Goal: Task Accomplishment & Management: Manage account settings

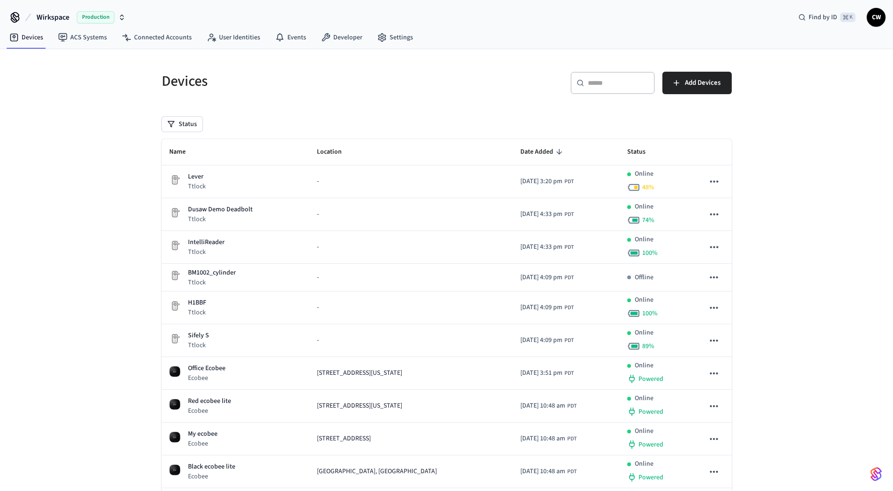
click at [101, 113] on div "Devices ​ ​ Add Devices Status Name Location Date Added Status Lever Ttlock - 2…" at bounding box center [446, 358] width 893 height 619
click at [46, 19] on span "Wirkspace" at bounding box center [53, 17] width 33 height 11
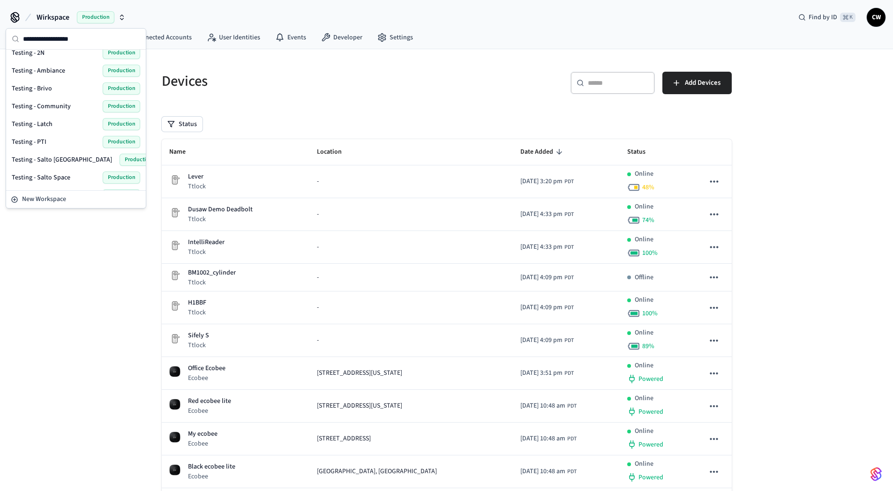
scroll to position [611, 0]
click at [62, 140] on div "Testing - Vostio Production" at bounding box center [76, 144] width 128 height 12
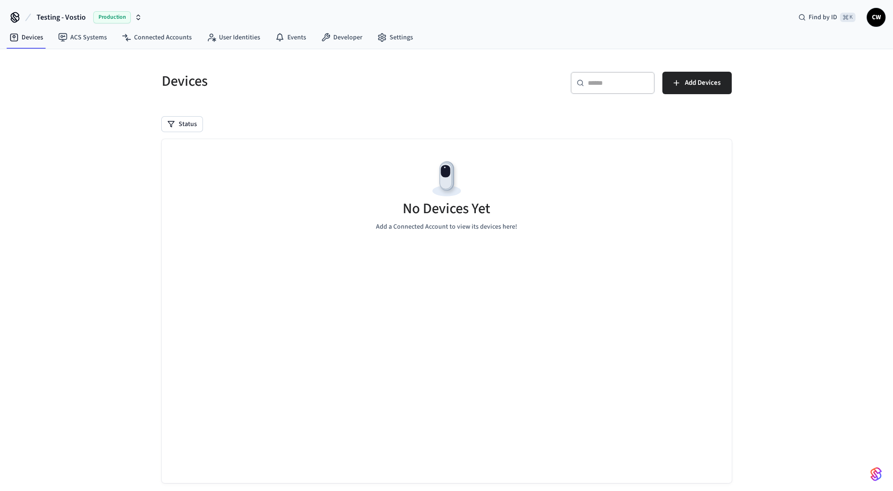
click at [126, 78] on div "Devices ​ ​ Add Devices Status No Devices Yet Add a Connected Account to view i…" at bounding box center [446, 278] width 893 height 459
click at [239, 33] on link "User Identities" at bounding box center [233, 37] width 68 height 17
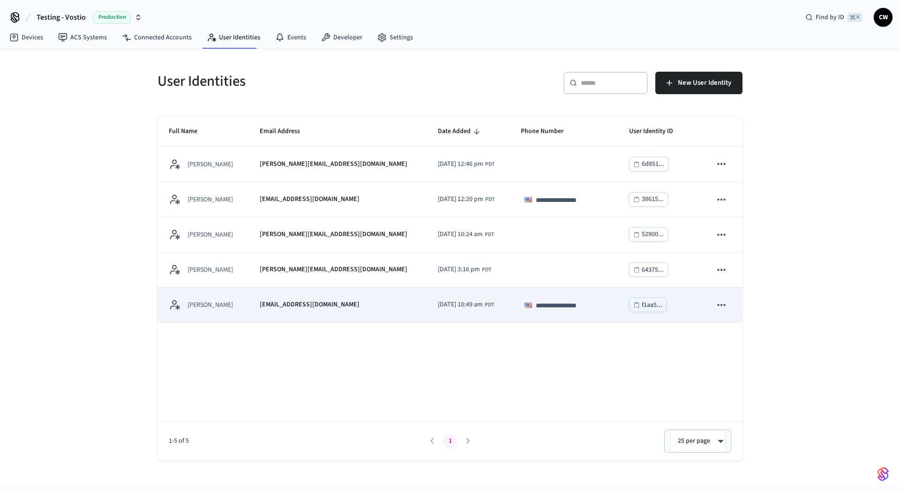
click at [237, 306] on div "[PERSON_NAME]" at bounding box center [203, 305] width 68 height 12
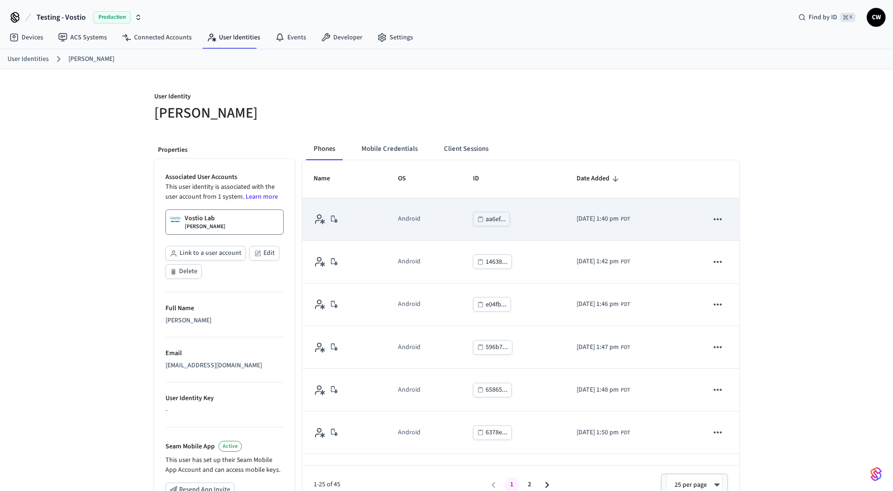
click at [716, 219] on icon "sticky table" at bounding box center [718, 219] width 12 height 12
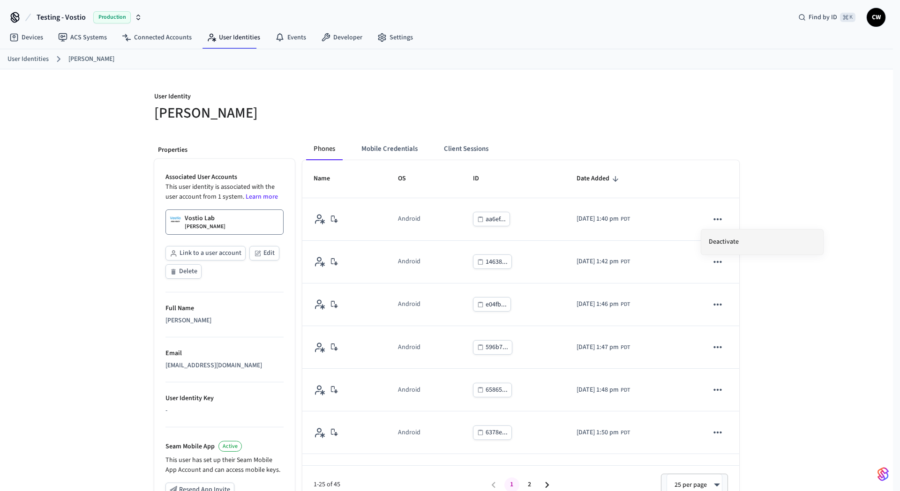
click at [737, 245] on li "Deactivate" at bounding box center [762, 242] width 122 height 25
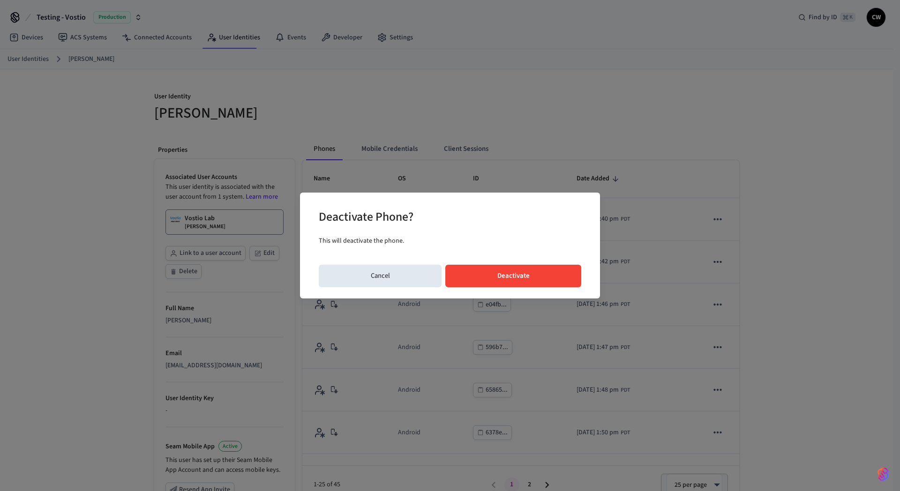
click at [570, 282] on button "Deactivate" at bounding box center [513, 276] width 136 height 22
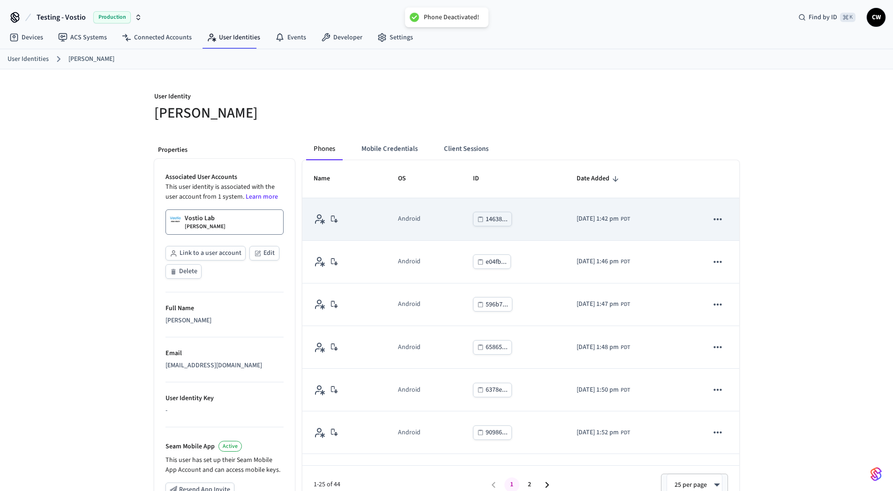
click at [712, 221] on icon "sticky table" at bounding box center [718, 219] width 12 height 12
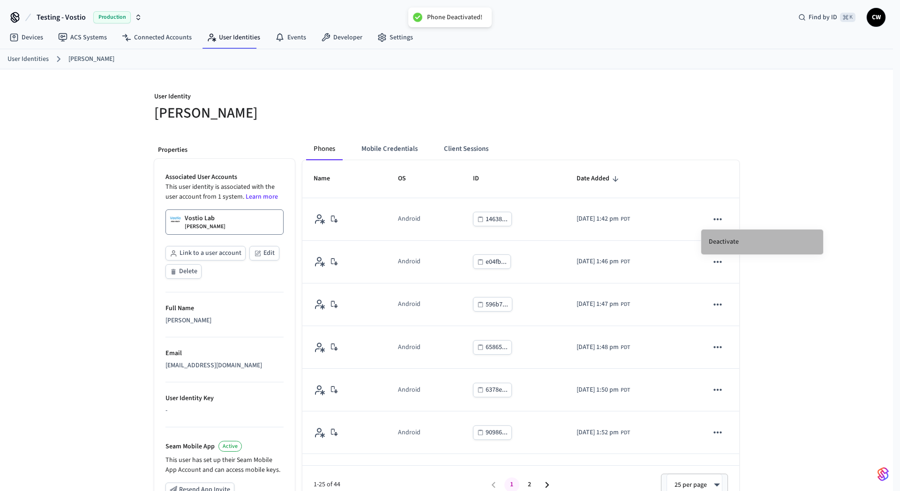
click at [745, 244] on li "Deactivate" at bounding box center [762, 242] width 122 height 25
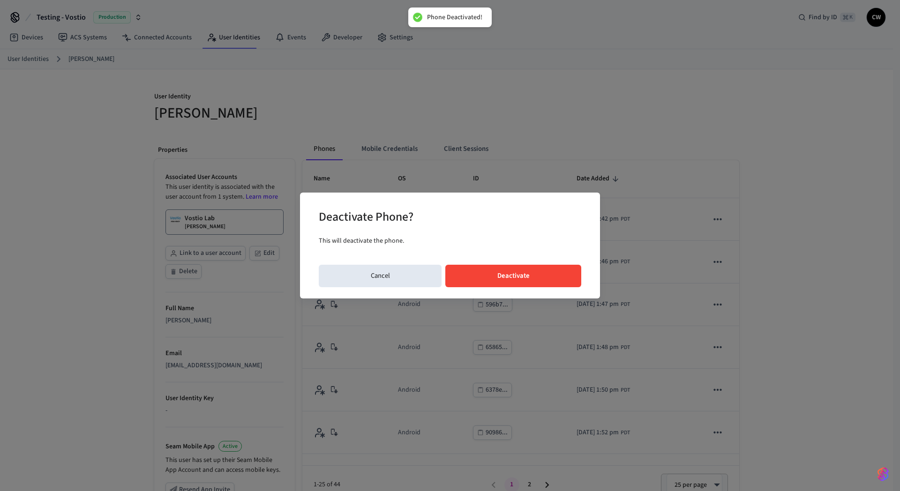
click at [534, 275] on button "Deactivate" at bounding box center [513, 276] width 136 height 22
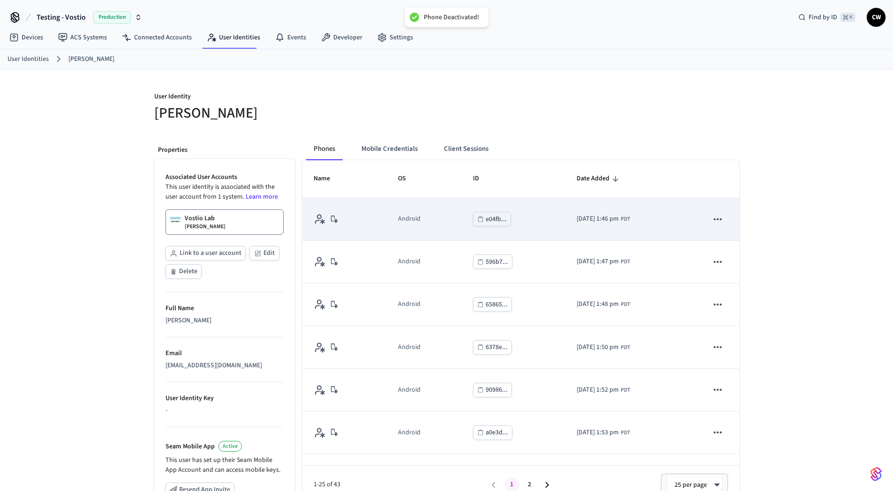
click at [712, 220] on icon "sticky table" at bounding box center [718, 219] width 12 height 12
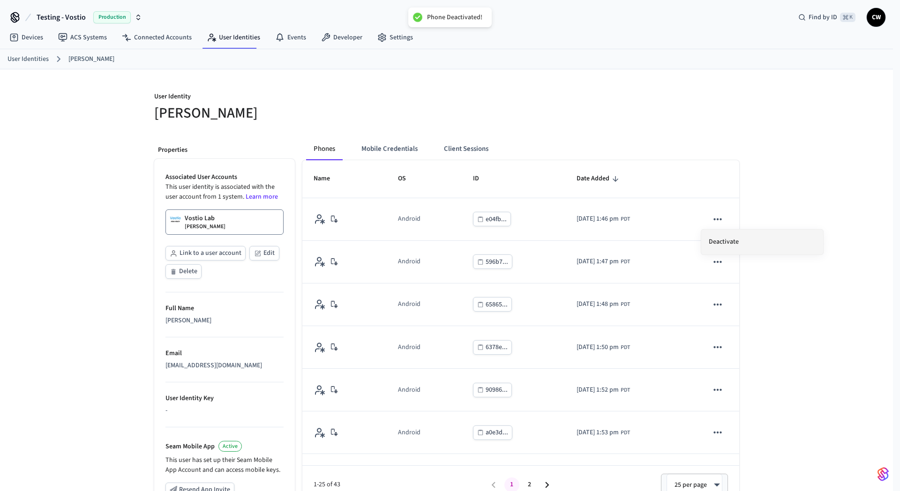
click at [741, 238] on li "Deactivate" at bounding box center [762, 242] width 122 height 25
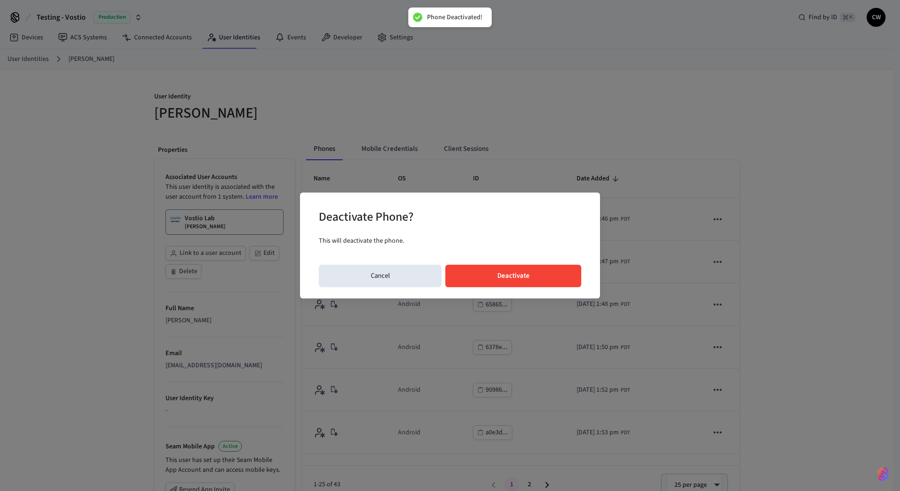
click at [556, 276] on button "Deactivate" at bounding box center [513, 276] width 136 height 22
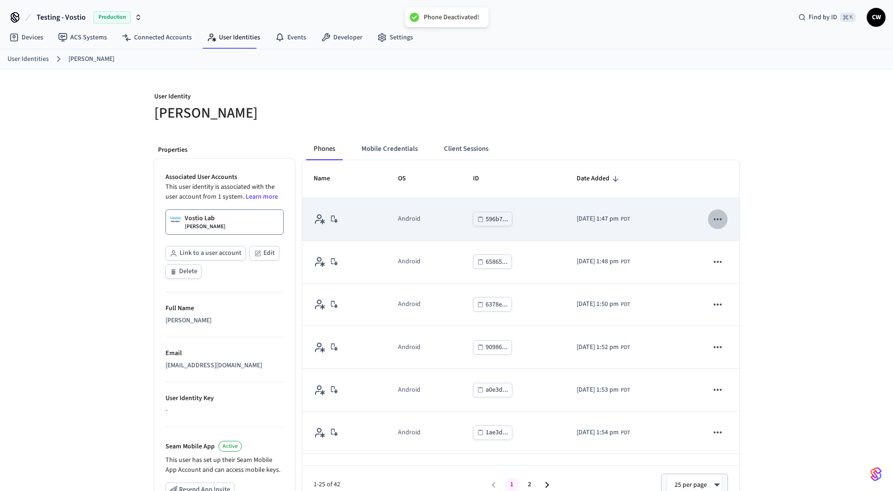
click at [712, 219] on icon "sticky table" at bounding box center [718, 219] width 12 height 12
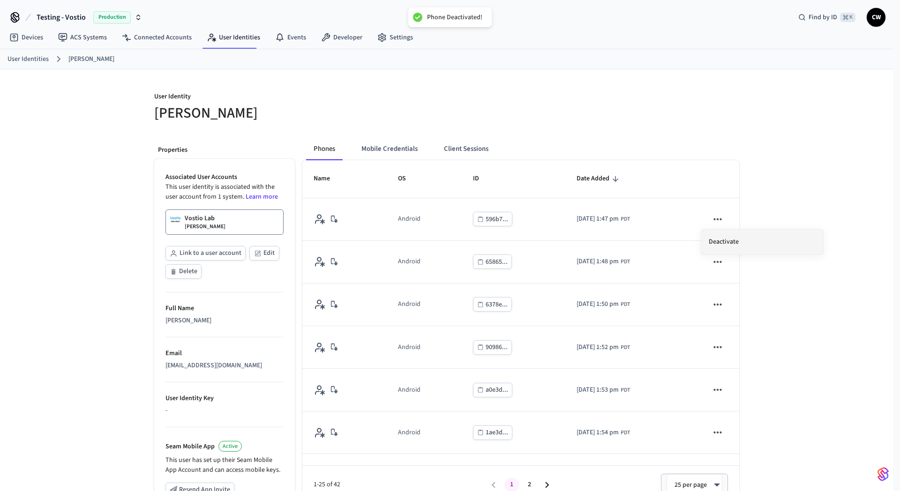
click at [756, 243] on li "Deactivate" at bounding box center [762, 242] width 122 height 25
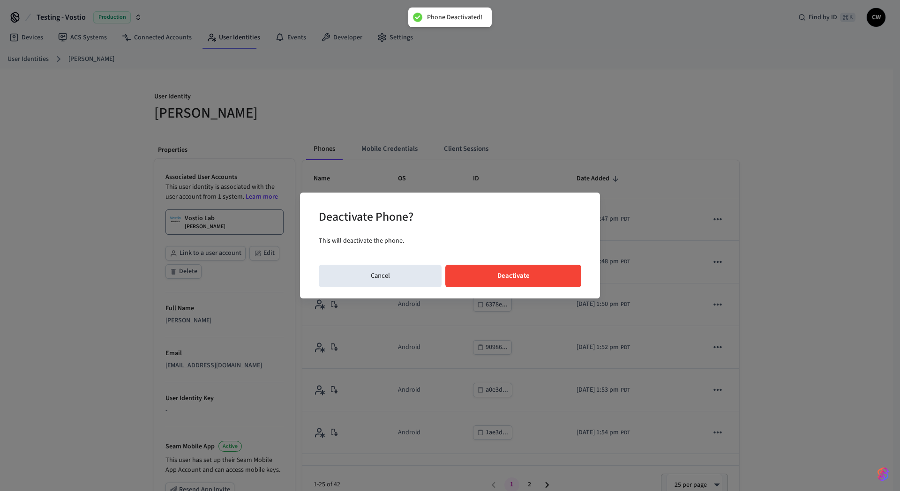
click at [552, 270] on button "Deactivate" at bounding box center [513, 276] width 136 height 22
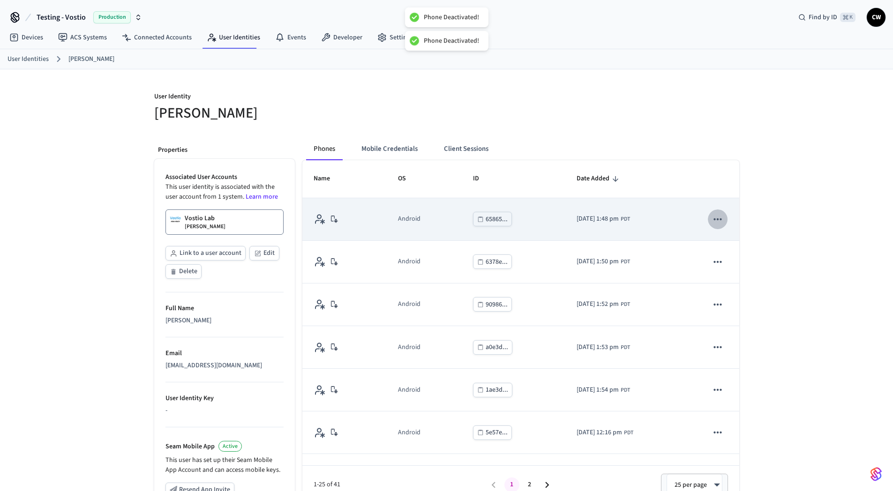
click at [712, 216] on icon "sticky table" at bounding box center [718, 219] width 12 height 12
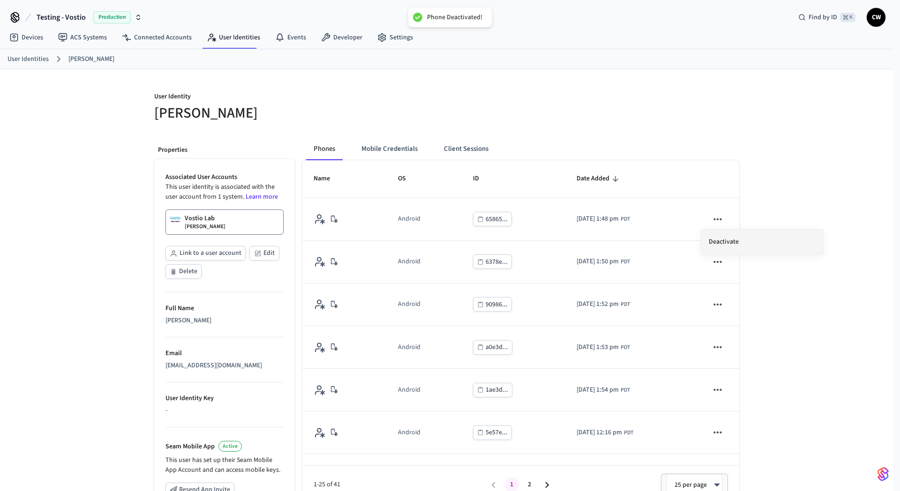
click at [742, 236] on li "Deactivate" at bounding box center [762, 242] width 122 height 25
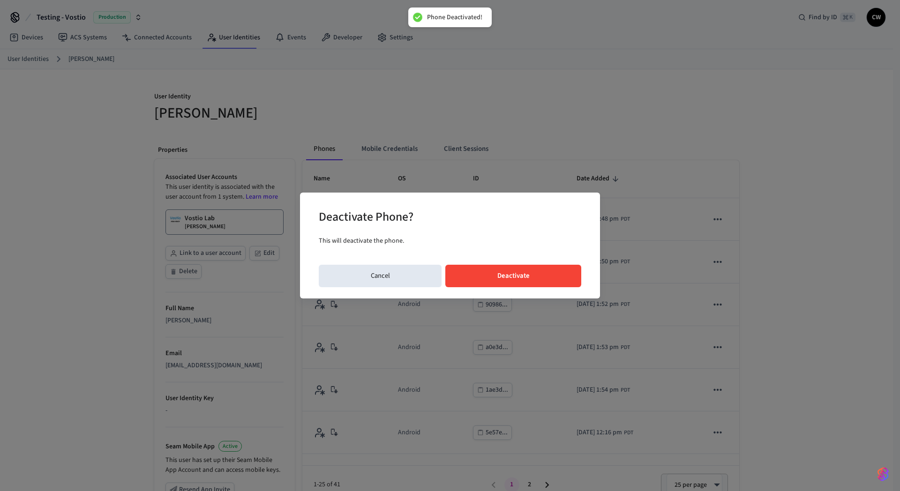
click at [555, 274] on button "Deactivate" at bounding box center [513, 276] width 136 height 22
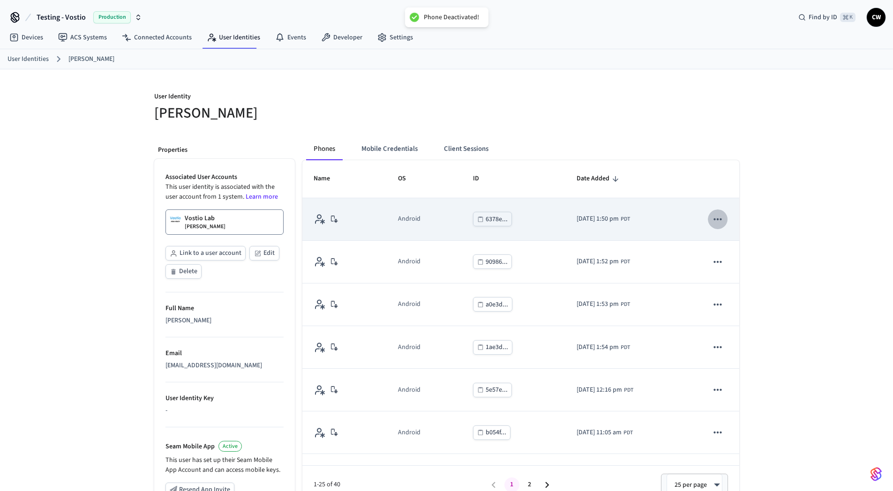
click at [714, 219] on icon "sticky table" at bounding box center [718, 219] width 8 height 2
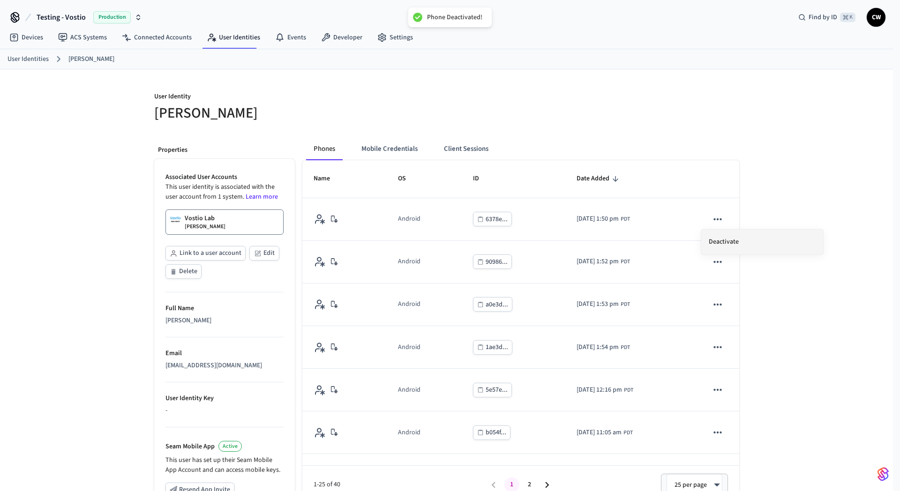
click at [729, 252] on li "Deactivate" at bounding box center [762, 242] width 122 height 25
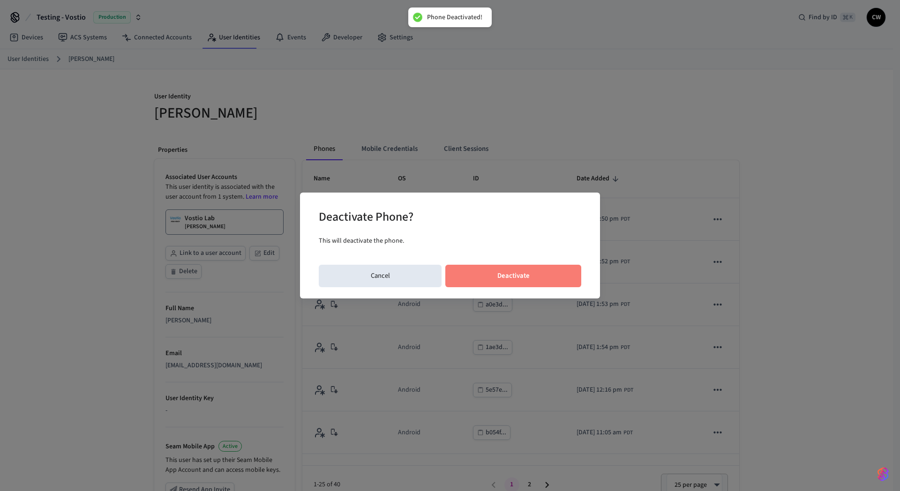
click at [534, 279] on button "Deactivate" at bounding box center [513, 276] width 136 height 22
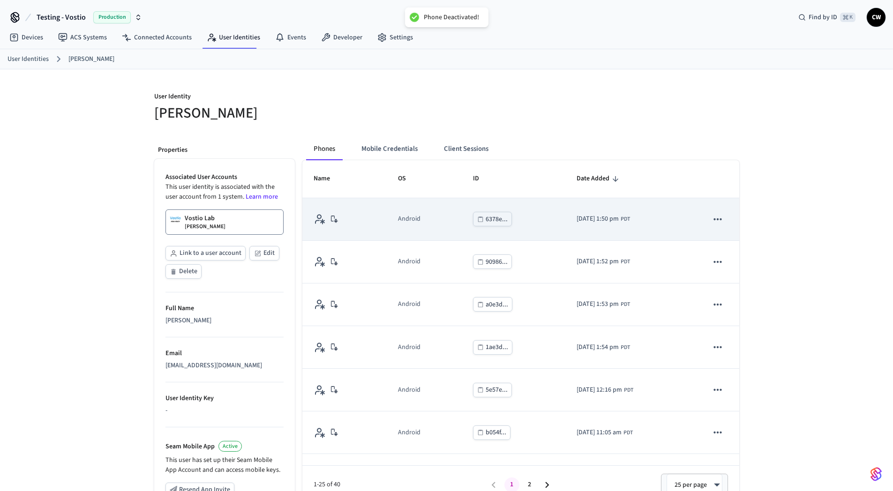
click at [714, 218] on icon "sticky table" at bounding box center [718, 219] width 8 height 2
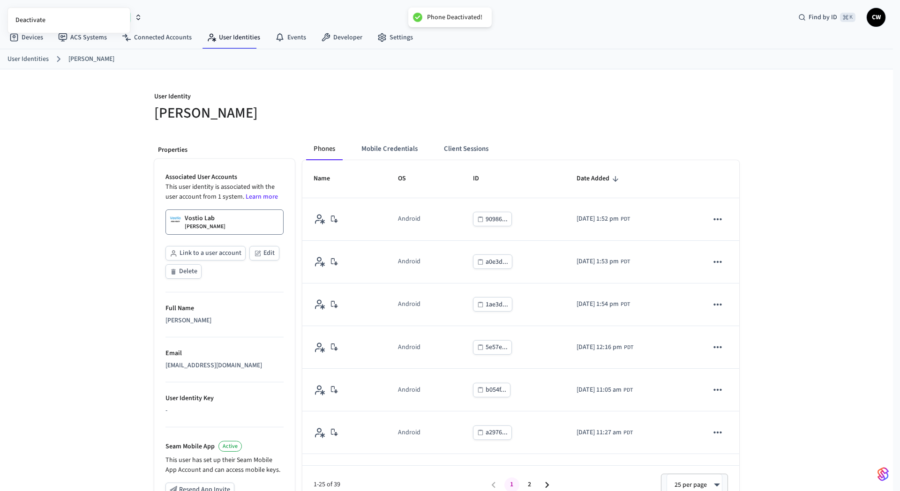
click at [746, 240] on div at bounding box center [450, 245] width 900 height 491
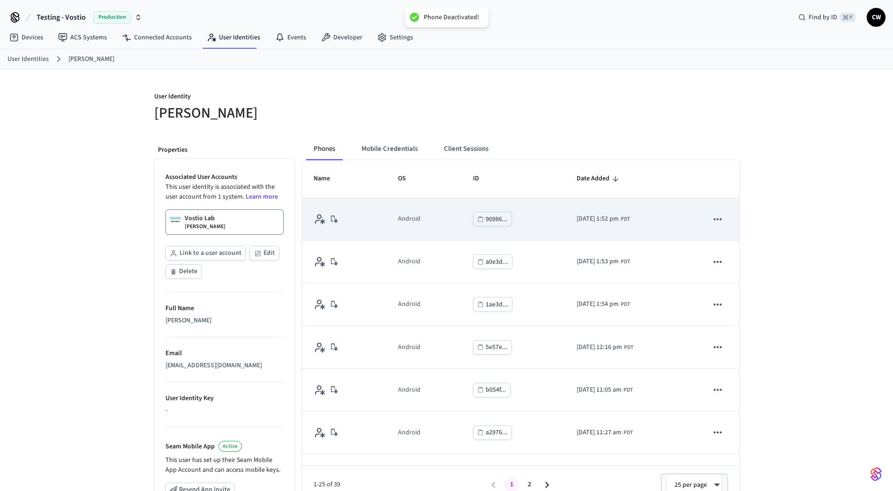
click at [713, 221] on icon "sticky table" at bounding box center [718, 219] width 12 height 12
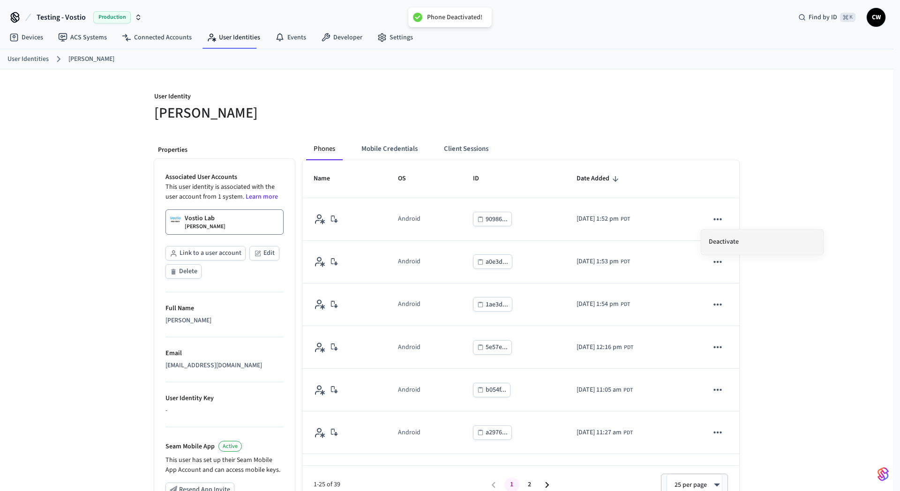
click at [745, 240] on li "Deactivate" at bounding box center [762, 242] width 122 height 25
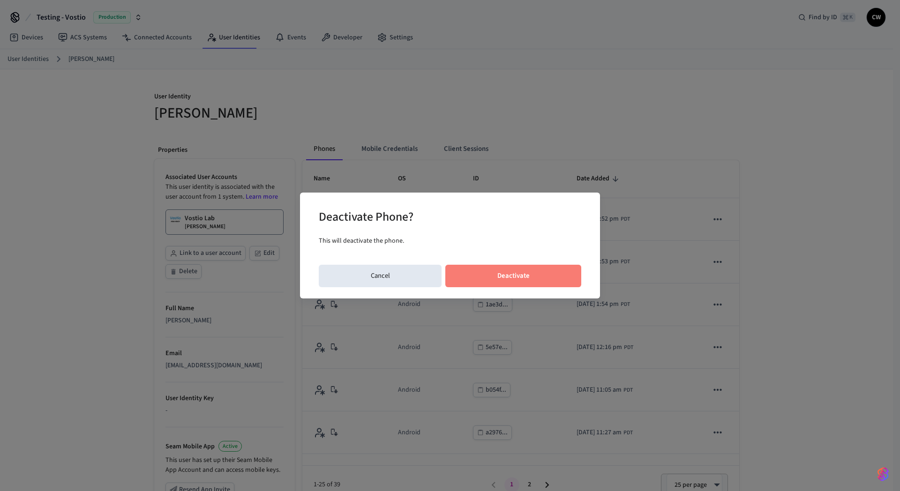
click at [545, 273] on button "Deactivate" at bounding box center [513, 276] width 136 height 22
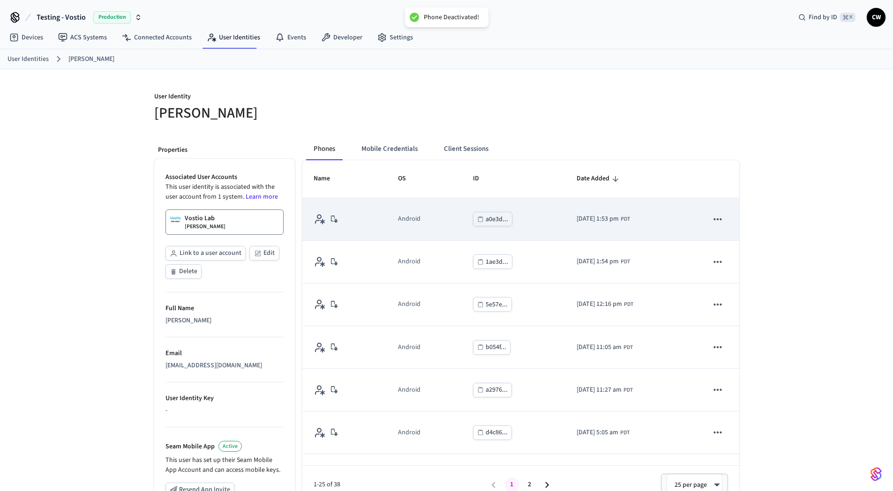
click at [712, 220] on icon "sticky table" at bounding box center [718, 219] width 12 height 12
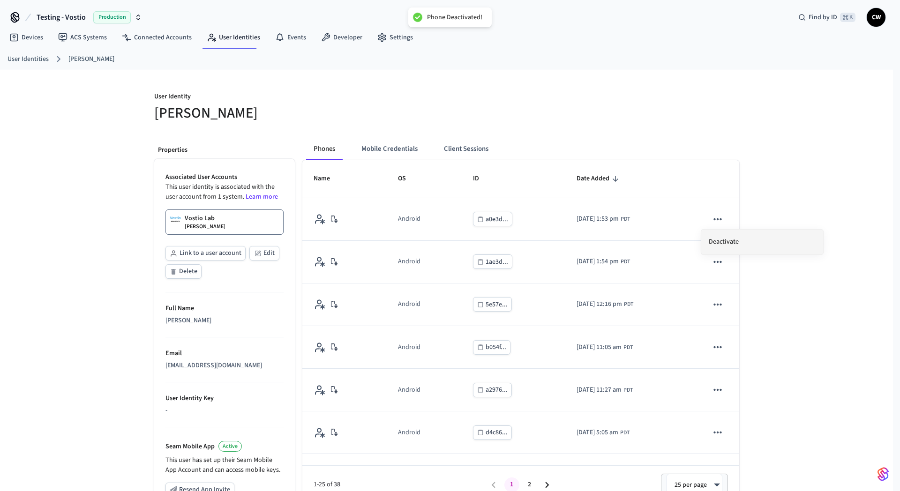
click at [752, 242] on li "Deactivate" at bounding box center [762, 242] width 122 height 25
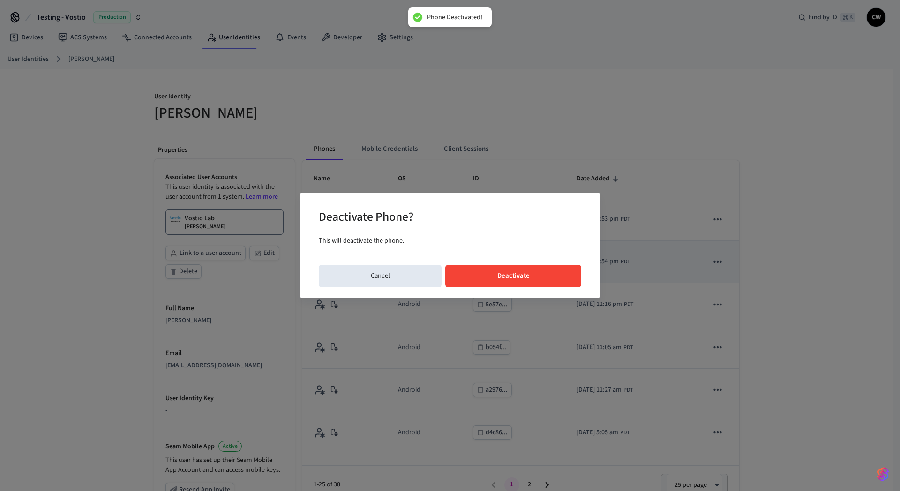
click at [539, 275] on button "Deactivate" at bounding box center [513, 276] width 136 height 22
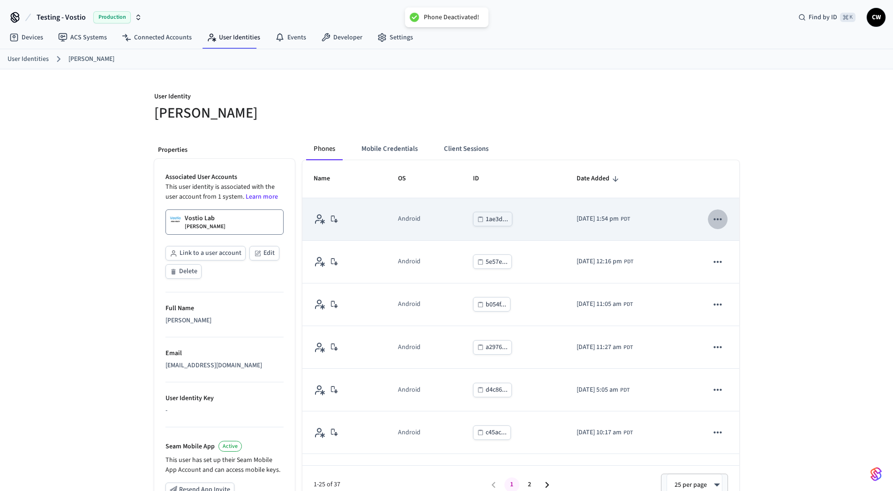
click at [709, 225] on button "sticky table" at bounding box center [718, 220] width 20 height 20
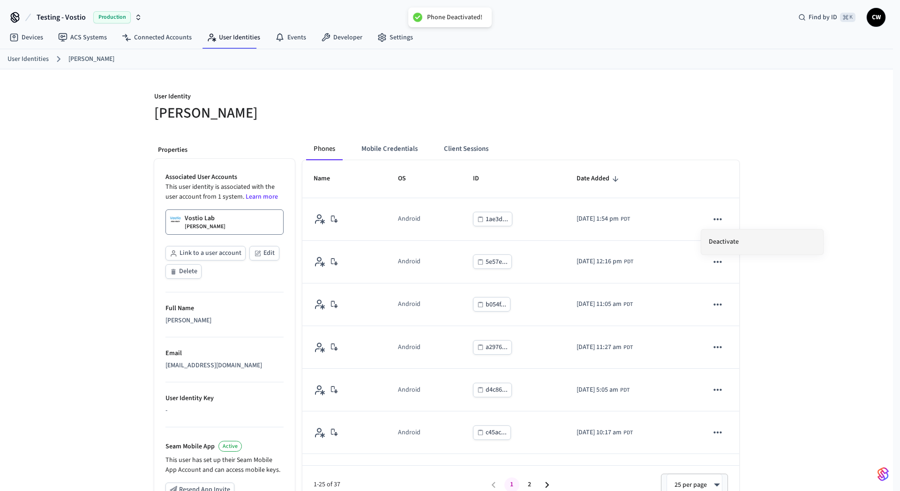
click at [746, 241] on li "Deactivate" at bounding box center [762, 242] width 122 height 25
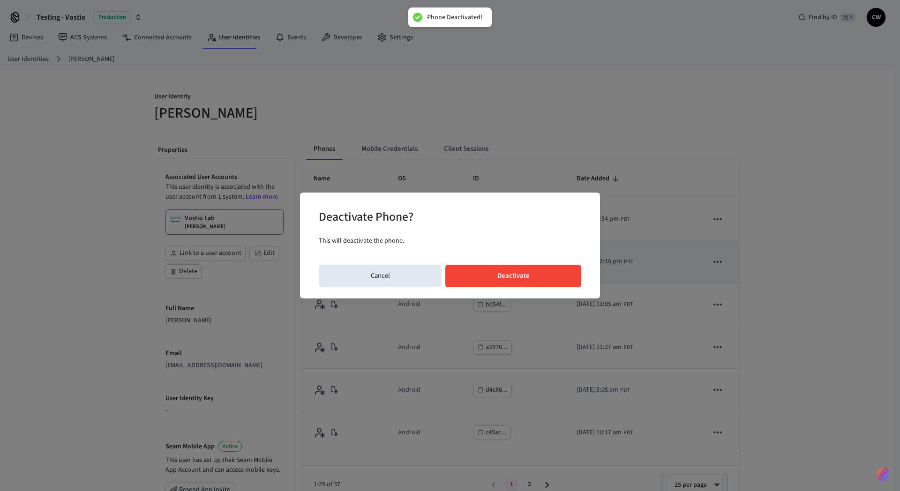
click at [547, 275] on button "Deactivate" at bounding box center [513, 276] width 136 height 22
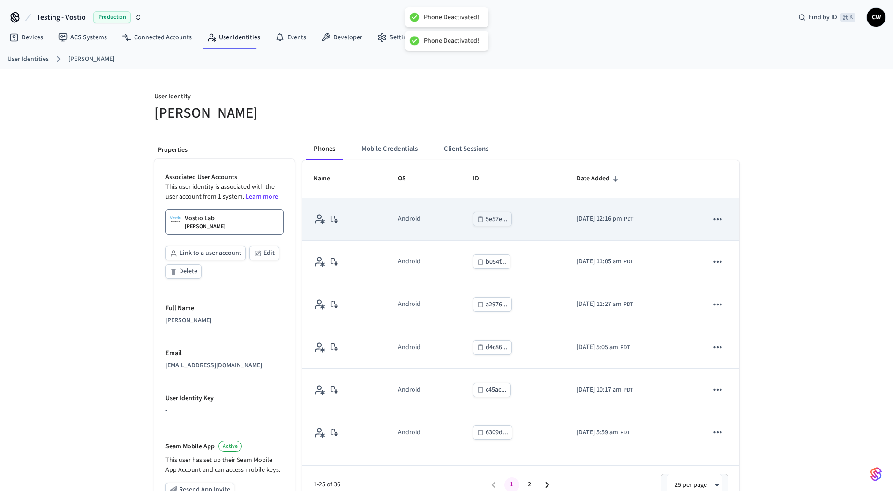
click at [712, 217] on icon "sticky table" at bounding box center [718, 219] width 12 height 12
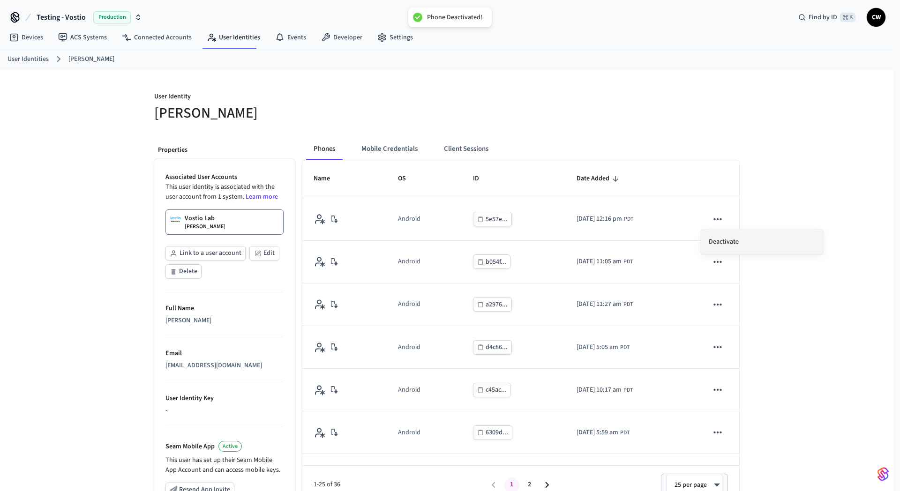
click at [734, 242] on li "Deactivate" at bounding box center [762, 242] width 122 height 25
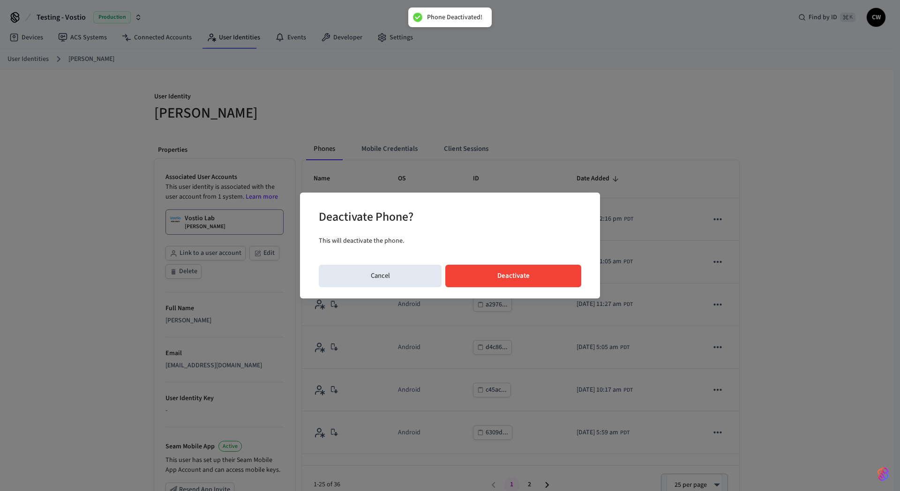
click at [552, 278] on button "Deactivate" at bounding box center [513, 276] width 136 height 22
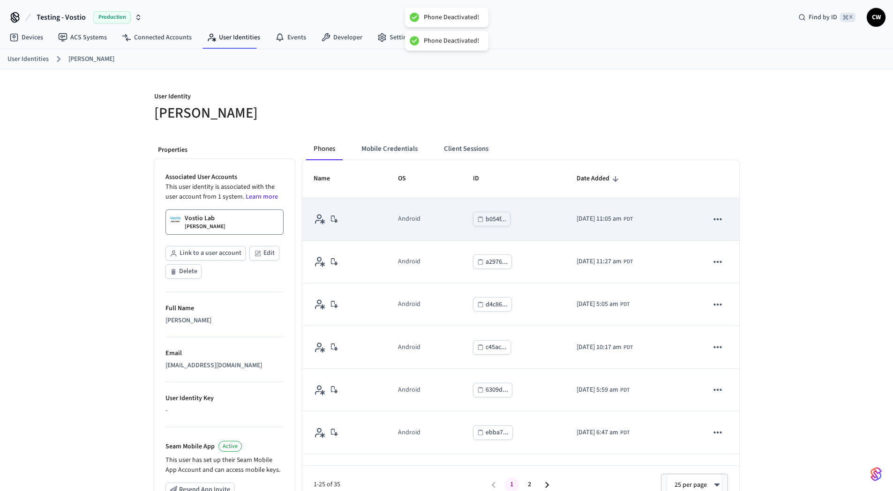
click at [712, 220] on icon "sticky table" at bounding box center [718, 219] width 12 height 12
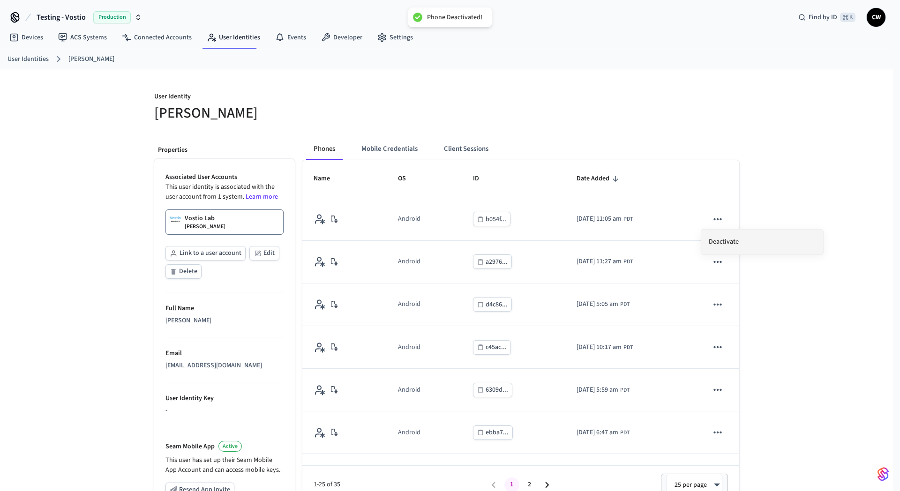
click at [741, 237] on li "Deactivate" at bounding box center [762, 242] width 122 height 25
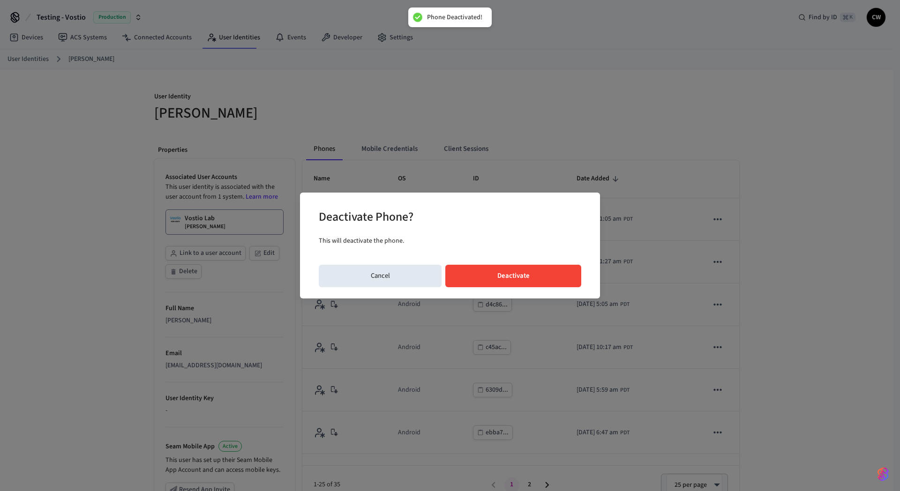
click at [541, 279] on button "Deactivate" at bounding box center [513, 276] width 136 height 22
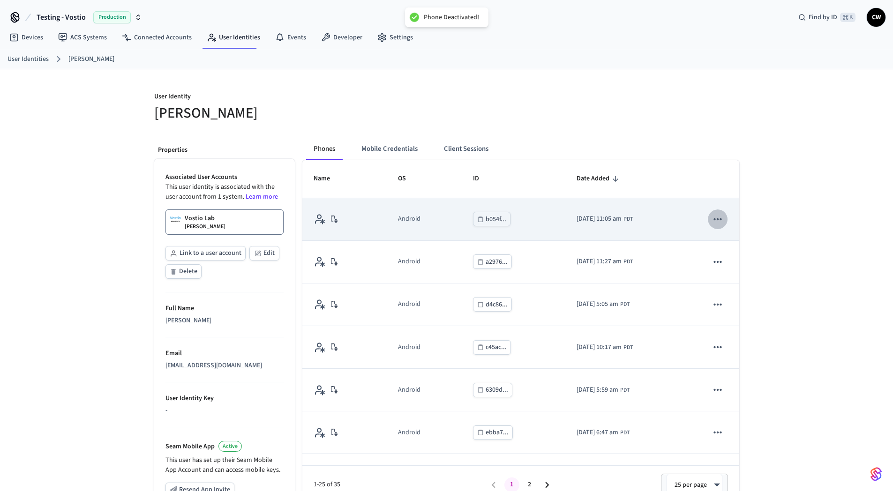
click at [712, 220] on icon "sticky table" at bounding box center [718, 219] width 12 height 12
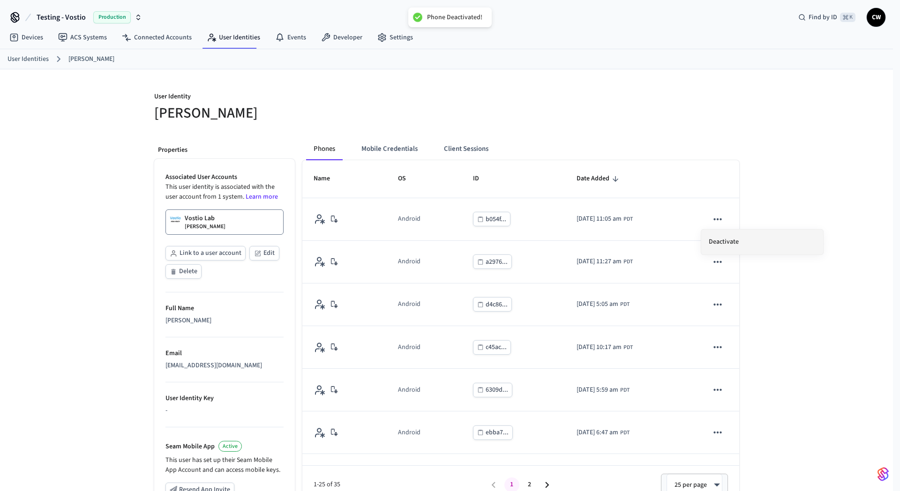
click at [743, 247] on li "Deactivate" at bounding box center [762, 242] width 122 height 25
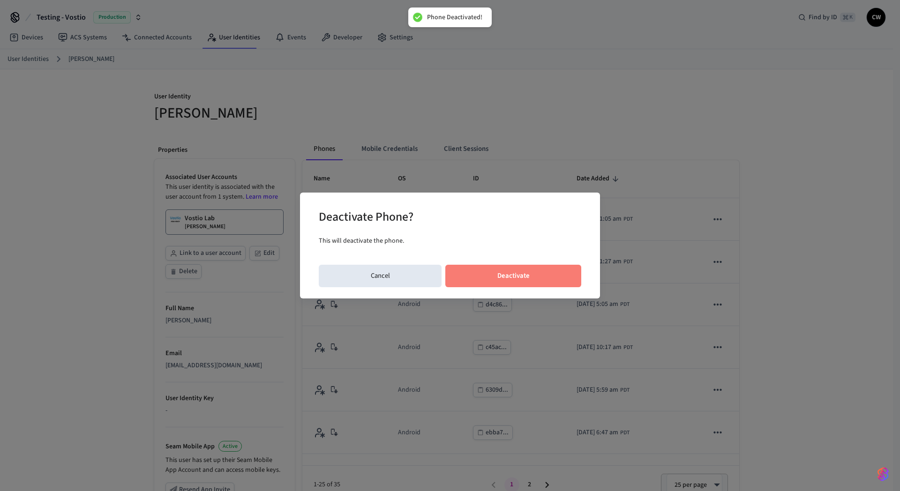
click at [547, 285] on button "Deactivate" at bounding box center [513, 276] width 136 height 22
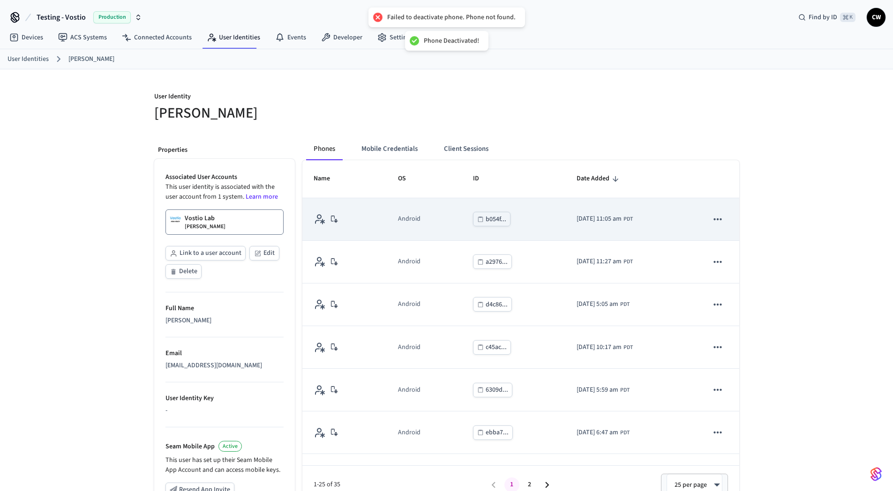
click at [712, 222] on icon "sticky table" at bounding box center [718, 219] width 12 height 12
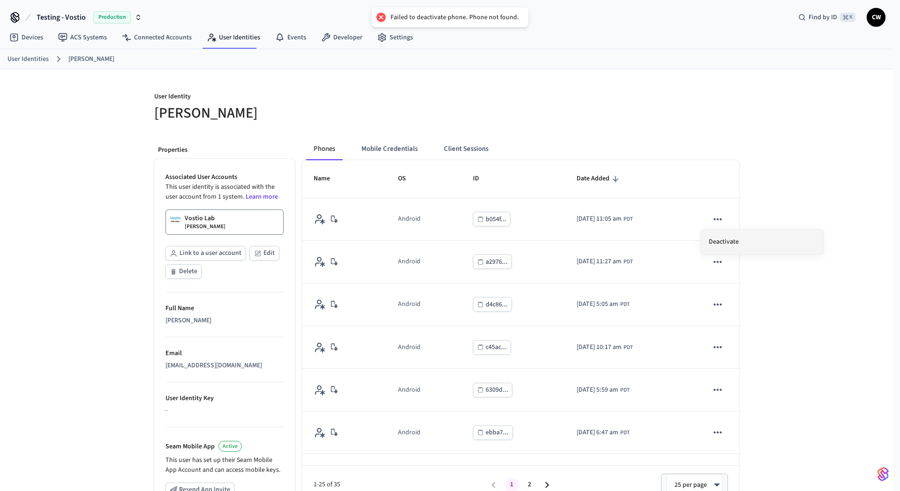
click at [736, 238] on li "Deactivate" at bounding box center [762, 242] width 122 height 25
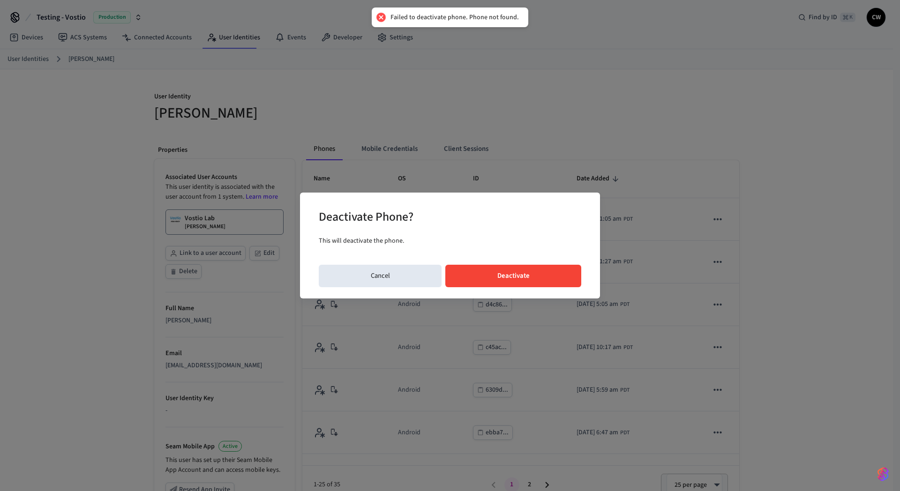
click at [566, 270] on button "Deactivate" at bounding box center [513, 276] width 136 height 22
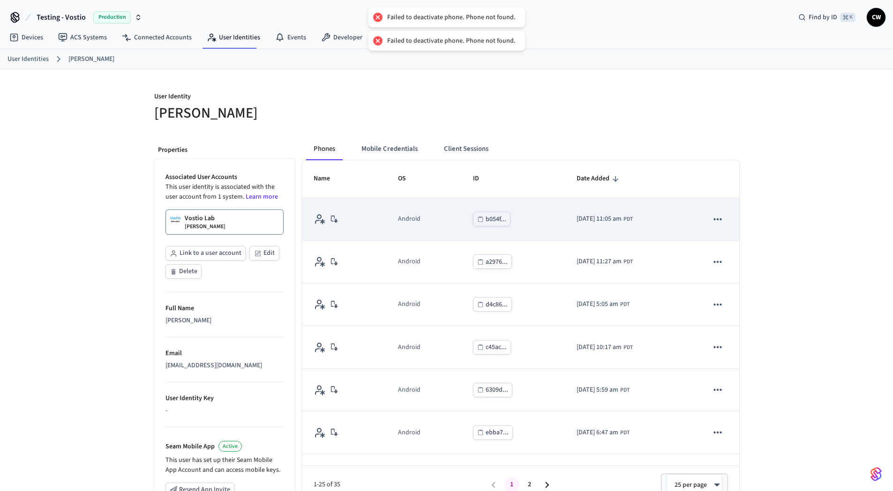
click at [712, 217] on icon "sticky table" at bounding box center [718, 219] width 12 height 12
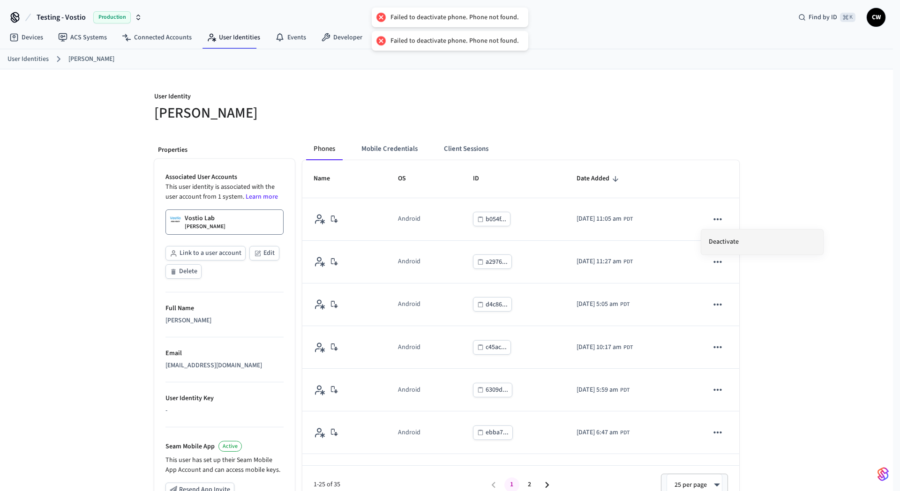
click at [731, 238] on li "Deactivate" at bounding box center [762, 242] width 122 height 25
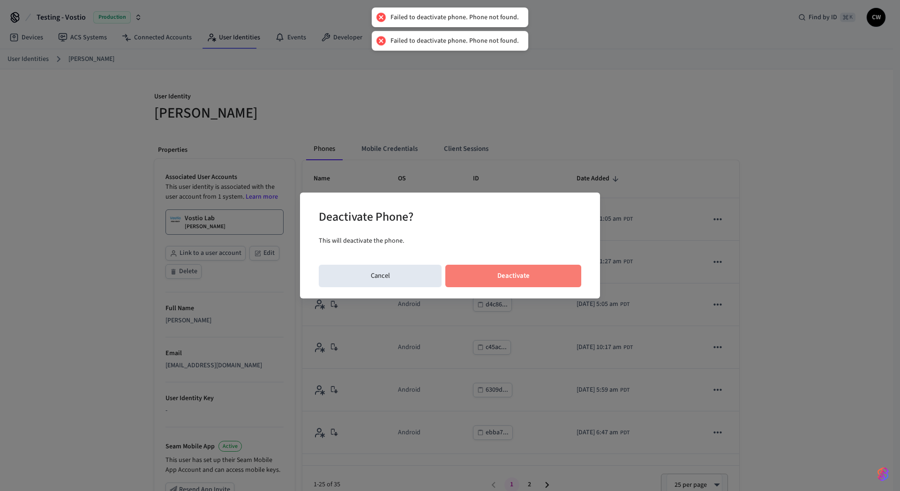
click at [555, 273] on button "Deactivate" at bounding box center [513, 276] width 136 height 22
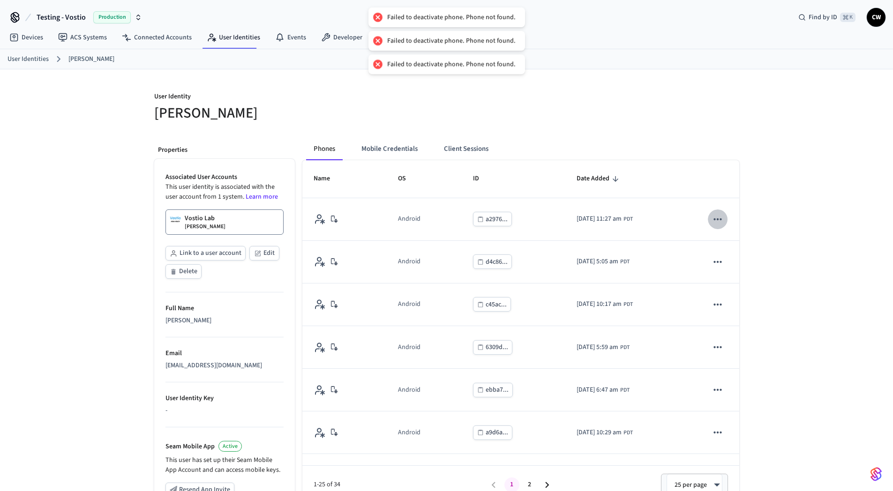
click at [712, 220] on icon "sticky table" at bounding box center [718, 219] width 12 height 12
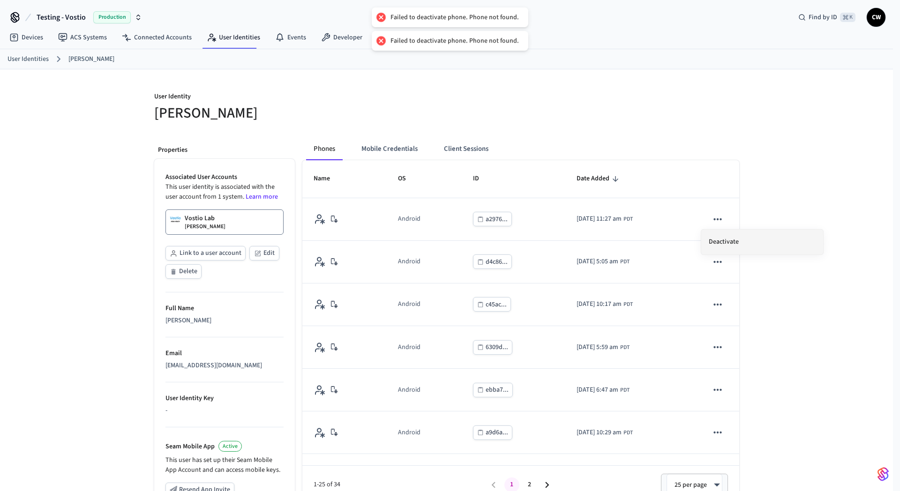
click at [737, 236] on li "Deactivate" at bounding box center [762, 242] width 122 height 25
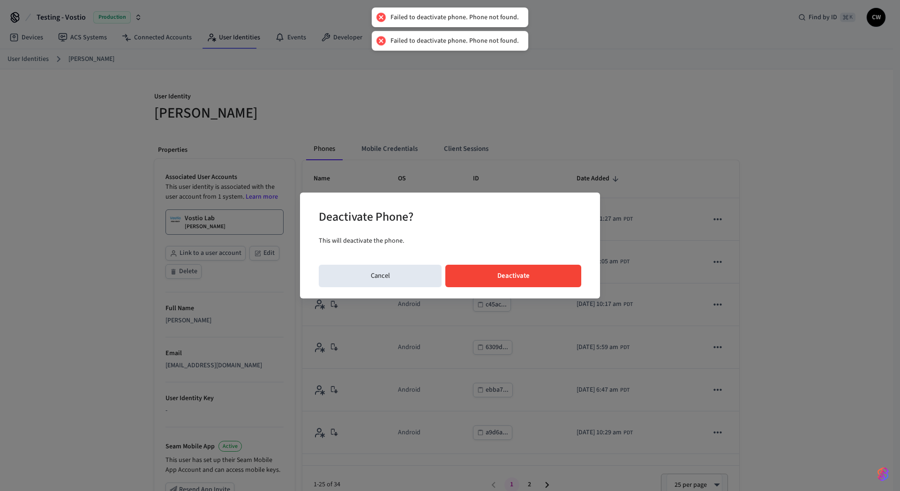
click at [558, 167] on div "Deactivate Phone? This will deactivate the phone. Cancel Deactivate" at bounding box center [450, 245] width 900 height 491
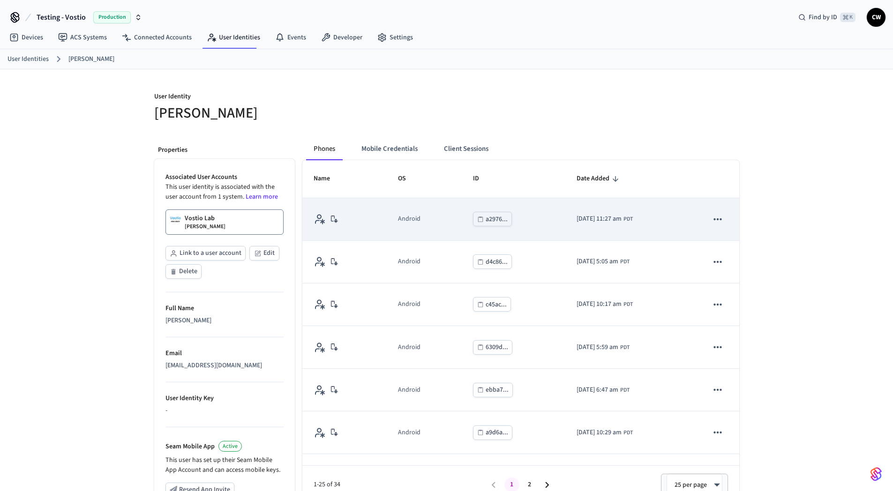
click at [708, 225] on button "sticky table" at bounding box center [718, 220] width 20 height 20
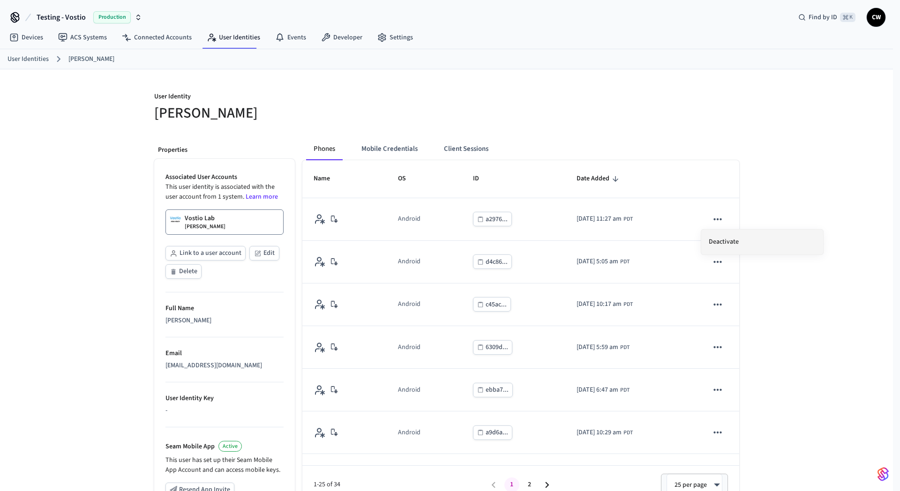
click at [720, 243] on li "Deactivate" at bounding box center [762, 242] width 122 height 25
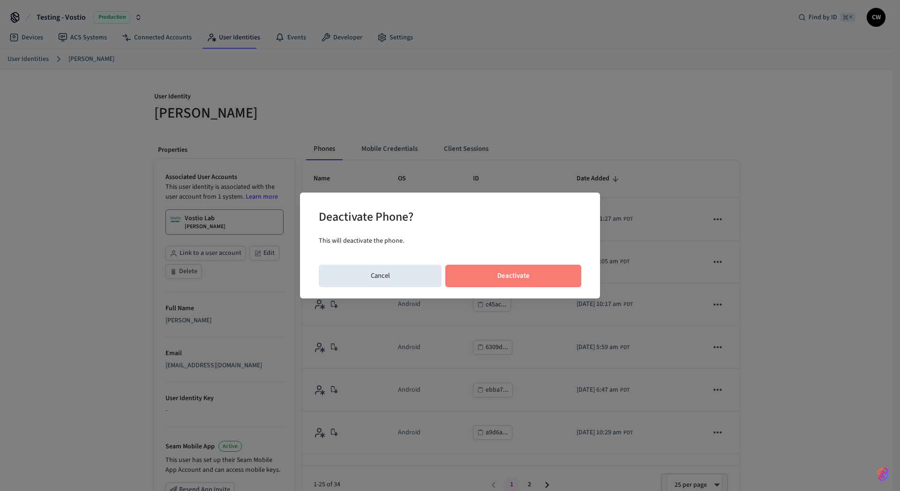
click at [518, 277] on button "Deactivate" at bounding box center [513, 276] width 136 height 22
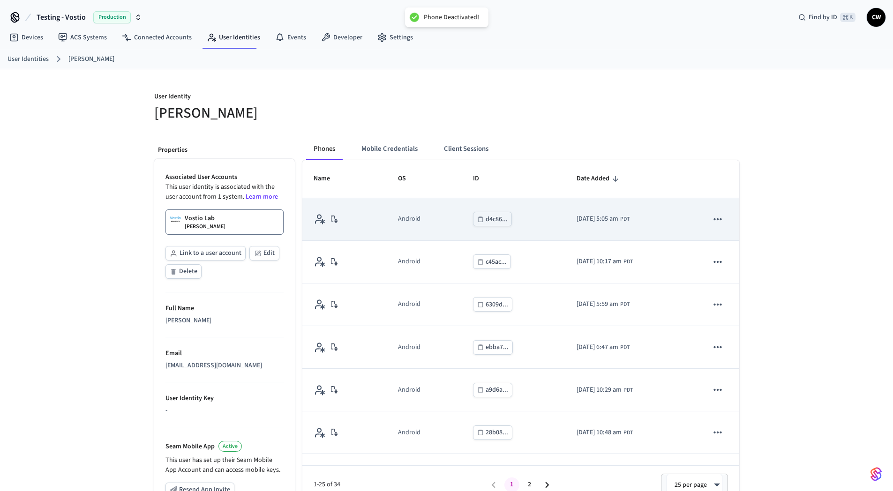
click at [712, 223] on icon "sticky table" at bounding box center [718, 219] width 12 height 12
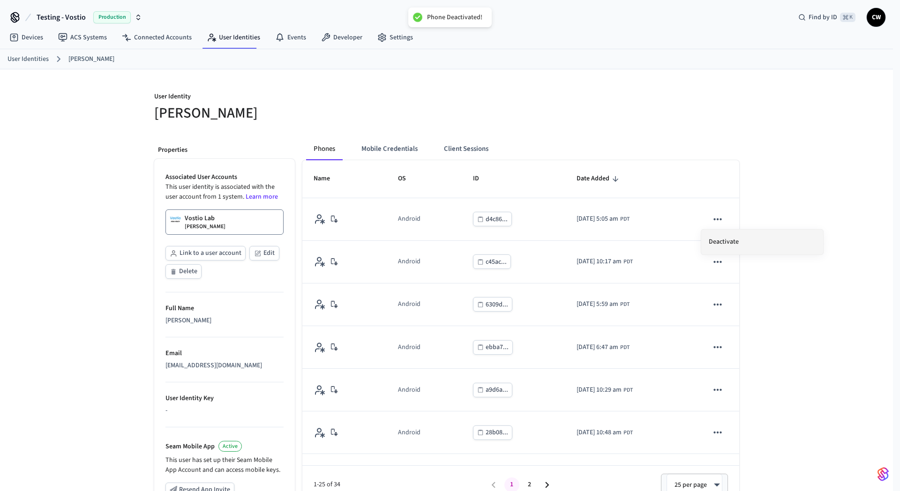
click at [734, 240] on li "Deactivate" at bounding box center [762, 242] width 122 height 25
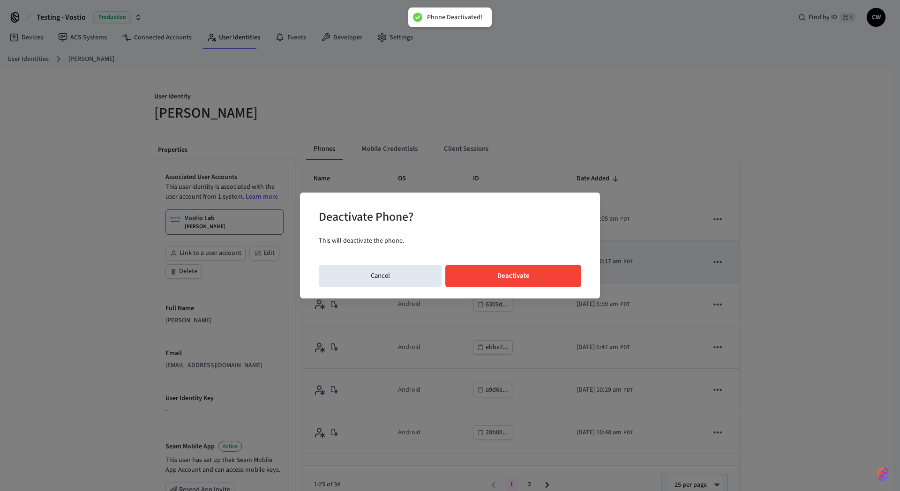
click at [573, 273] on button "Deactivate" at bounding box center [513, 276] width 136 height 22
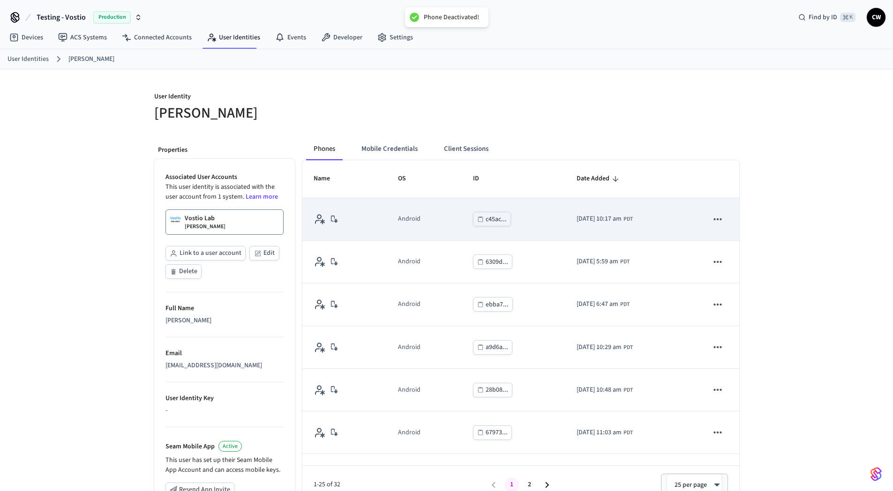
click at [714, 218] on icon "sticky table" at bounding box center [718, 219] width 8 height 2
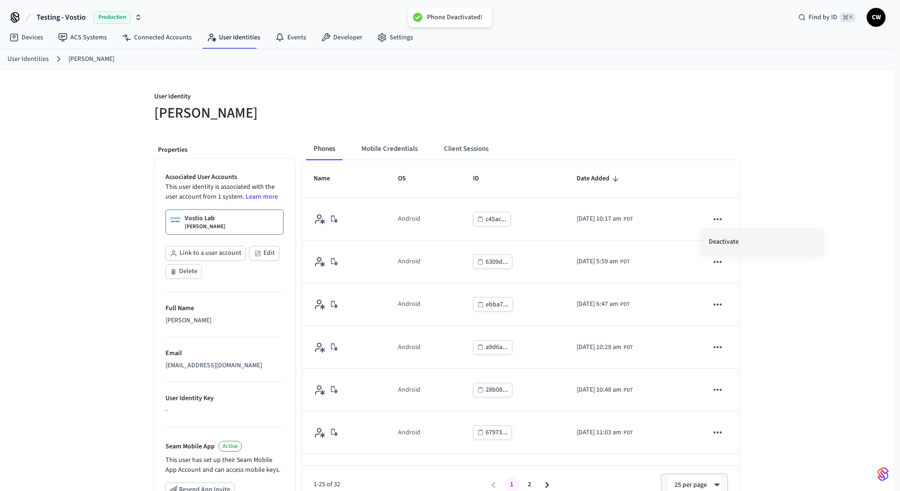
click at [731, 240] on li "Deactivate" at bounding box center [762, 242] width 122 height 25
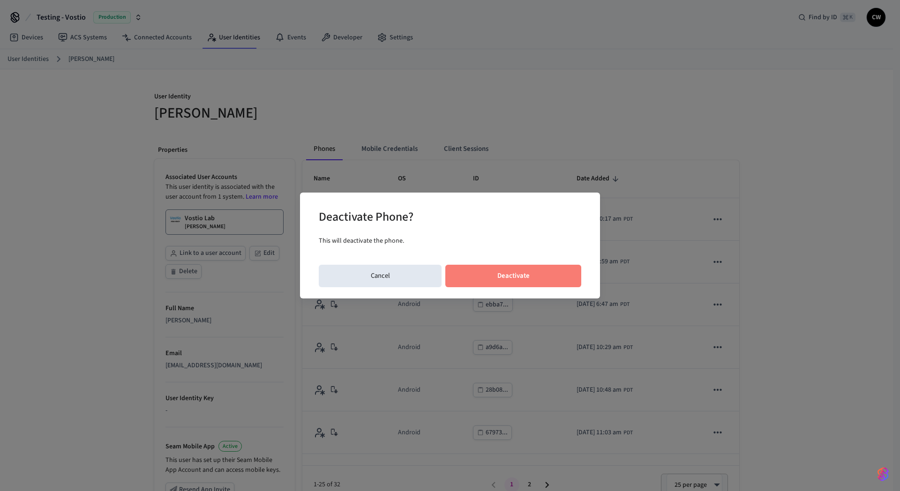
click at [546, 275] on button "Deactivate" at bounding box center [513, 276] width 136 height 22
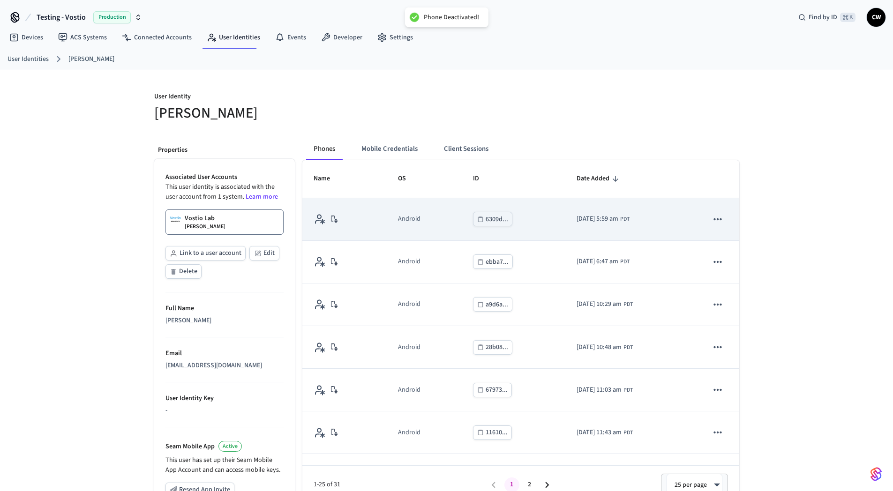
click at [712, 223] on icon "sticky table" at bounding box center [718, 219] width 12 height 12
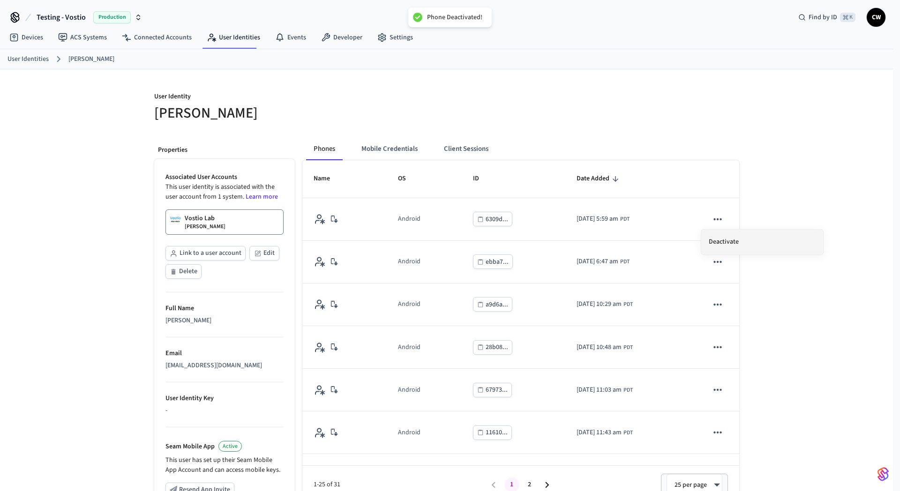
click at [735, 238] on li "Deactivate" at bounding box center [762, 242] width 122 height 25
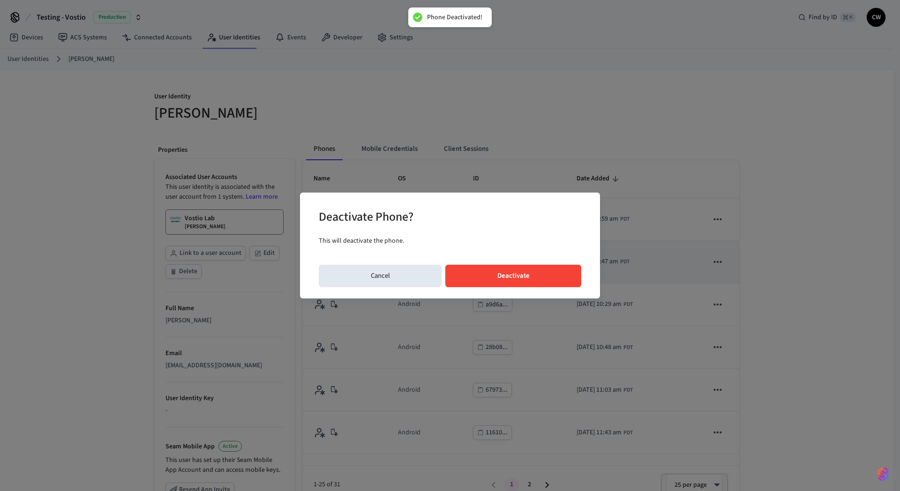
click at [552, 278] on button "Deactivate" at bounding box center [513, 276] width 136 height 22
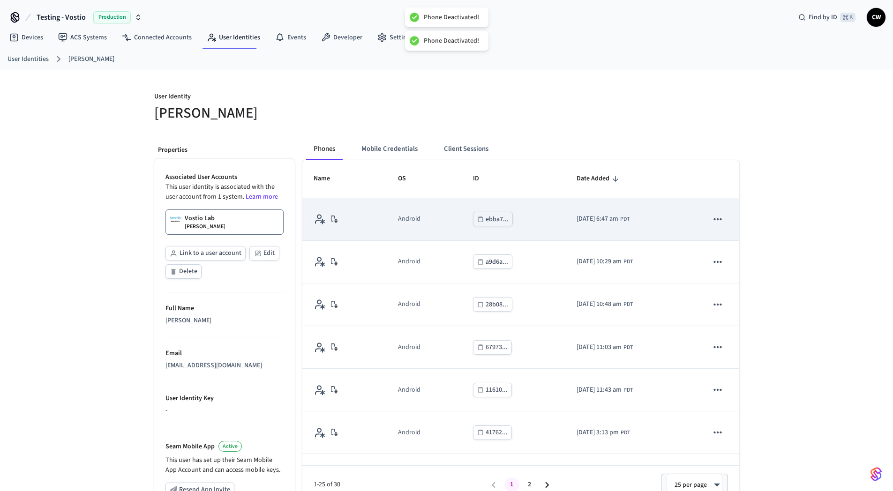
click at [713, 222] on icon "sticky table" at bounding box center [718, 219] width 12 height 12
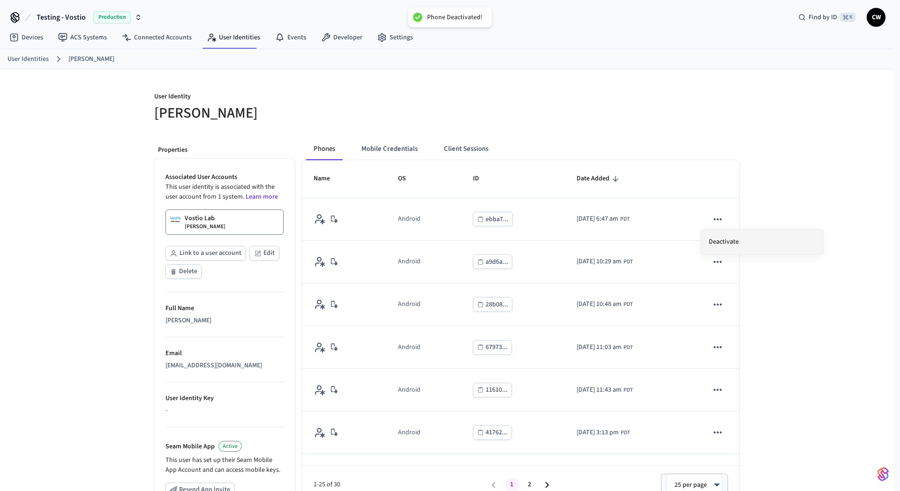
click at [738, 240] on li "Deactivate" at bounding box center [762, 242] width 122 height 25
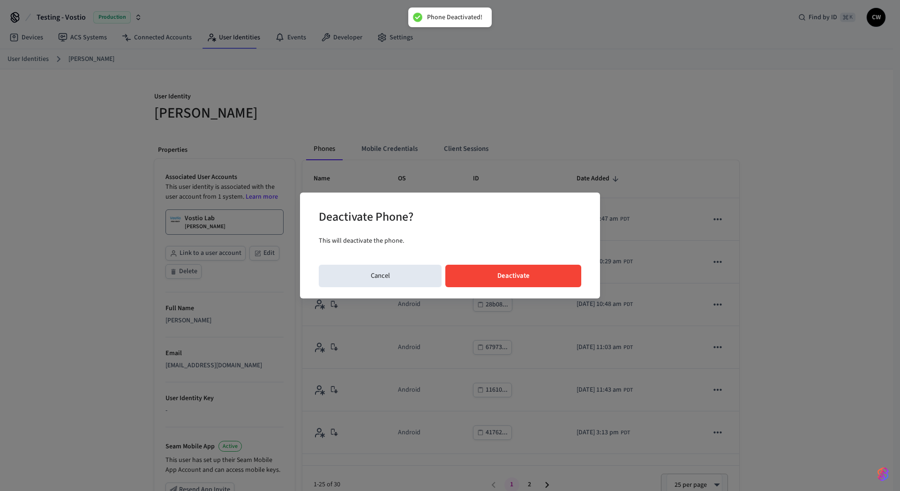
click at [548, 278] on button "Deactivate" at bounding box center [513, 276] width 136 height 22
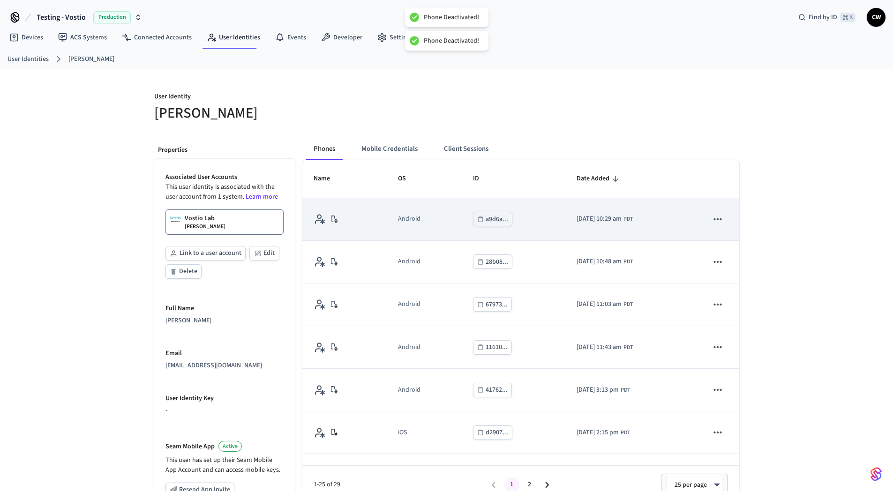
click at [714, 218] on icon "sticky table" at bounding box center [718, 219] width 8 height 2
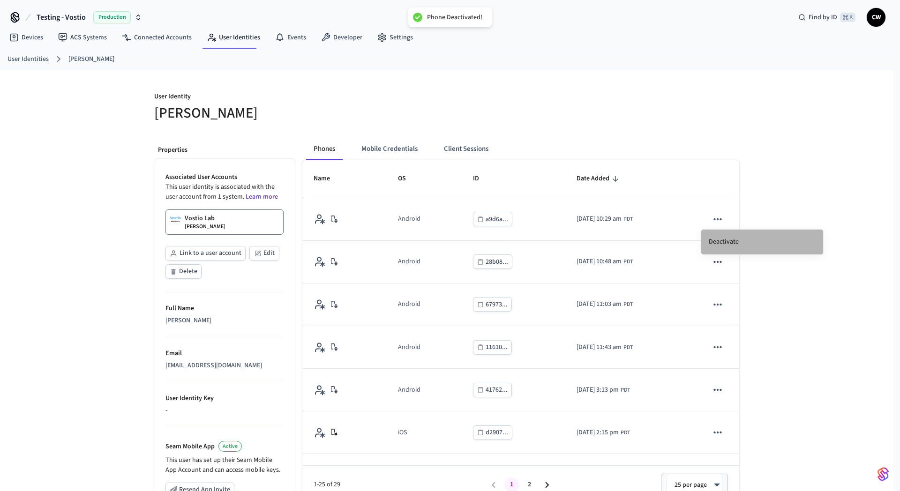
click at [733, 239] on li "Deactivate" at bounding box center [762, 242] width 122 height 25
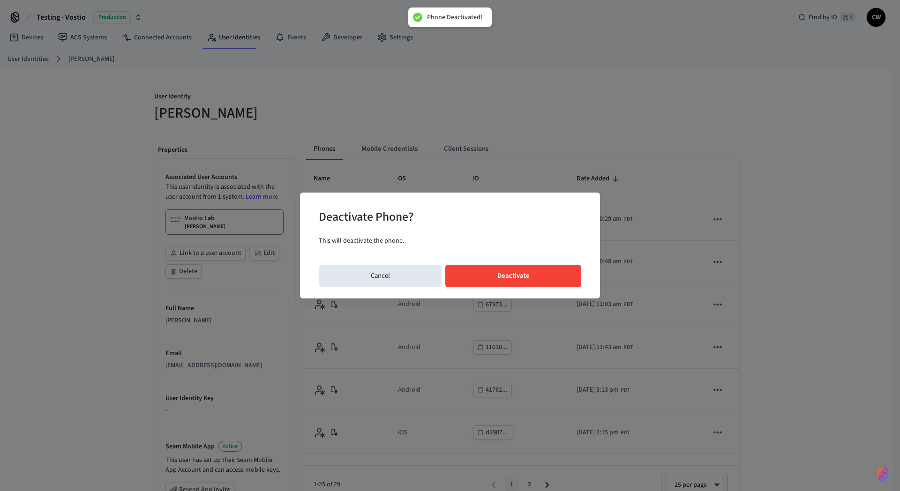
click at [539, 267] on button "Deactivate" at bounding box center [513, 276] width 136 height 22
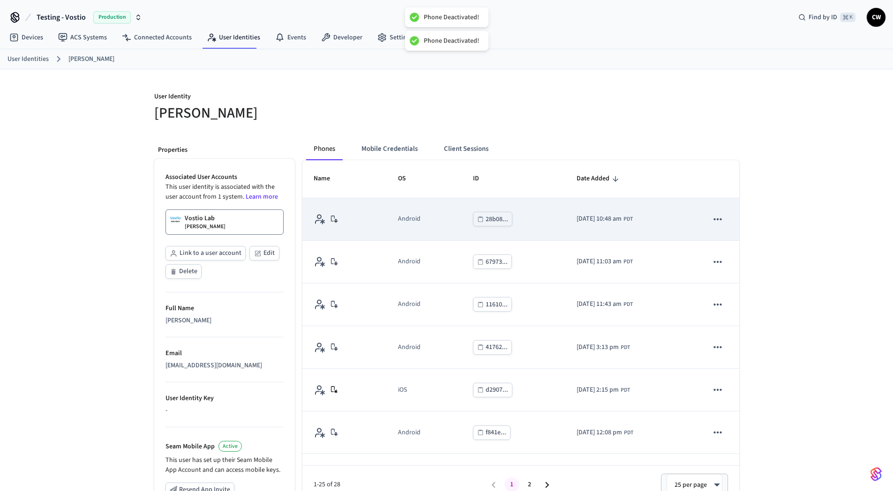
click at [712, 218] on icon "sticky table" at bounding box center [718, 219] width 12 height 12
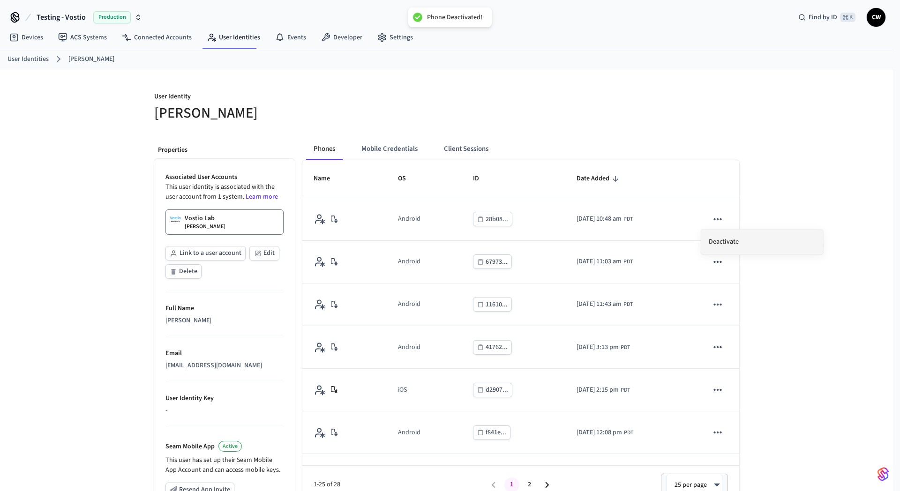
click at [730, 237] on li "Deactivate" at bounding box center [762, 242] width 122 height 25
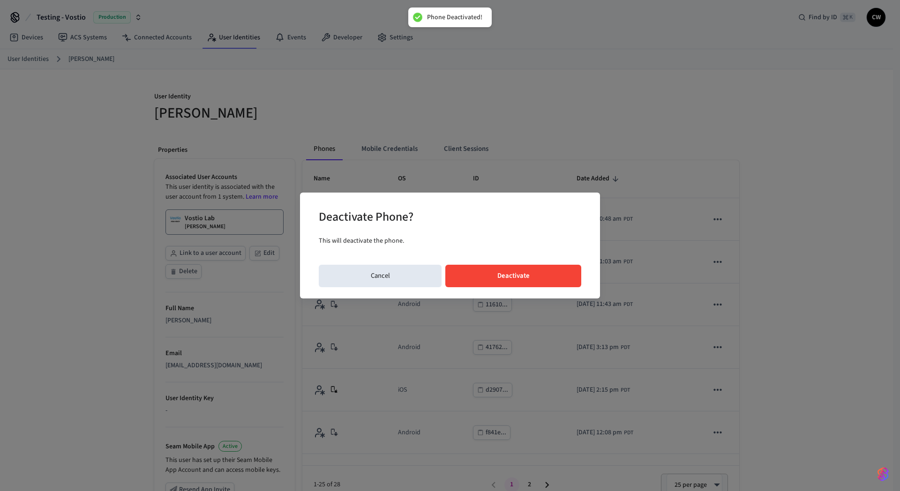
click at [551, 270] on button "Deactivate" at bounding box center [513, 276] width 136 height 22
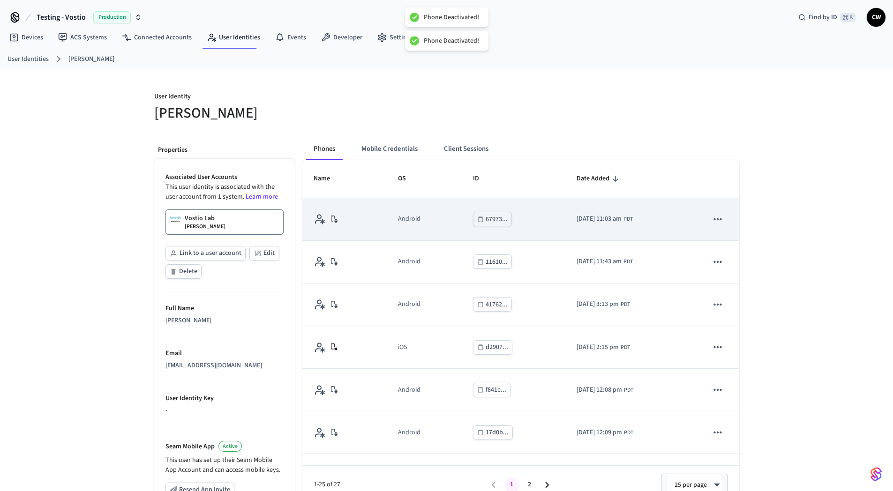
click at [715, 223] on icon "sticky table" at bounding box center [718, 219] width 12 height 12
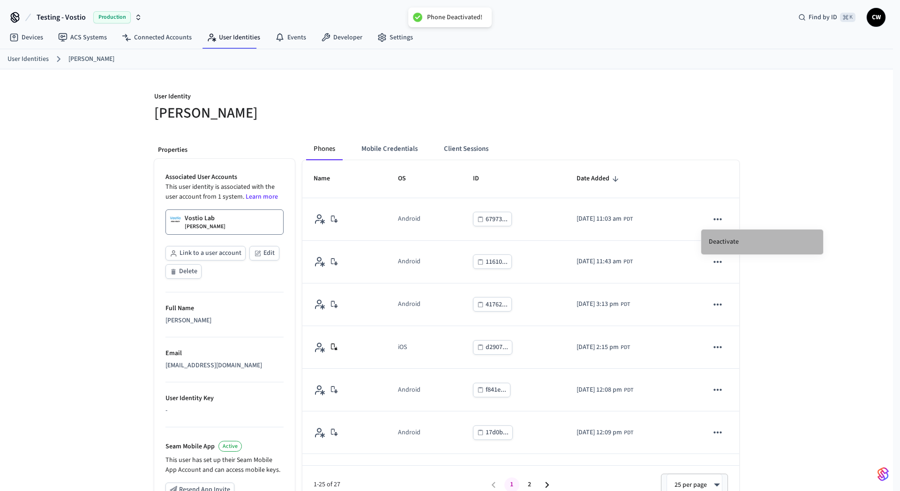
click at [736, 236] on li "Deactivate" at bounding box center [762, 242] width 122 height 25
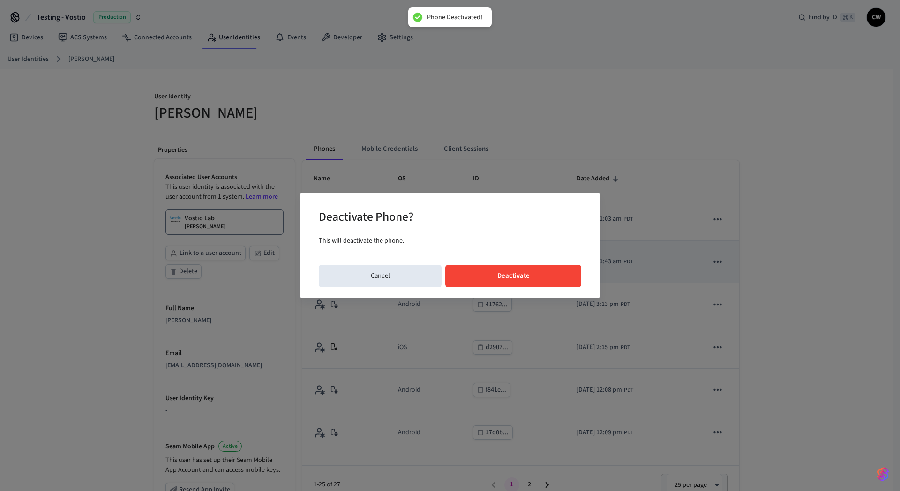
click at [561, 271] on button "Deactivate" at bounding box center [513, 276] width 136 height 22
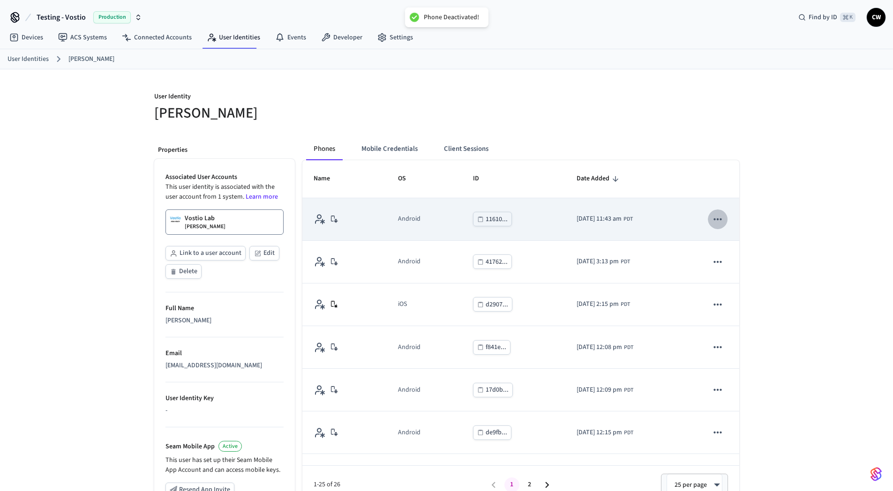
click at [712, 213] on icon "sticky table" at bounding box center [718, 219] width 12 height 12
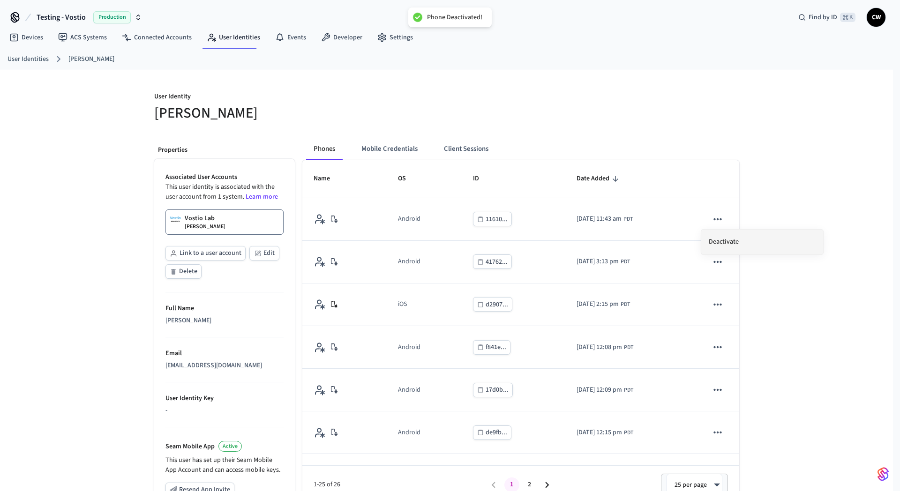
click at [734, 233] on li "Deactivate" at bounding box center [762, 242] width 122 height 25
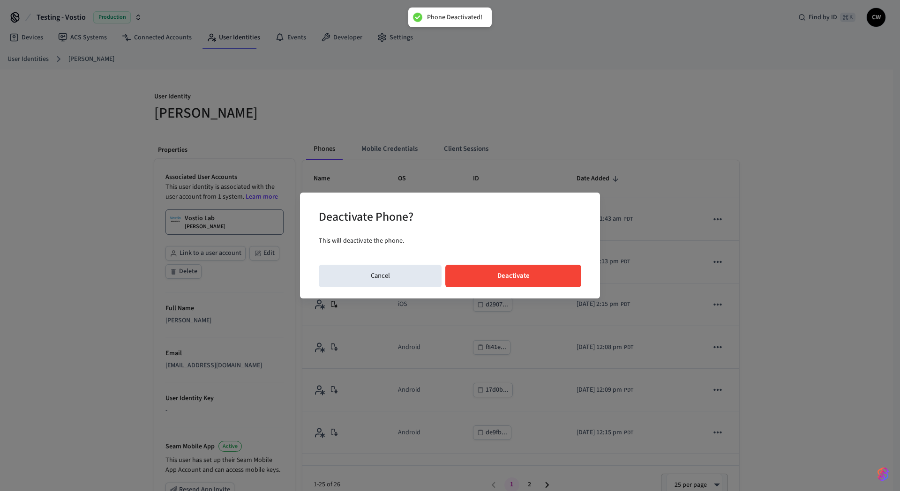
click at [539, 273] on button "Deactivate" at bounding box center [513, 276] width 136 height 22
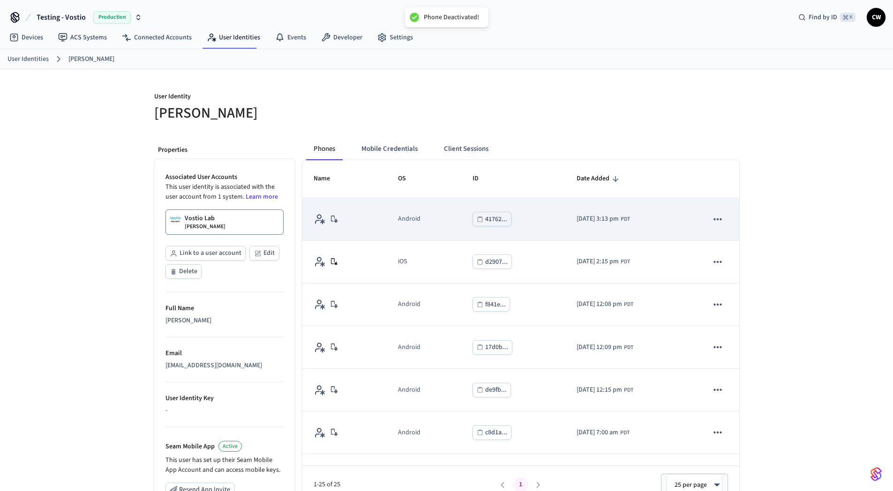
click at [712, 217] on icon "sticky table" at bounding box center [718, 219] width 12 height 12
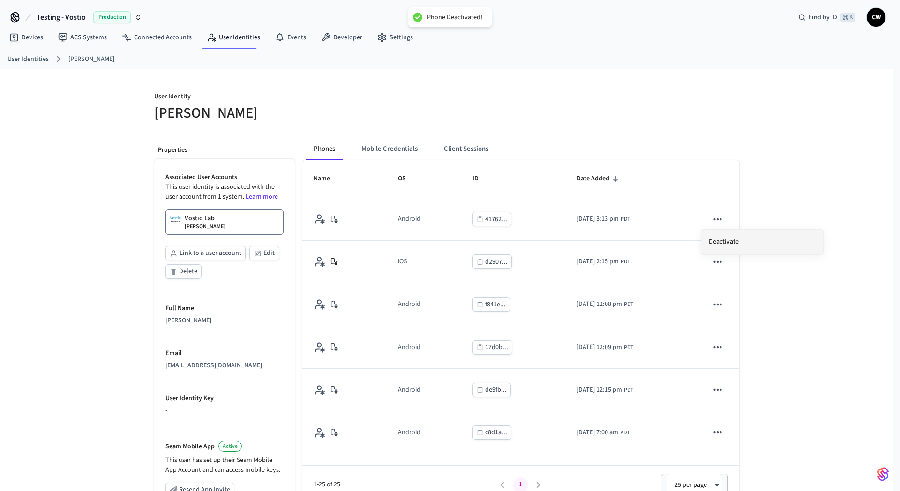
click at [741, 235] on li "Deactivate" at bounding box center [762, 242] width 122 height 25
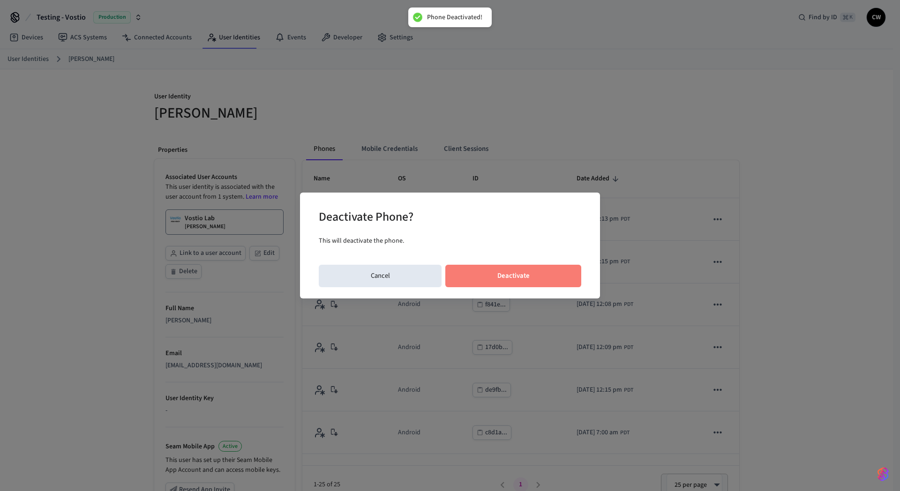
click at [545, 270] on button "Deactivate" at bounding box center [513, 276] width 136 height 22
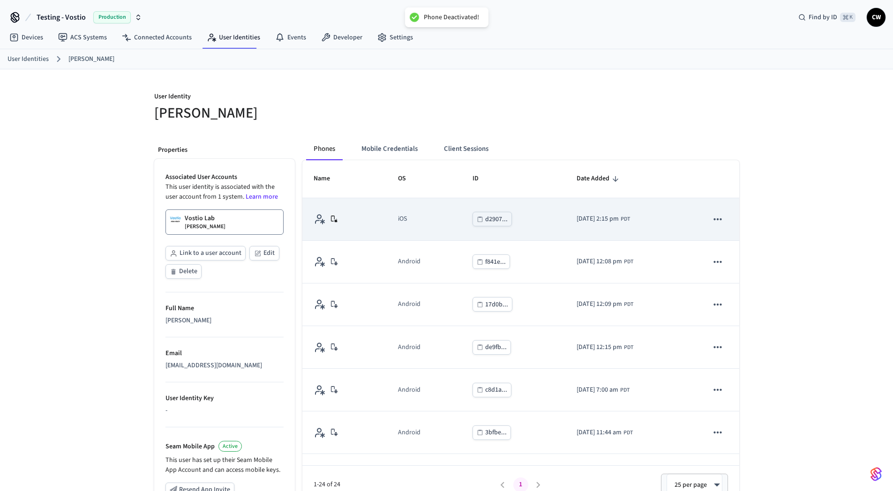
click at [712, 220] on icon "sticky table" at bounding box center [718, 219] width 12 height 12
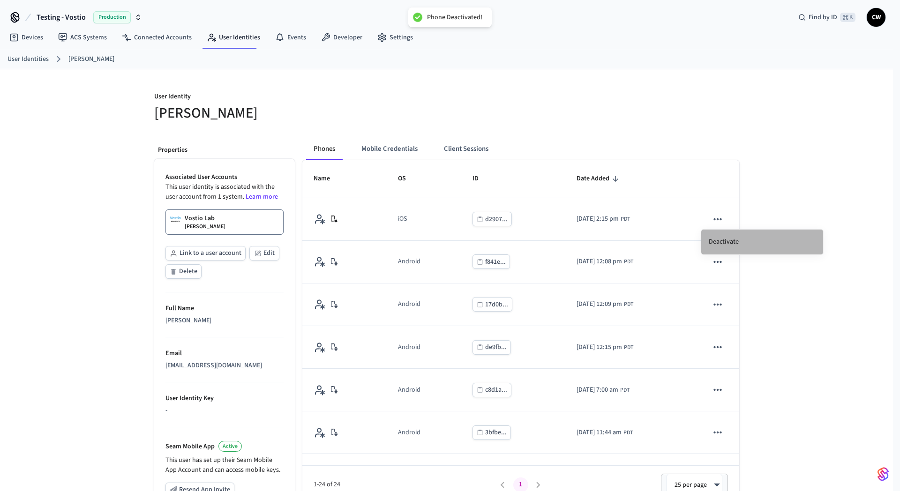
click at [734, 236] on li "Deactivate" at bounding box center [762, 242] width 122 height 25
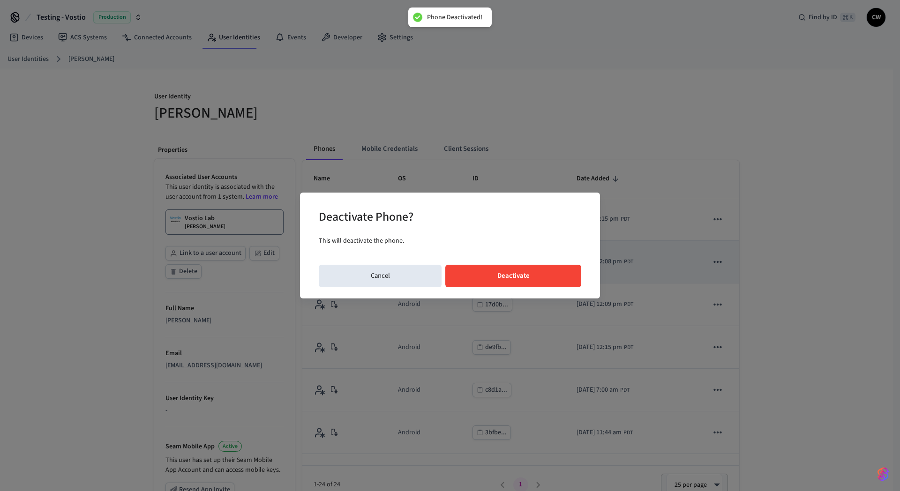
click at [543, 278] on button "Deactivate" at bounding box center [513, 276] width 136 height 22
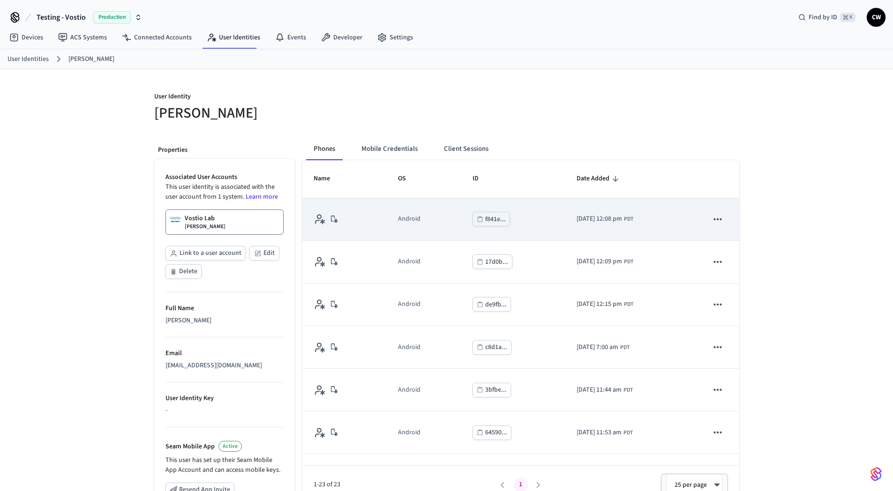
click at [712, 220] on icon "sticky table" at bounding box center [718, 219] width 12 height 12
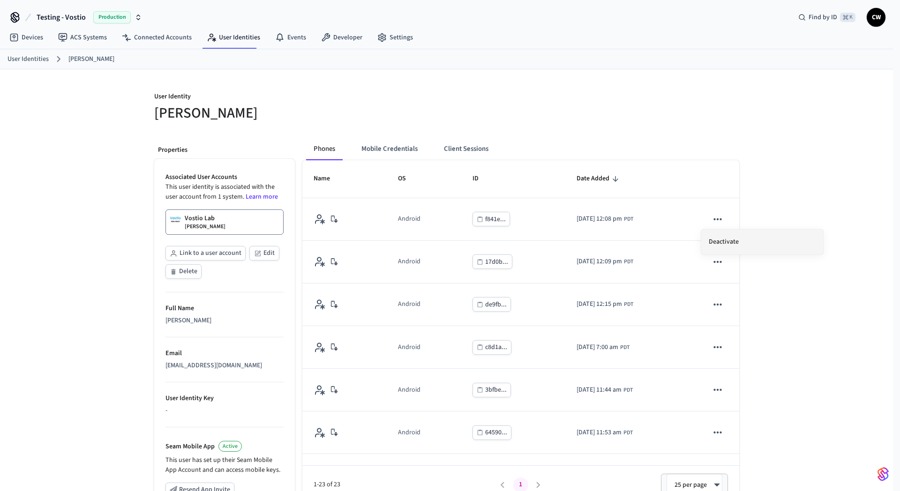
click at [728, 240] on li "Deactivate" at bounding box center [762, 242] width 122 height 25
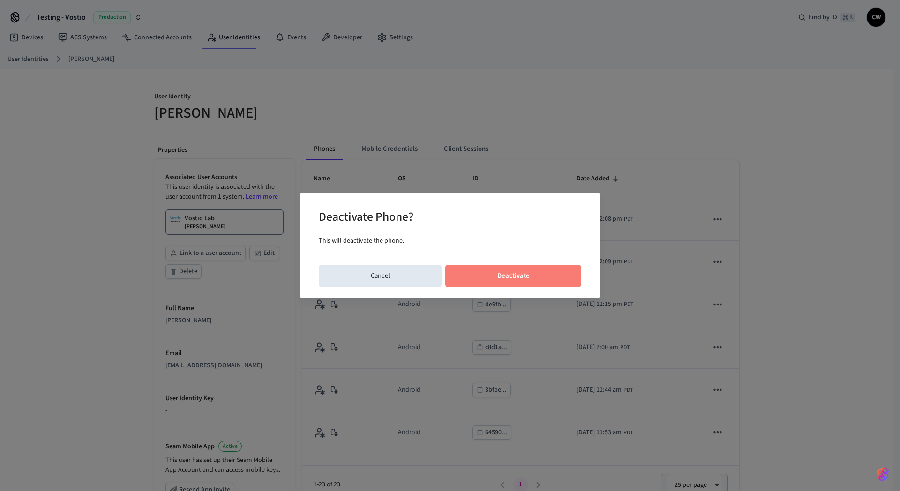
click at [528, 276] on button "Deactivate" at bounding box center [513, 276] width 136 height 22
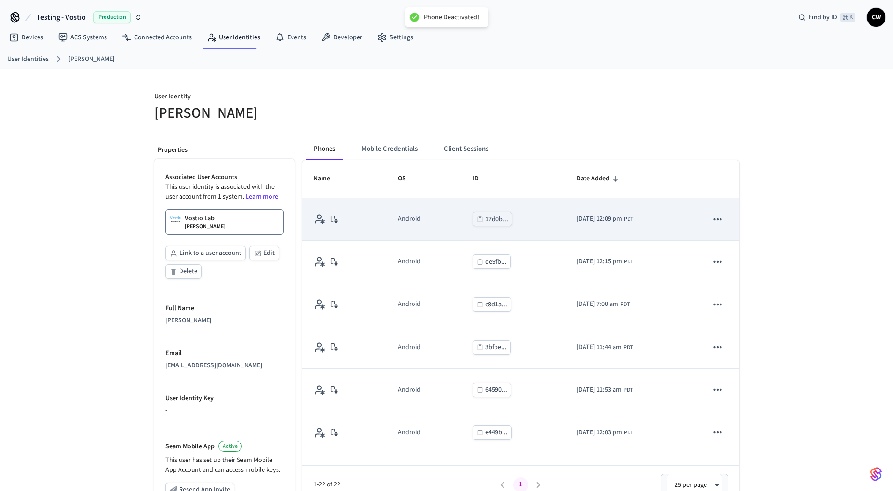
click at [712, 221] on icon "sticky table" at bounding box center [718, 219] width 12 height 12
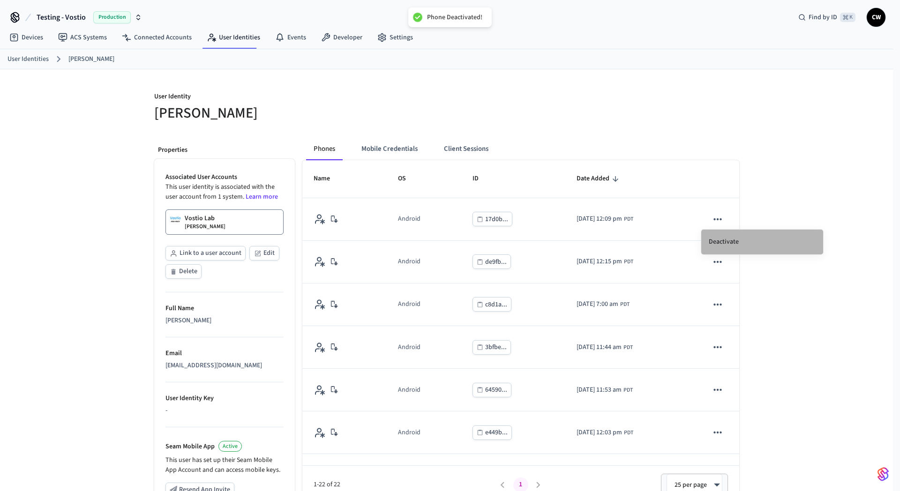
click at [738, 237] on li "Deactivate" at bounding box center [762, 242] width 122 height 25
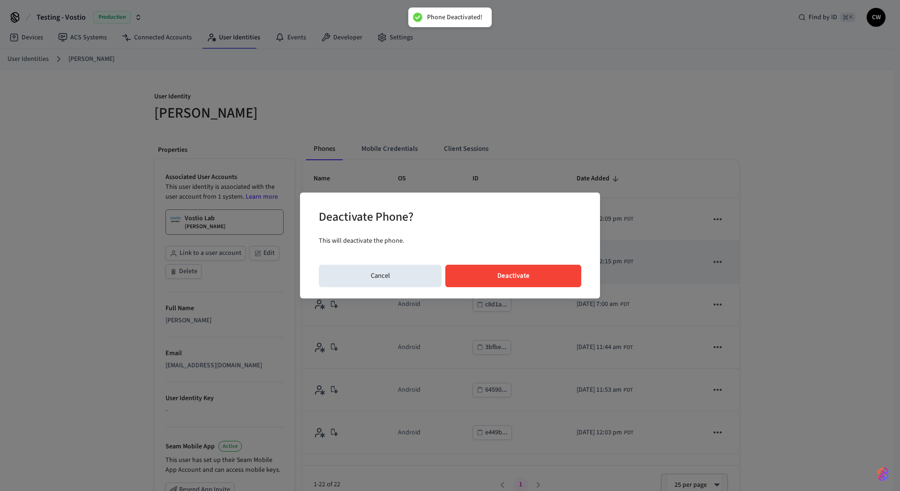
click at [547, 275] on button "Deactivate" at bounding box center [513, 276] width 136 height 22
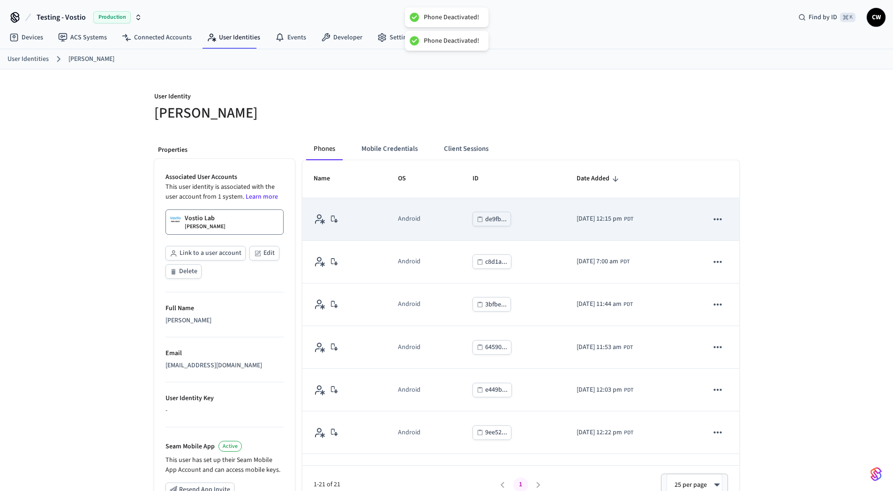
click at [712, 222] on icon "sticky table" at bounding box center [718, 219] width 12 height 12
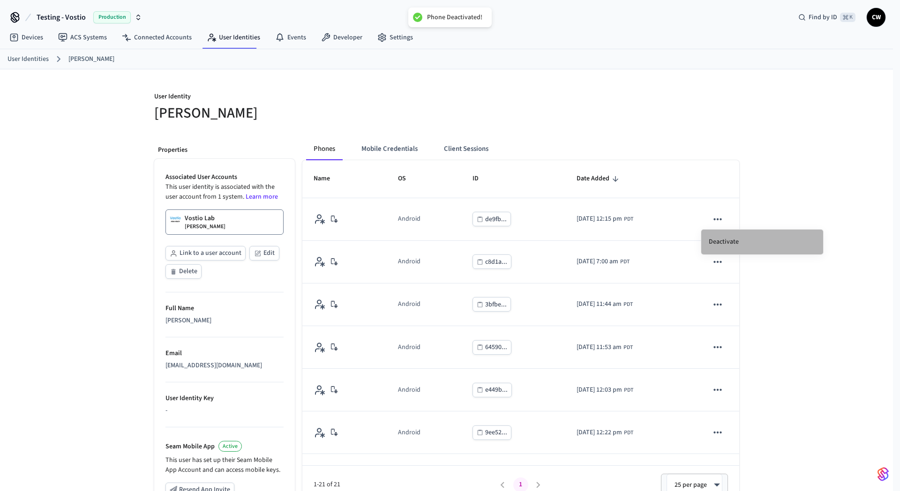
click at [727, 237] on li "Deactivate" at bounding box center [762, 242] width 122 height 25
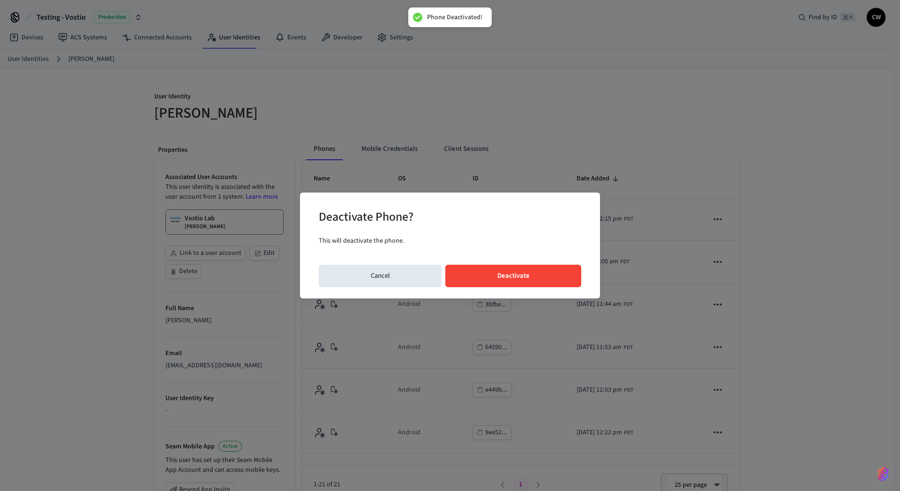
click at [555, 270] on button "Deactivate" at bounding box center [513, 276] width 136 height 22
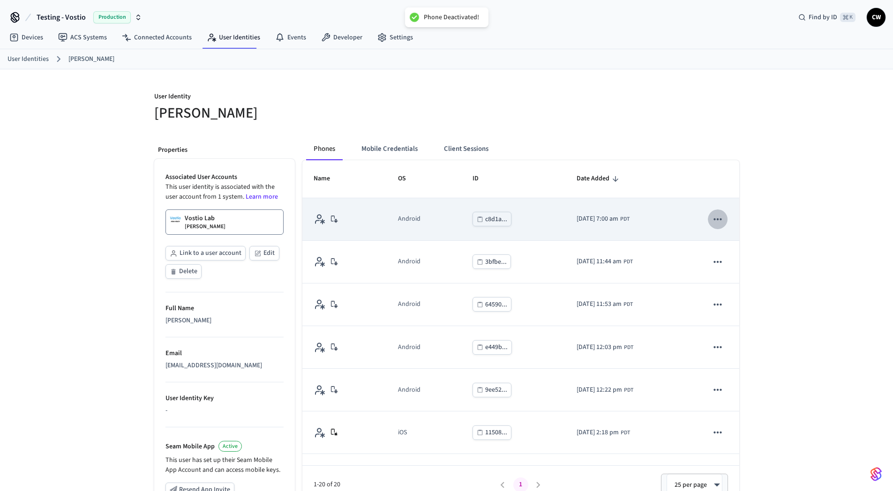
click at [714, 218] on icon "sticky table" at bounding box center [718, 219] width 8 height 2
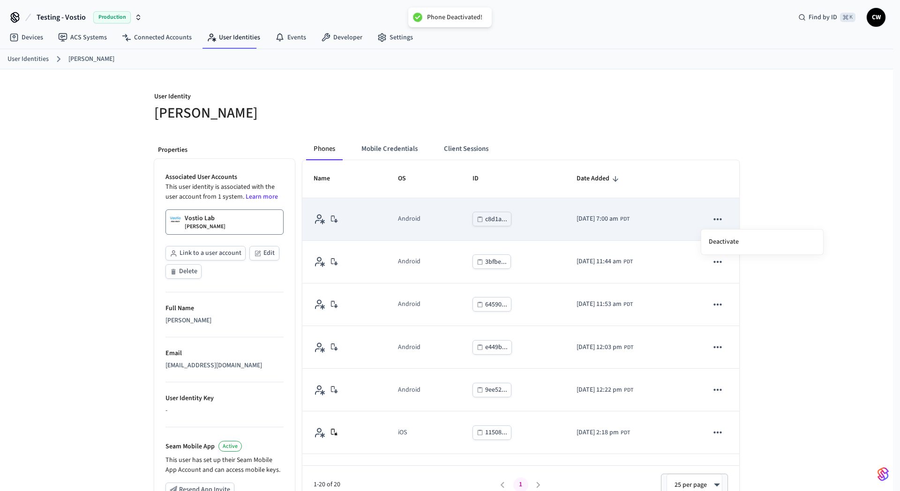
click at [738, 236] on li "Deactivate" at bounding box center [762, 242] width 122 height 25
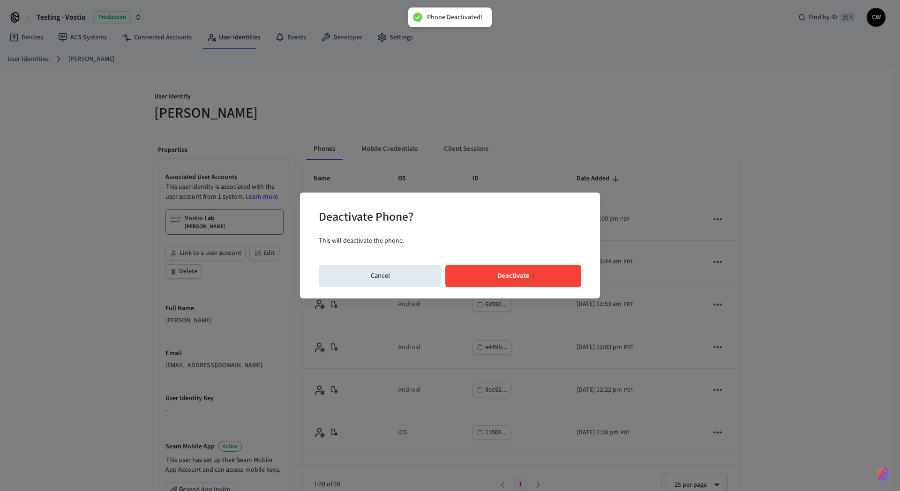
click at [560, 268] on button "Deactivate" at bounding box center [513, 276] width 136 height 22
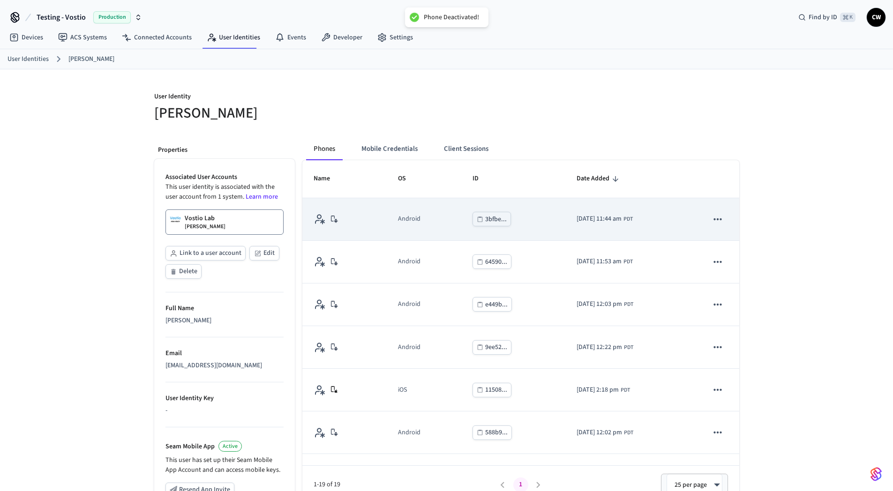
click at [712, 220] on icon "sticky table" at bounding box center [718, 219] width 12 height 12
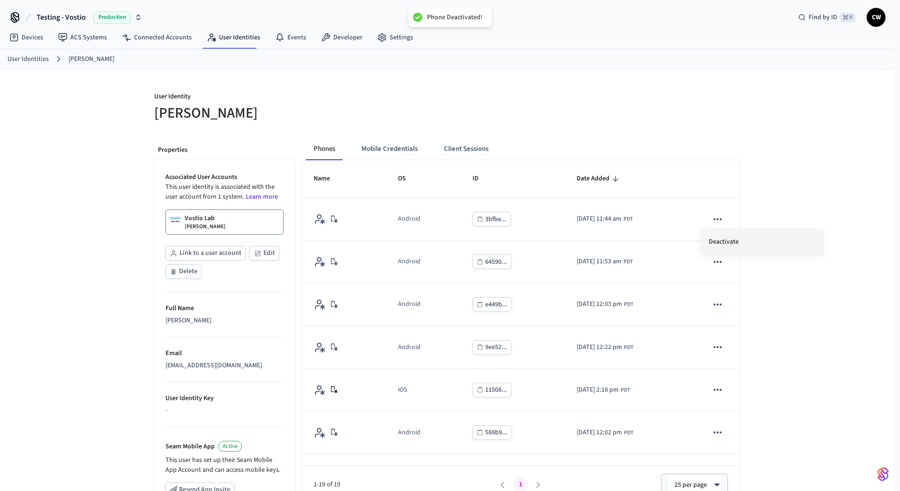
click at [730, 242] on li "Deactivate" at bounding box center [762, 242] width 122 height 25
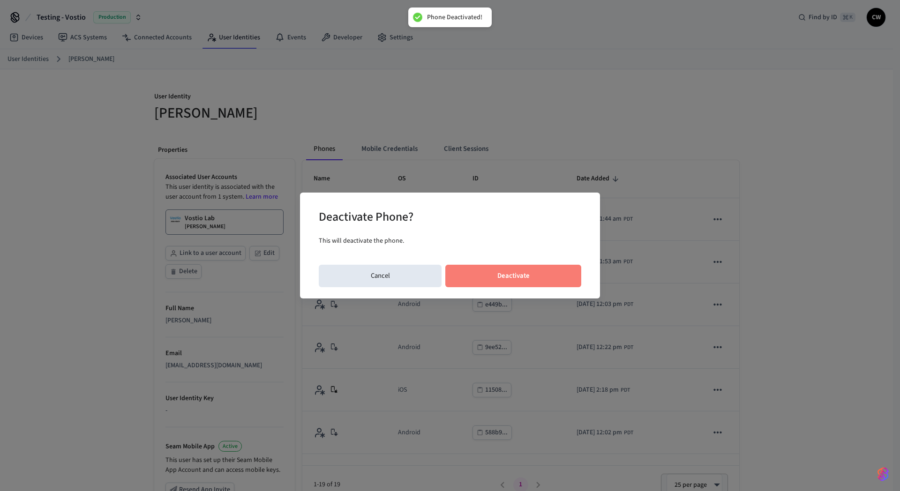
click at [517, 273] on button "Deactivate" at bounding box center [513, 276] width 136 height 22
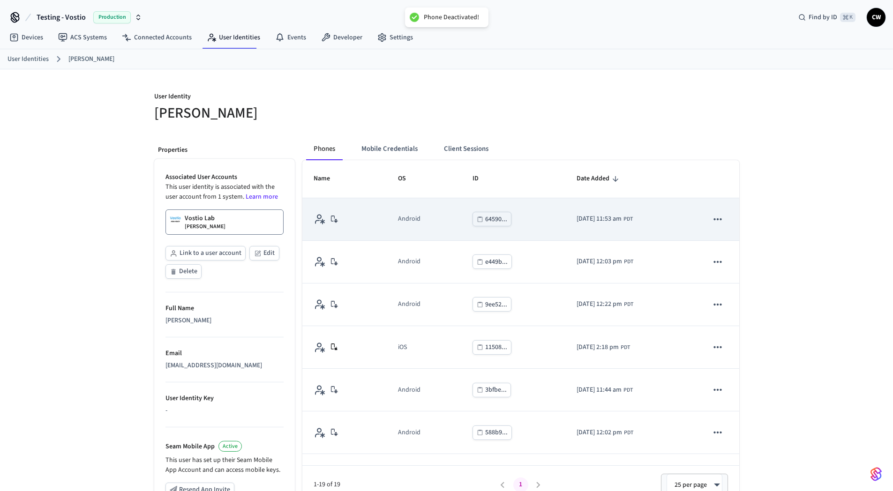
click at [713, 215] on icon "sticky table" at bounding box center [718, 219] width 12 height 12
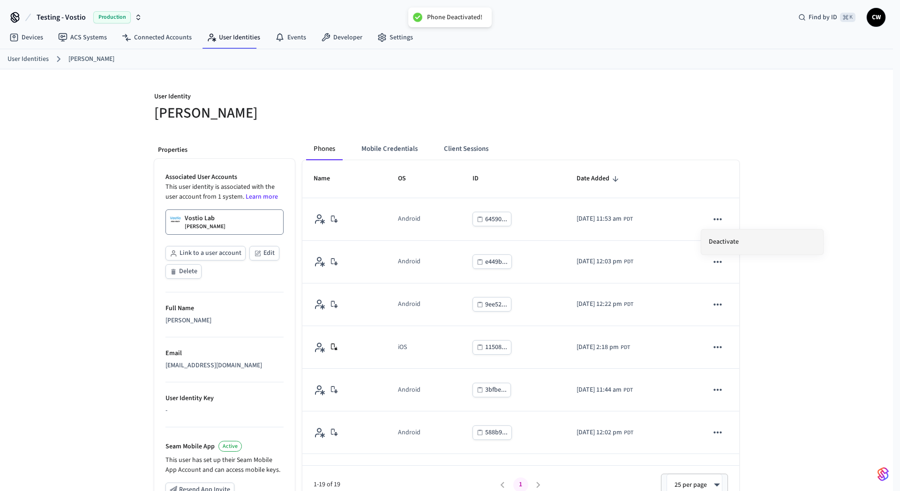
click at [738, 237] on li "Deactivate" at bounding box center [762, 242] width 122 height 25
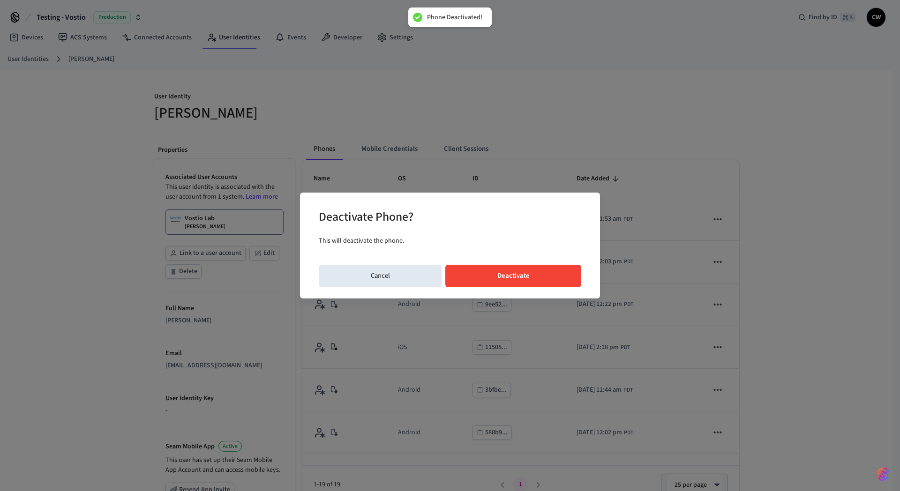
click at [553, 279] on button "Deactivate" at bounding box center [513, 276] width 136 height 22
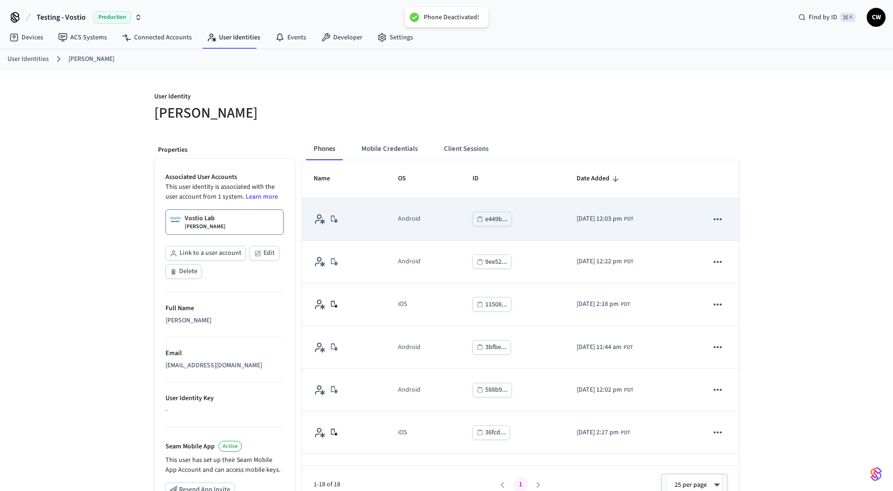
click at [714, 218] on icon "sticky table" at bounding box center [718, 219] width 8 height 2
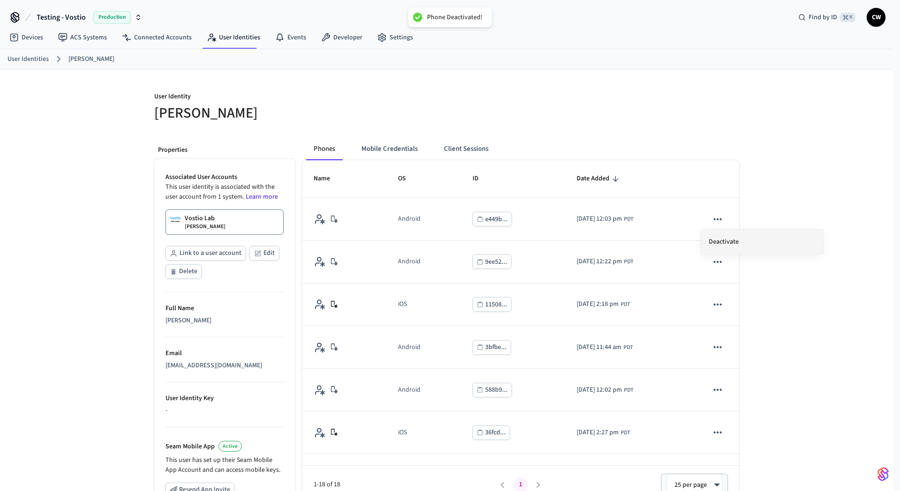
click at [741, 240] on li "Deactivate" at bounding box center [762, 242] width 122 height 25
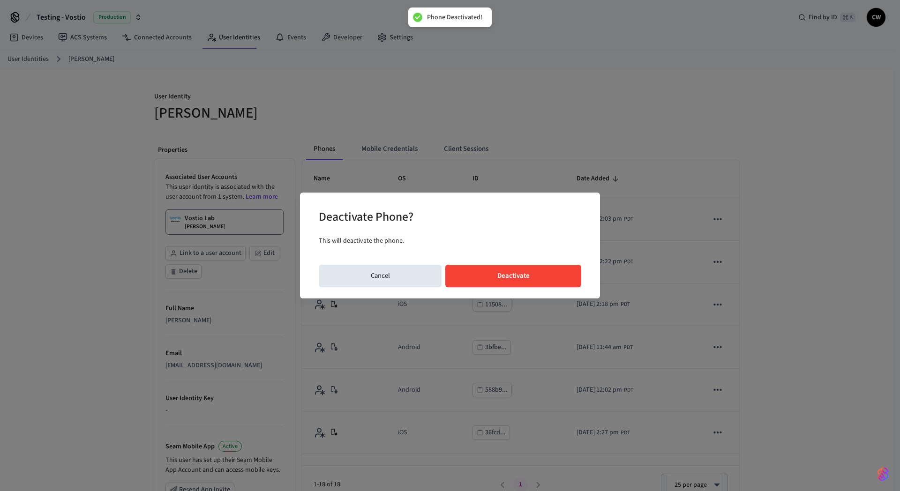
click at [571, 272] on button "Deactivate" at bounding box center [513, 276] width 136 height 22
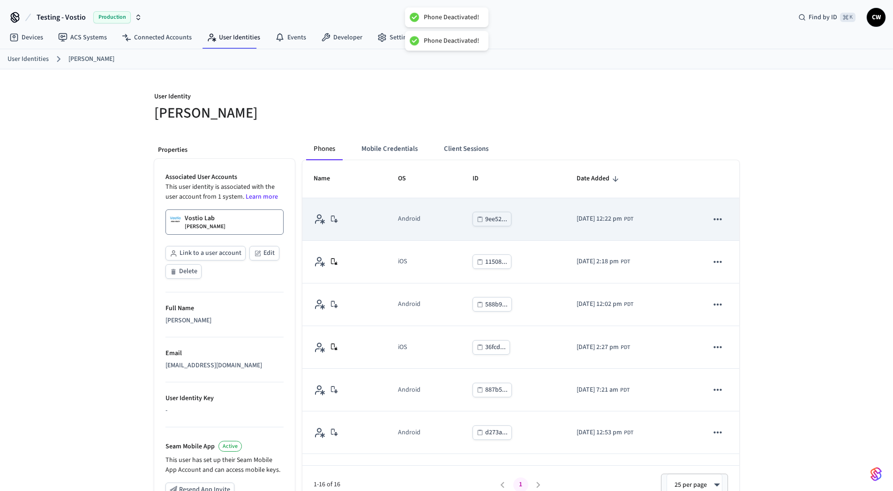
click at [715, 216] on icon "sticky table" at bounding box center [718, 219] width 12 height 12
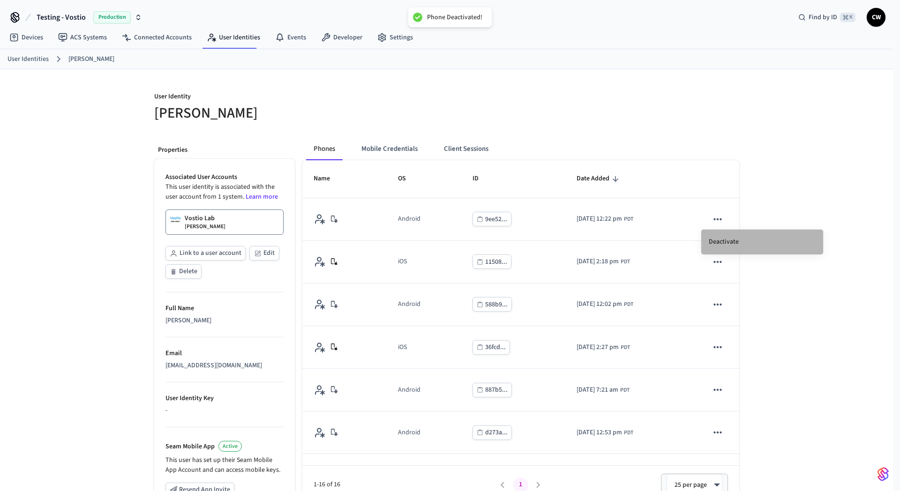
click at [745, 238] on li "Deactivate" at bounding box center [762, 242] width 122 height 25
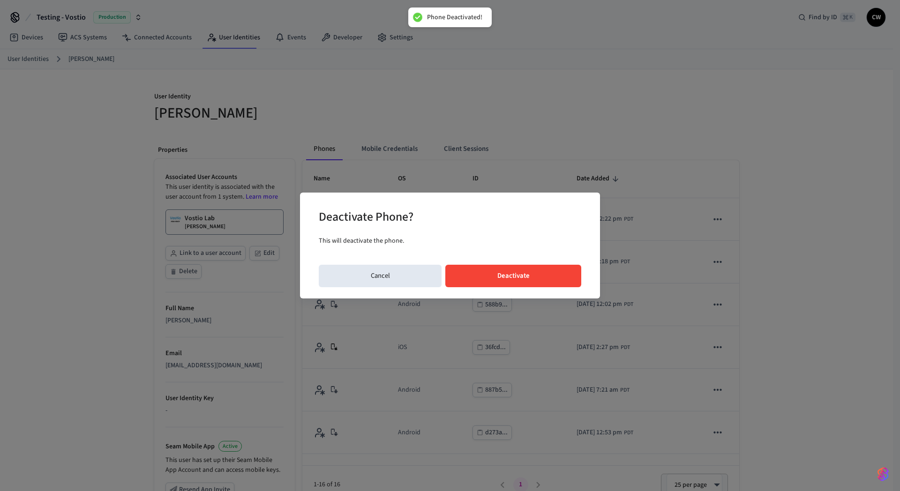
click at [527, 278] on button "Deactivate" at bounding box center [513, 276] width 136 height 22
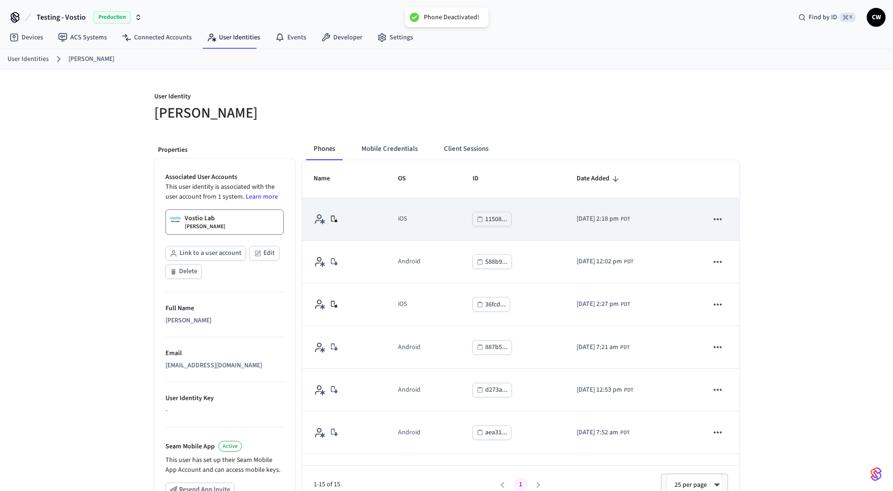
click at [712, 221] on icon "sticky table" at bounding box center [718, 219] width 12 height 12
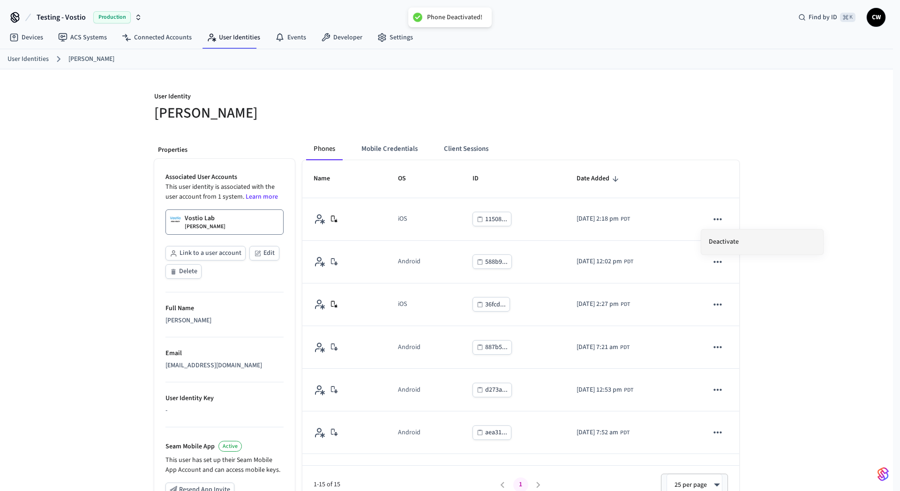
click at [723, 242] on li "Deactivate" at bounding box center [762, 242] width 122 height 25
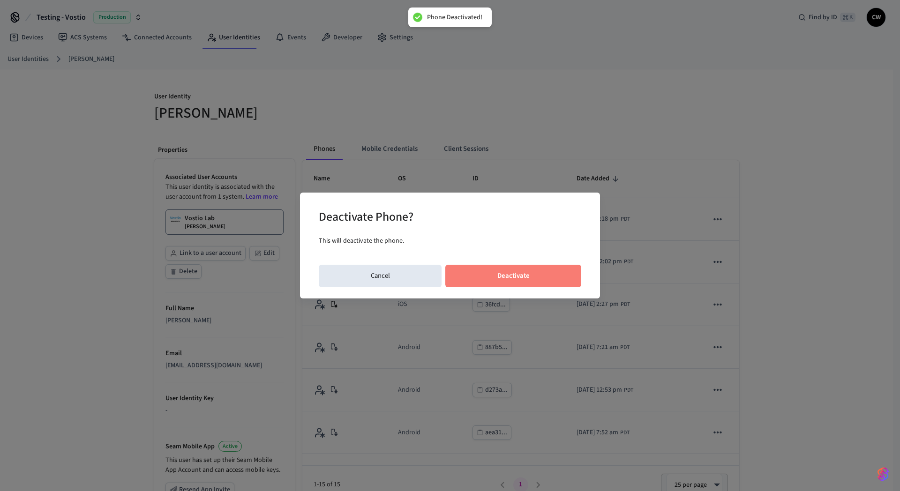
click at [556, 272] on button "Deactivate" at bounding box center [513, 276] width 136 height 22
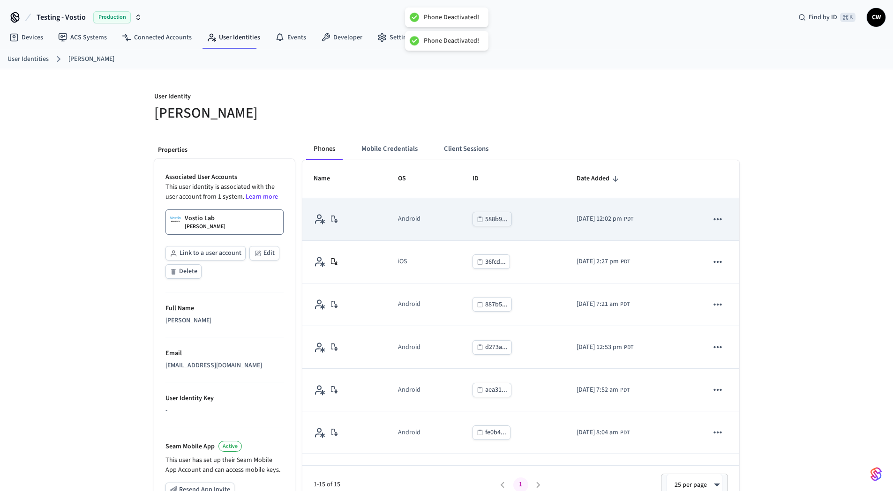
click at [712, 223] on icon "sticky table" at bounding box center [718, 219] width 12 height 12
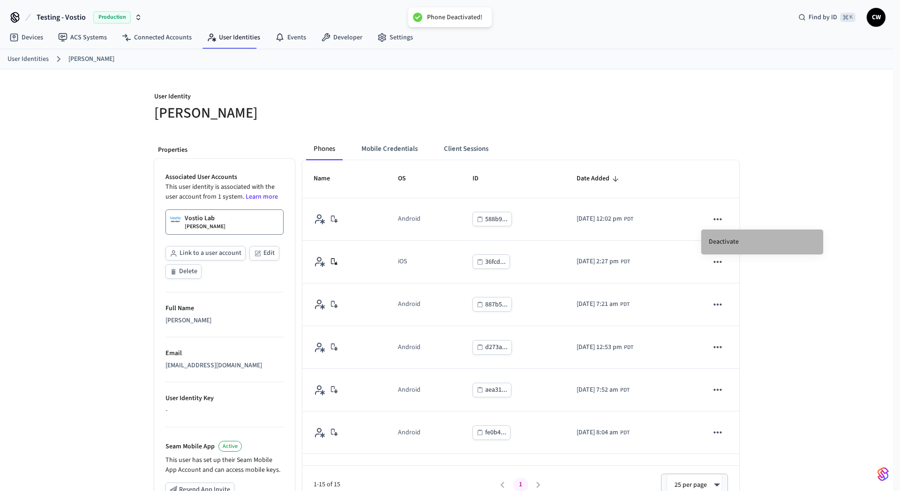
click at [722, 241] on li "Deactivate" at bounding box center [762, 242] width 122 height 25
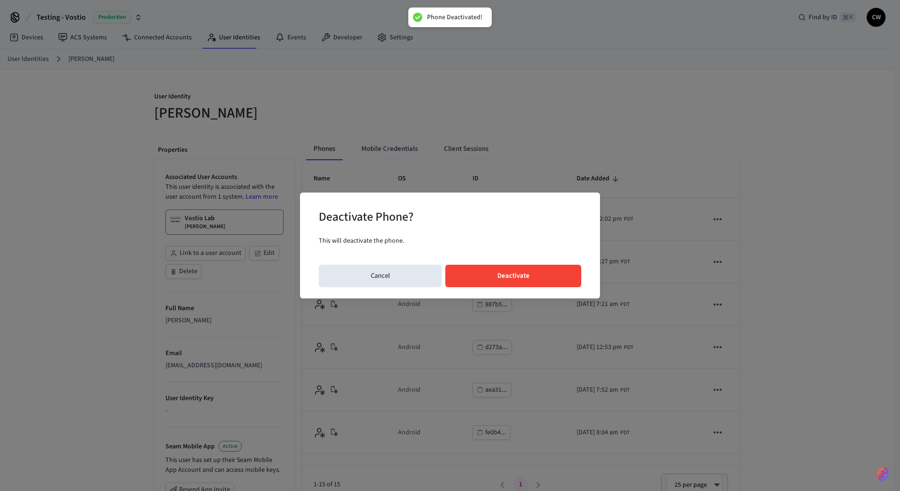
click at [537, 274] on button "Deactivate" at bounding box center [513, 276] width 136 height 22
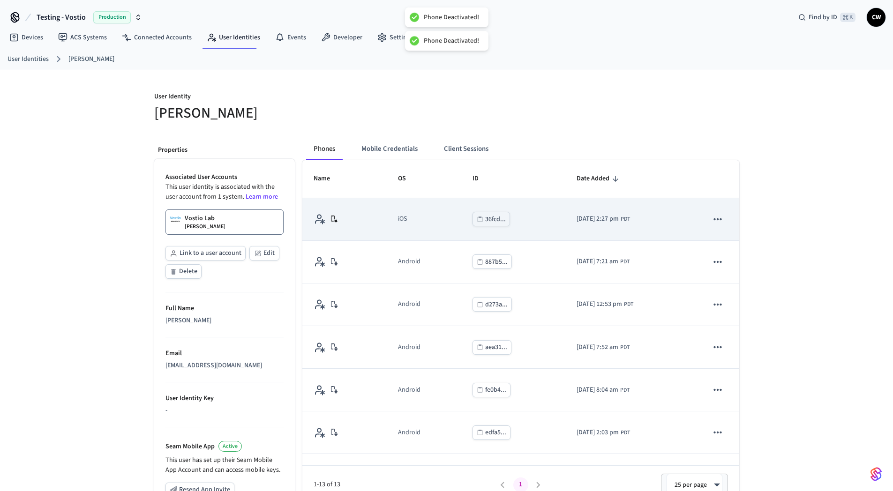
click at [714, 220] on icon "sticky table" at bounding box center [718, 219] width 12 height 12
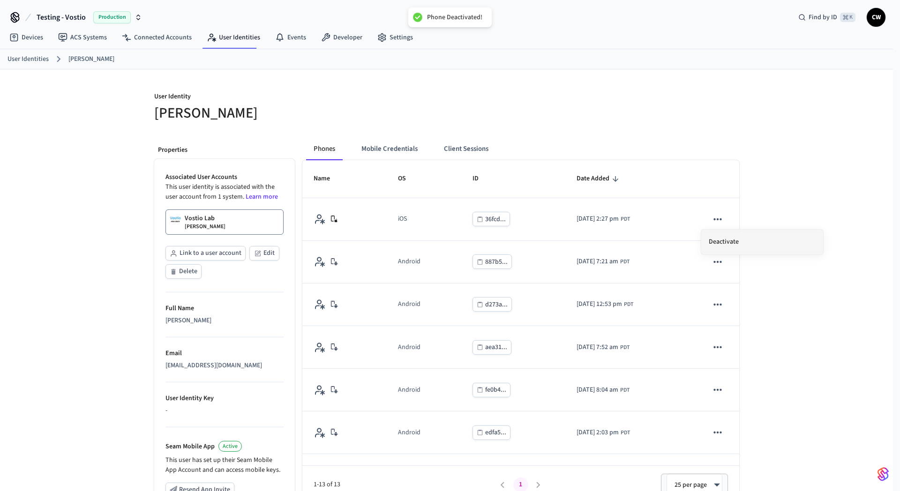
click at [735, 240] on li "Deactivate" at bounding box center [762, 242] width 122 height 25
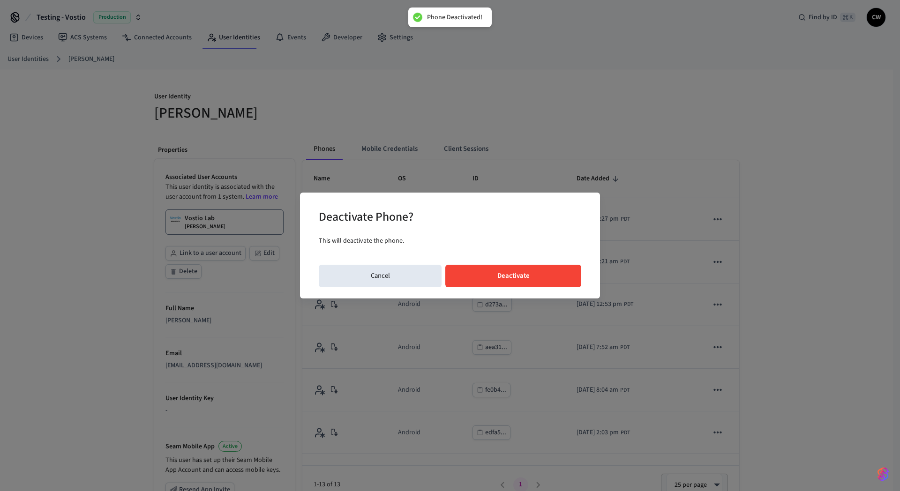
click at [553, 270] on button "Deactivate" at bounding box center [513, 276] width 136 height 22
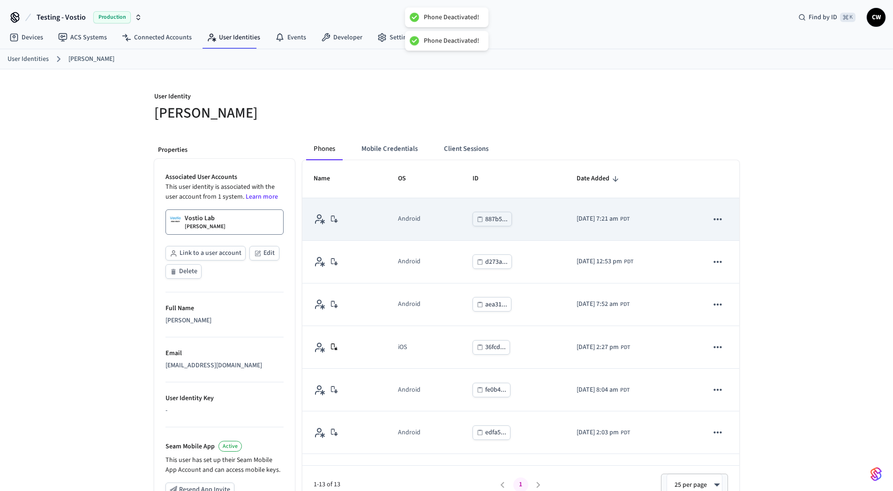
click at [714, 222] on icon "sticky table" at bounding box center [718, 219] width 12 height 12
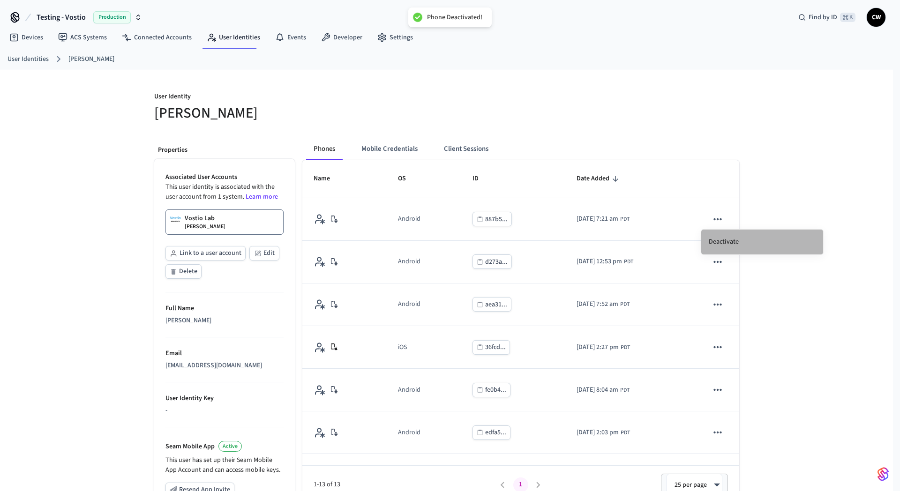
click at [726, 241] on li "Deactivate" at bounding box center [762, 242] width 122 height 25
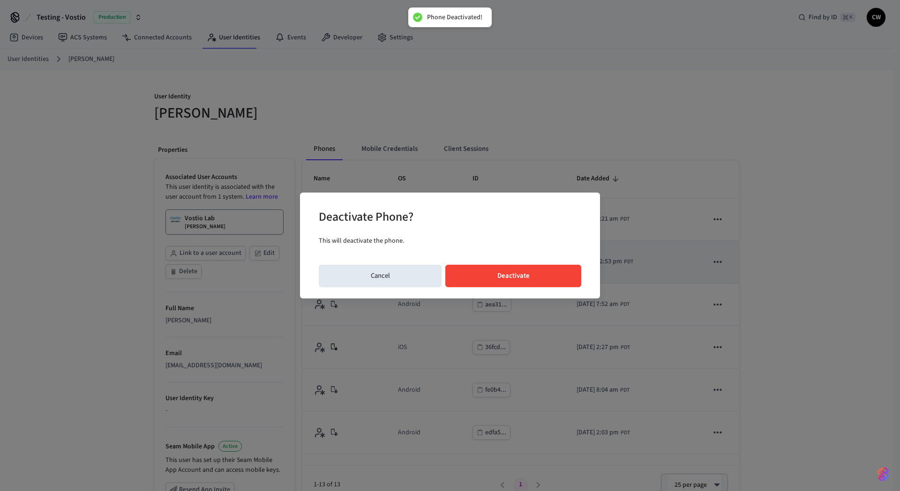
click at [533, 283] on button "Deactivate" at bounding box center [513, 276] width 136 height 22
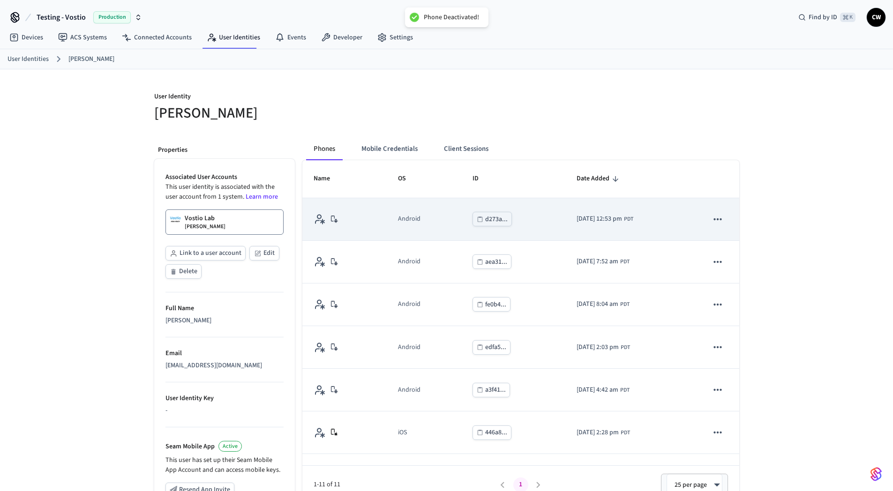
click at [712, 224] on icon "sticky table" at bounding box center [718, 219] width 12 height 12
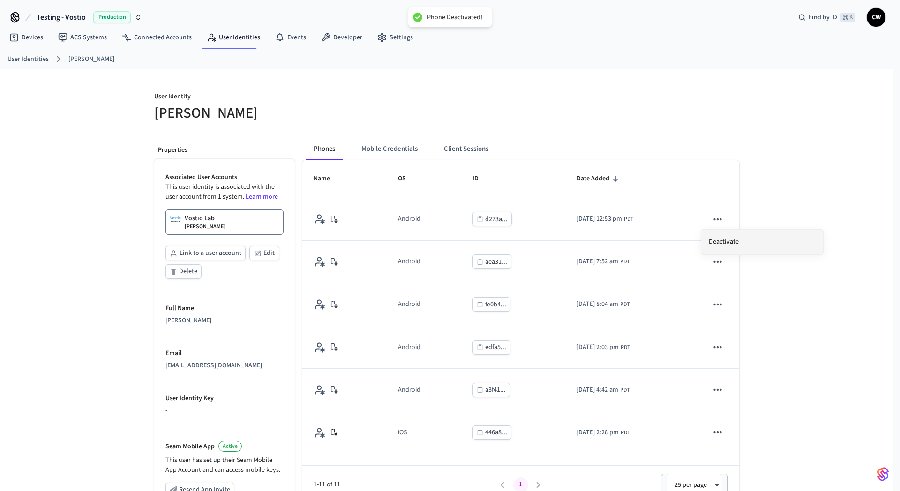
click at [731, 243] on li "Deactivate" at bounding box center [762, 242] width 122 height 25
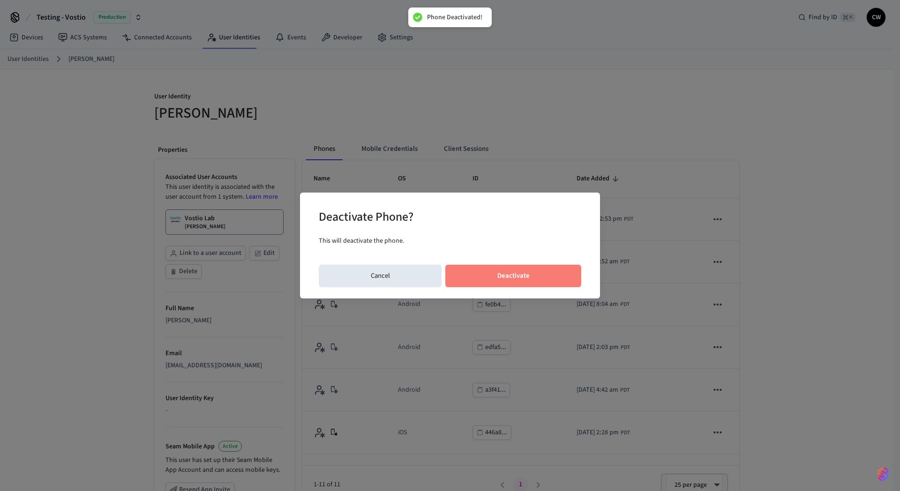
click at [558, 280] on button "Deactivate" at bounding box center [513, 276] width 136 height 22
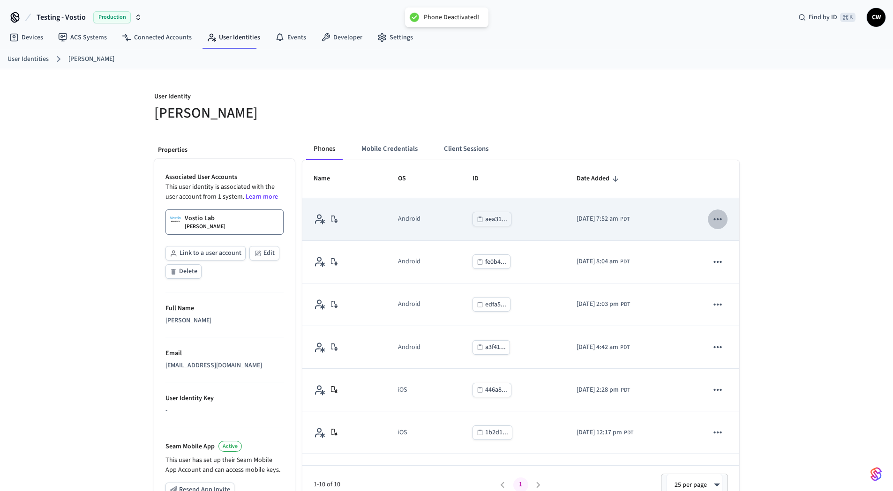
click at [712, 217] on icon "sticky table" at bounding box center [718, 219] width 12 height 12
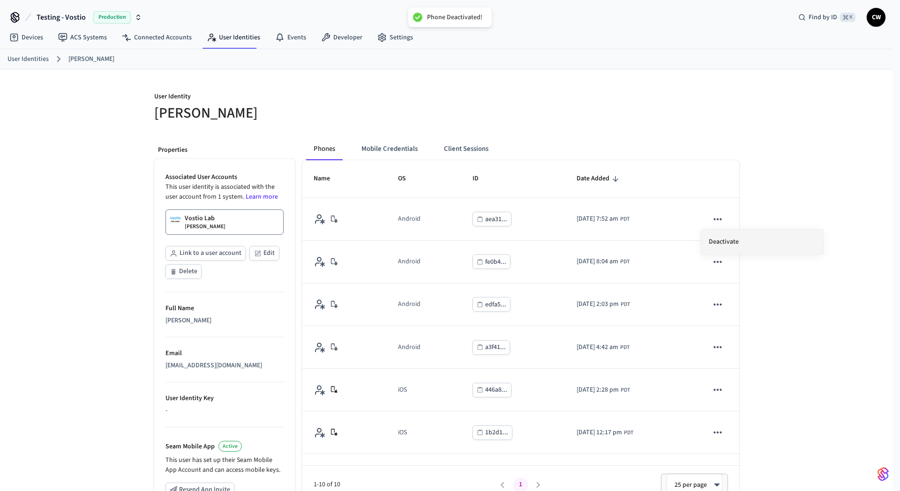
click at [727, 236] on li "Deactivate" at bounding box center [762, 242] width 122 height 25
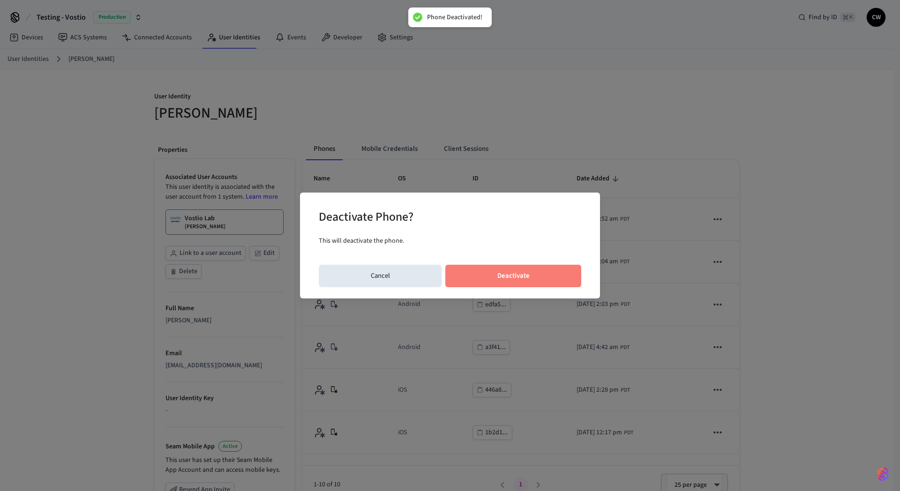
click at [511, 273] on button "Deactivate" at bounding box center [513, 276] width 136 height 22
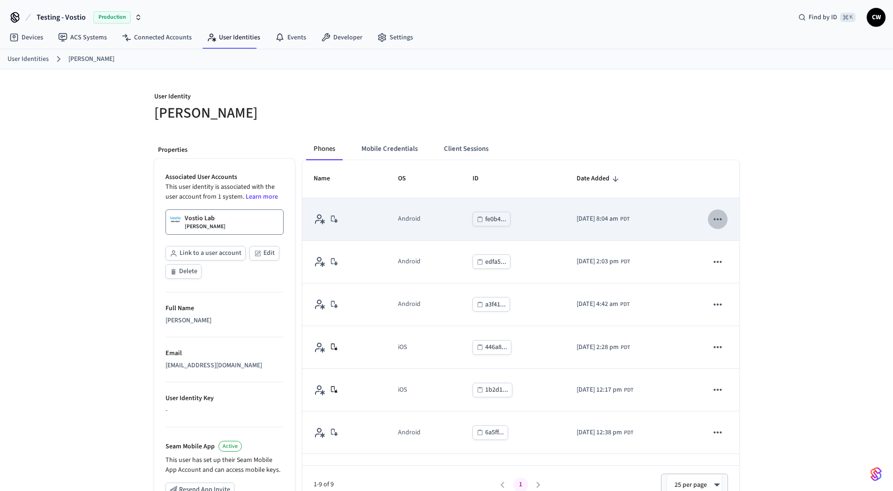
click at [708, 222] on button "sticky table" at bounding box center [718, 220] width 20 height 20
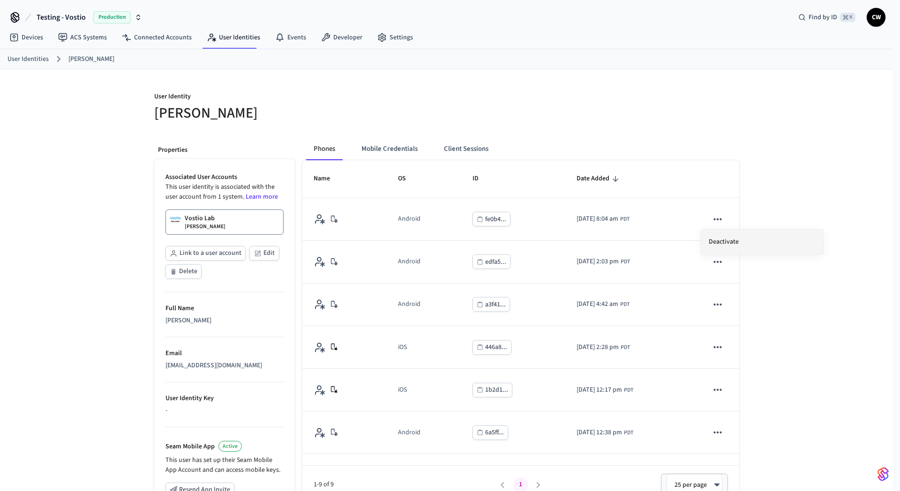
click at [716, 243] on li "Deactivate" at bounding box center [762, 242] width 122 height 25
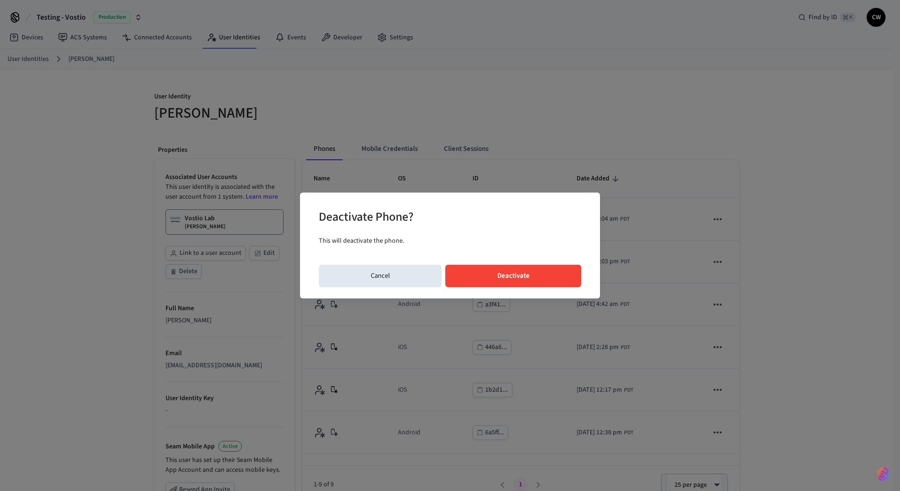
click at [559, 275] on button "Deactivate" at bounding box center [513, 276] width 136 height 22
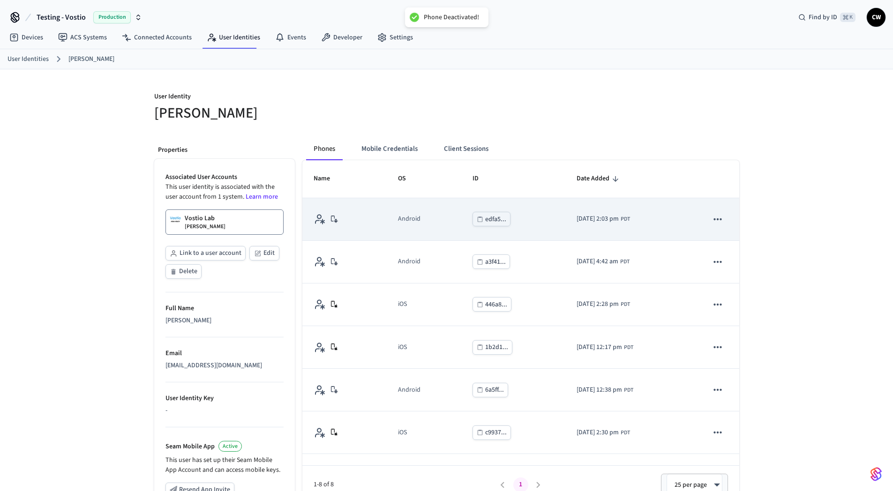
click at [712, 218] on icon "sticky table" at bounding box center [718, 219] width 12 height 12
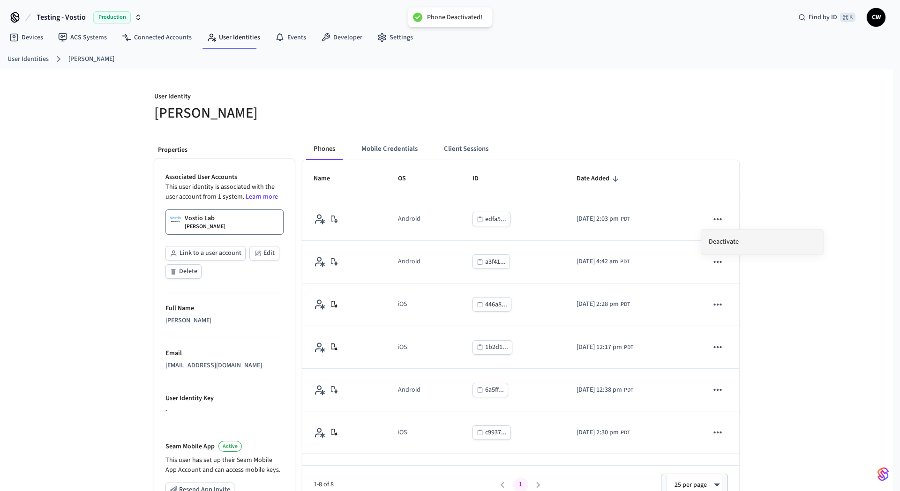
click at [720, 240] on li "Deactivate" at bounding box center [762, 242] width 122 height 25
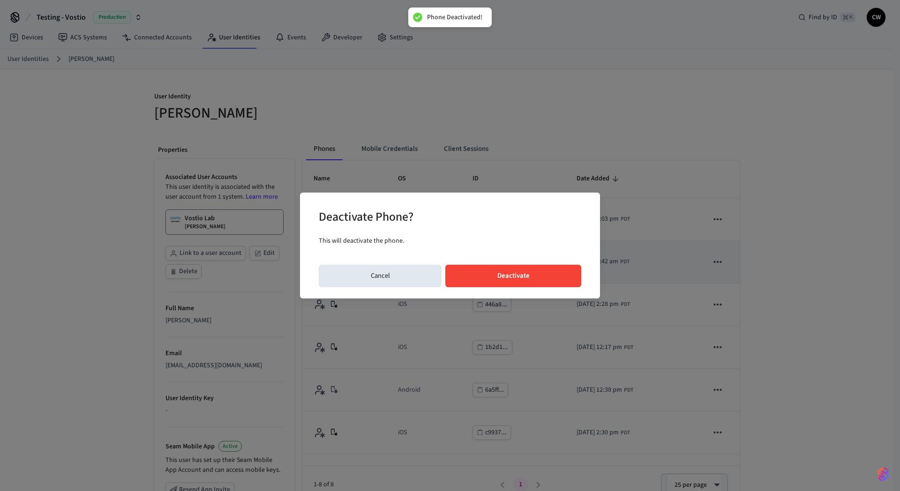
click at [545, 265] on button "Deactivate" at bounding box center [513, 276] width 136 height 22
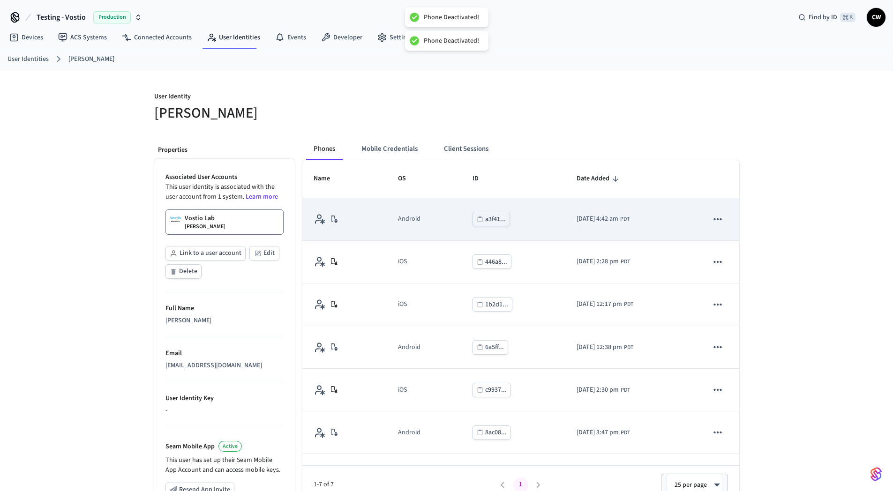
click at [714, 219] on icon "sticky table" at bounding box center [718, 219] width 8 height 2
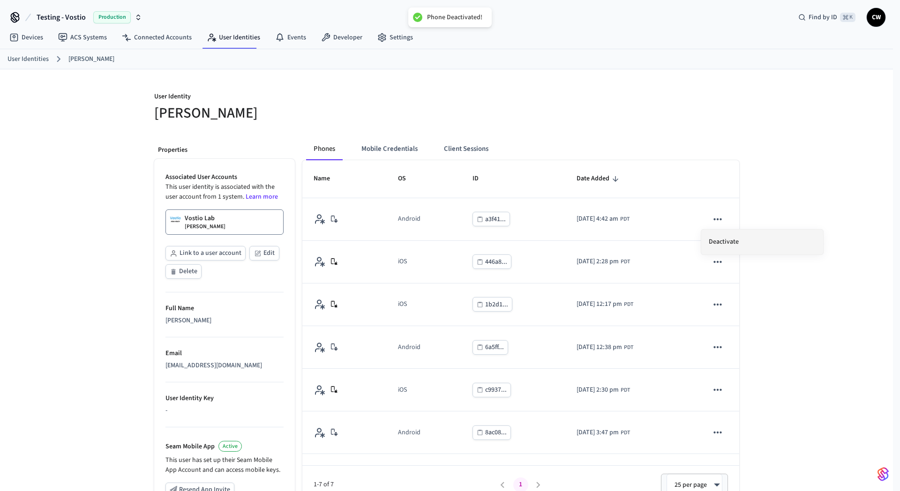
click at [720, 245] on li "Deactivate" at bounding box center [762, 242] width 122 height 25
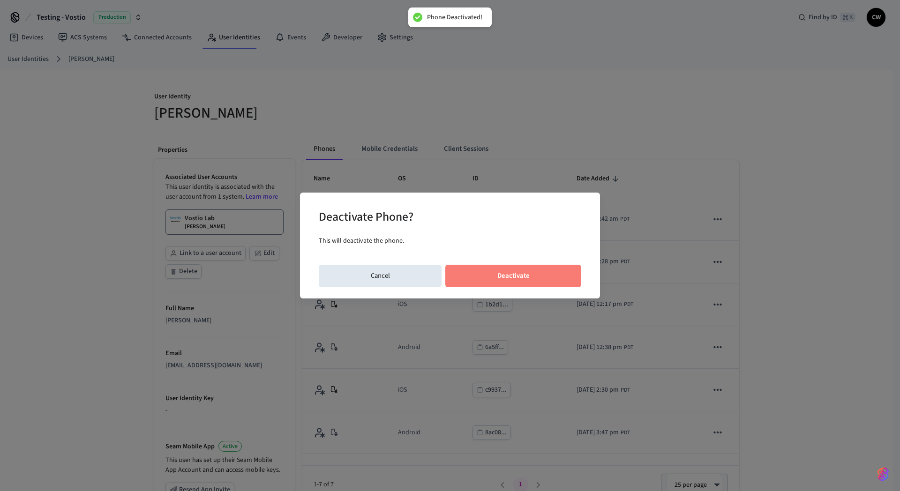
click at [556, 270] on button "Deactivate" at bounding box center [513, 276] width 136 height 22
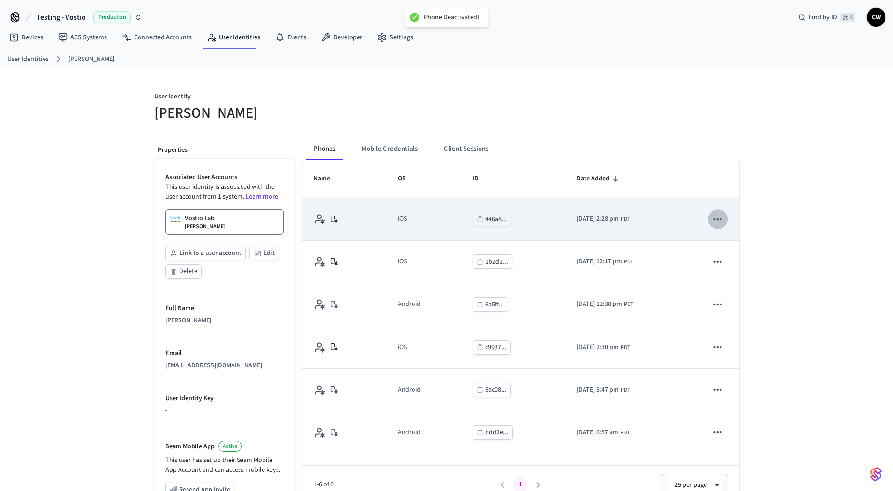
click at [716, 217] on icon "sticky table" at bounding box center [718, 219] width 12 height 12
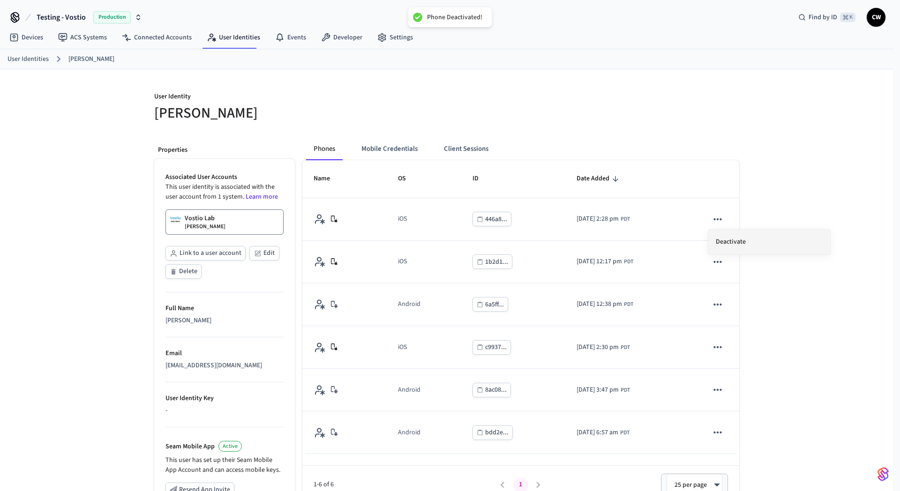
drag, startPoint x: 716, startPoint y: 217, endPoint x: 741, endPoint y: 234, distance: 30.0
click at [741, 234] on li "Deactivate" at bounding box center [769, 242] width 122 height 25
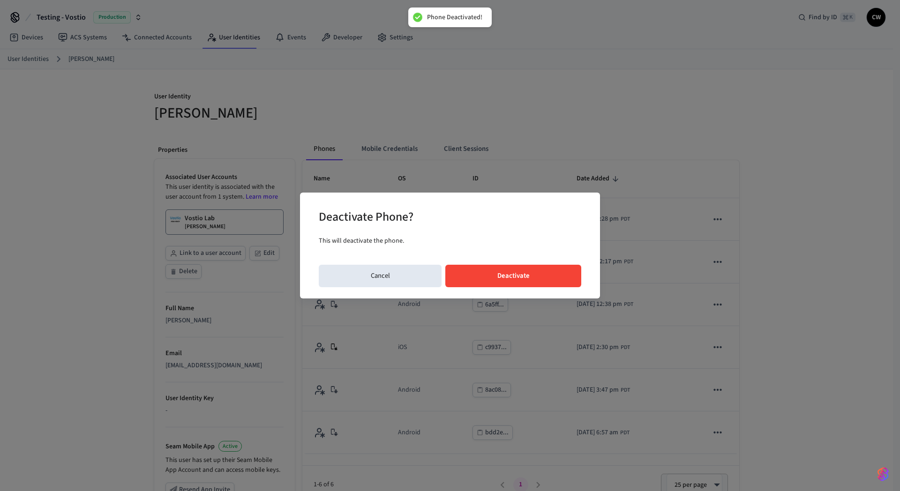
click at [541, 277] on button "Deactivate" at bounding box center [513, 276] width 136 height 22
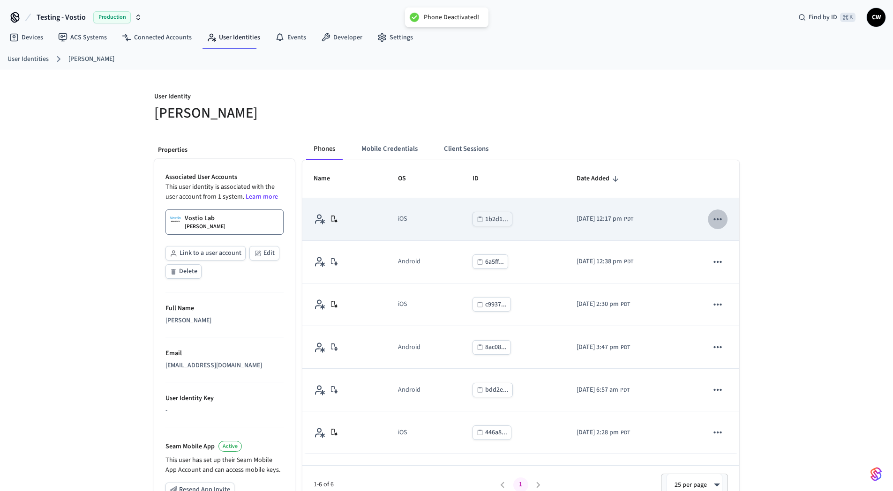
click at [720, 221] on icon "sticky table" at bounding box center [718, 219] width 12 height 12
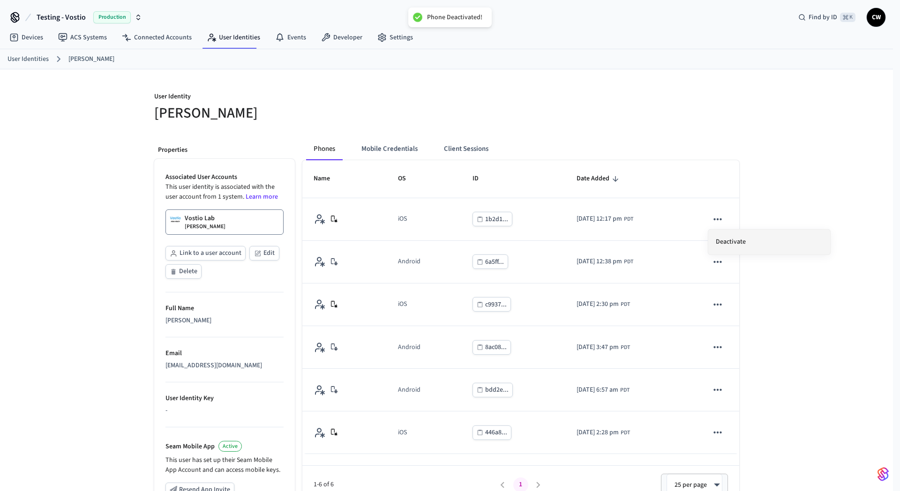
click at [731, 245] on li "Deactivate" at bounding box center [769, 242] width 122 height 25
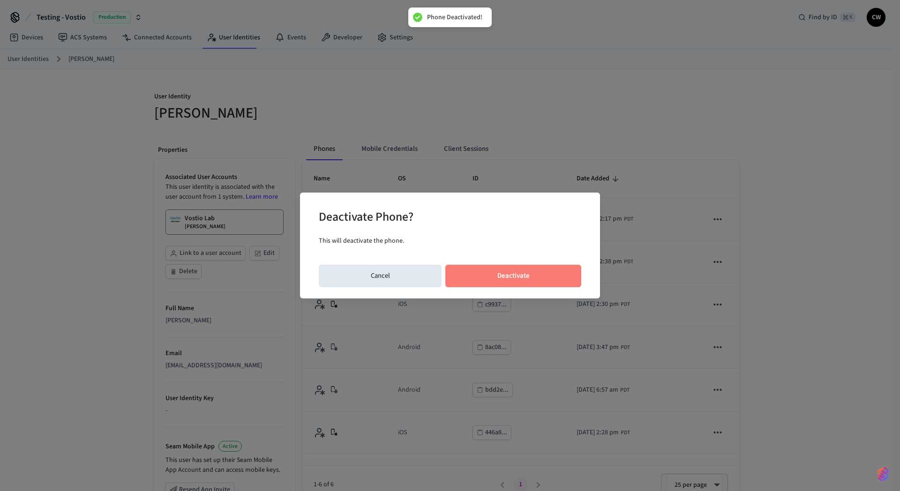
click at [547, 274] on button "Deactivate" at bounding box center [513, 276] width 136 height 22
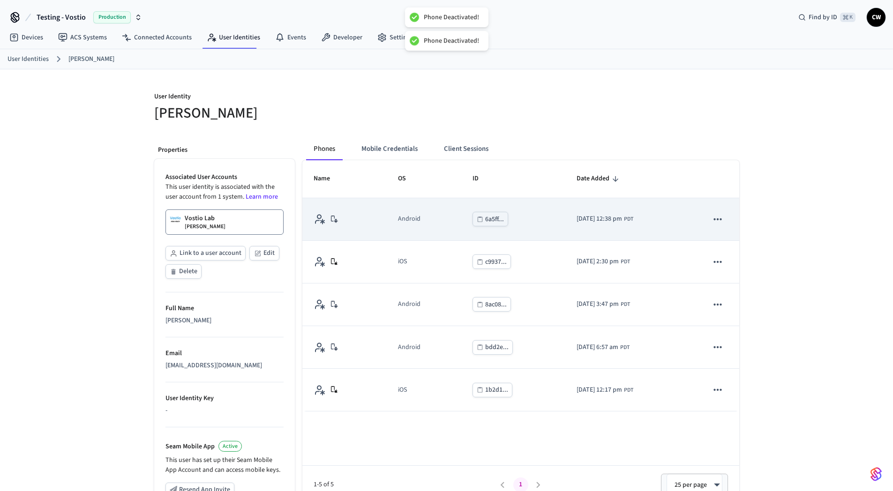
click at [720, 220] on icon "sticky table" at bounding box center [718, 219] width 12 height 12
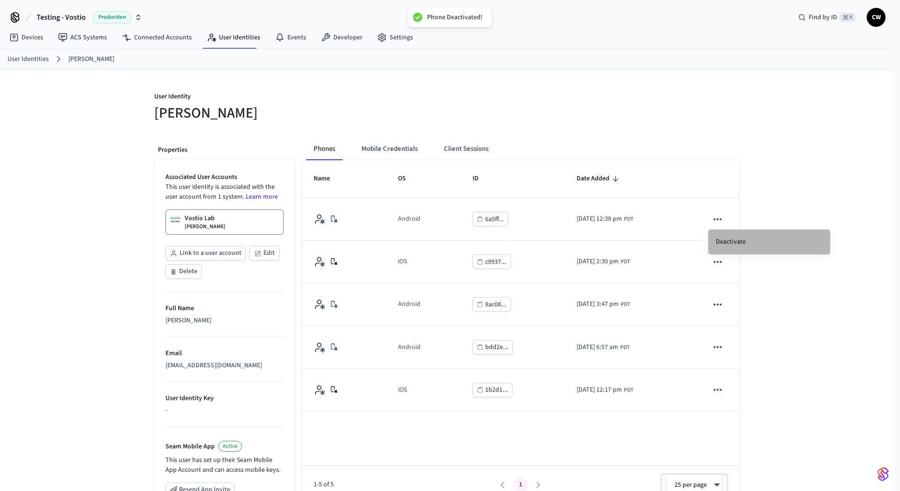
click at [735, 237] on li "Deactivate" at bounding box center [769, 242] width 122 height 25
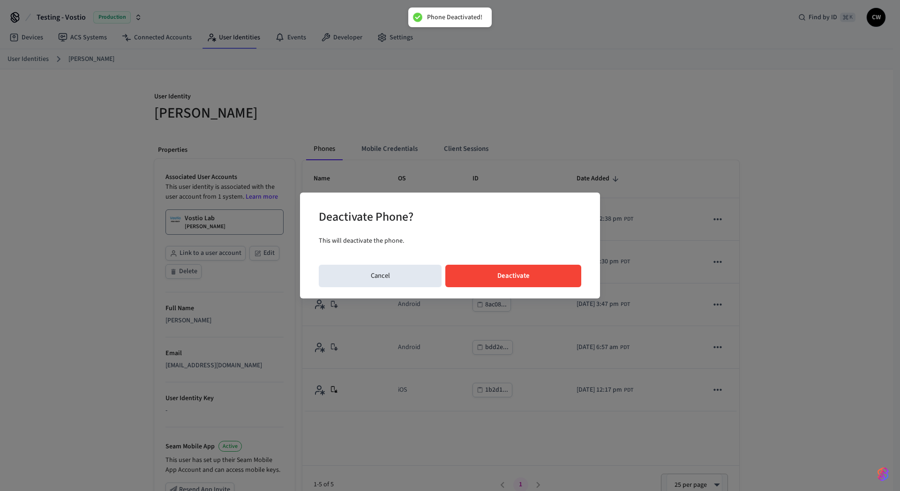
click at [536, 269] on button "Deactivate" at bounding box center [513, 276] width 136 height 22
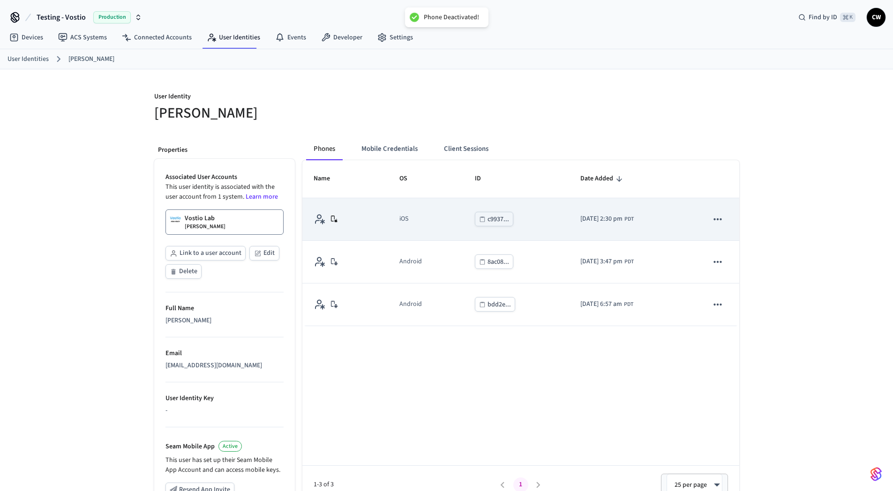
click at [717, 220] on icon "sticky table" at bounding box center [718, 219] width 12 height 12
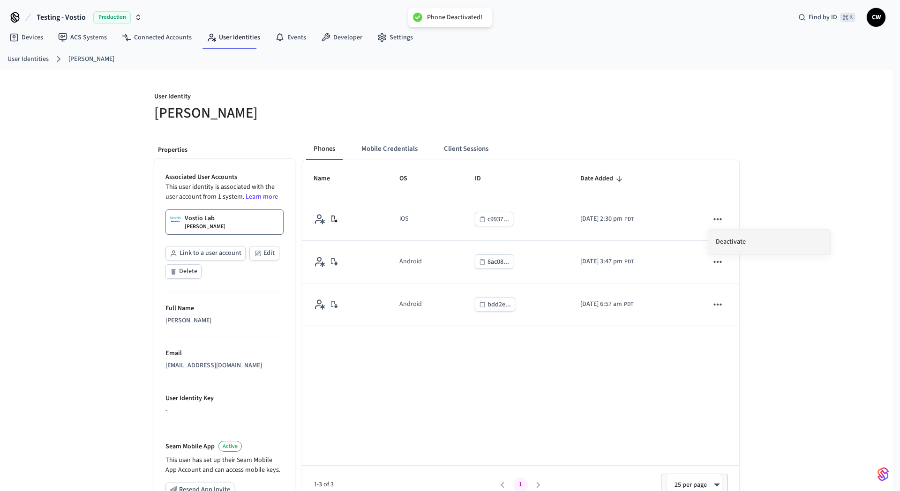
click at [734, 237] on li "Deactivate" at bounding box center [769, 242] width 122 height 25
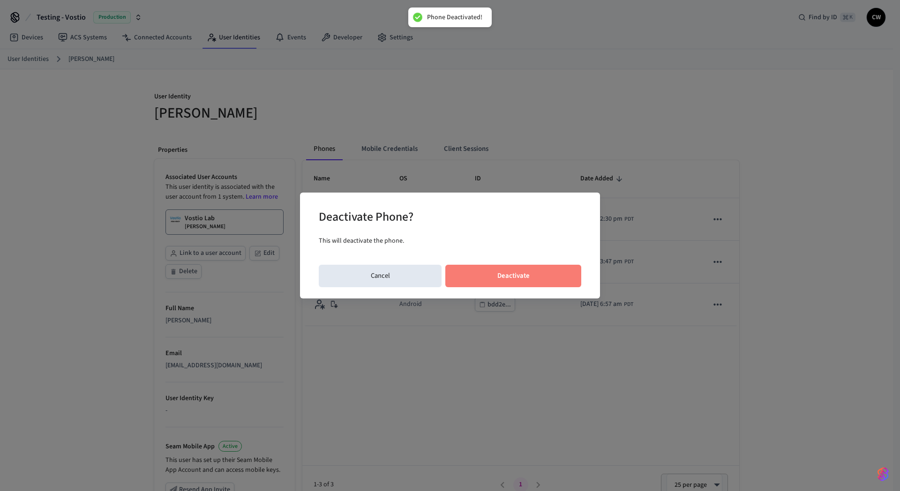
click at [540, 271] on button "Deactivate" at bounding box center [513, 276] width 136 height 22
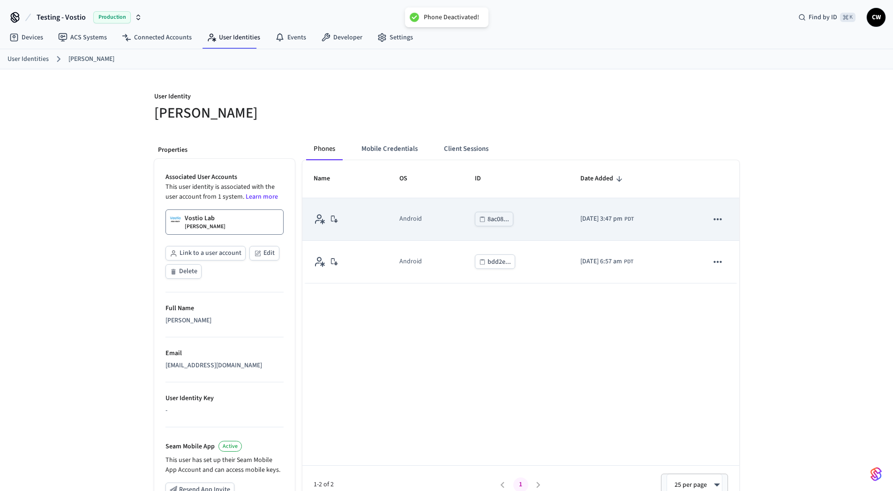
click at [717, 224] on icon "sticky table" at bounding box center [718, 219] width 12 height 12
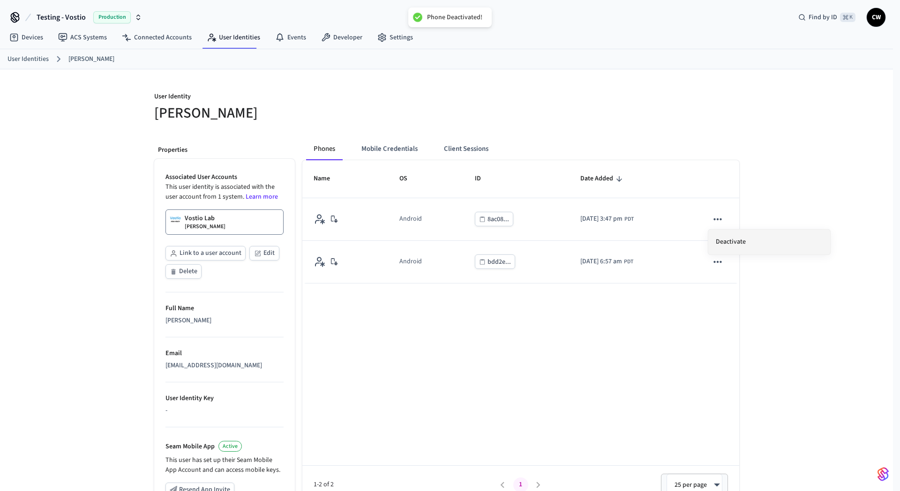
click at [735, 241] on li "Deactivate" at bounding box center [769, 242] width 122 height 25
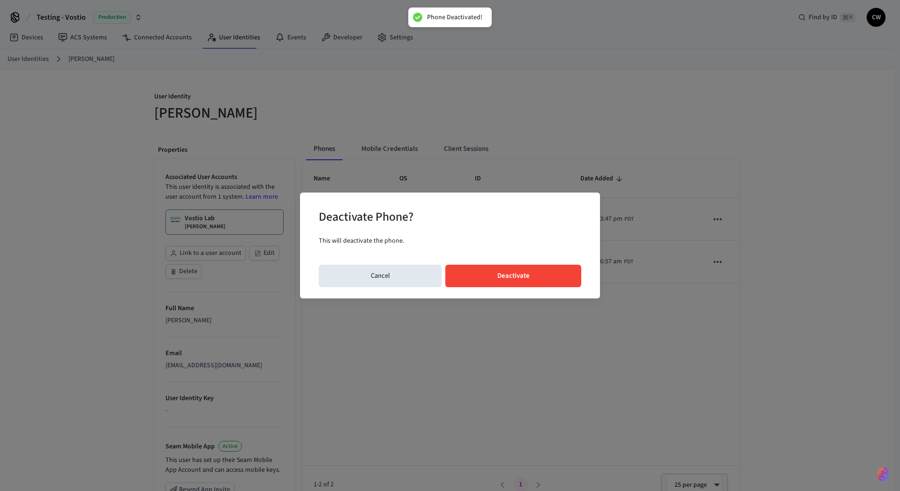
click at [551, 273] on button "Deactivate" at bounding box center [513, 276] width 136 height 22
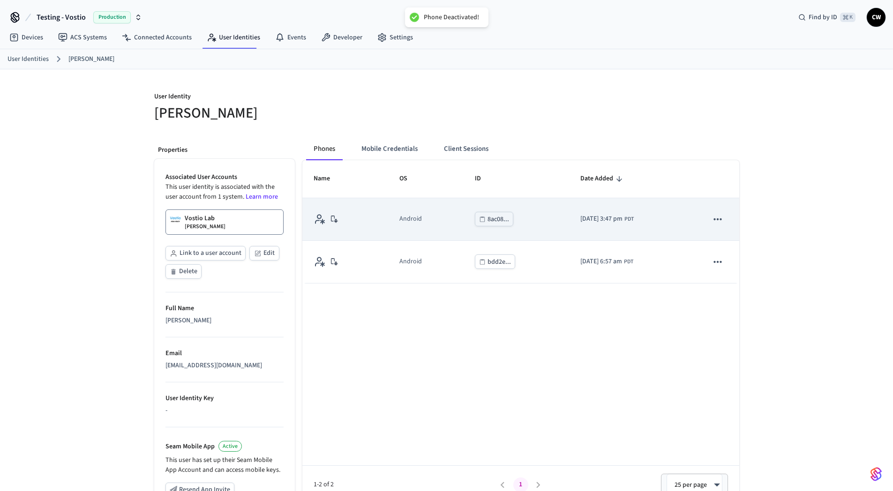
click at [714, 221] on icon "sticky table" at bounding box center [718, 219] width 12 height 12
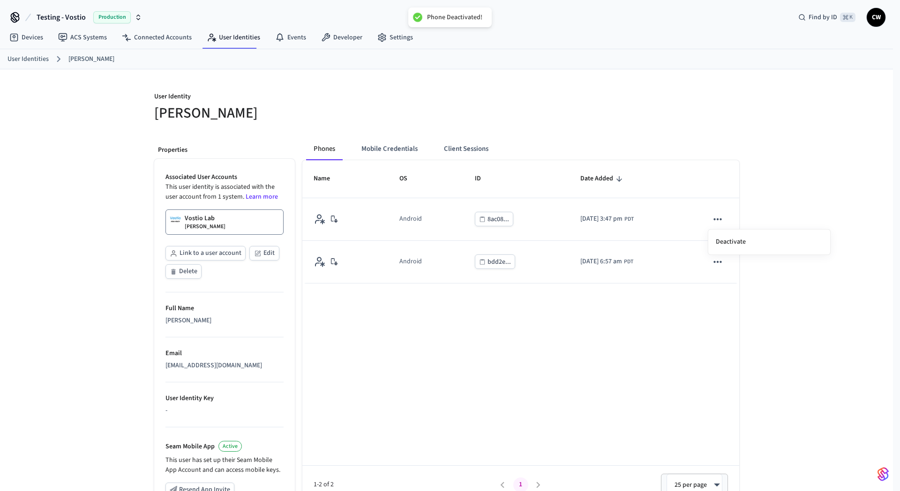
click at [715, 277] on div at bounding box center [450, 245] width 900 height 491
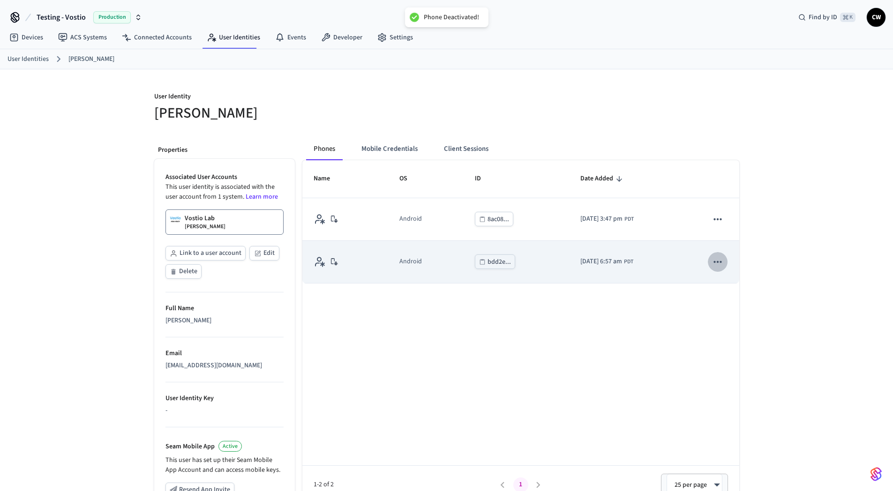
click at [716, 261] on icon "sticky table" at bounding box center [718, 262] width 12 height 12
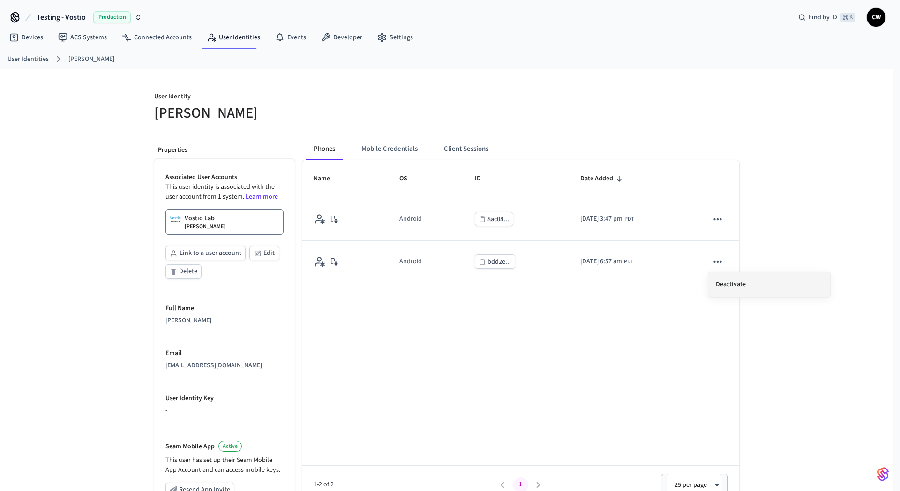
click at [748, 285] on li "Deactivate" at bounding box center [769, 284] width 122 height 25
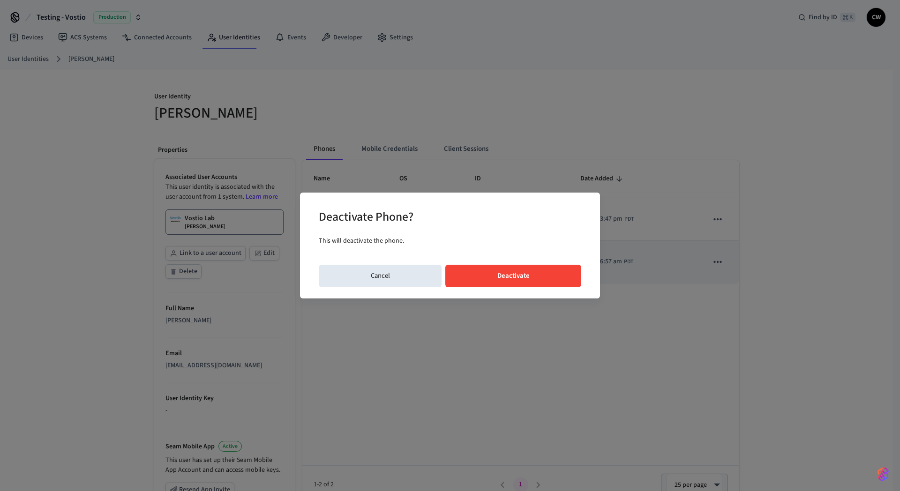
drag, startPoint x: 531, startPoint y: 279, endPoint x: 539, endPoint y: 279, distance: 8.4
click at [530, 279] on button "Deactivate" at bounding box center [513, 276] width 136 height 22
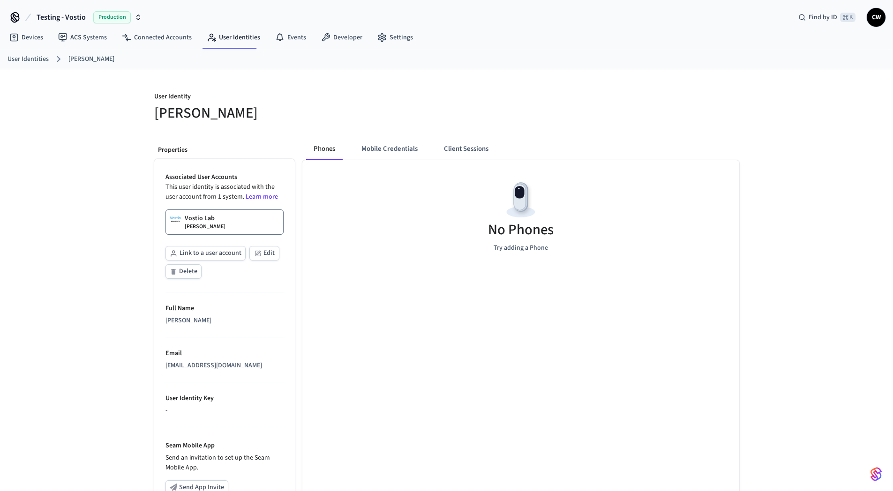
click at [79, 19] on span "Testing - Vostio" at bounding box center [61, 17] width 49 height 11
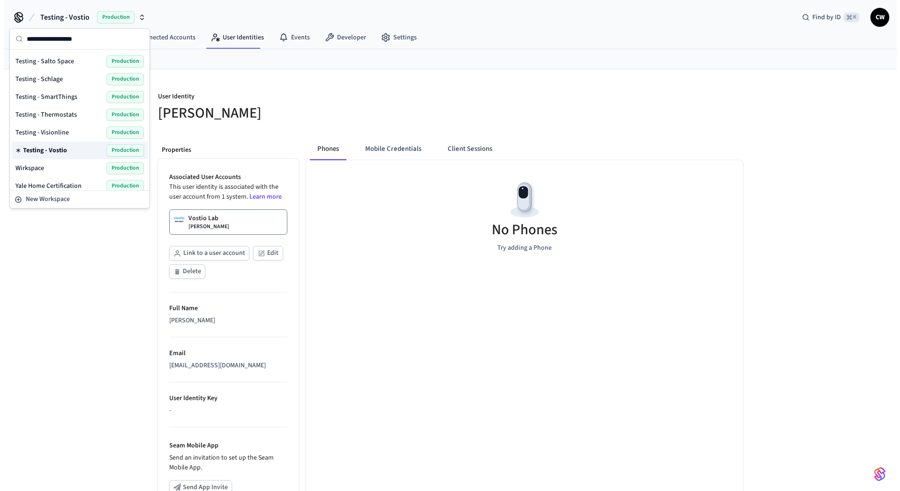
scroll to position [611, 0]
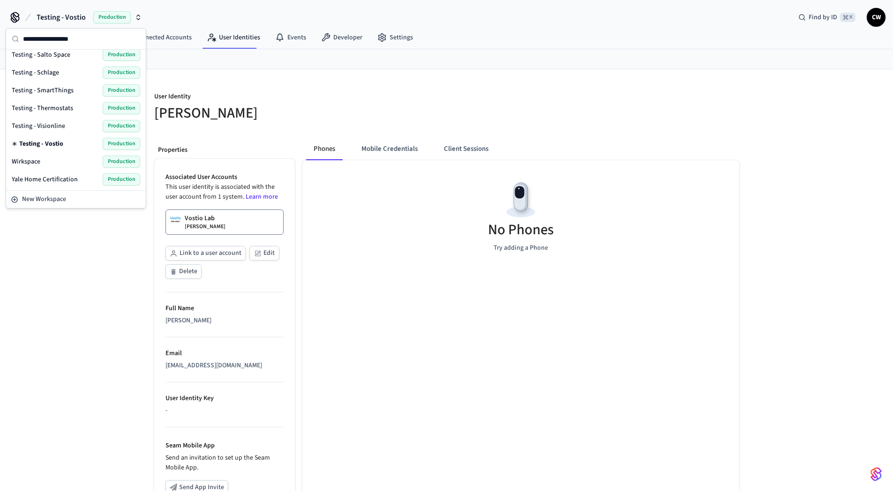
click at [57, 56] on span "Testing - Salto Space" at bounding box center [41, 54] width 59 height 9
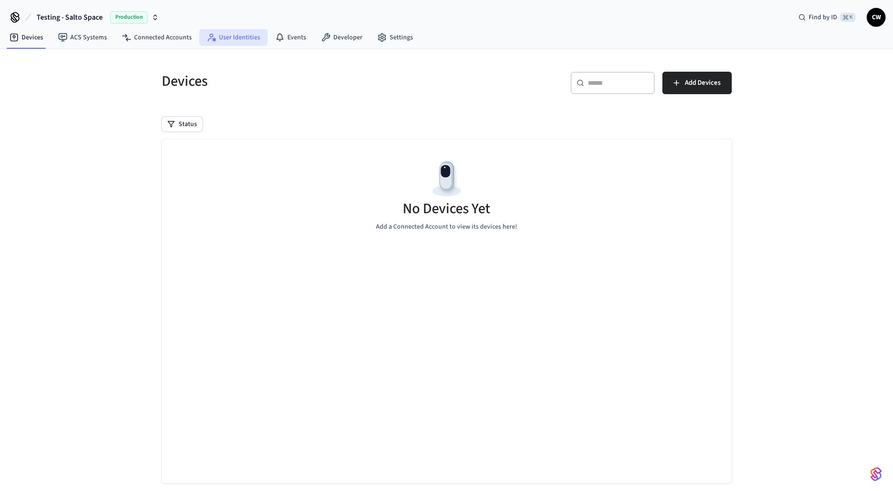
click at [249, 45] on link "User Identities" at bounding box center [233, 37] width 68 height 17
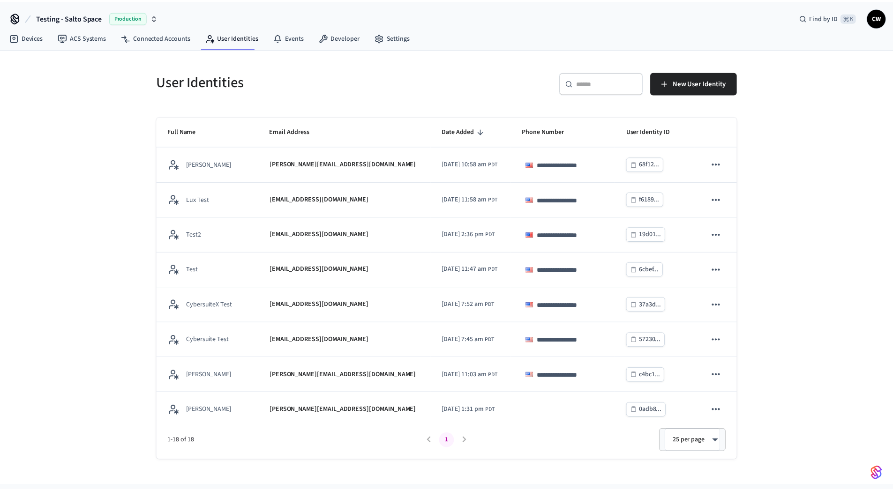
scroll to position [359, 0]
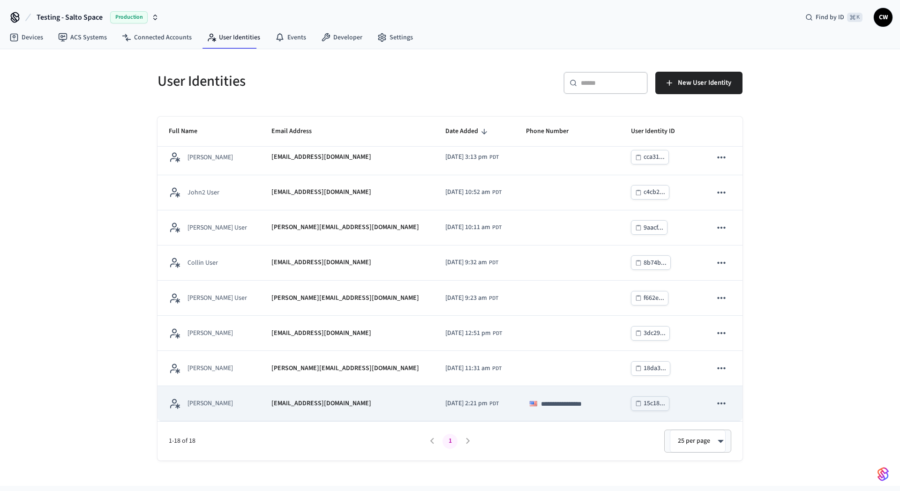
click at [273, 401] on p "[EMAIL_ADDRESS][DOMAIN_NAME]" at bounding box center [321, 404] width 100 height 10
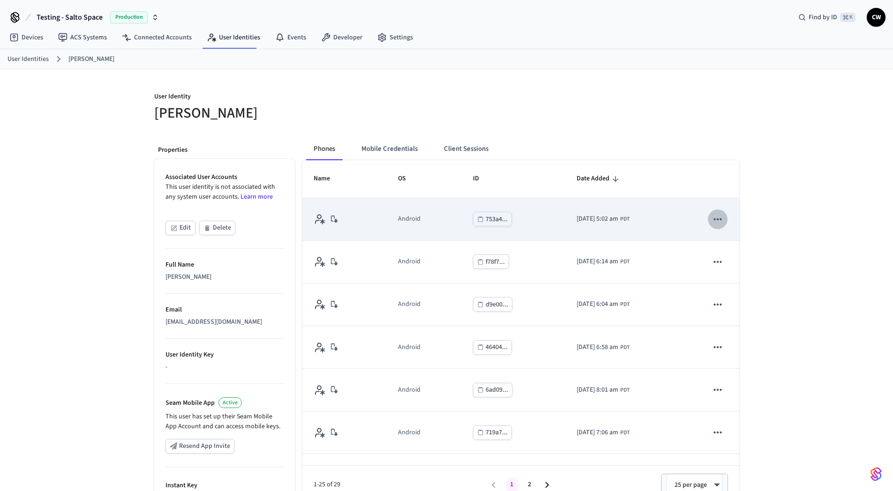
click at [713, 221] on icon "sticky table" at bounding box center [718, 219] width 12 height 12
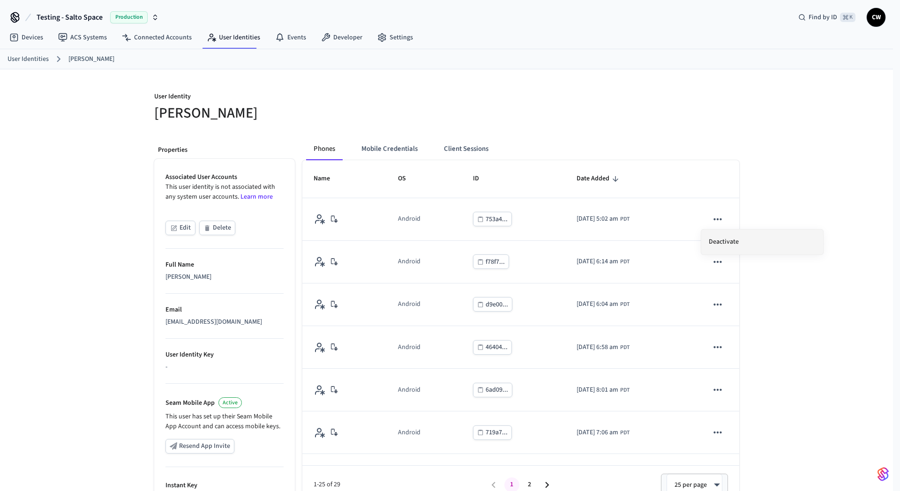
click at [714, 250] on li "Deactivate" at bounding box center [762, 242] width 122 height 25
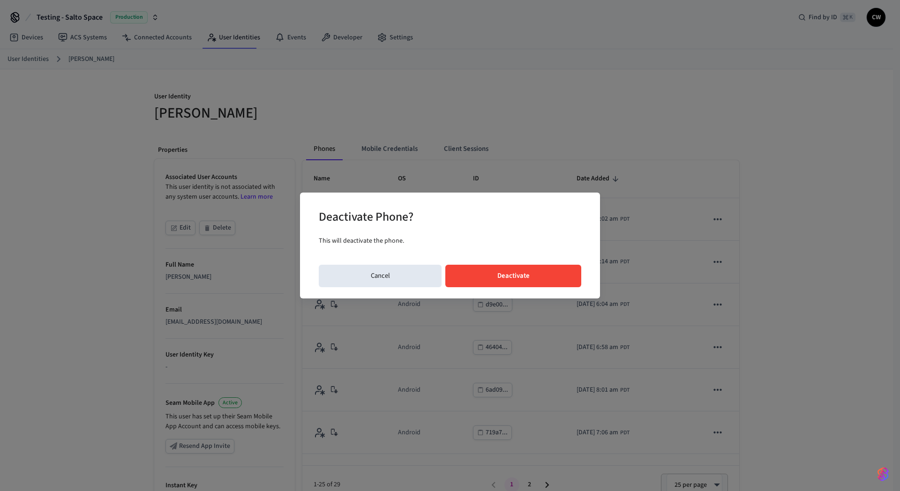
click at [564, 282] on button "Deactivate" at bounding box center [513, 276] width 136 height 22
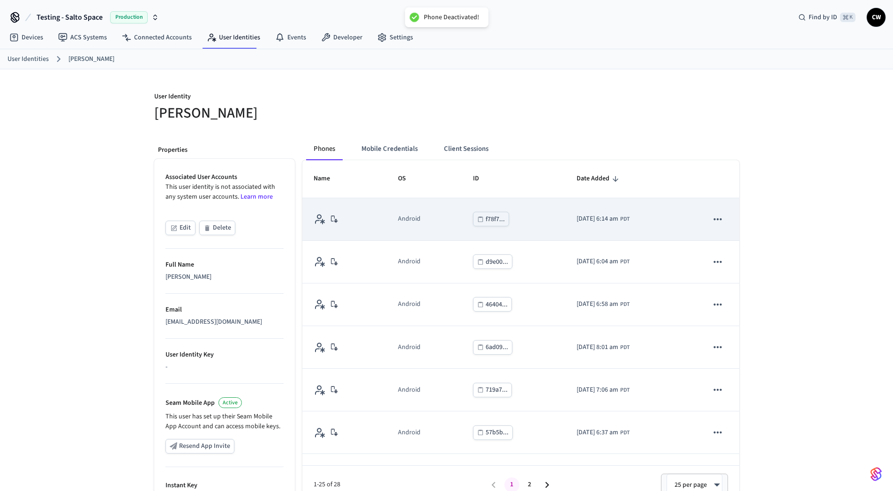
click at [712, 220] on icon "sticky table" at bounding box center [718, 219] width 12 height 12
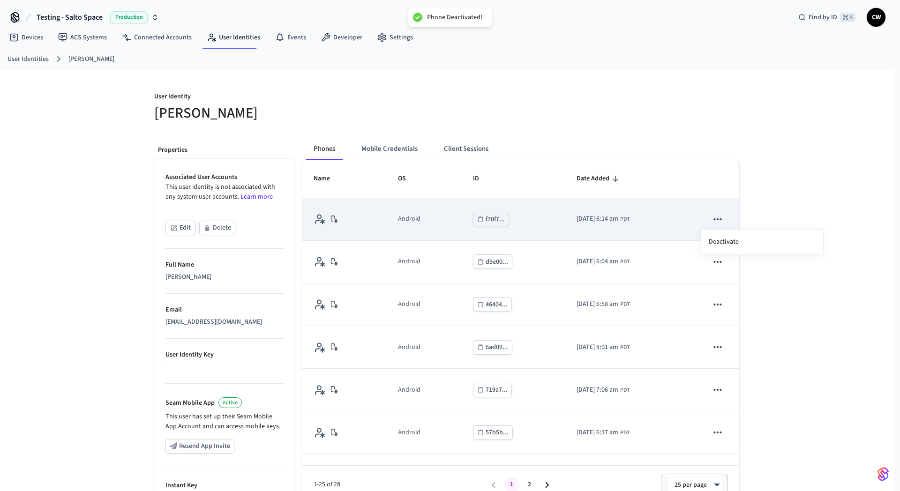
click at [692, 237] on div at bounding box center [450, 245] width 900 height 491
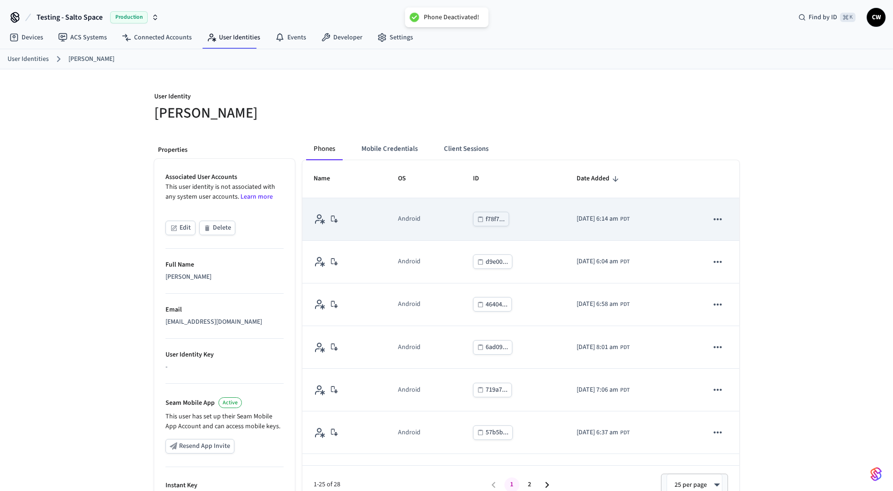
click at [712, 217] on icon "sticky table" at bounding box center [718, 219] width 12 height 12
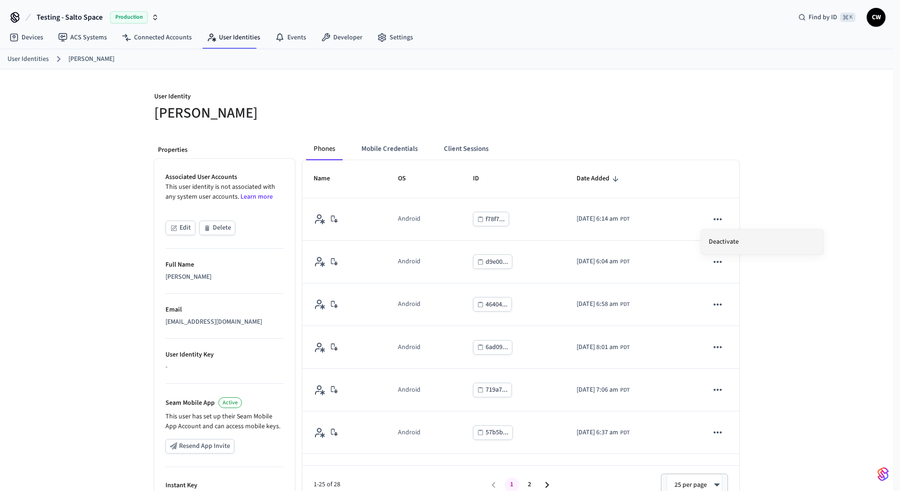
click at [726, 244] on li "Deactivate" at bounding box center [762, 242] width 122 height 25
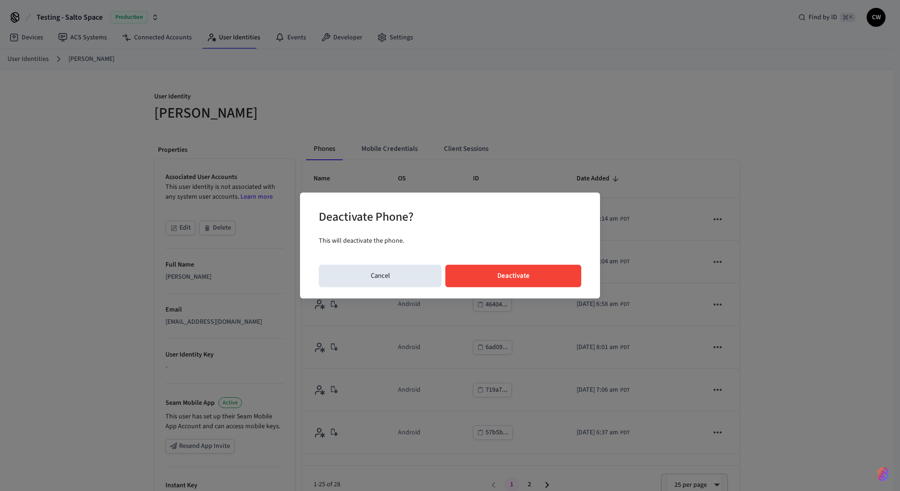
click at [564, 277] on button "Deactivate" at bounding box center [513, 276] width 136 height 22
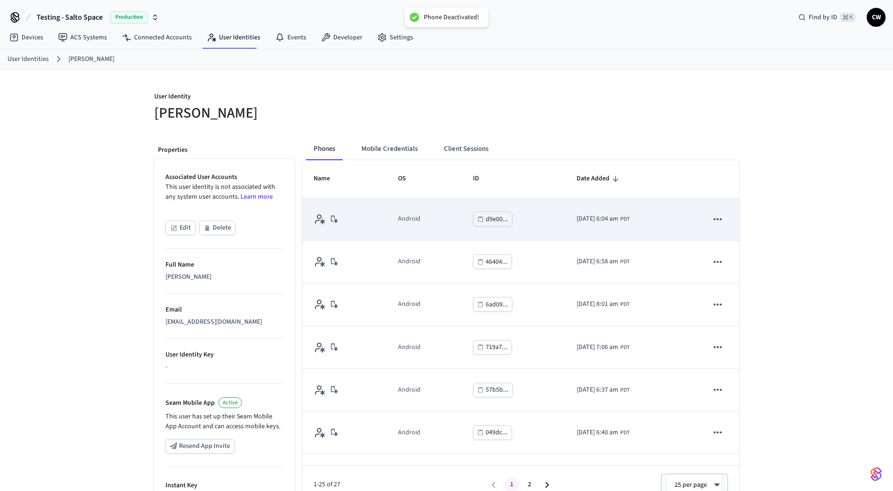
click at [712, 224] on icon "sticky table" at bounding box center [718, 219] width 12 height 12
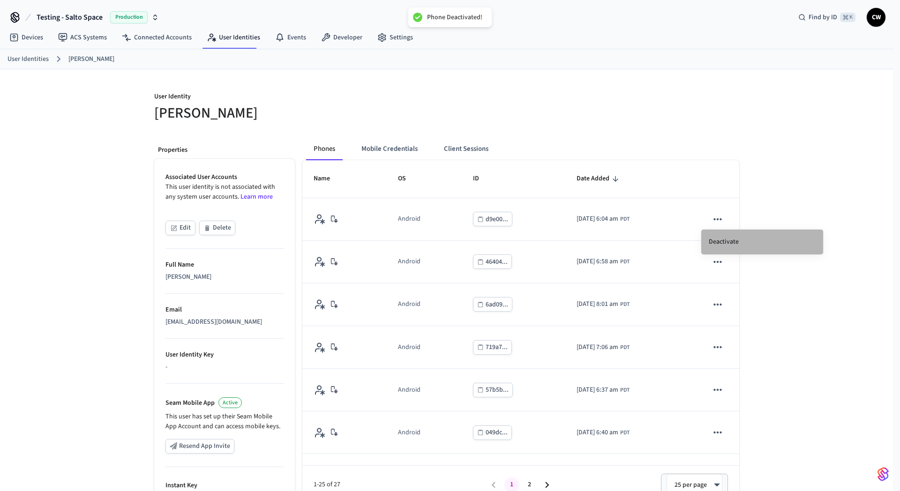
click at [719, 240] on li "Deactivate" at bounding box center [762, 242] width 122 height 25
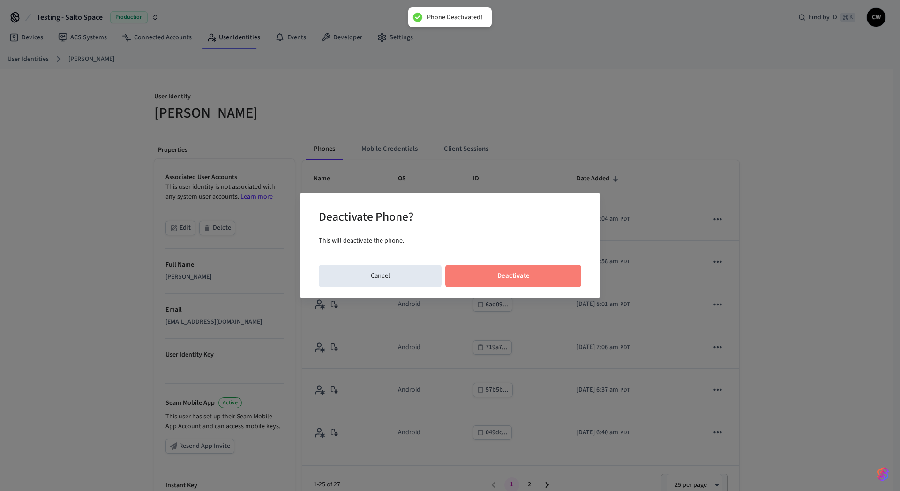
click at [532, 283] on button "Deactivate" at bounding box center [513, 276] width 136 height 22
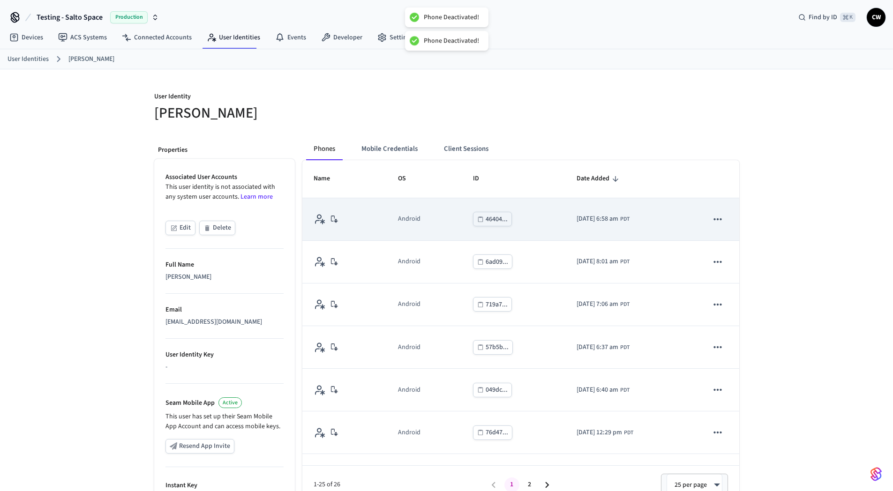
click at [712, 220] on icon "sticky table" at bounding box center [718, 219] width 12 height 12
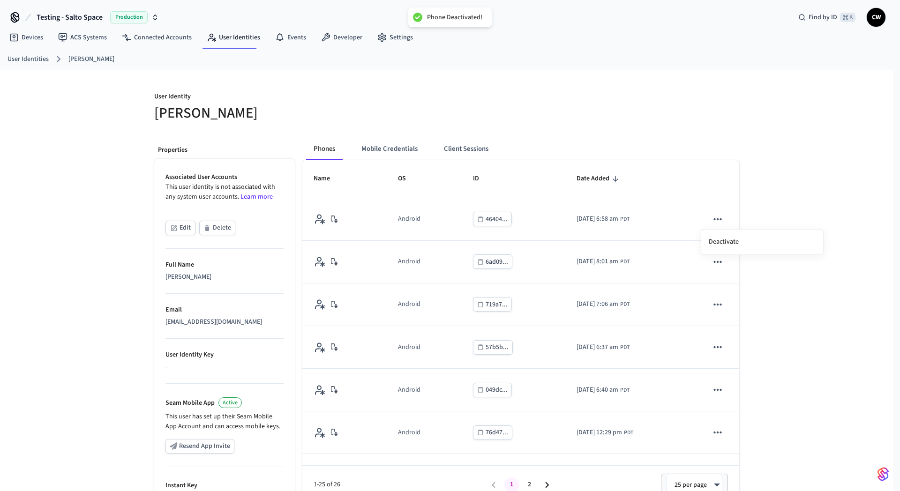
click at [735, 241] on li "Deactivate" at bounding box center [762, 242] width 122 height 25
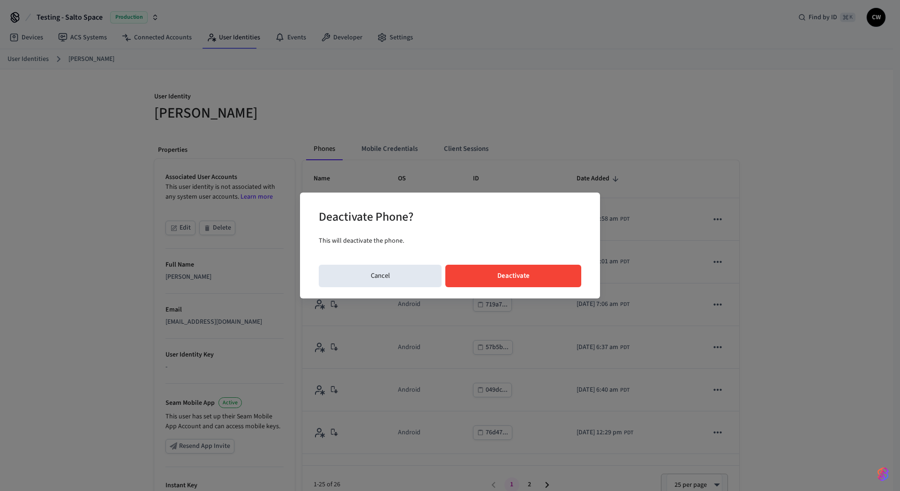
click at [554, 268] on button "Deactivate" at bounding box center [513, 276] width 136 height 22
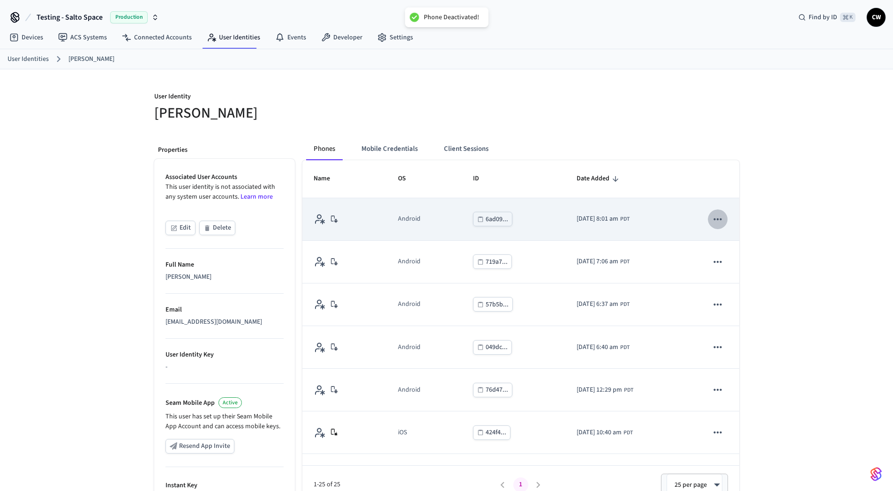
click at [712, 222] on icon "sticky table" at bounding box center [718, 219] width 12 height 12
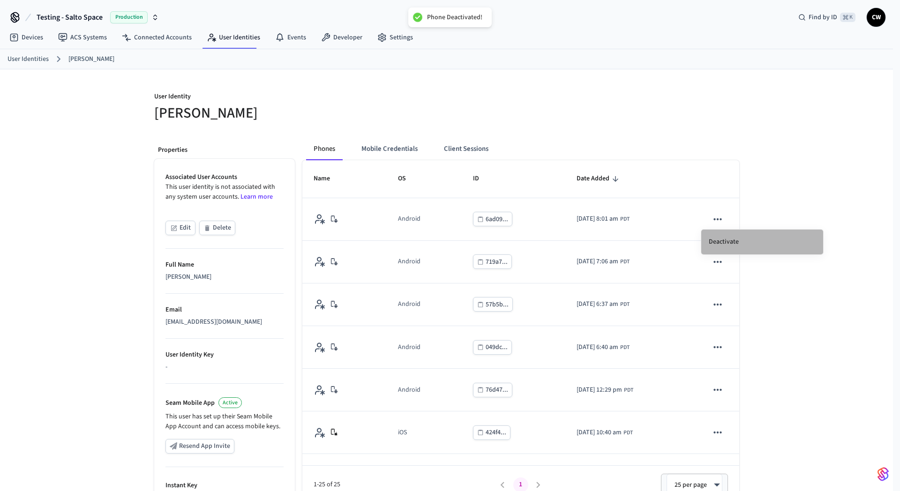
click at [729, 240] on li "Deactivate" at bounding box center [762, 242] width 122 height 25
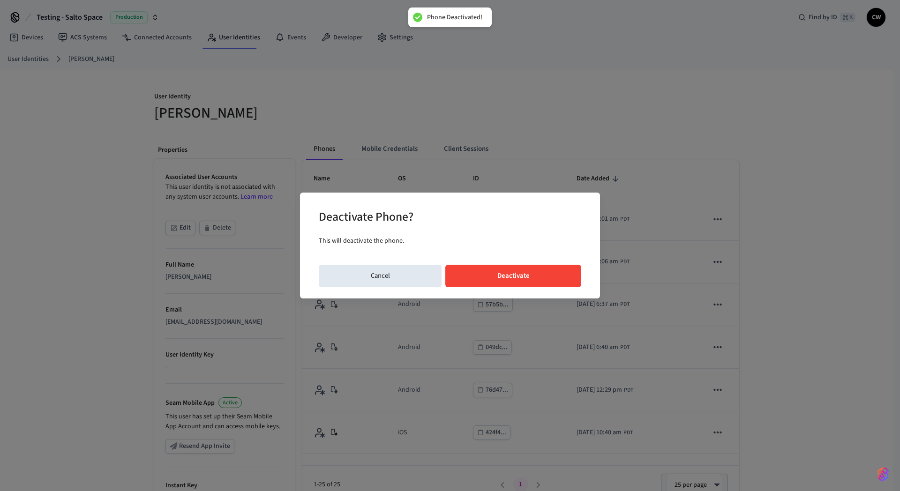
click at [536, 268] on button "Deactivate" at bounding box center [513, 276] width 136 height 22
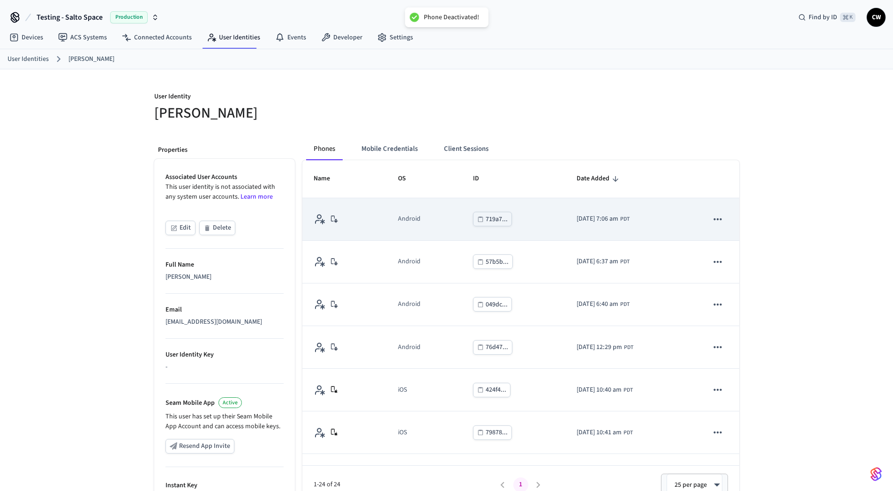
click at [712, 220] on icon "sticky table" at bounding box center [718, 219] width 12 height 12
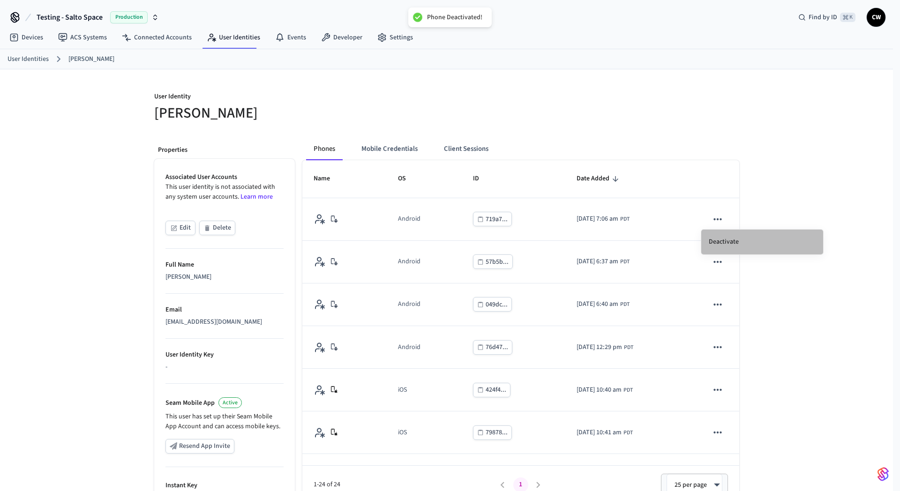
click at [722, 242] on li "Deactivate" at bounding box center [762, 242] width 122 height 25
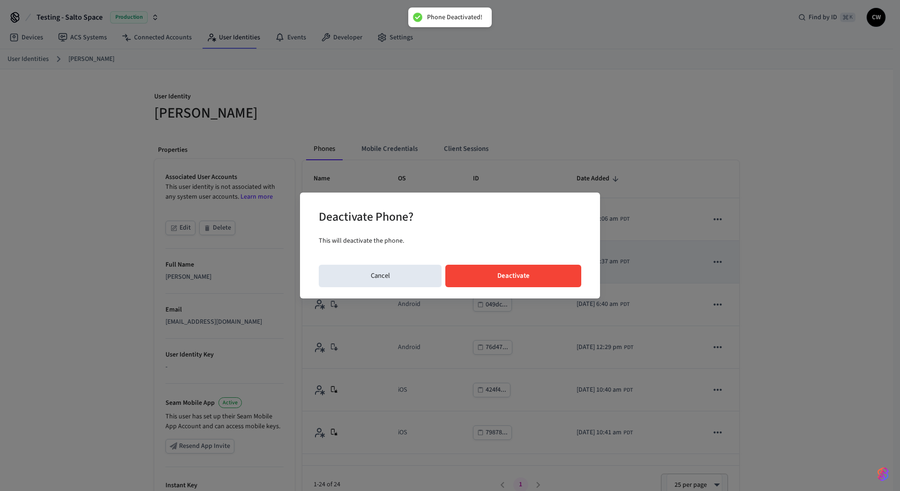
click at [538, 281] on button "Deactivate" at bounding box center [513, 276] width 136 height 22
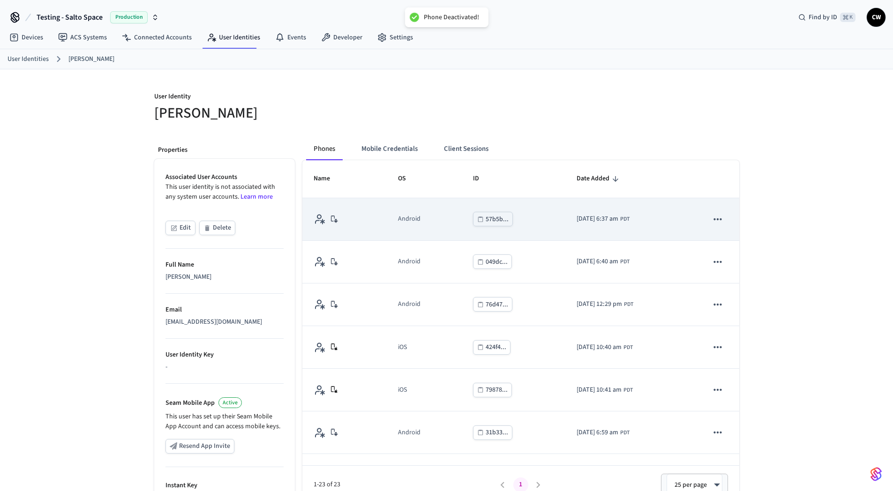
click at [712, 218] on icon "sticky table" at bounding box center [718, 219] width 12 height 12
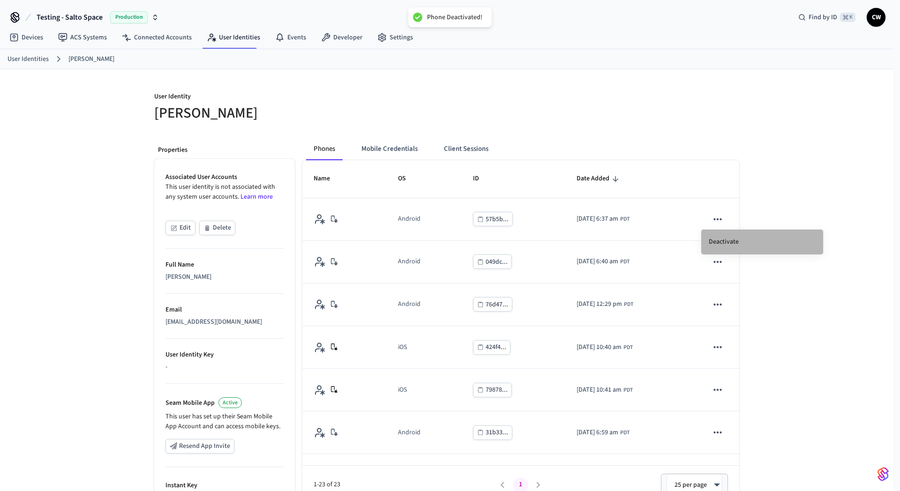
click at [720, 237] on li "Deactivate" at bounding box center [762, 242] width 122 height 25
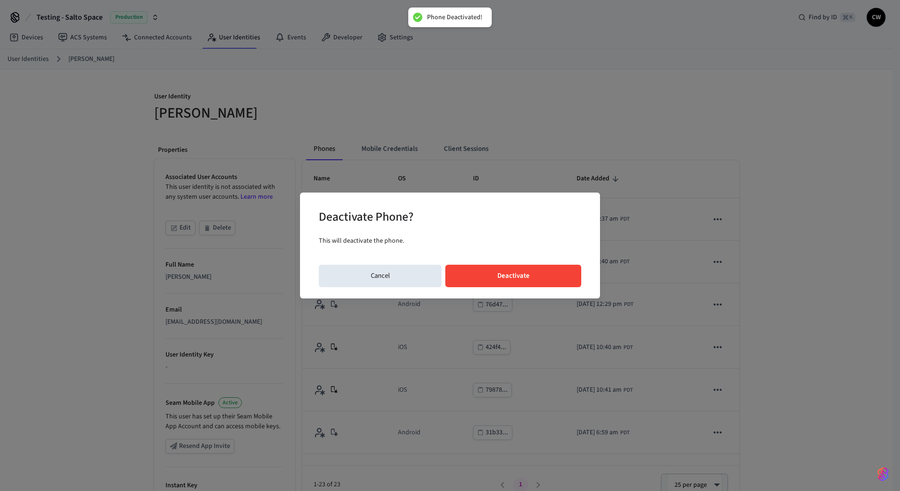
click at [548, 270] on button "Deactivate" at bounding box center [513, 276] width 136 height 22
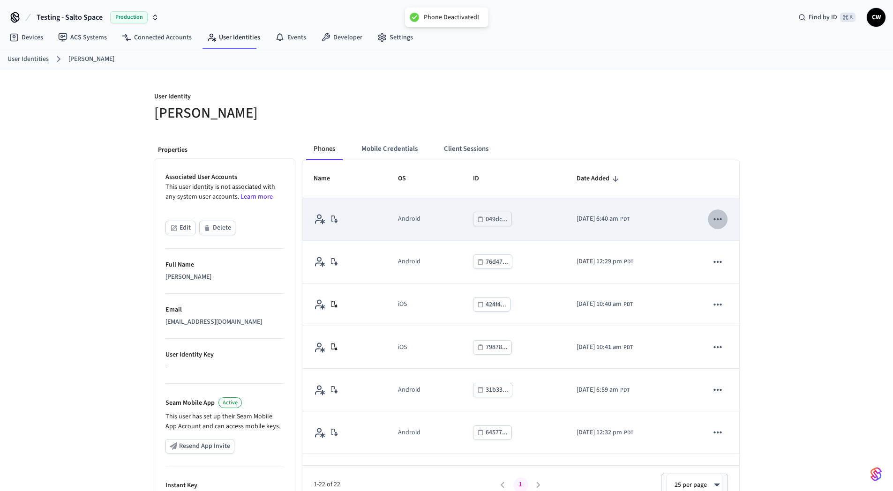
click at [712, 215] on icon "sticky table" at bounding box center [718, 219] width 12 height 12
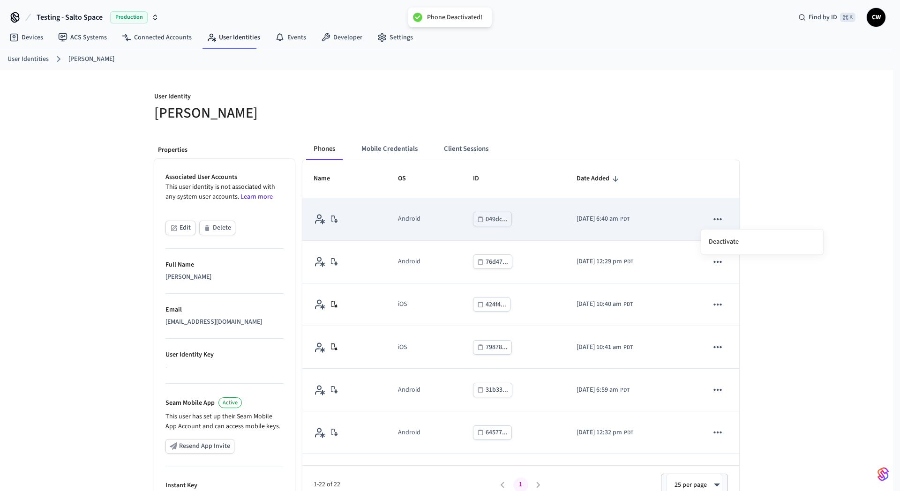
click at [731, 239] on li "Deactivate" at bounding box center [762, 242] width 122 height 25
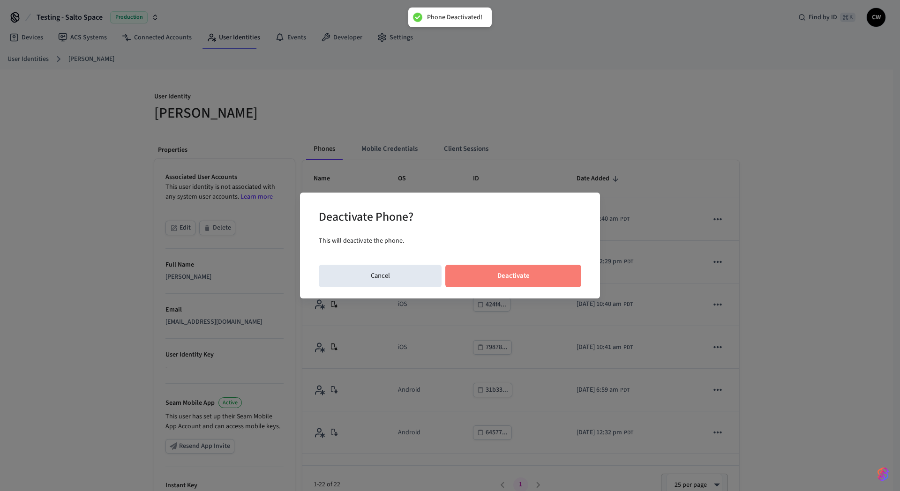
click at [529, 270] on button "Deactivate" at bounding box center [513, 276] width 136 height 22
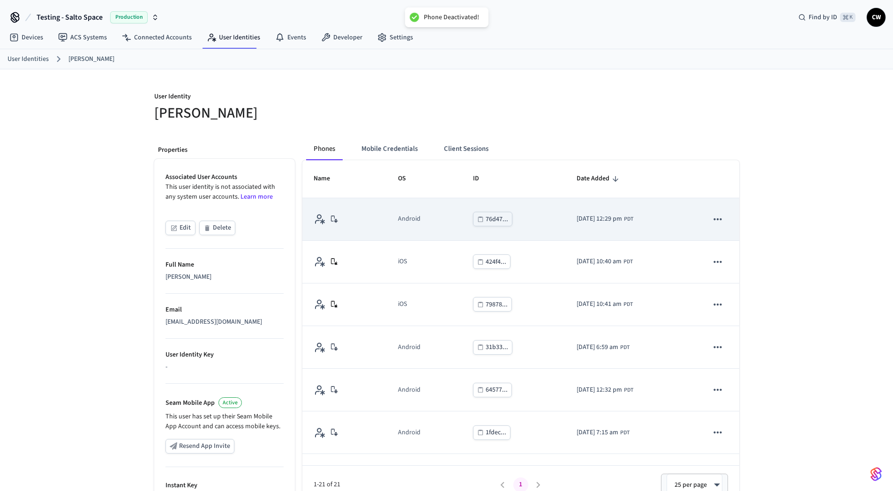
click at [714, 219] on icon "sticky table" at bounding box center [718, 219] width 8 height 2
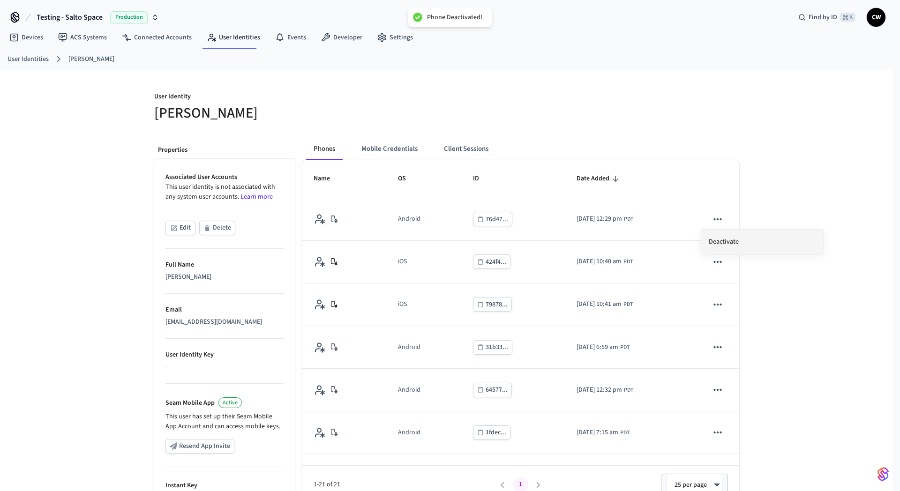
click at [730, 239] on li "Deactivate" at bounding box center [762, 242] width 122 height 25
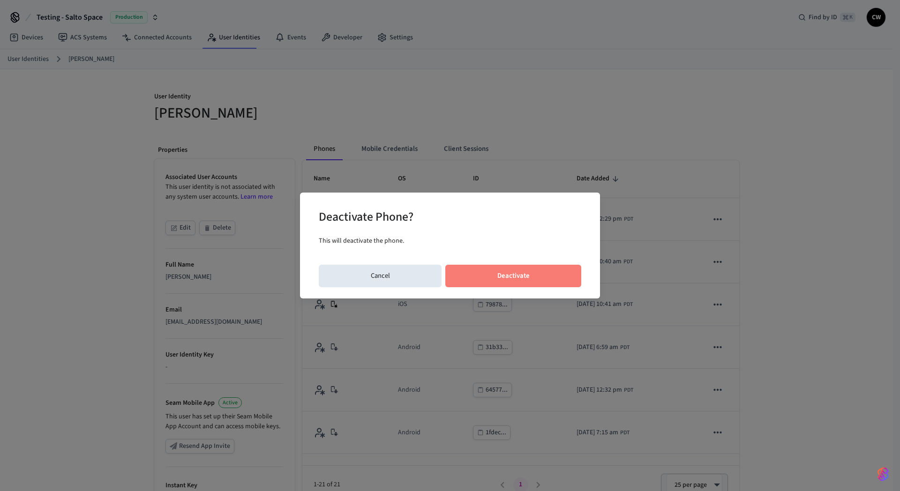
click at [567, 267] on button "Deactivate" at bounding box center [513, 276] width 136 height 22
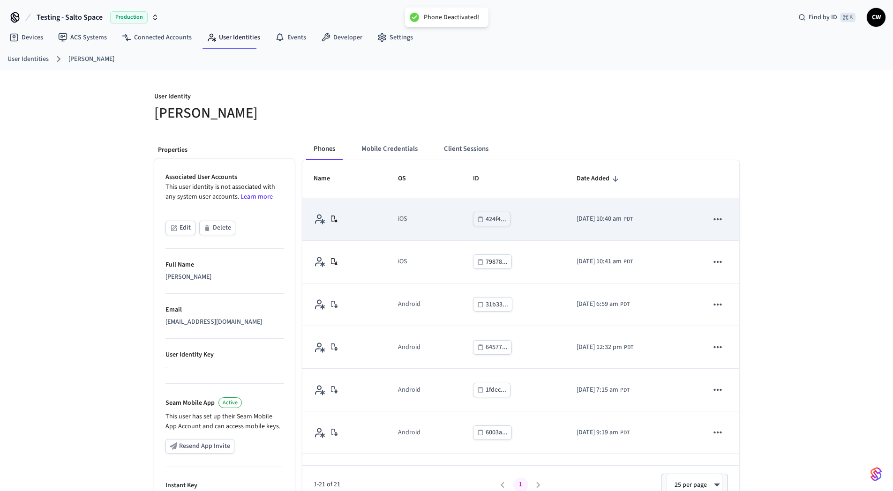
click at [712, 224] on icon "sticky table" at bounding box center [718, 219] width 12 height 12
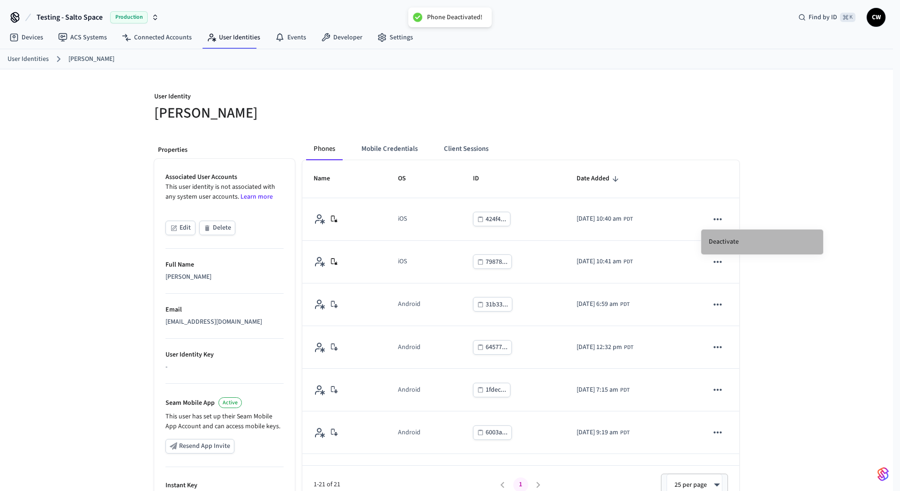
click at [727, 240] on li "Deactivate" at bounding box center [762, 242] width 122 height 25
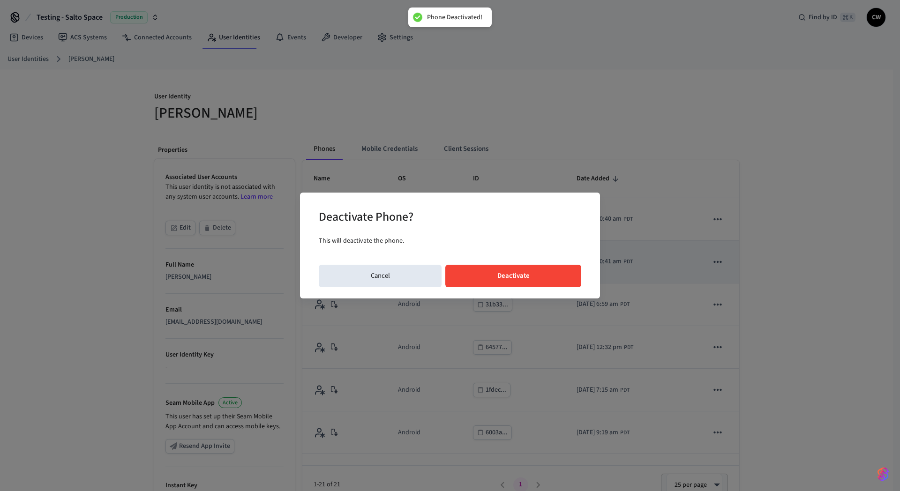
click at [532, 278] on button "Deactivate" at bounding box center [513, 276] width 136 height 22
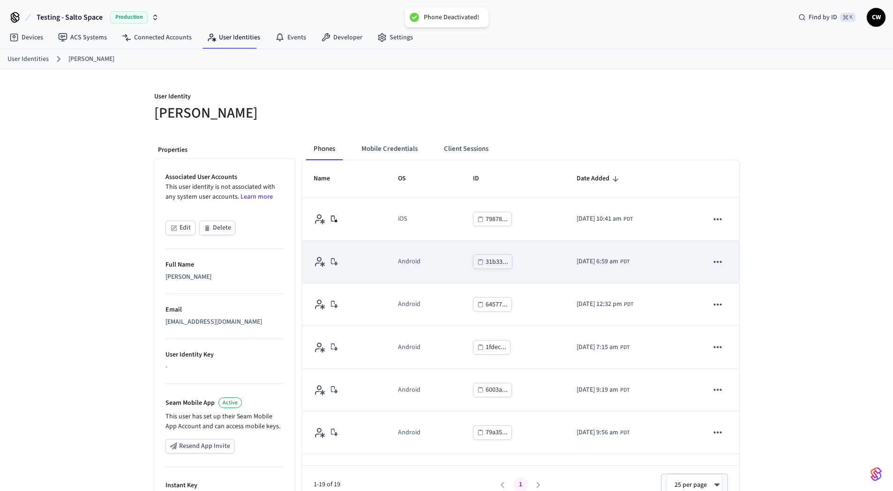
click at [712, 259] on icon "sticky table" at bounding box center [718, 262] width 12 height 12
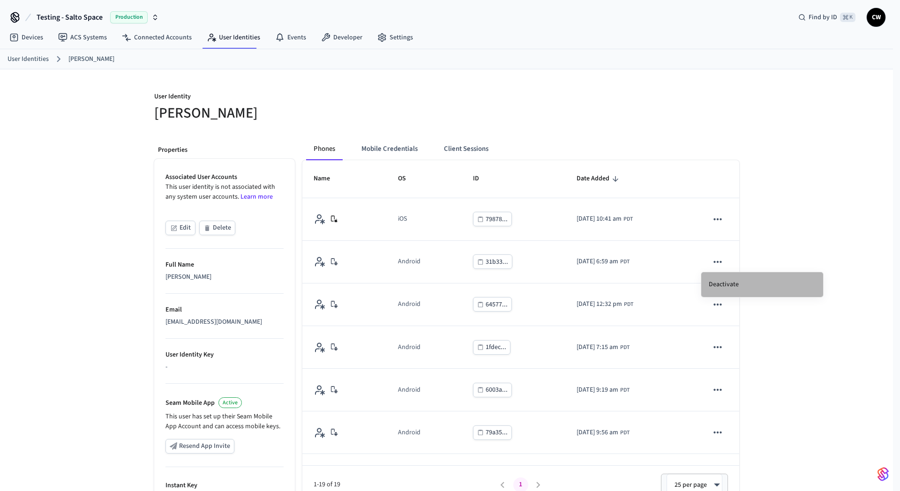
click at [729, 283] on li "Deactivate" at bounding box center [762, 284] width 122 height 25
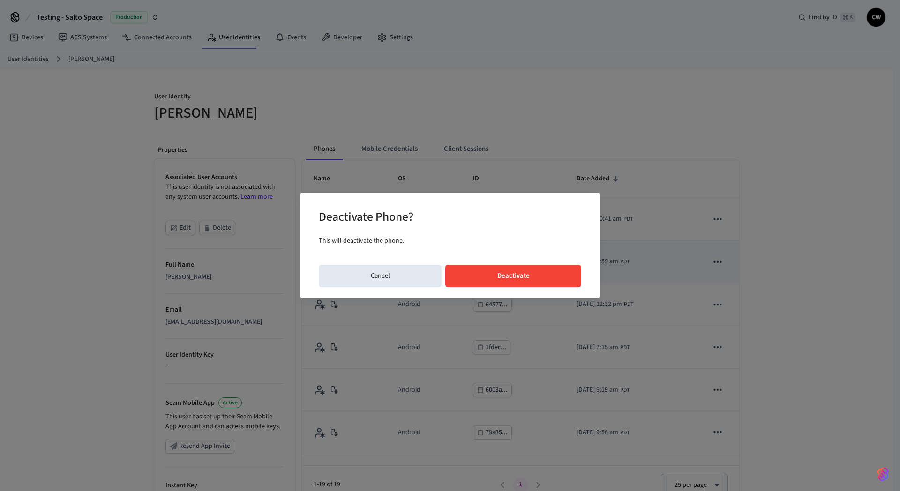
click at [522, 277] on button "Deactivate" at bounding box center [513, 276] width 136 height 22
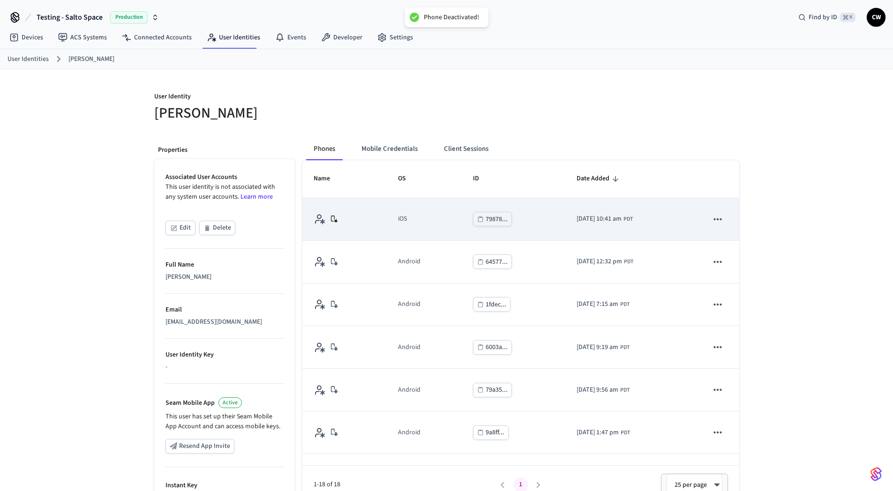
click at [712, 224] on icon "sticky table" at bounding box center [718, 219] width 12 height 12
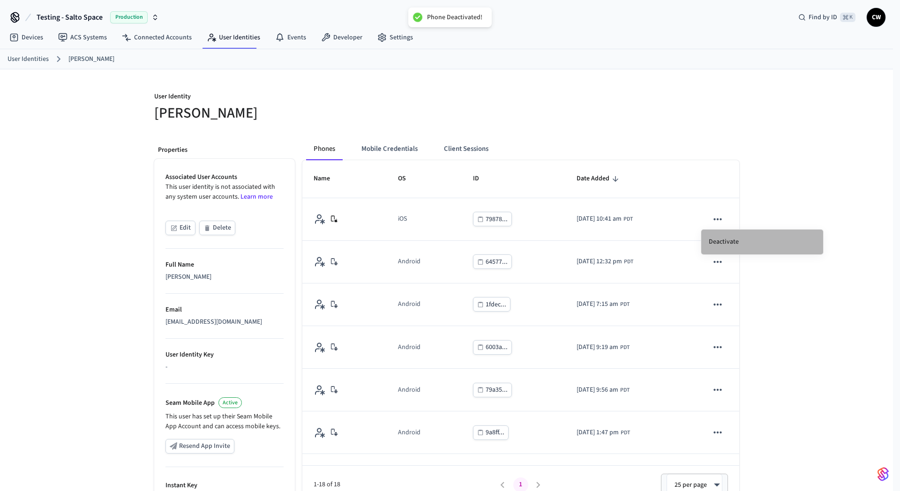
click at [726, 237] on li "Deactivate" at bounding box center [762, 242] width 122 height 25
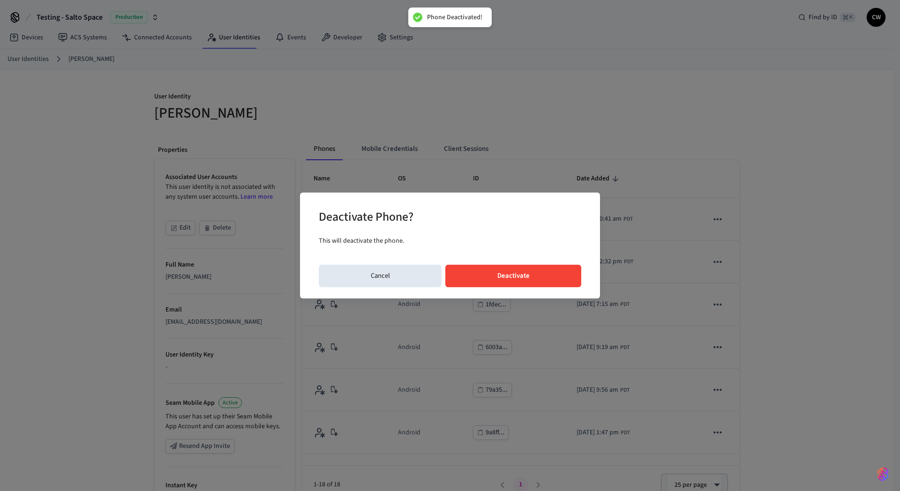
click at [496, 269] on button "Deactivate" at bounding box center [513, 276] width 136 height 22
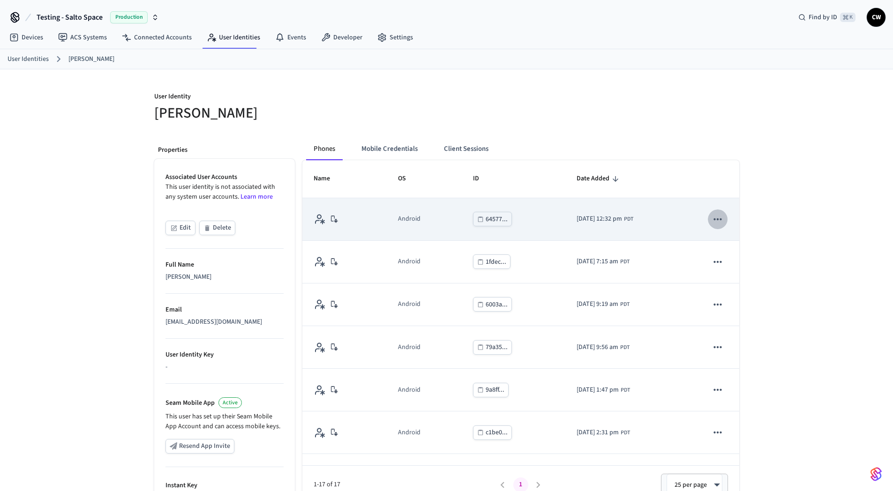
click at [712, 215] on icon "sticky table" at bounding box center [718, 219] width 12 height 12
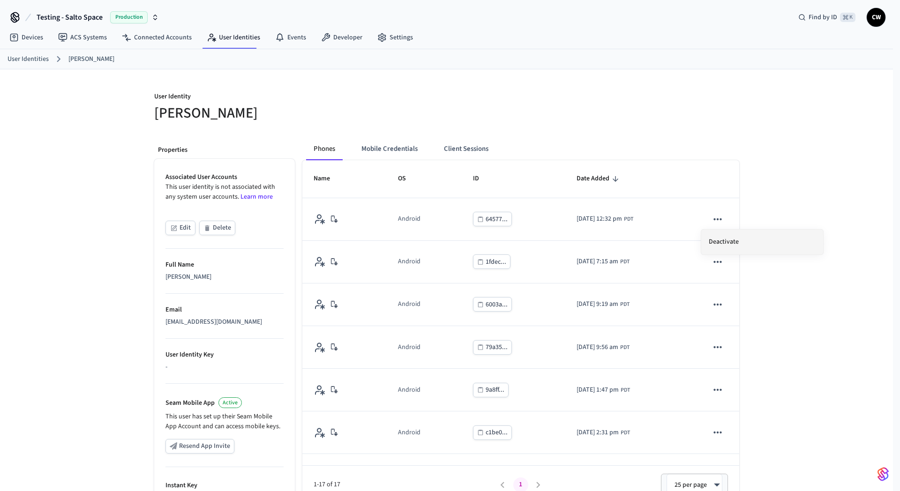
click at [709, 239] on li "Deactivate" at bounding box center [762, 242] width 122 height 25
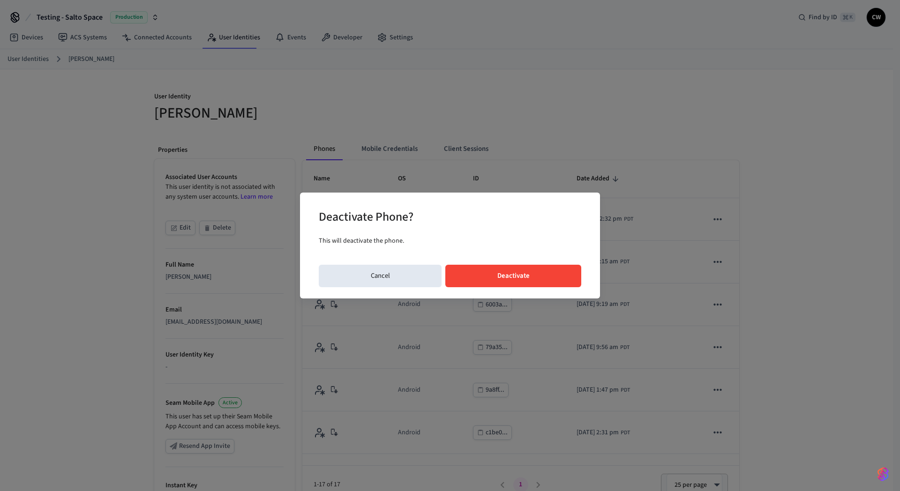
click at [554, 282] on button "Deactivate" at bounding box center [513, 276] width 136 height 22
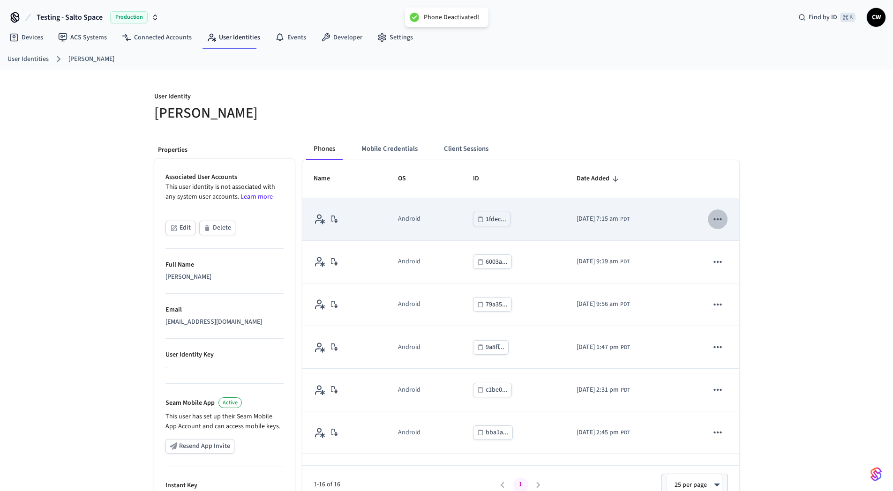
click at [712, 224] on icon "sticky table" at bounding box center [718, 219] width 12 height 12
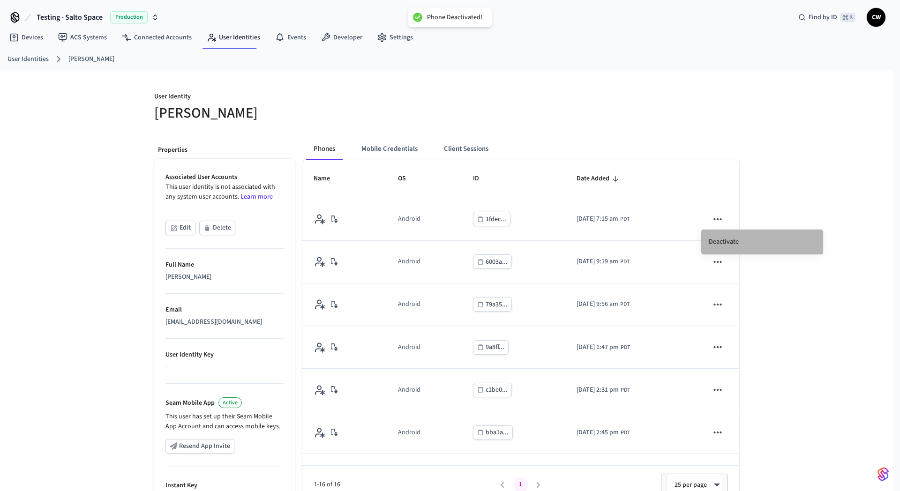
click at [717, 237] on li "Deactivate" at bounding box center [762, 242] width 122 height 25
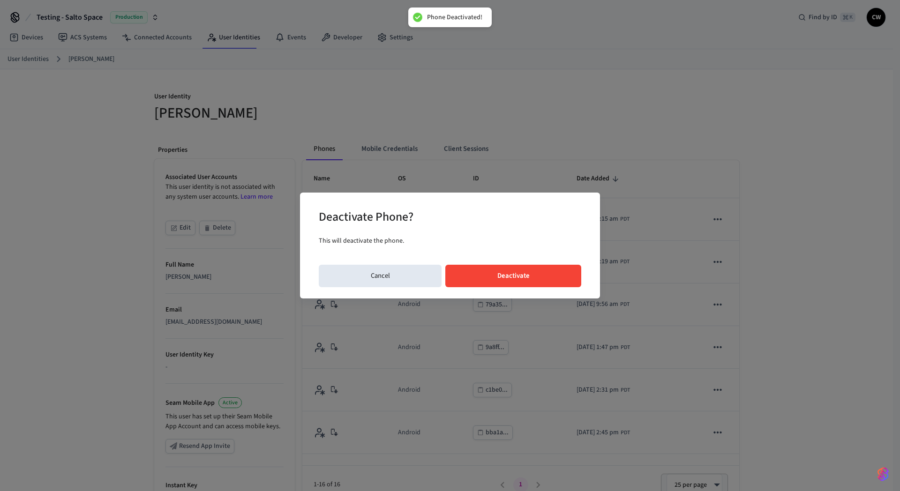
click at [532, 275] on button "Deactivate" at bounding box center [513, 276] width 136 height 22
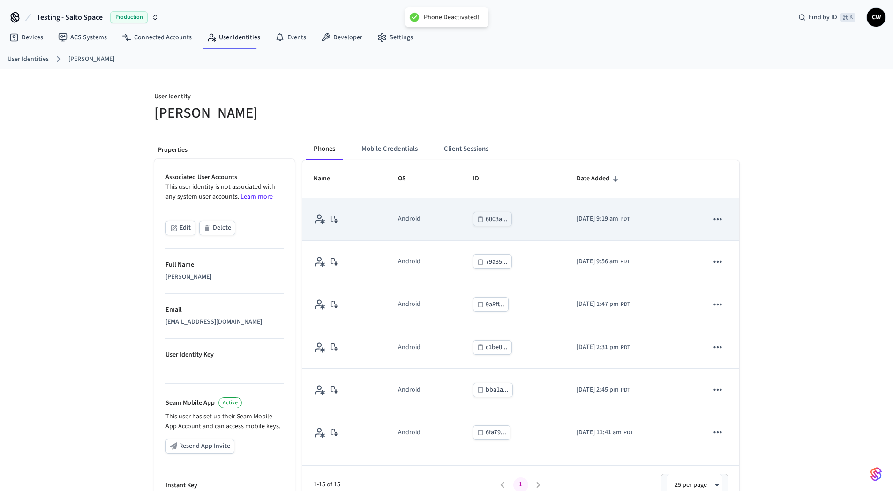
click at [712, 220] on icon "sticky table" at bounding box center [718, 219] width 12 height 12
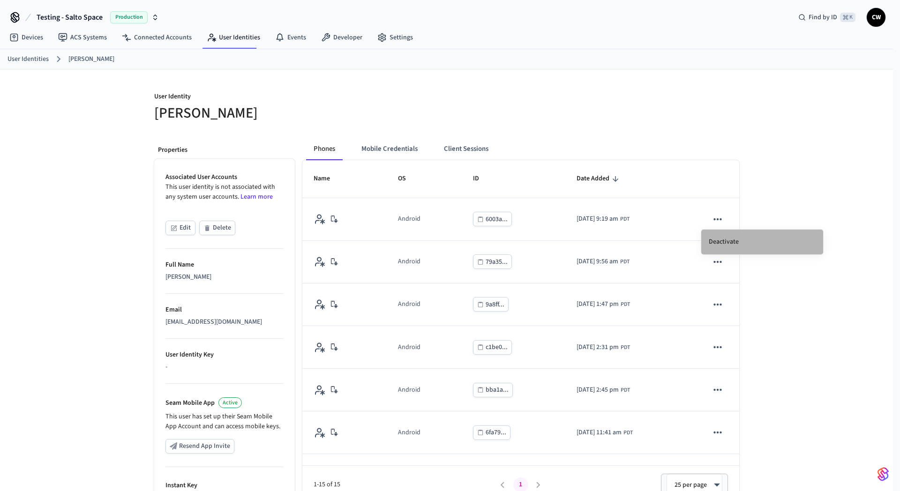
click at [725, 244] on li "Deactivate" at bounding box center [762, 242] width 122 height 25
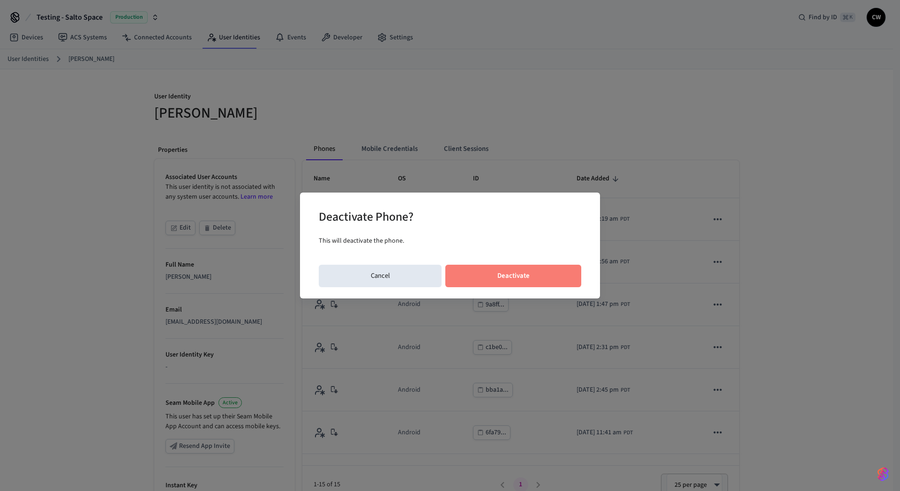
click at [540, 281] on button "Deactivate" at bounding box center [513, 276] width 136 height 22
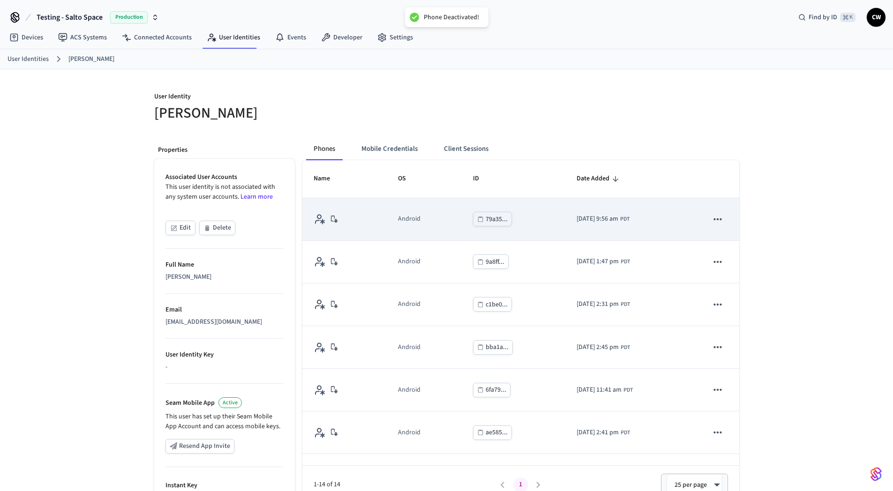
click at [709, 226] on button "sticky table" at bounding box center [718, 220] width 20 height 20
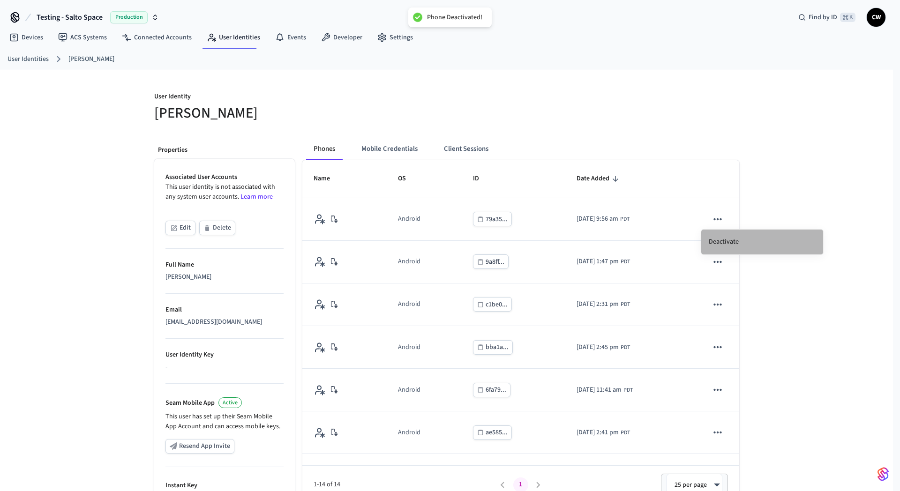
click at [726, 239] on li "Deactivate" at bounding box center [762, 242] width 122 height 25
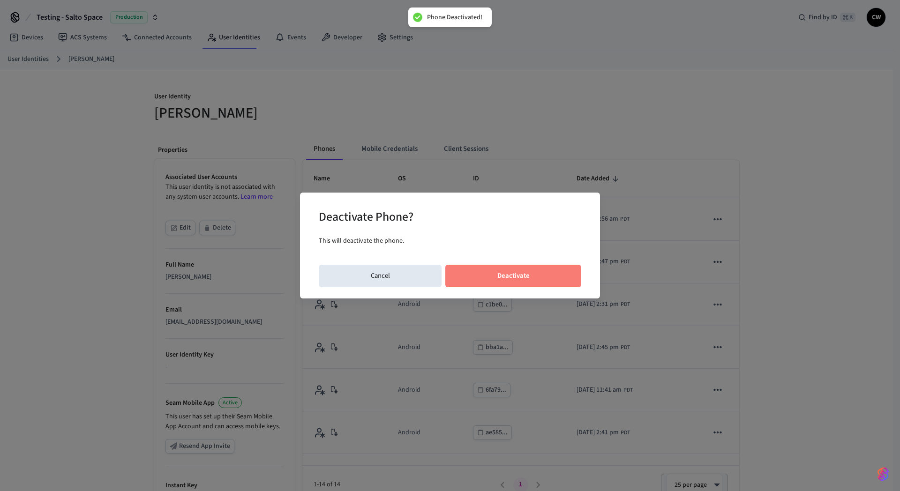
click at [566, 267] on button "Deactivate" at bounding box center [513, 276] width 136 height 22
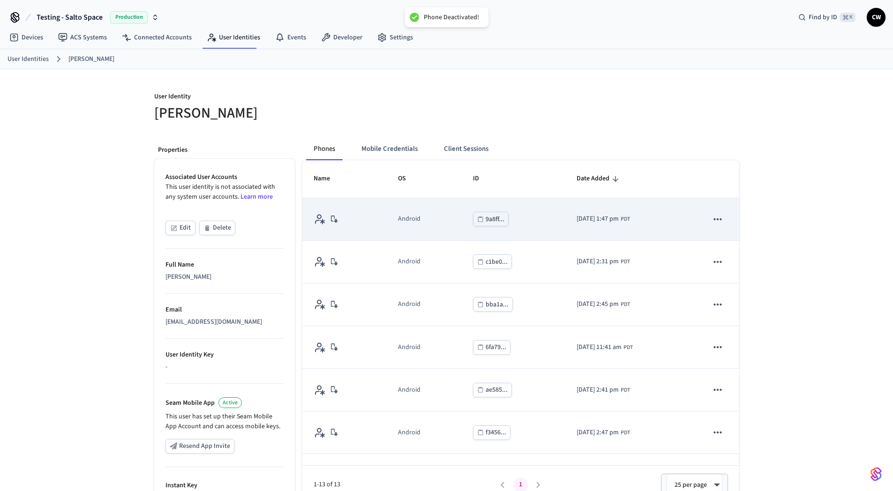
click at [712, 222] on icon "sticky table" at bounding box center [718, 219] width 12 height 12
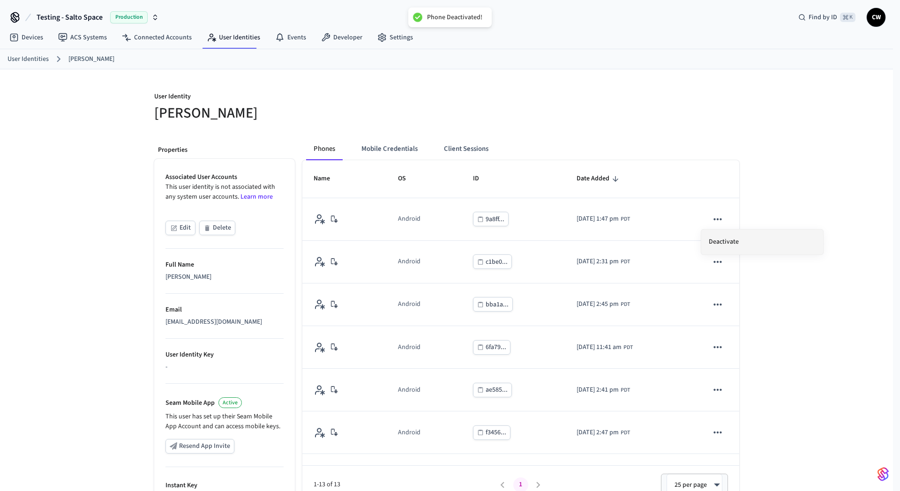
click at [722, 239] on li "Deactivate" at bounding box center [762, 242] width 122 height 25
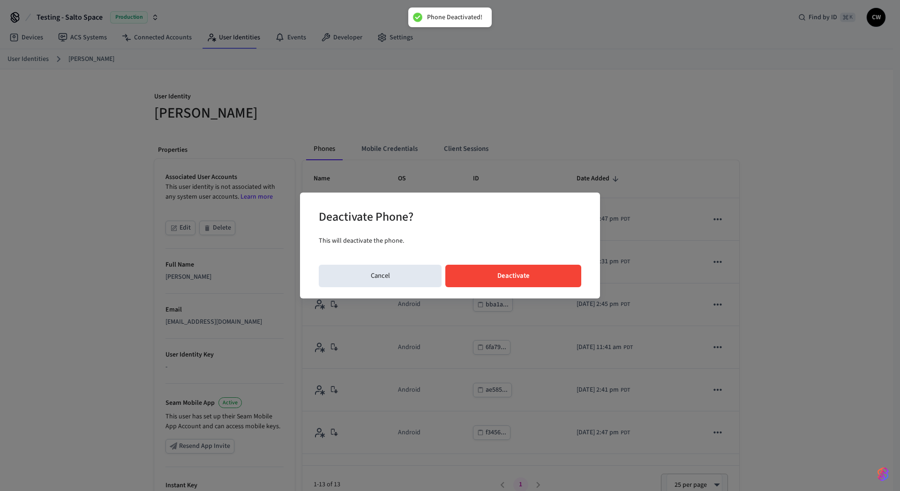
click at [529, 270] on button "Deactivate" at bounding box center [513, 276] width 136 height 22
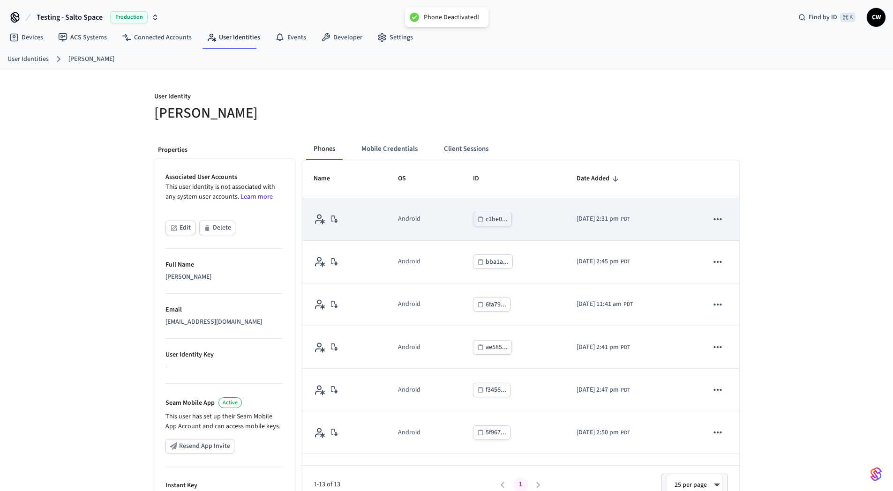
click at [712, 223] on icon "sticky table" at bounding box center [718, 219] width 12 height 12
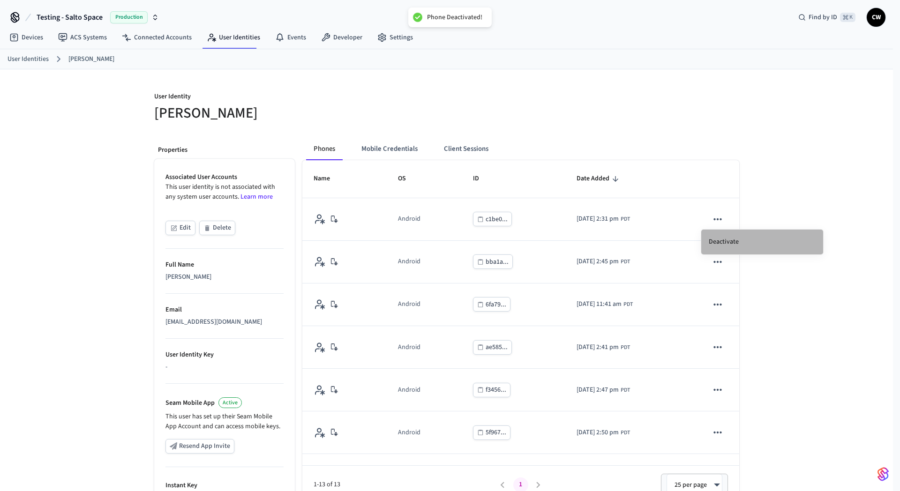
click at [727, 238] on li "Deactivate" at bounding box center [762, 242] width 122 height 25
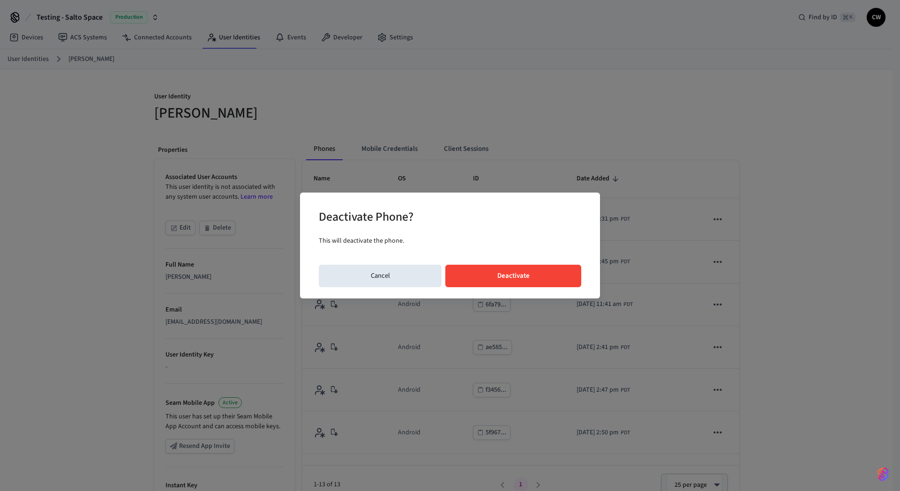
click at [529, 266] on button "Deactivate" at bounding box center [513, 276] width 136 height 22
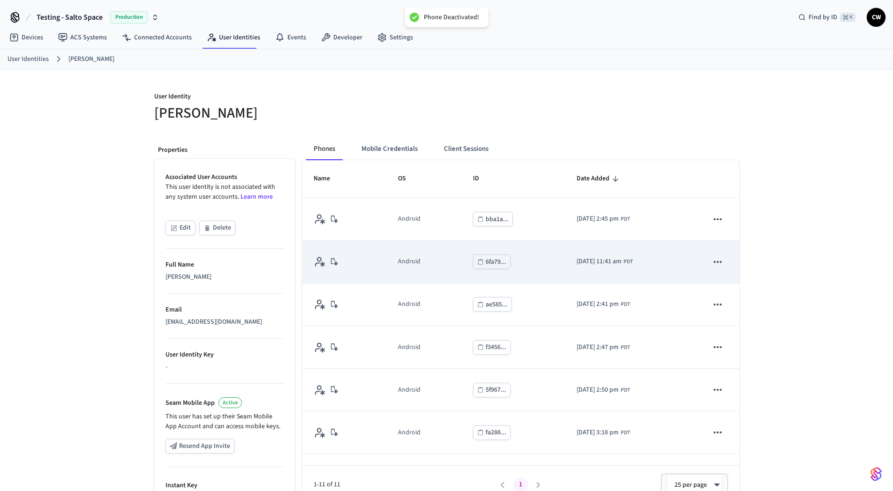
click at [712, 257] on icon "sticky table" at bounding box center [718, 262] width 12 height 12
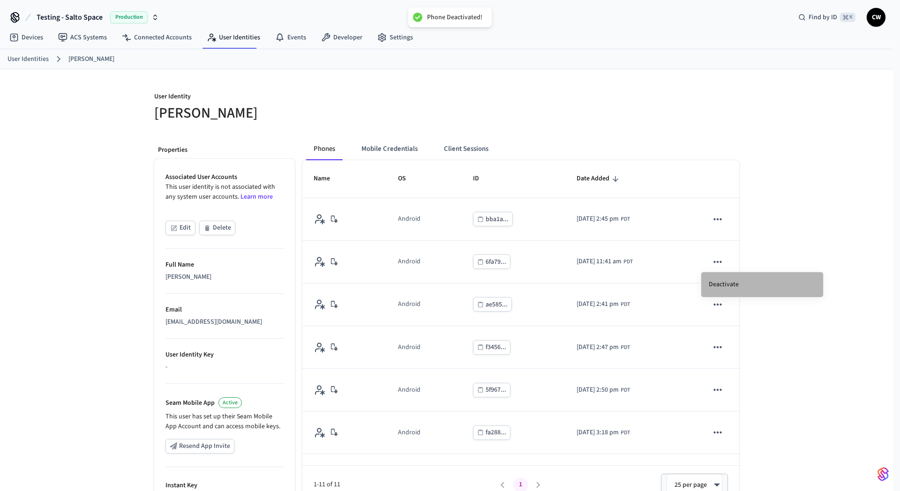
click at [716, 281] on li "Deactivate" at bounding box center [762, 284] width 122 height 25
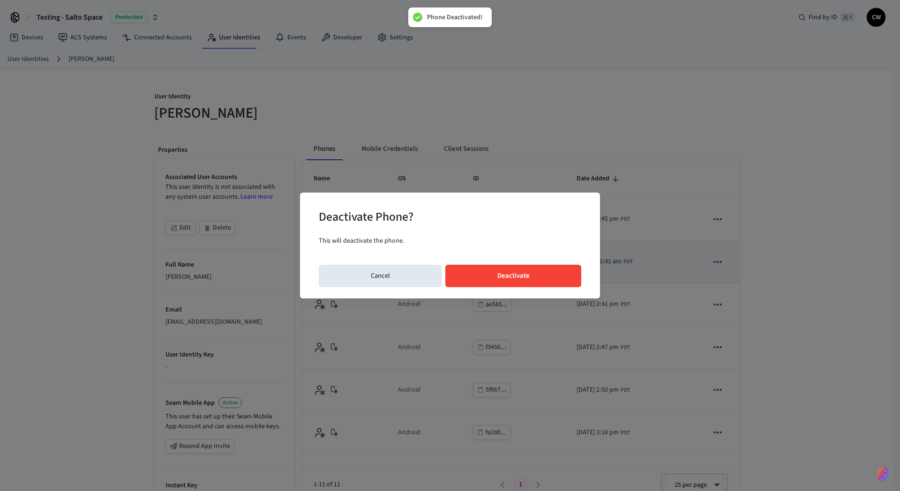
click at [549, 281] on button "Deactivate" at bounding box center [513, 276] width 136 height 22
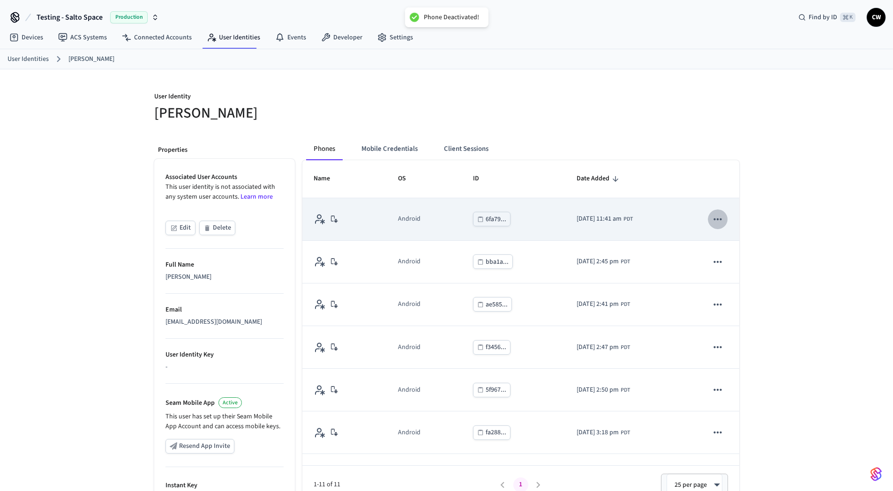
click at [713, 216] on icon "sticky table" at bounding box center [718, 219] width 12 height 12
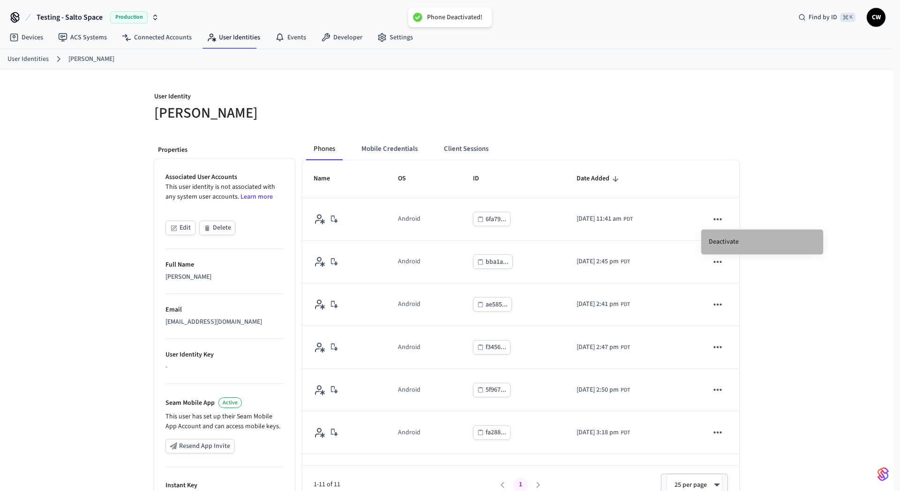
click at [720, 244] on li "Deactivate" at bounding box center [762, 242] width 122 height 25
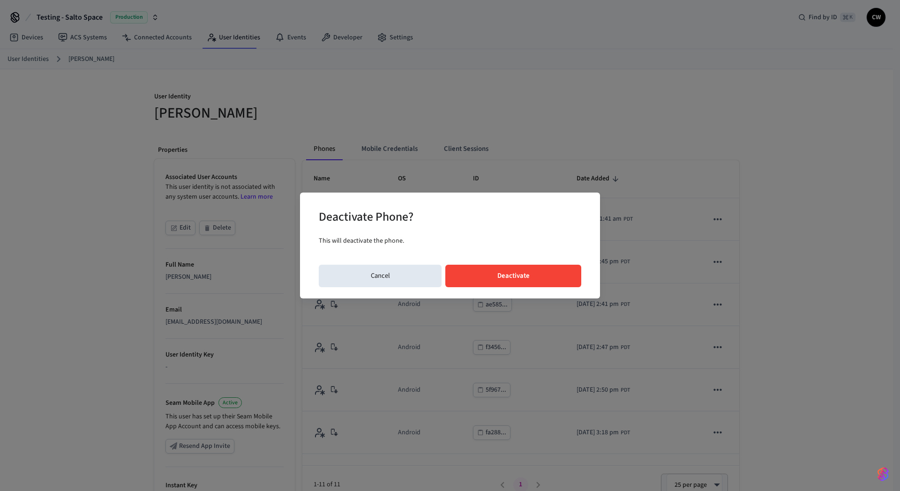
click at [532, 269] on button "Deactivate" at bounding box center [513, 276] width 136 height 22
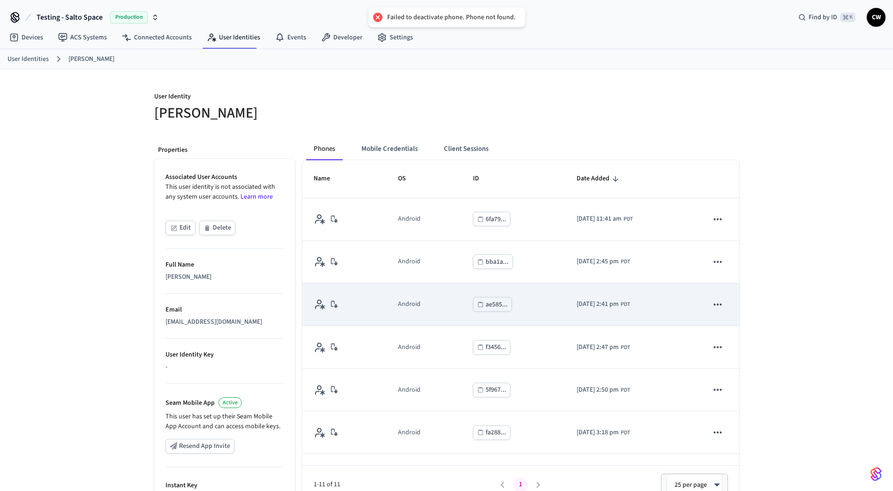
click at [714, 299] on icon "sticky table" at bounding box center [718, 305] width 12 height 12
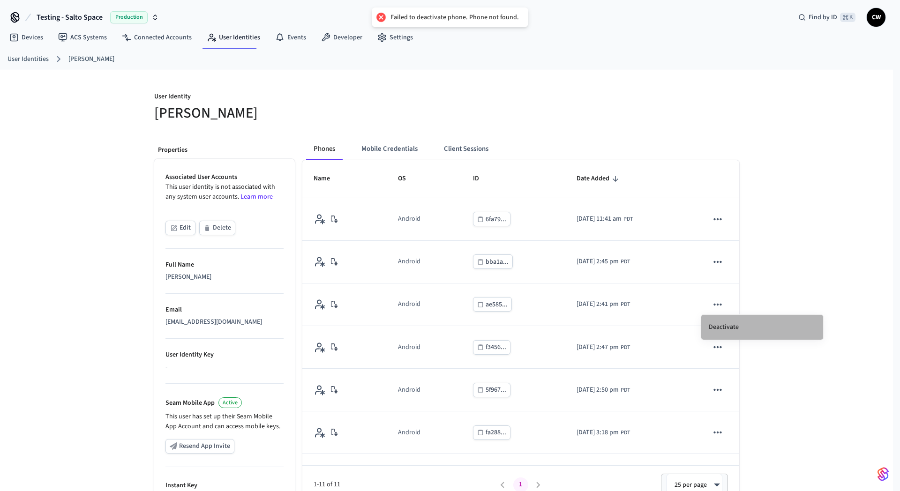
click at [726, 325] on li "Deactivate" at bounding box center [762, 327] width 122 height 25
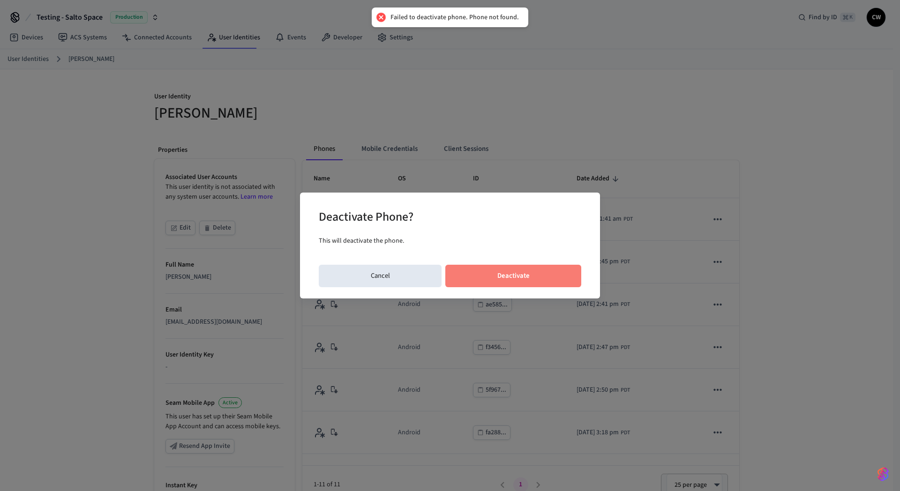
click at [543, 281] on button "Deactivate" at bounding box center [513, 276] width 136 height 22
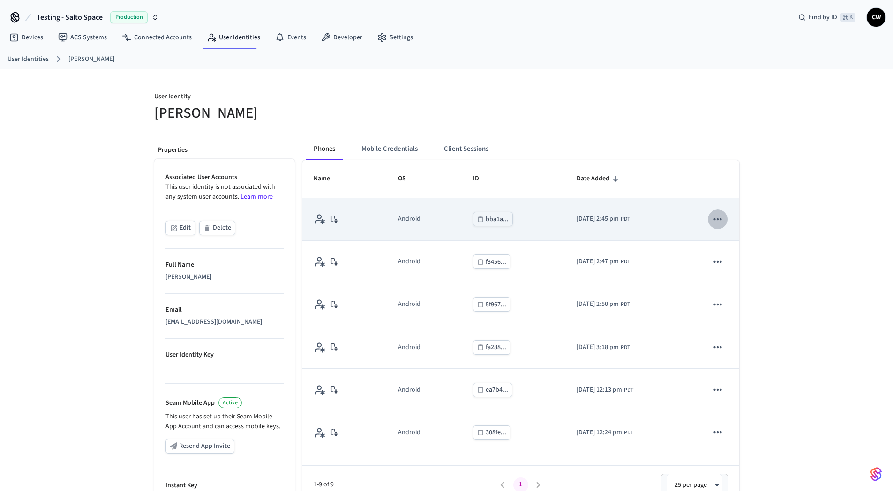
click at [708, 213] on button "sticky table" at bounding box center [718, 220] width 20 height 20
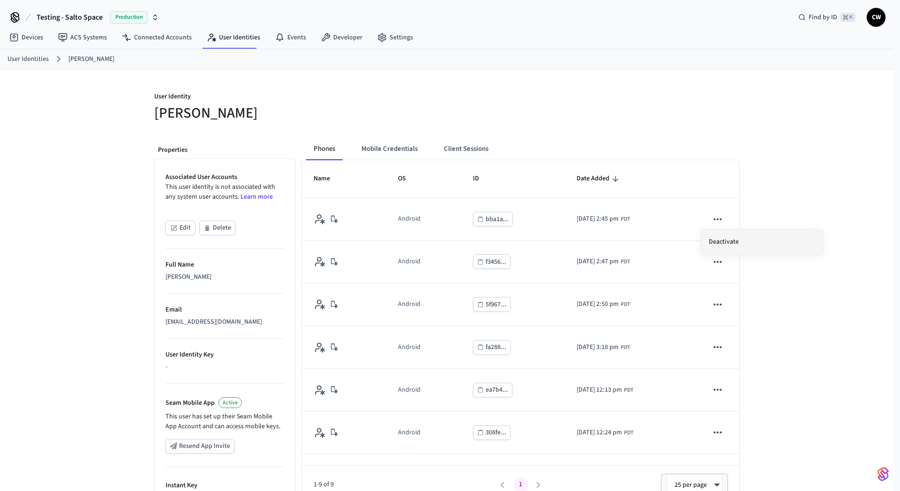
click at [717, 242] on li "Deactivate" at bounding box center [762, 242] width 122 height 25
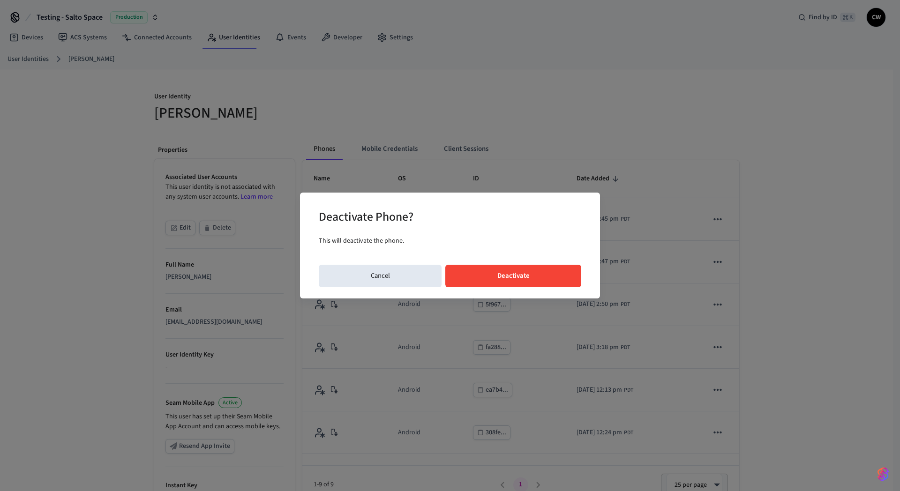
click at [566, 273] on button "Deactivate" at bounding box center [513, 276] width 136 height 22
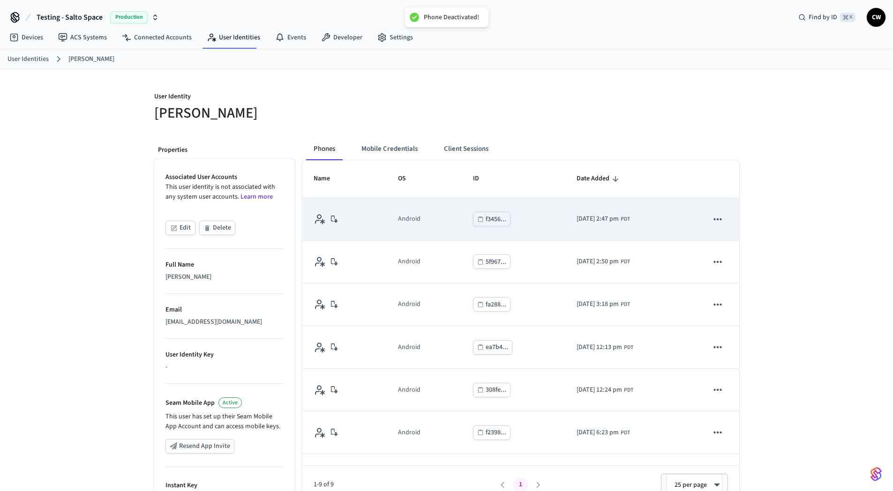
click at [713, 224] on icon "sticky table" at bounding box center [718, 219] width 12 height 12
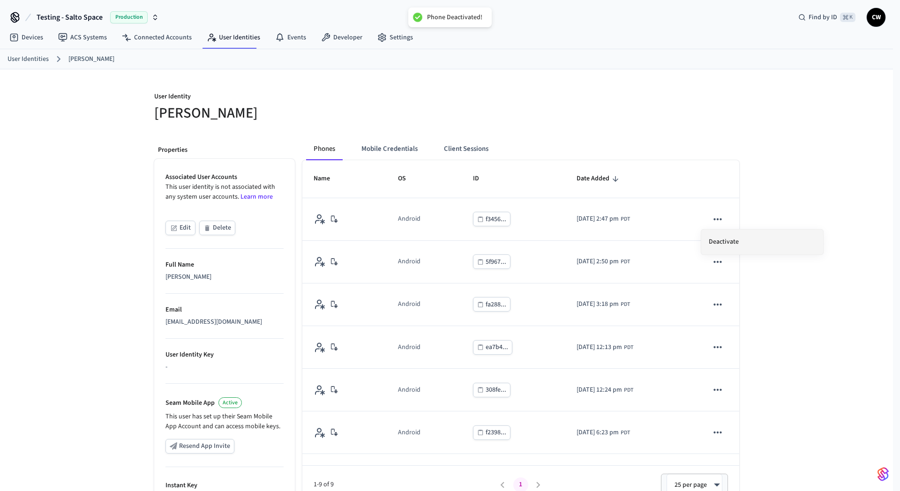
click at [714, 247] on li "Deactivate" at bounding box center [762, 242] width 122 height 25
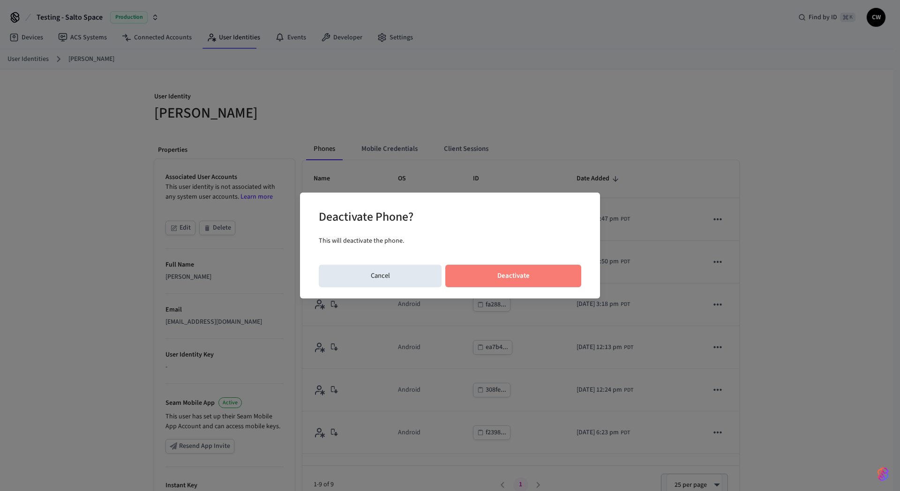
click at [571, 272] on button "Deactivate" at bounding box center [513, 276] width 136 height 22
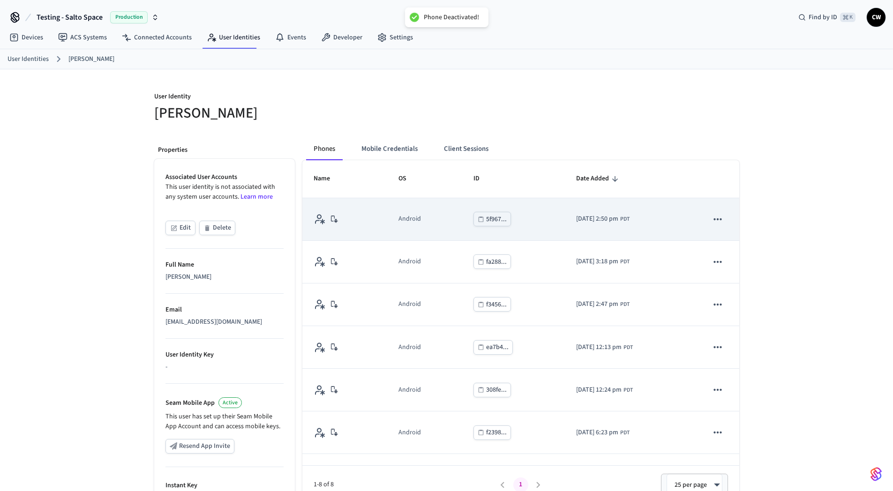
click at [712, 219] on icon "sticky table" at bounding box center [718, 219] width 12 height 12
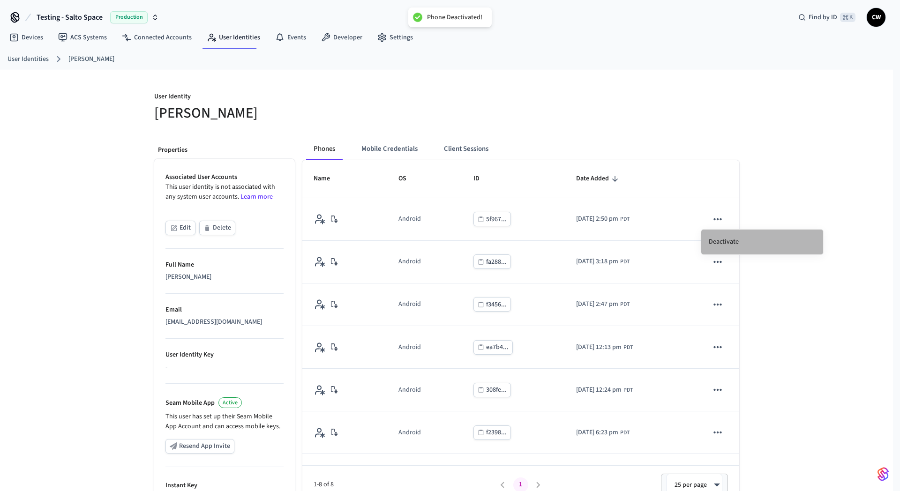
click at [715, 244] on li "Deactivate" at bounding box center [762, 242] width 122 height 25
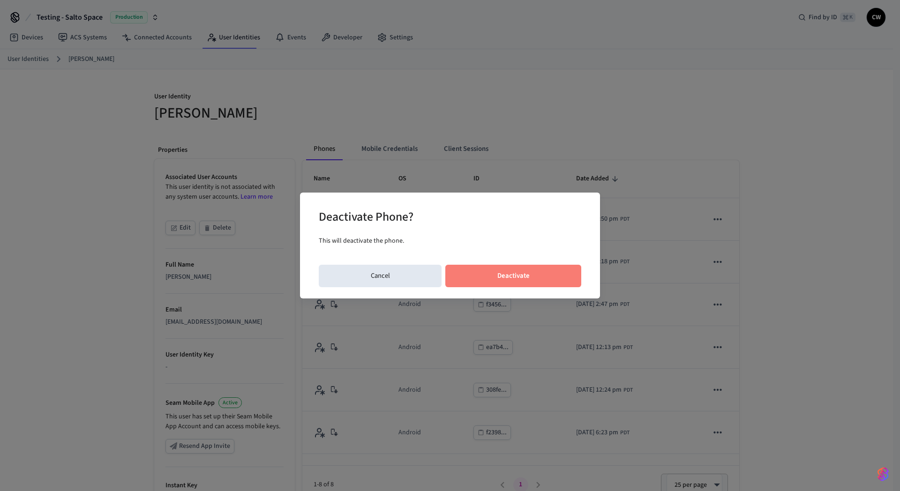
click at [537, 272] on button "Deactivate" at bounding box center [513, 276] width 136 height 22
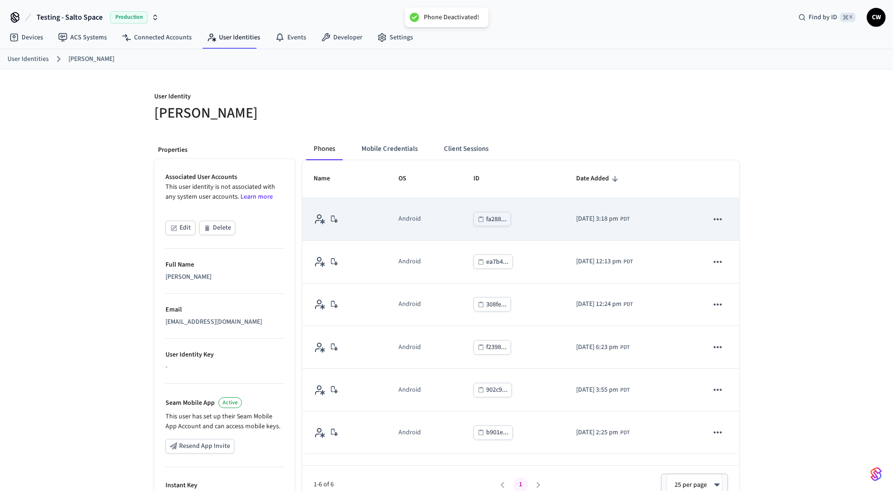
click at [714, 223] on icon "sticky table" at bounding box center [718, 219] width 12 height 12
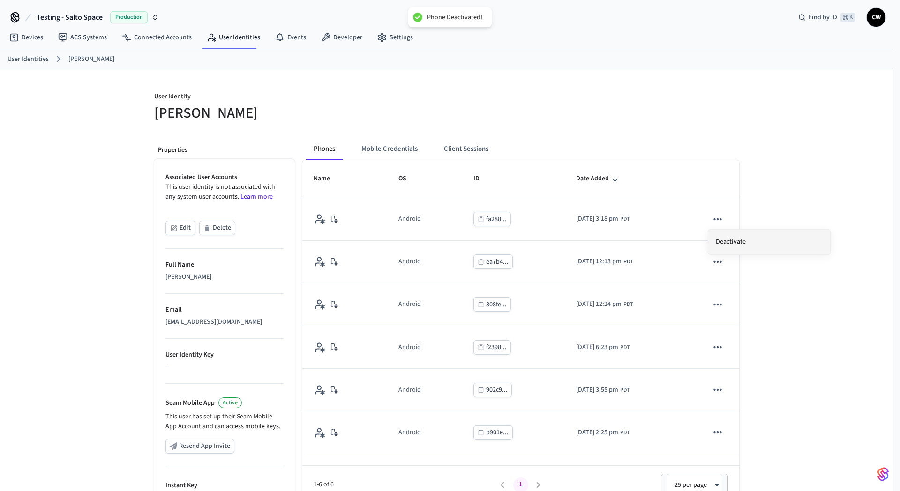
click at [720, 243] on li "Deactivate" at bounding box center [769, 242] width 122 height 25
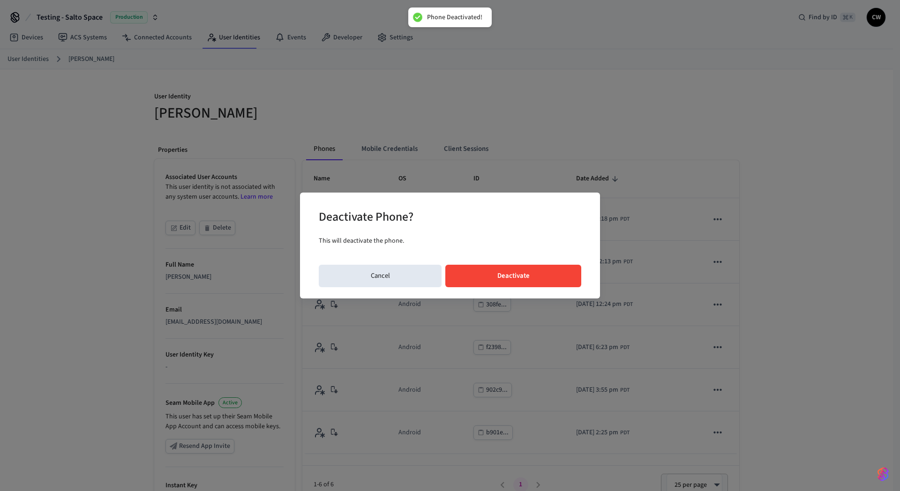
click at [531, 269] on button "Deactivate" at bounding box center [513, 276] width 136 height 22
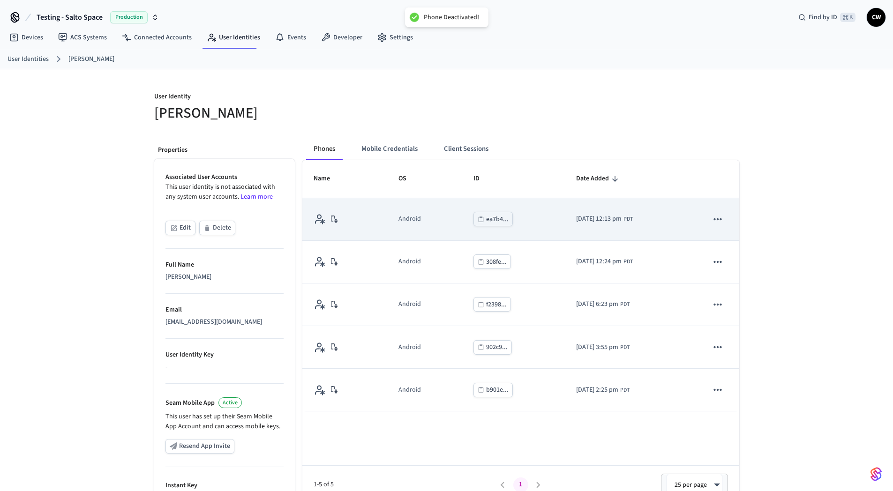
drag, startPoint x: 727, startPoint y: 214, endPoint x: 724, endPoint y: 218, distance: 5.3
click at [727, 214] on td "sticky table" at bounding box center [718, 219] width 42 height 43
click at [725, 219] on button "sticky table" at bounding box center [718, 220] width 20 height 20
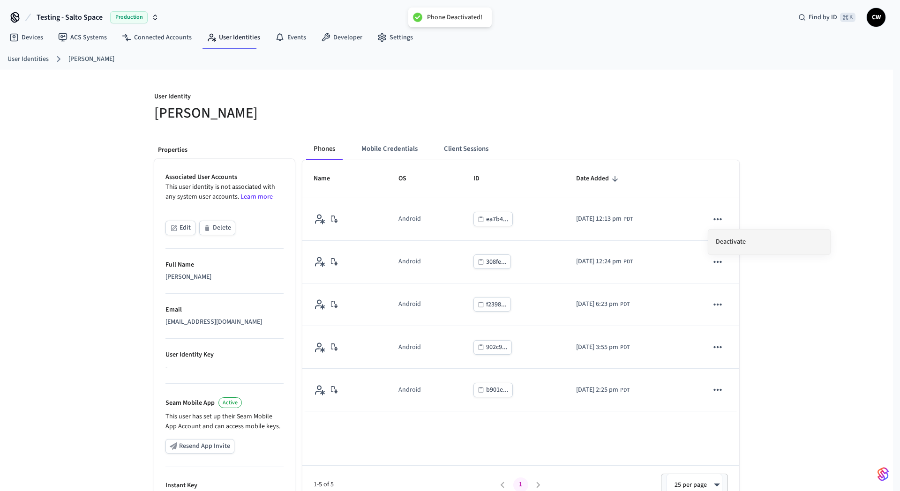
click at [725, 240] on li "Deactivate" at bounding box center [769, 242] width 122 height 25
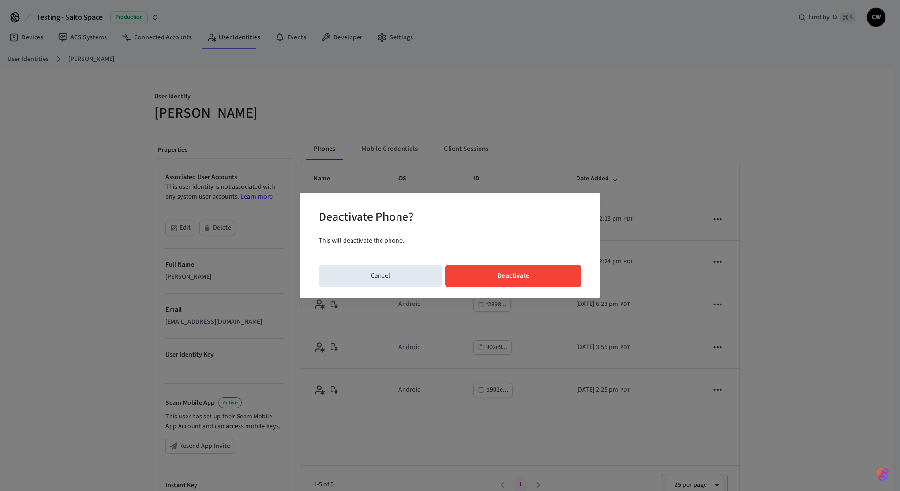
click at [543, 273] on button "Deactivate" at bounding box center [513, 276] width 136 height 22
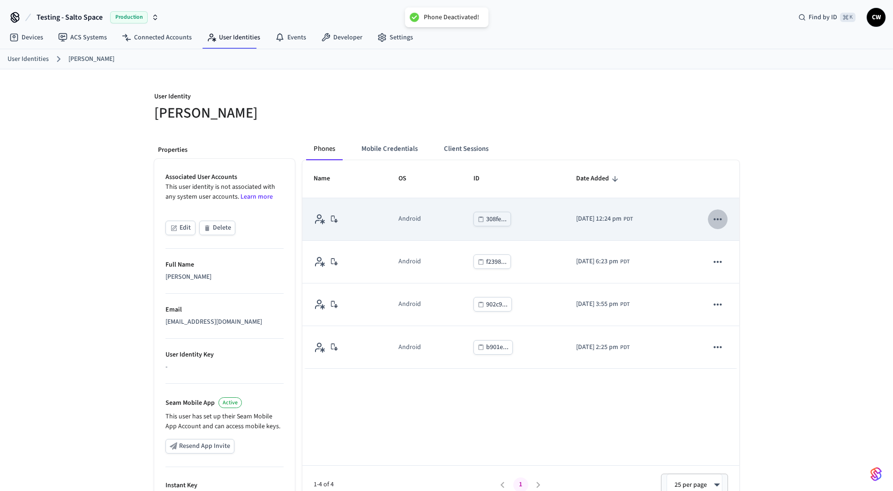
click at [719, 219] on icon "sticky table" at bounding box center [718, 219] width 8 height 2
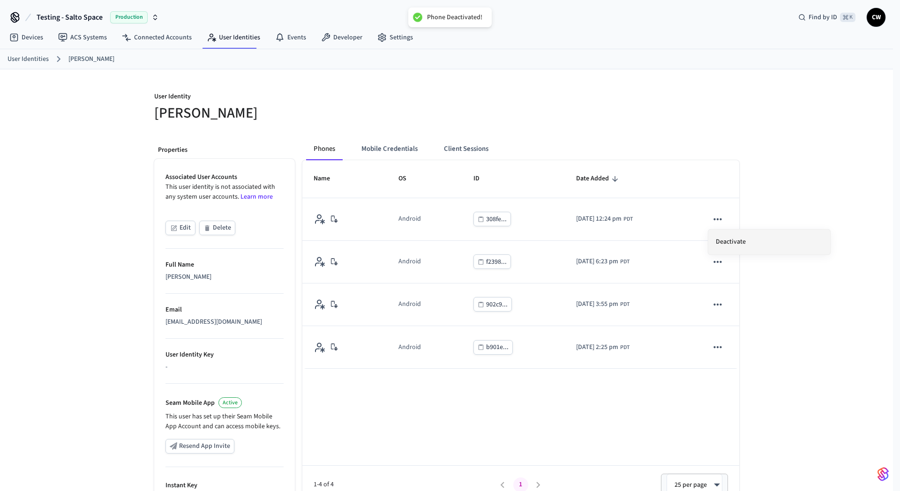
click at [722, 235] on li "Deactivate" at bounding box center [769, 242] width 122 height 25
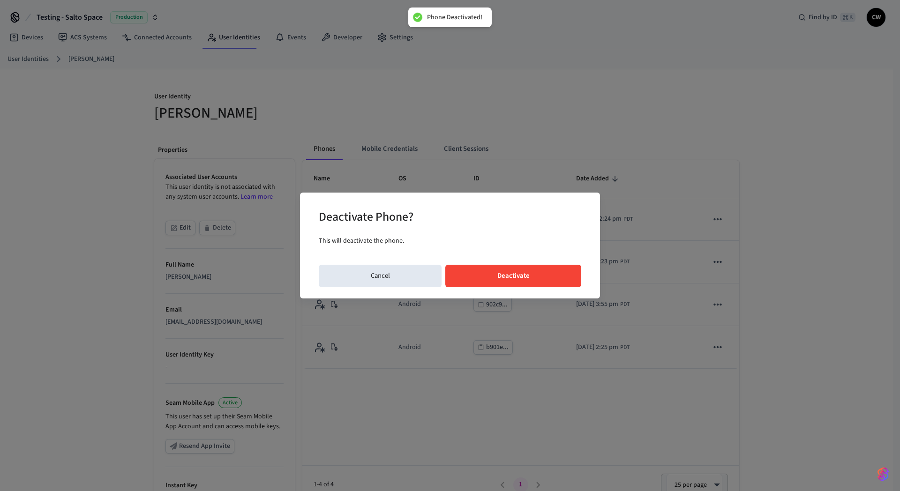
click at [559, 270] on button "Deactivate" at bounding box center [513, 276] width 136 height 22
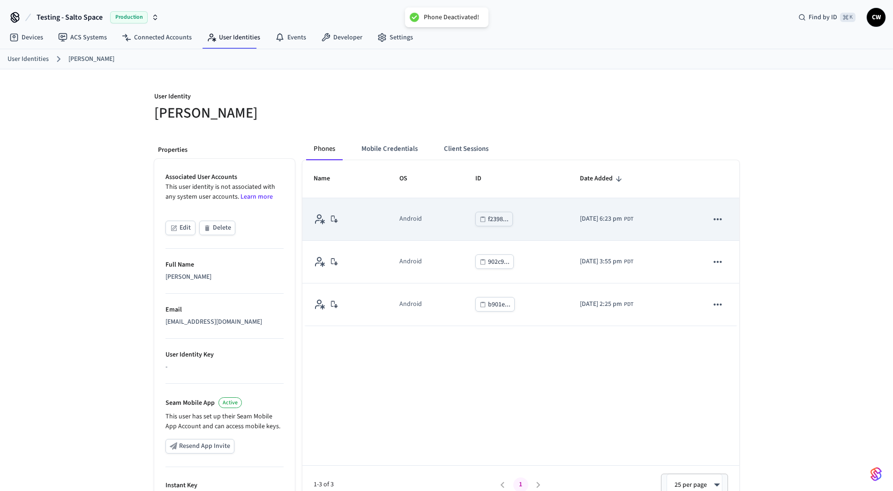
click at [720, 219] on icon "sticky table" at bounding box center [718, 219] width 12 height 12
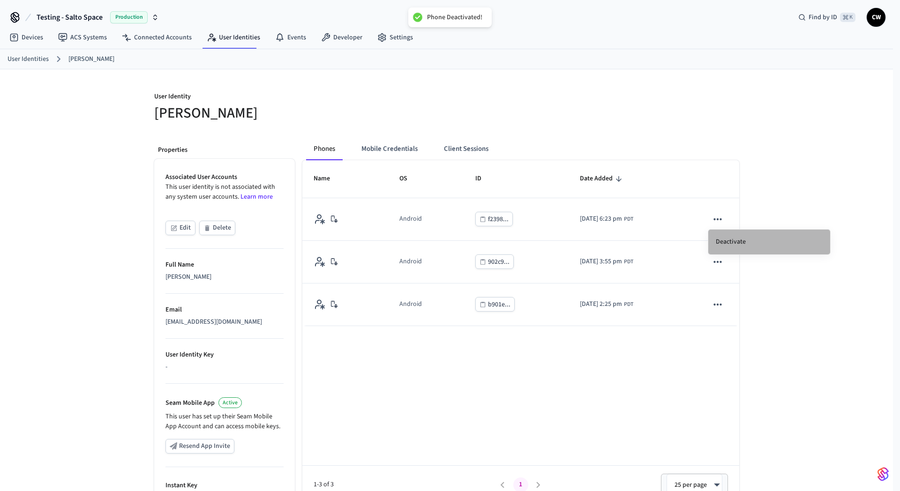
click at [724, 239] on li "Deactivate" at bounding box center [769, 242] width 122 height 25
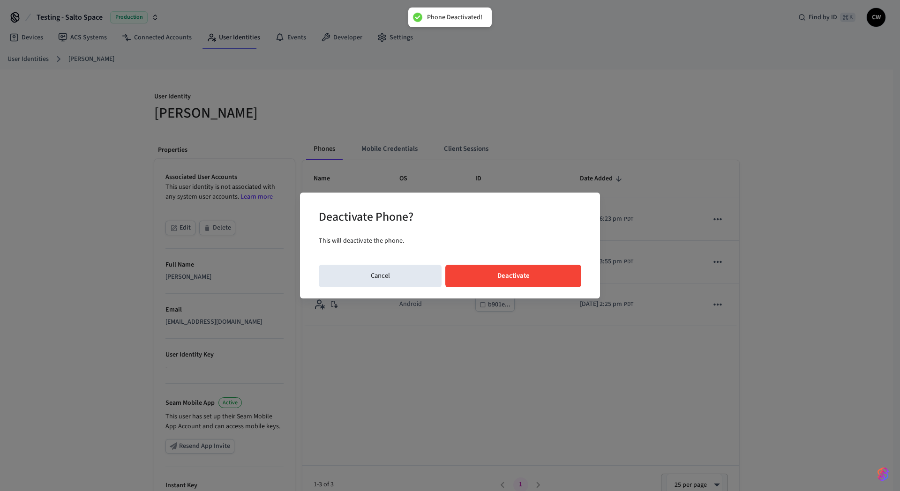
click at [566, 262] on div "Deactivate Phone? This will deactivate the phone. Cancel Deactivate" at bounding box center [450, 246] width 300 height 106
click at [562, 274] on button "Deactivate" at bounding box center [513, 276] width 136 height 22
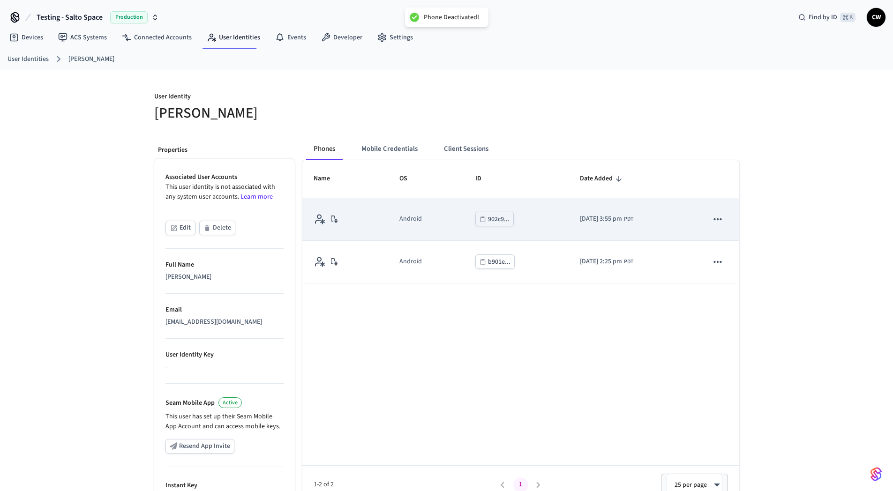
click at [728, 212] on td "sticky table" at bounding box center [718, 219] width 42 height 43
click at [717, 222] on icon "sticky table" at bounding box center [718, 219] width 12 height 12
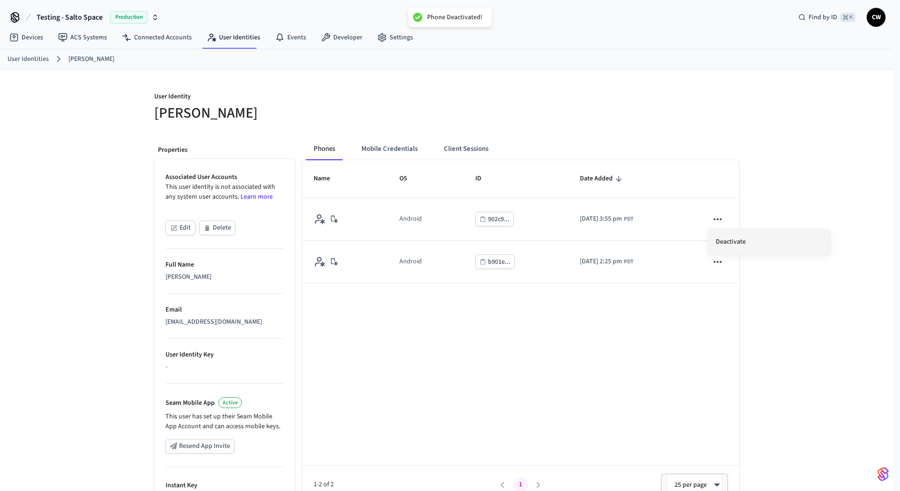
click at [735, 237] on li "Deactivate" at bounding box center [769, 242] width 122 height 25
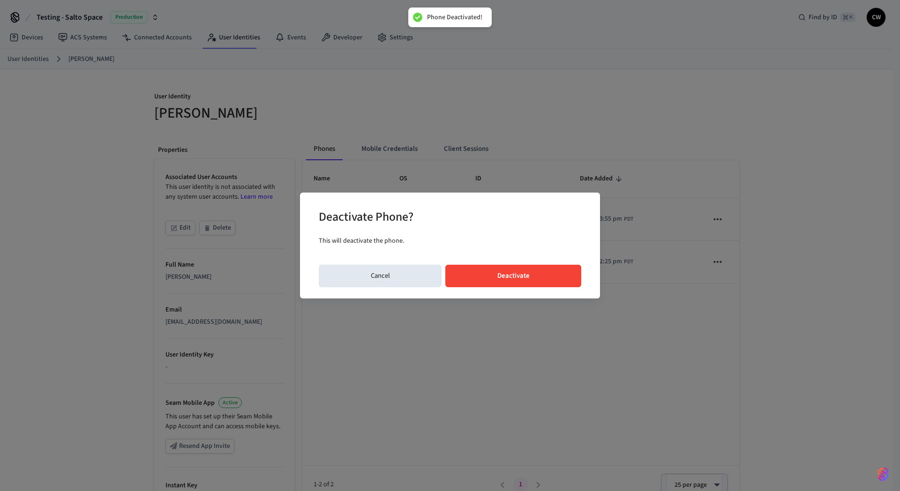
click at [539, 273] on button "Deactivate" at bounding box center [513, 276] width 136 height 22
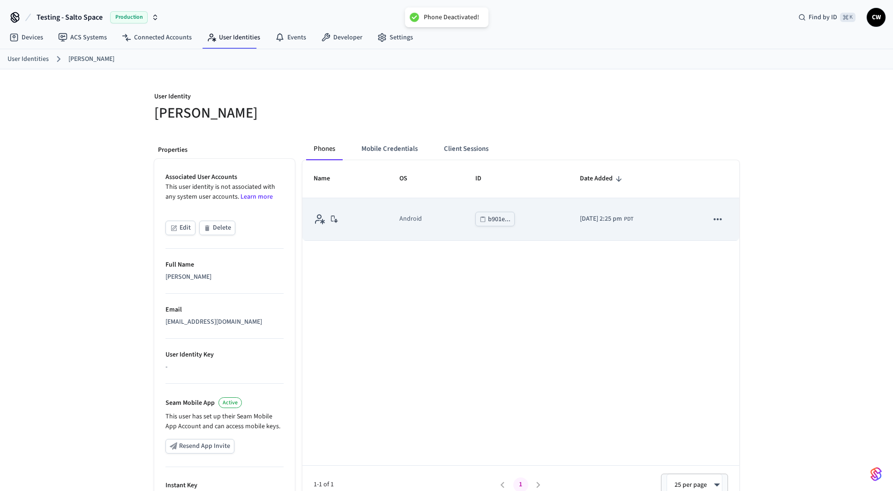
click at [715, 217] on icon "sticky table" at bounding box center [718, 219] width 12 height 12
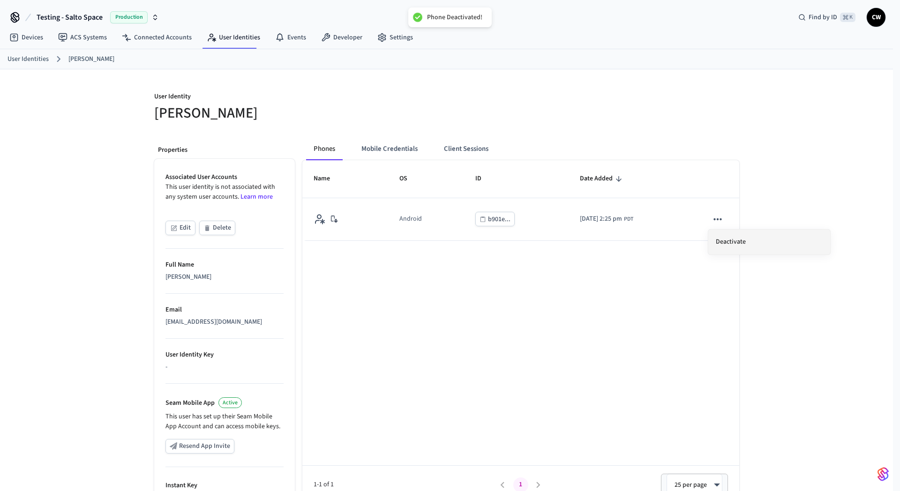
click at [733, 242] on li "Deactivate" at bounding box center [769, 242] width 122 height 25
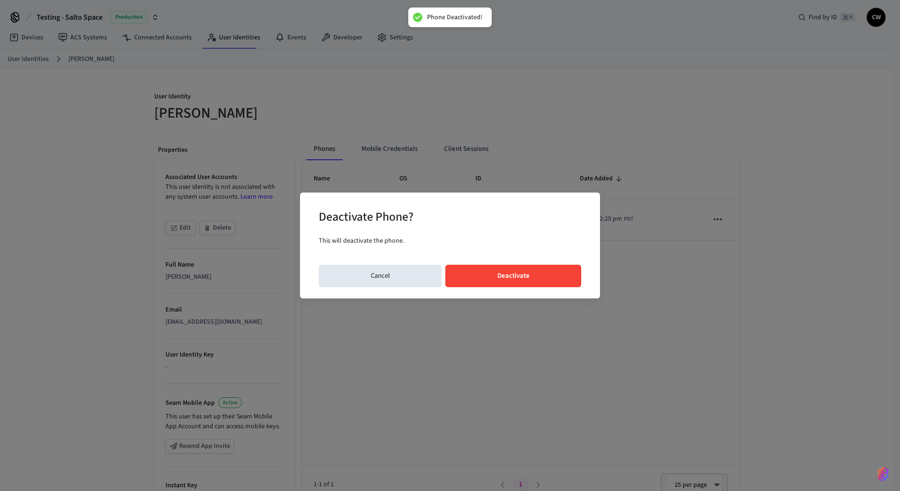
click at [521, 271] on button "Deactivate" at bounding box center [513, 276] width 136 height 22
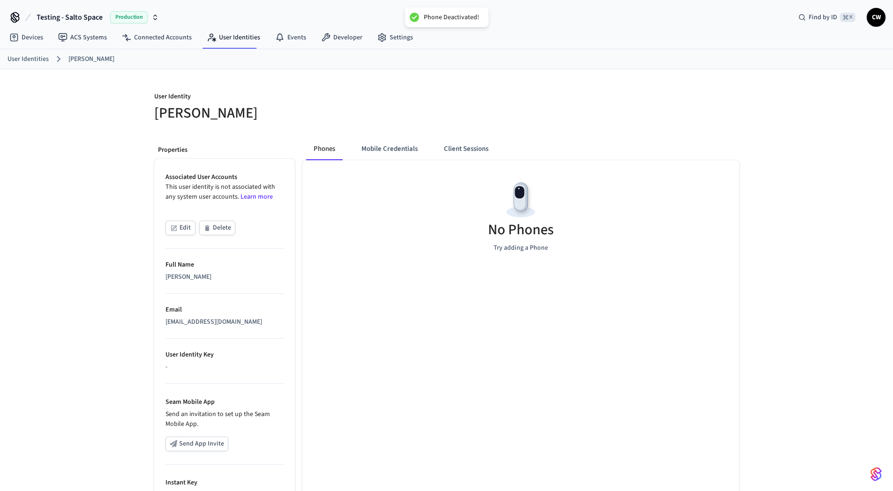
click at [507, 281] on div "No Phones Try adding a Phone" at bounding box center [520, 332] width 437 height 344
click at [226, 37] on link "User Identities" at bounding box center [233, 37] width 68 height 17
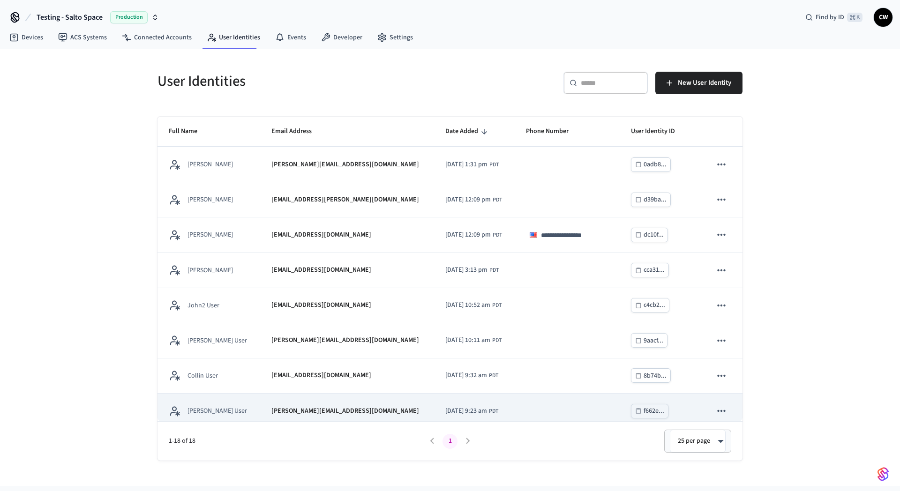
scroll to position [320, 0]
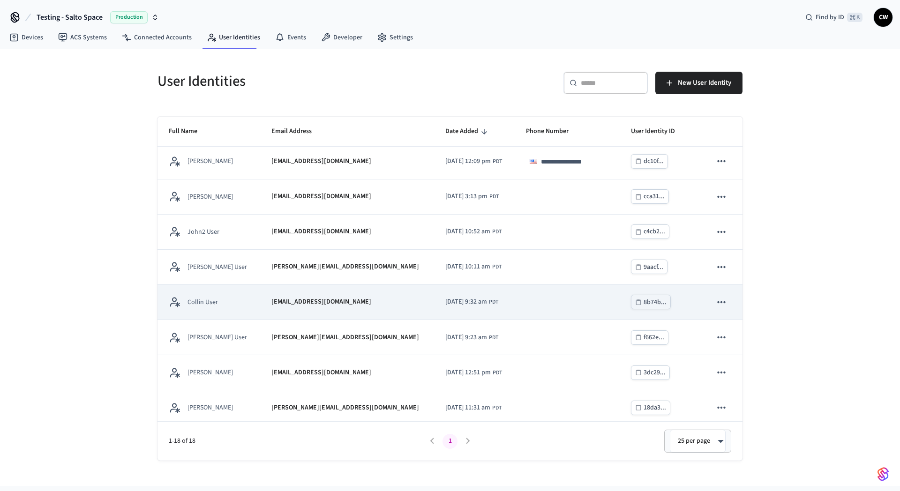
click at [337, 306] on div "[EMAIL_ADDRESS][DOMAIN_NAME]" at bounding box center [346, 302] width 151 height 10
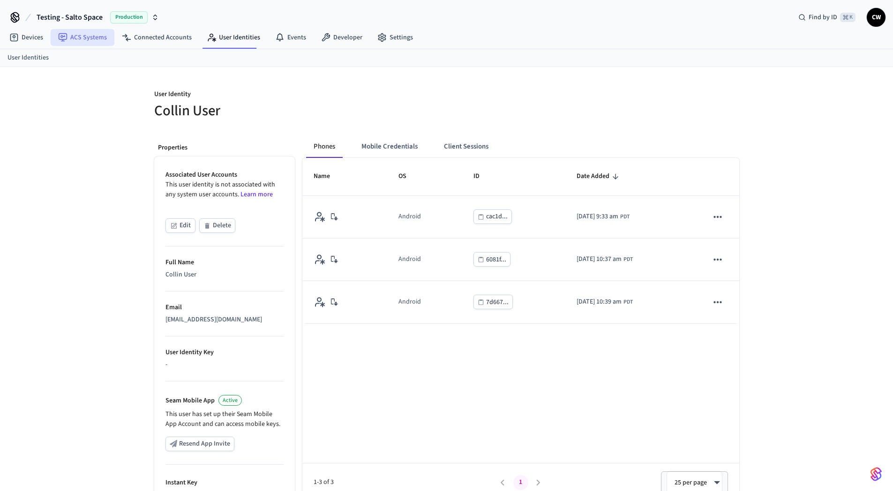
click at [73, 32] on link "ACS Systems" at bounding box center [83, 37] width 64 height 17
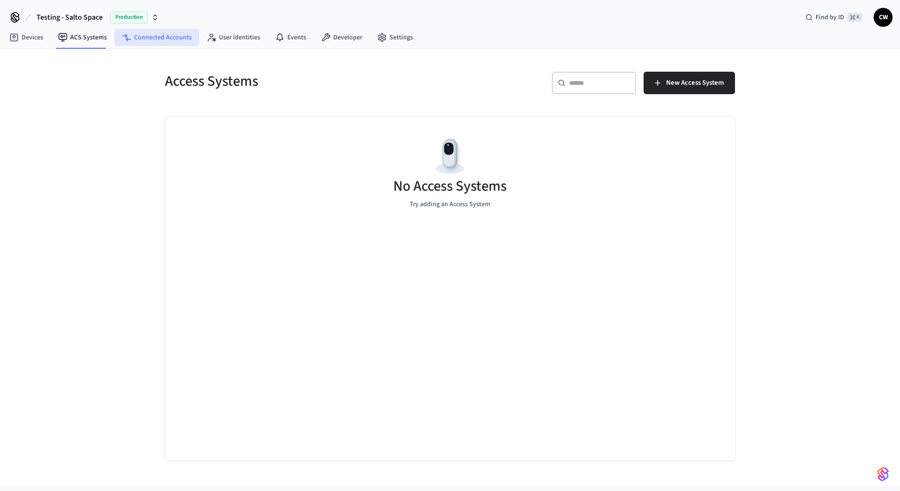
click at [138, 30] on link "Connected Accounts" at bounding box center [156, 37] width 85 height 17
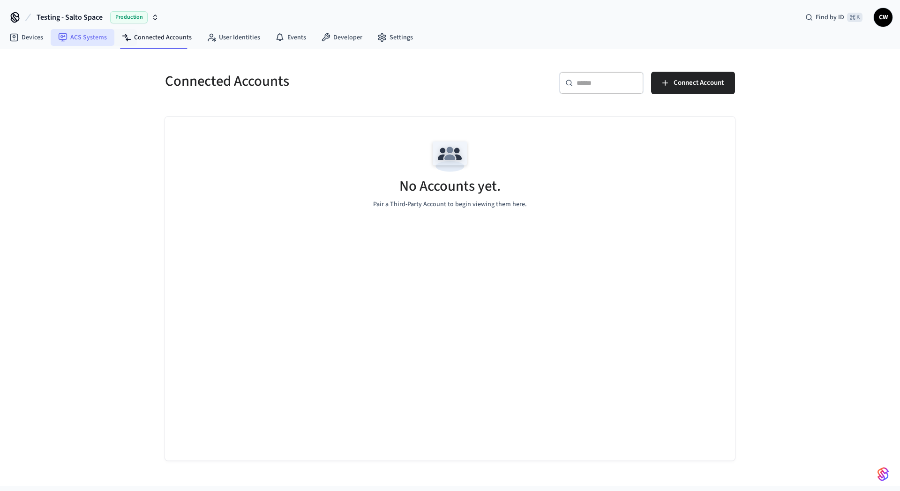
click at [88, 33] on link "ACS Systems" at bounding box center [83, 37] width 64 height 17
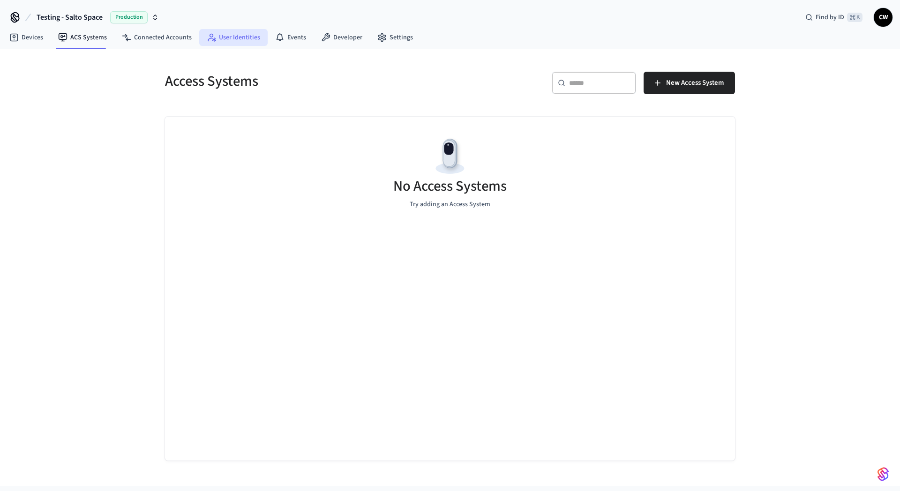
click at [229, 35] on link "User Identities" at bounding box center [233, 37] width 68 height 17
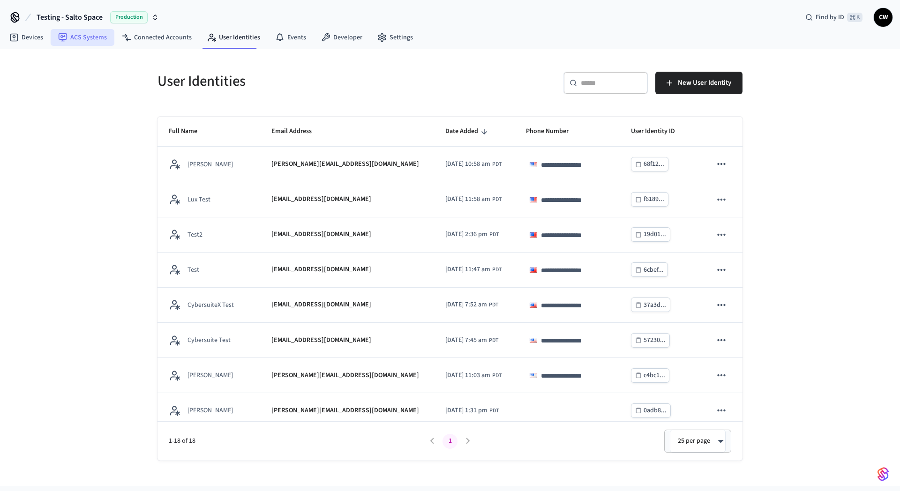
click at [80, 38] on link "ACS Systems" at bounding box center [83, 37] width 64 height 17
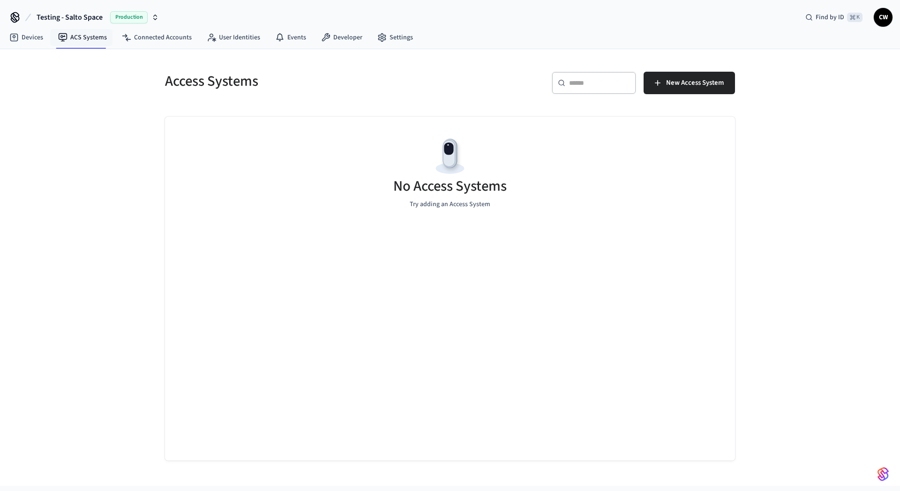
click at [290, 184] on div "No Access Systems Try adding an Access System" at bounding box center [450, 173] width 570 height 112
click at [701, 90] on button "New Access System" at bounding box center [689, 83] width 91 height 22
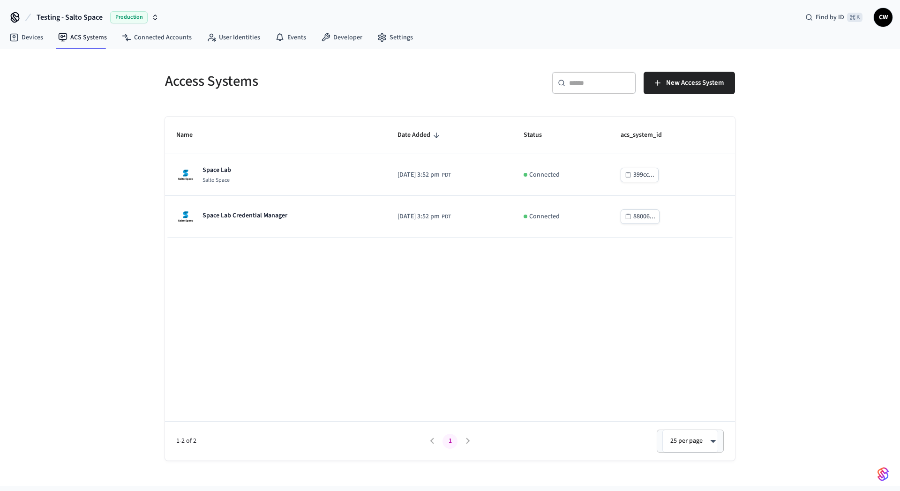
click at [347, 274] on div "Name Date Added Status acs_system_id Space Lab Salto Space [DATE] 3:52 pm PDT C…" at bounding box center [450, 289] width 570 height 344
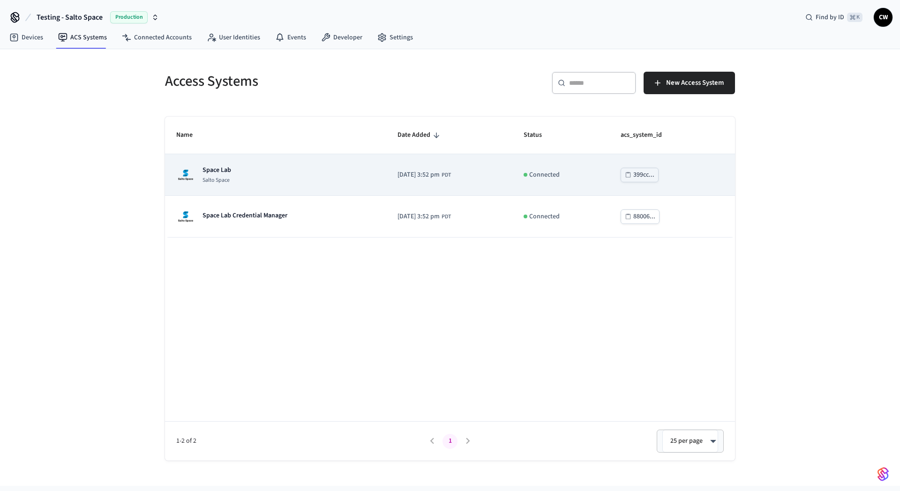
click at [228, 168] on p "Space Lab" at bounding box center [216, 169] width 29 height 9
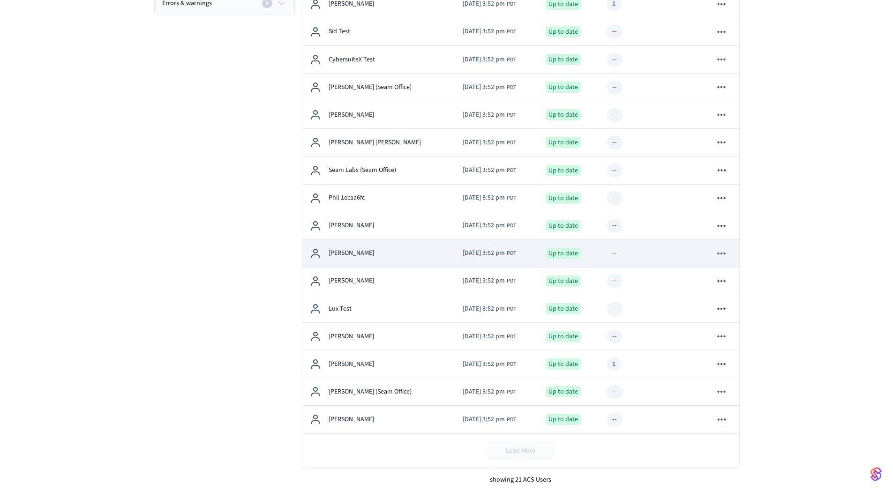
scroll to position [340, 0]
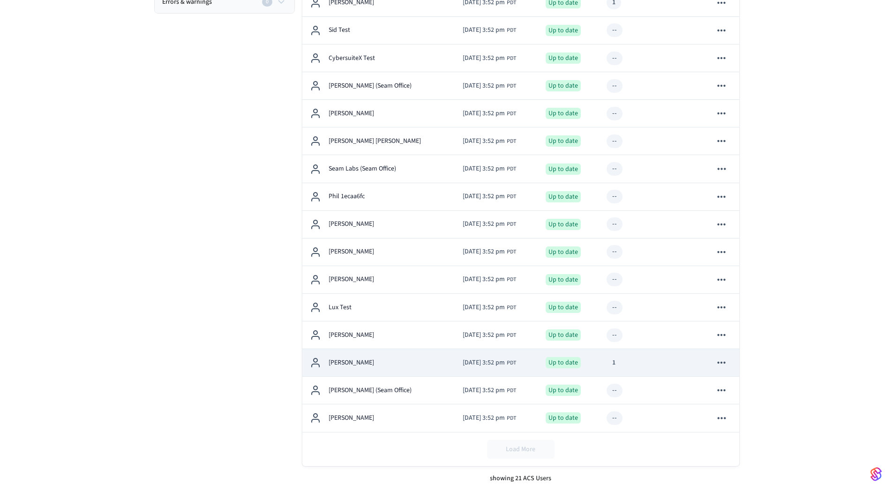
click at [395, 356] on td "[PERSON_NAME]" at bounding box center [378, 363] width 153 height 28
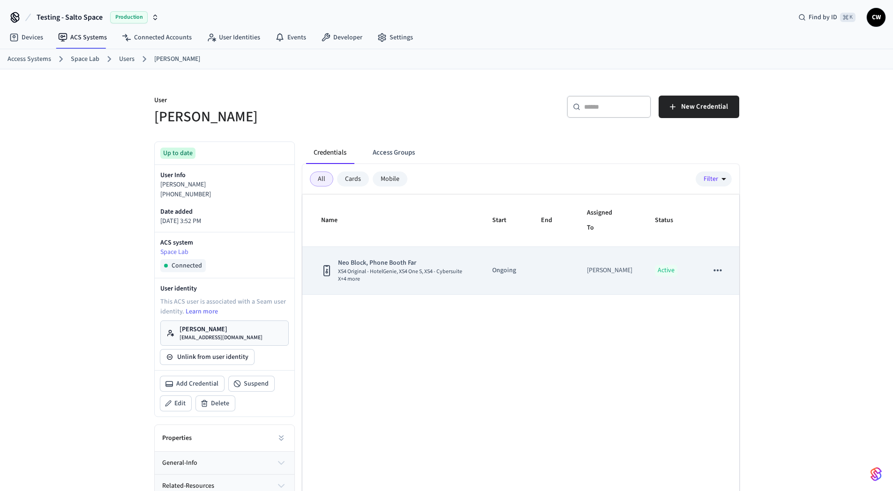
click at [724, 271] on icon "sticky table" at bounding box center [718, 270] width 12 height 12
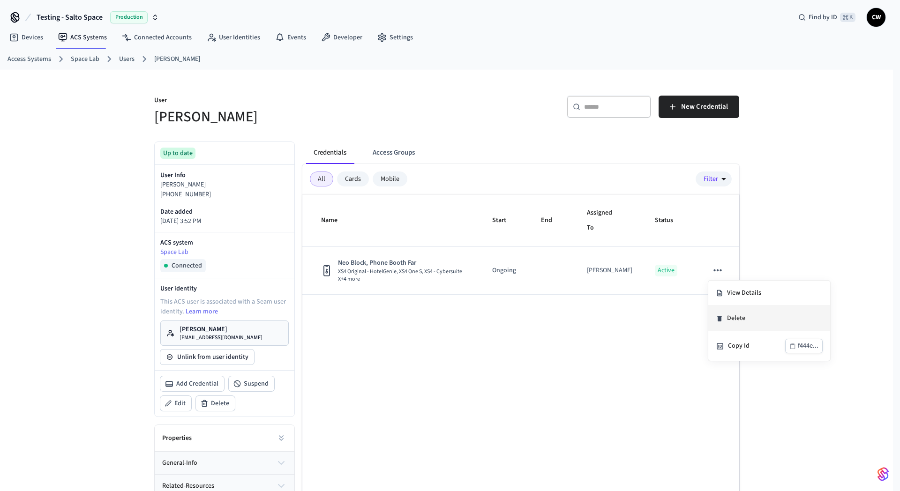
click at [754, 316] on li "Delete" at bounding box center [769, 318] width 122 height 25
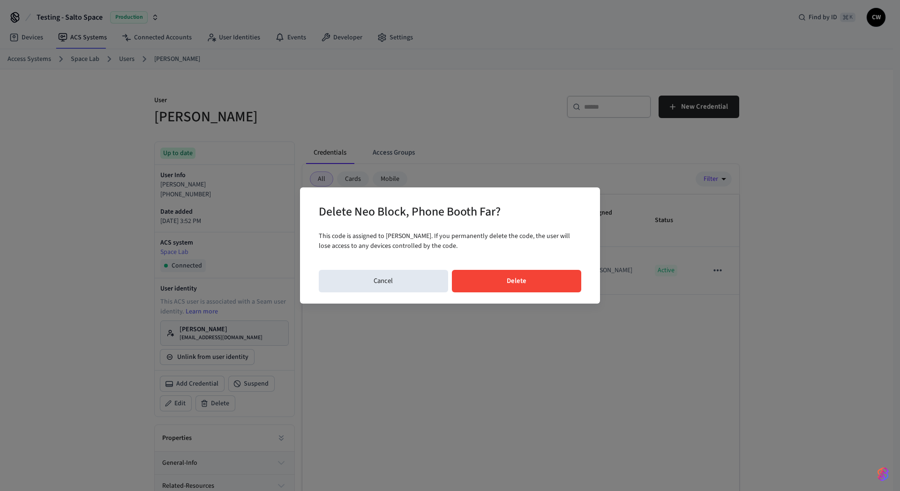
click at [545, 284] on button "Delete" at bounding box center [517, 281] width 130 height 22
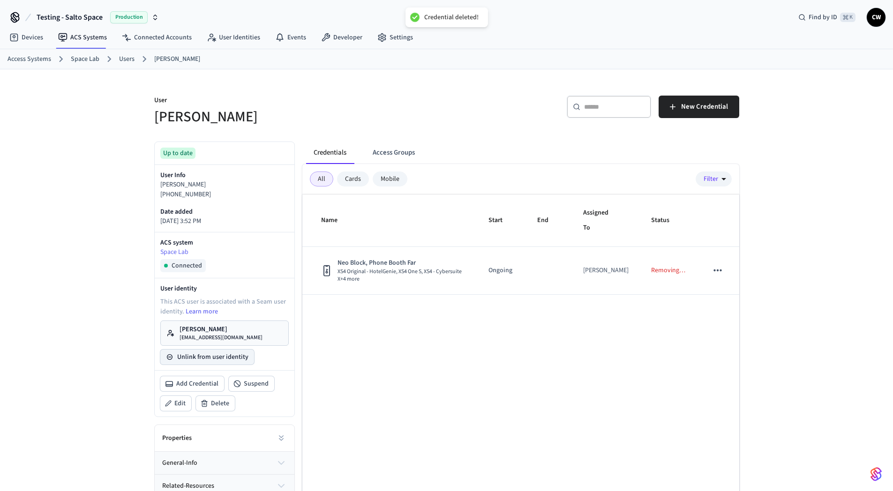
click at [214, 355] on button "Unlink from user identity" at bounding box center [207, 357] width 94 height 15
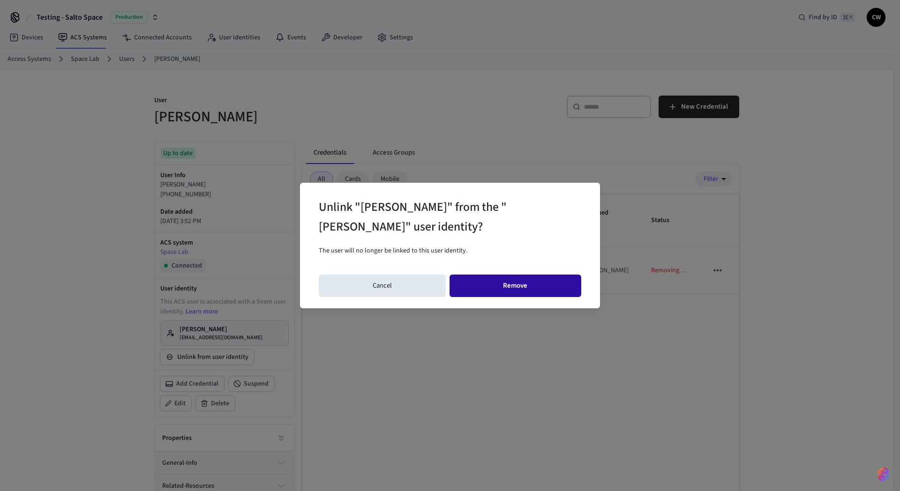
click at [527, 290] on button "Remove" at bounding box center [516, 286] width 132 height 22
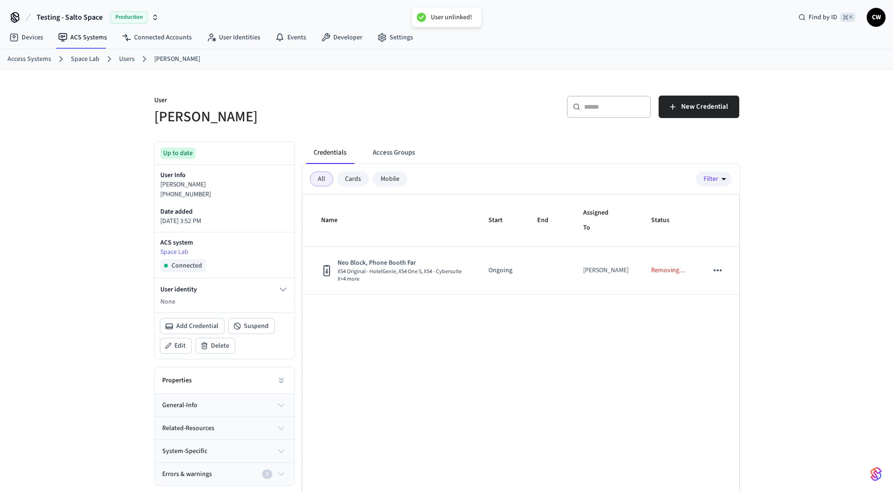
click at [389, 352] on div "Name Start End Assigned To Status Neo Block, Phone Booth Far XS4 Original - Hot…" at bounding box center [520, 367] width 437 height 344
click at [278, 291] on icon "button" at bounding box center [282, 289] width 11 height 11
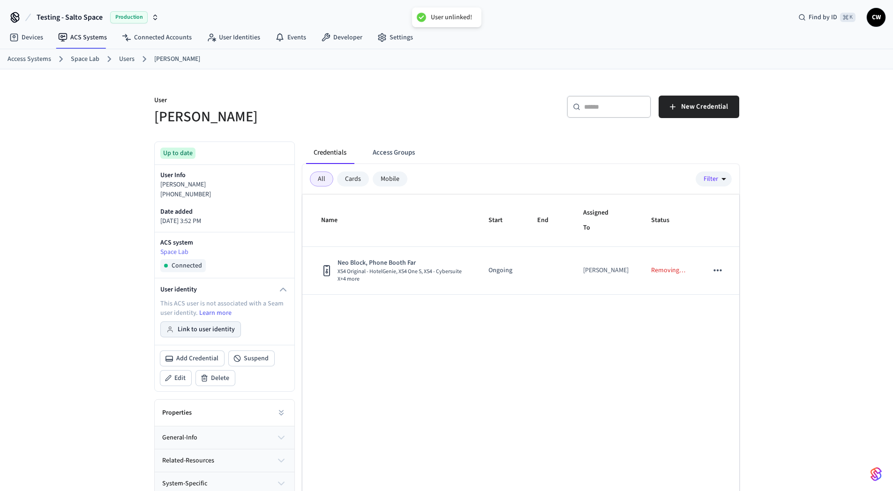
click at [196, 329] on button "Link to user identity" at bounding box center [201, 329] width 80 height 15
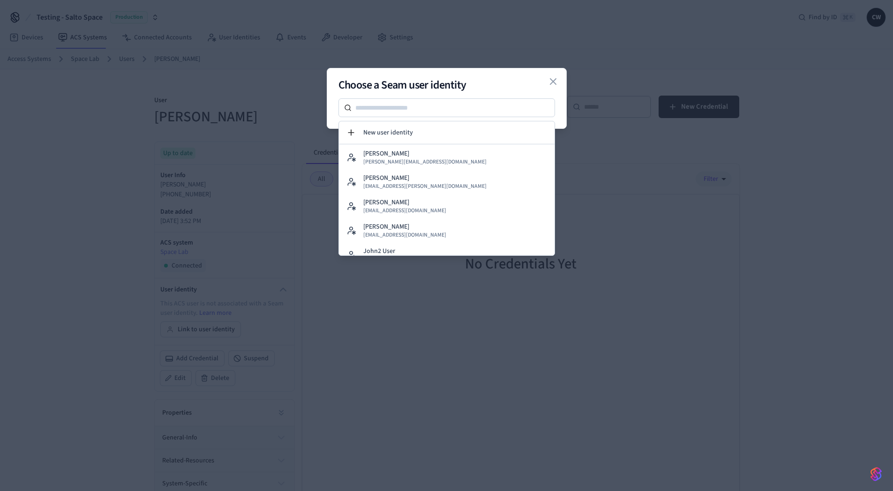
scroll to position [322, 0]
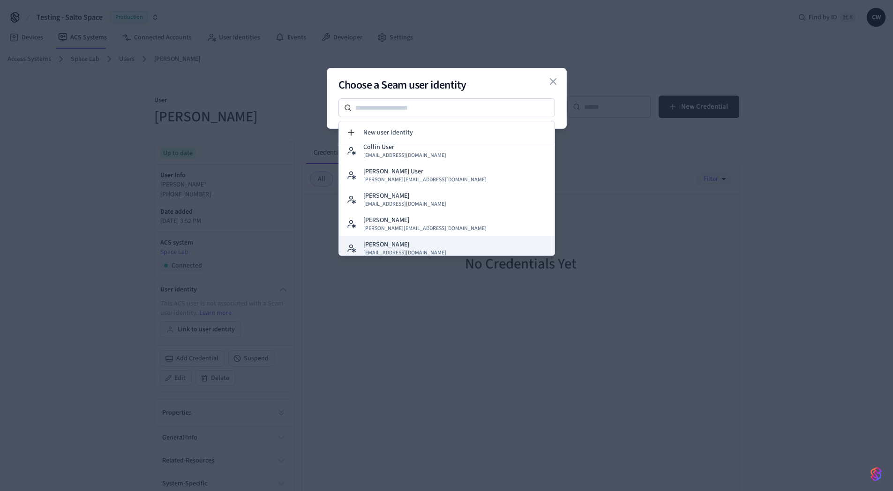
click at [427, 252] on button "[PERSON_NAME] [PERSON_NAME][EMAIL_ADDRESS][DOMAIN_NAME]" at bounding box center [447, 248] width 216 height 24
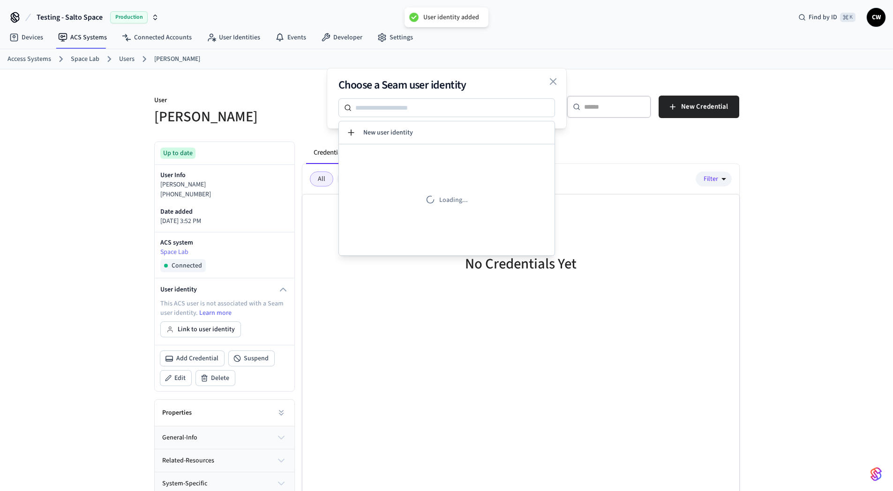
scroll to position [0, 0]
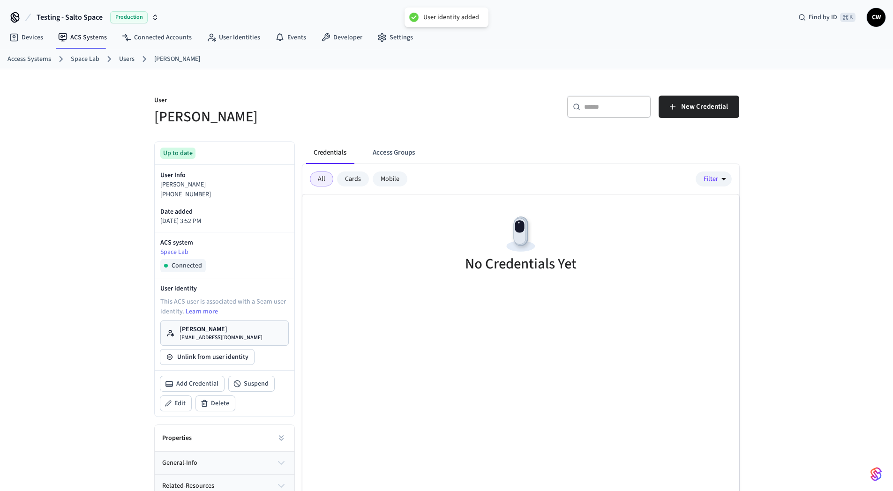
click at [461, 109] on div "​ ​ New Credential" at bounding box center [595, 111] width 287 height 30
click at [405, 147] on button "Access Groups" at bounding box center [393, 153] width 57 height 22
click at [694, 101] on span "New Credential" at bounding box center [704, 107] width 47 height 12
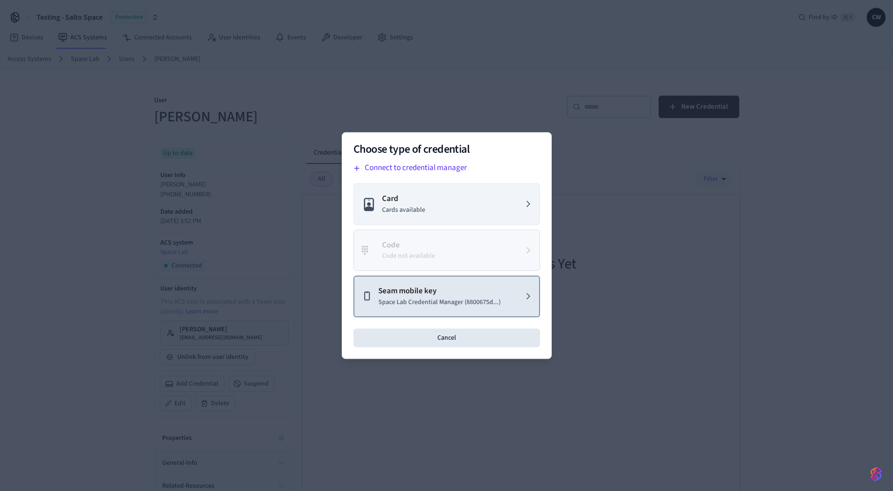
click at [435, 290] on p "Seam mobile key" at bounding box center [439, 291] width 122 height 12
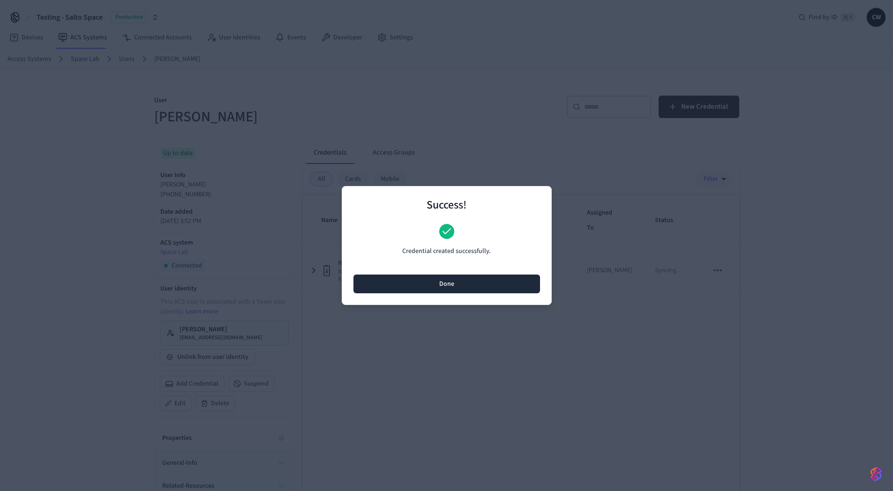
click at [464, 282] on button "Done" at bounding box center [446, 284] width 187 height 19
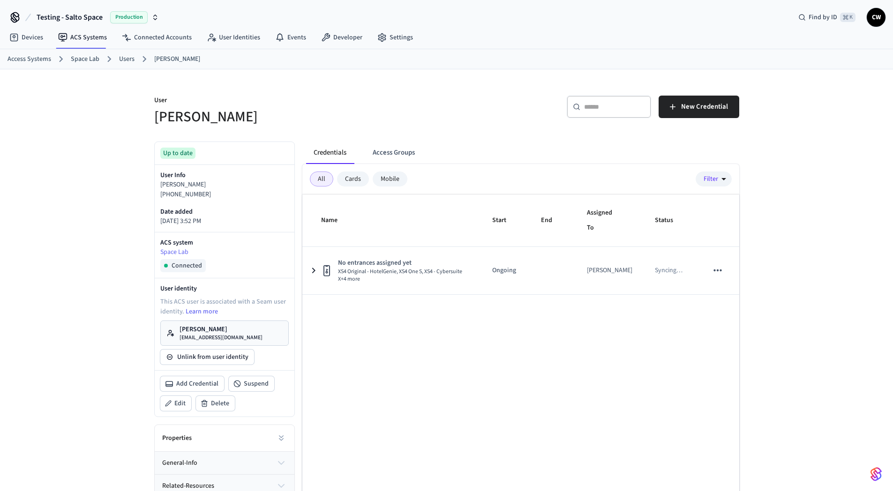
click at [395, 349] on div "Name Start End Assigned To Status No entrances assigned yet XS4 Original - Hote…" at bounding box center [520, 367] width 437 height 344
click at [456, 92] on div "​ ​ New Credential" at bounding box center [590, 105] width 298 height 42
click at [433, 350] on div "Name Start End Assigned To Status No entrances assigned yet XS4 Original - Hote…" at bounding box center [520, 367] width 437 height 344
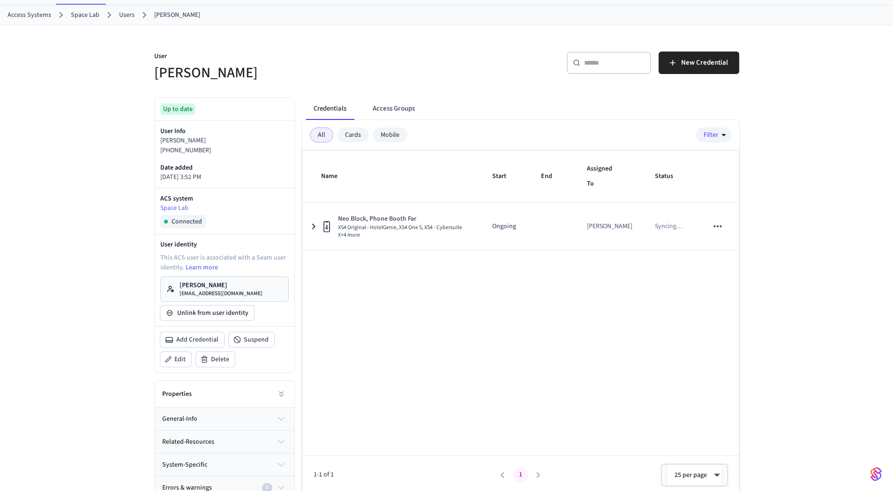
scroll to position [52, 0]
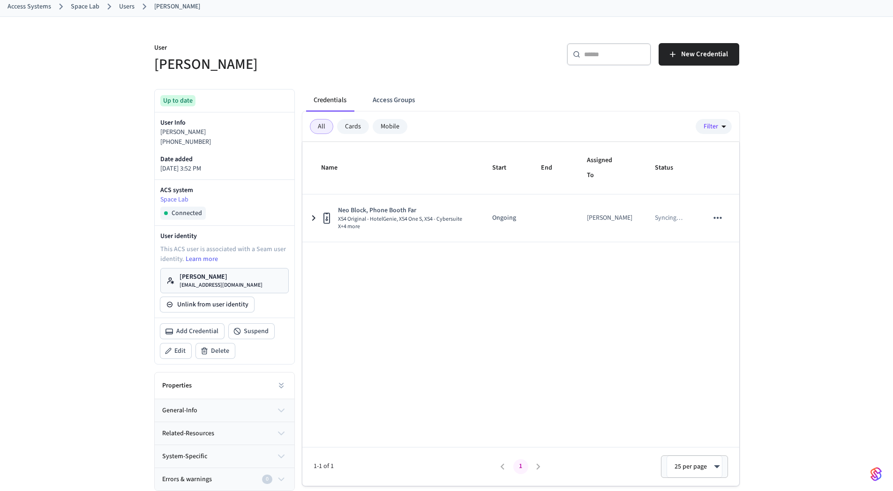
click at [196, 282] on p "[EMAIL_ADDRESS][DOMAIN_NAME]" at bounding box center [221, 285] width 83 height 7
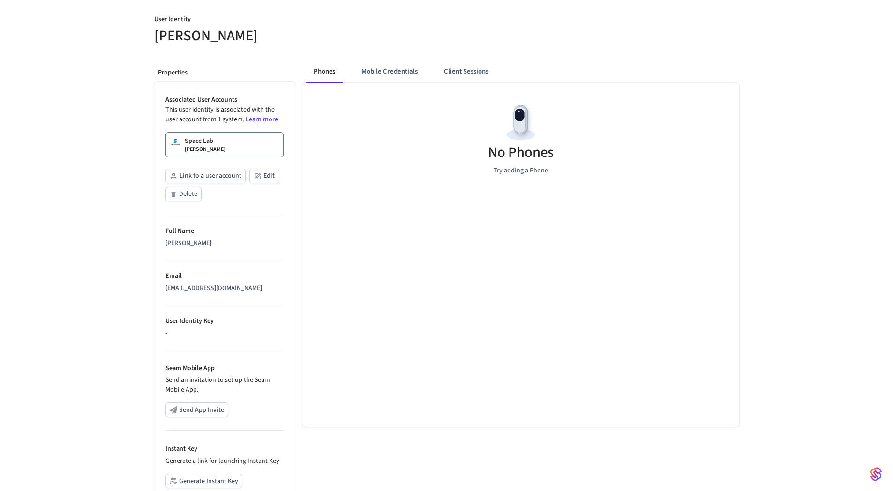
scroll to position [157, 0]
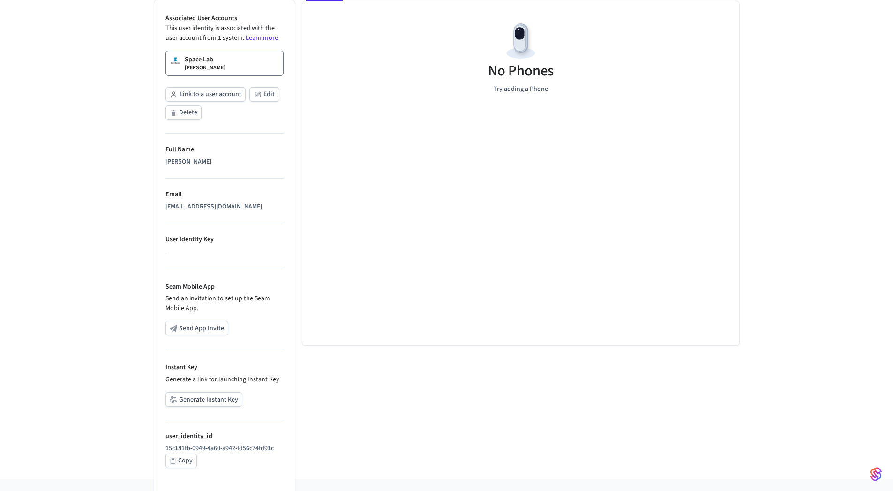
click at [210, 399] on button "Generate Instant Key" at bounding box center [203, 399] width 77 height 15
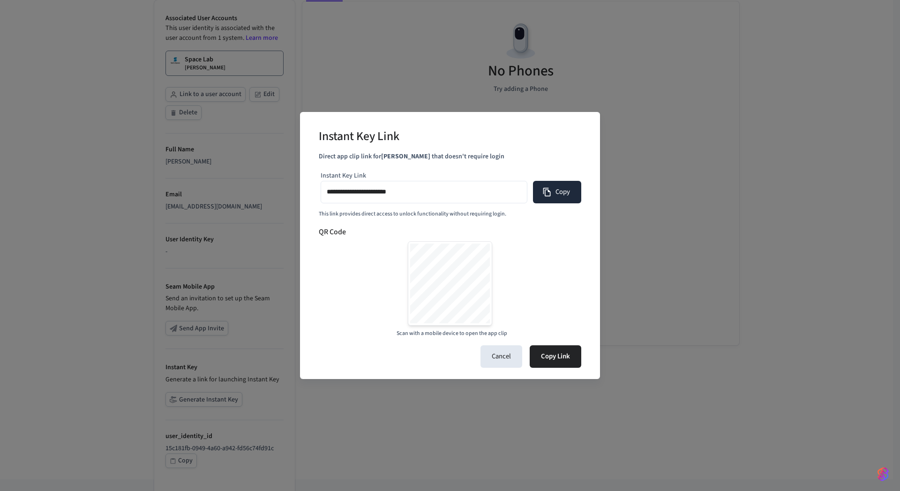
click at [555, 192] on button "Copy" at bounding box center [557, 192] width 48 height 22
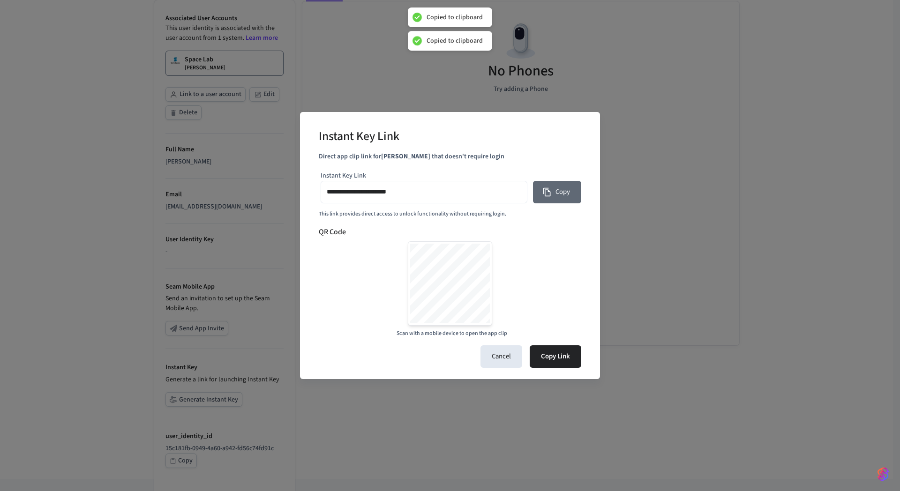
click at [555, 192] on button "Copy" at bounding box center [557, 192] width 48 height 22
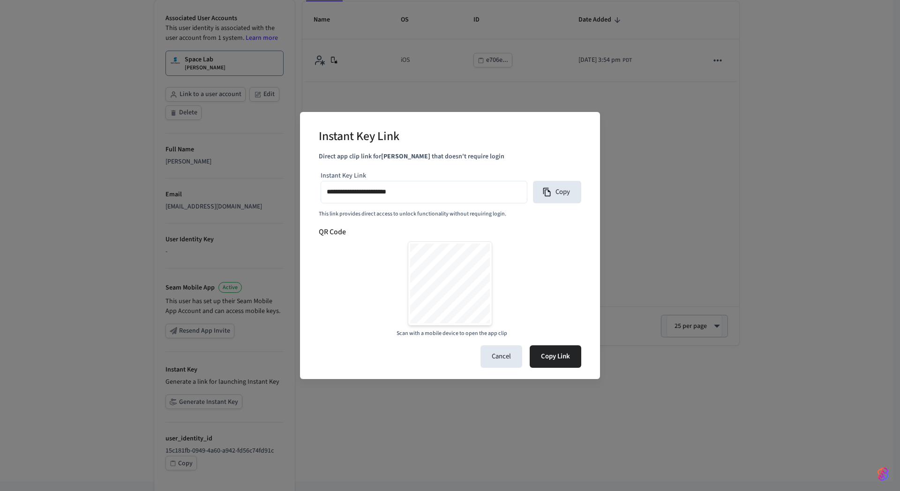
type input "**********"
click at [664, 217] on div "**********" at bounding box center [450, 245] width 900 height 491
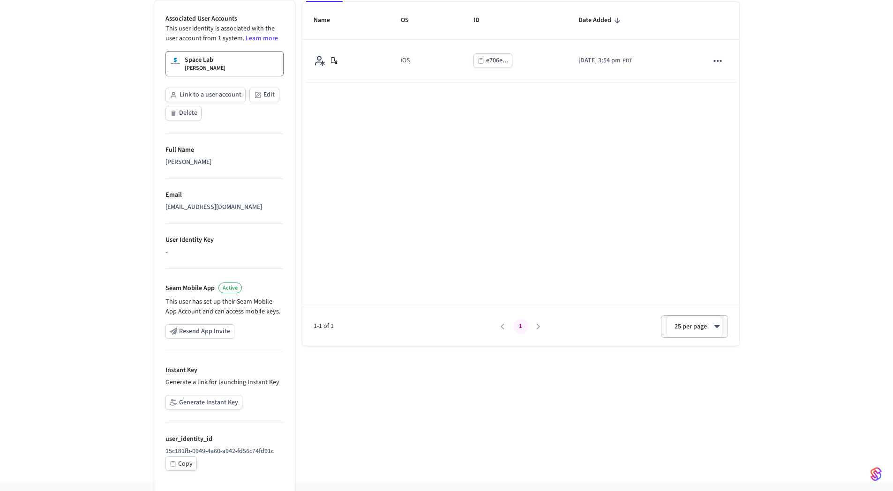
scroll to position [0, 0]
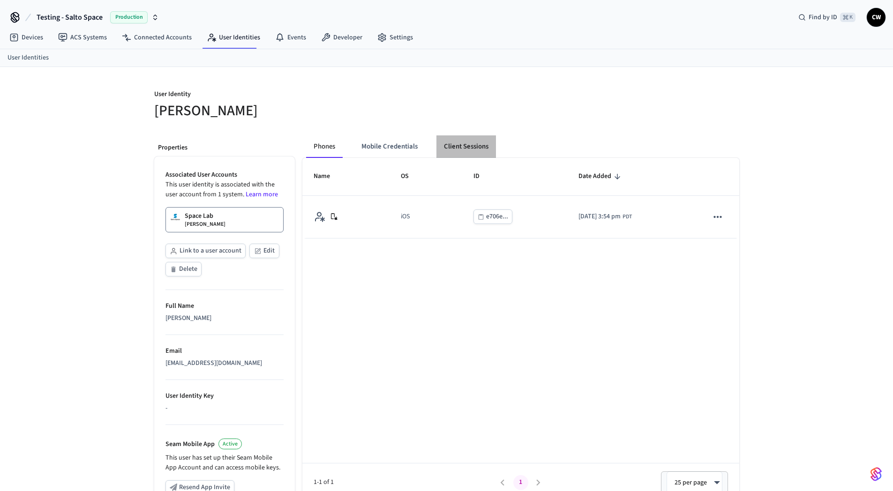
click at [465, 143] on button "Client Sessions" at bounding box center [466, 146] width 60 height 22
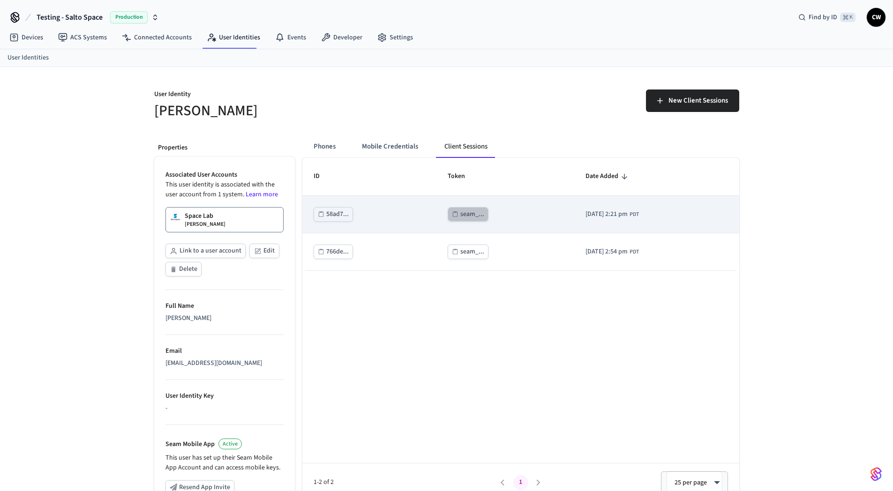
click at [467, 216] on div "seam_..." at bounding box center [472, 215] width 24 height 12
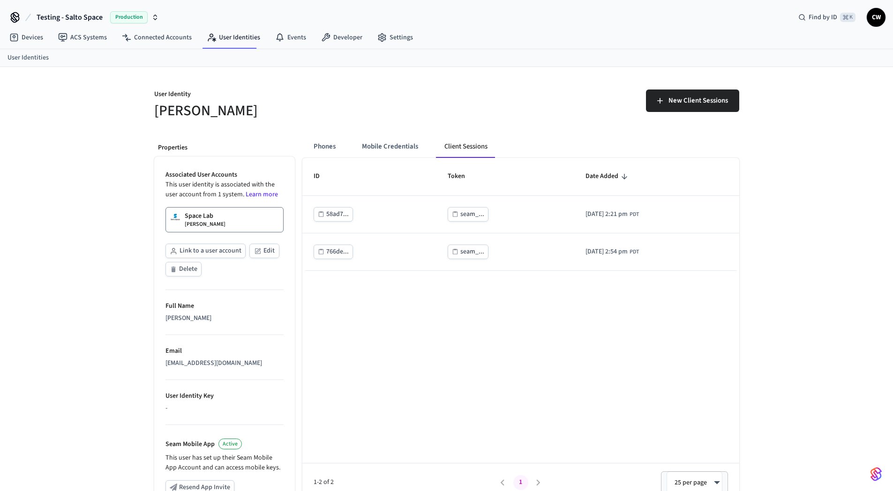
click at [417, 111] on h5 "[PERSON_NAME]" at bounding box center [297, 110] width 287 height 19
click at [338, 144] on button "Phones" at bounding box center [324, 146] width 37 height 22
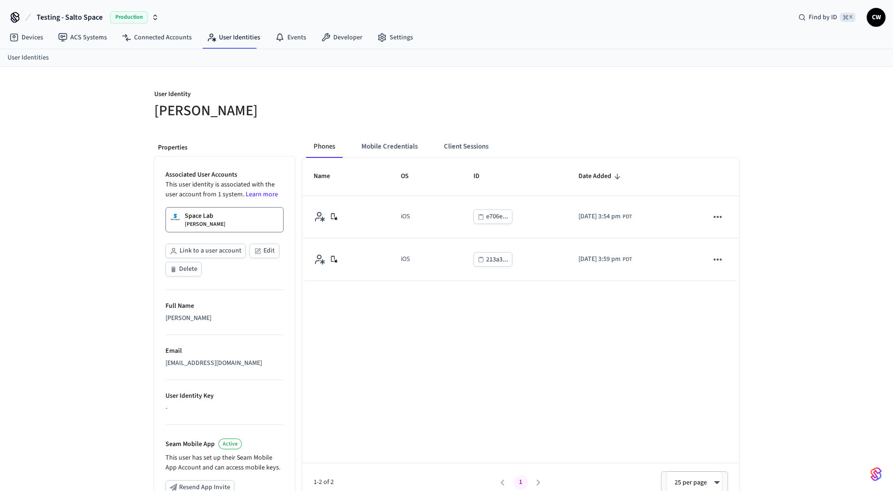
click at [576, 127] on div "User Identity Collin Wirkus Properties Associated User Accounts This user ident…" at bounding box center [447, 352] width 600 height 571
click at [191, 80] on div "User Identity Collin Wirkus" at bounding box center [292, 99] width 298 height 42
click at [81, 14] on span "Testing - Salto Space" at bounding box center [70, 17] width 66 height 11
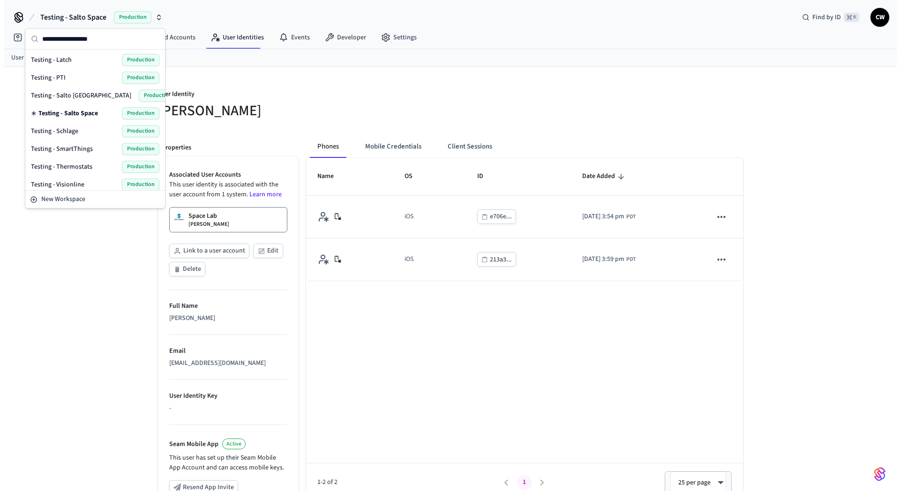
scroll to position [547, 0]
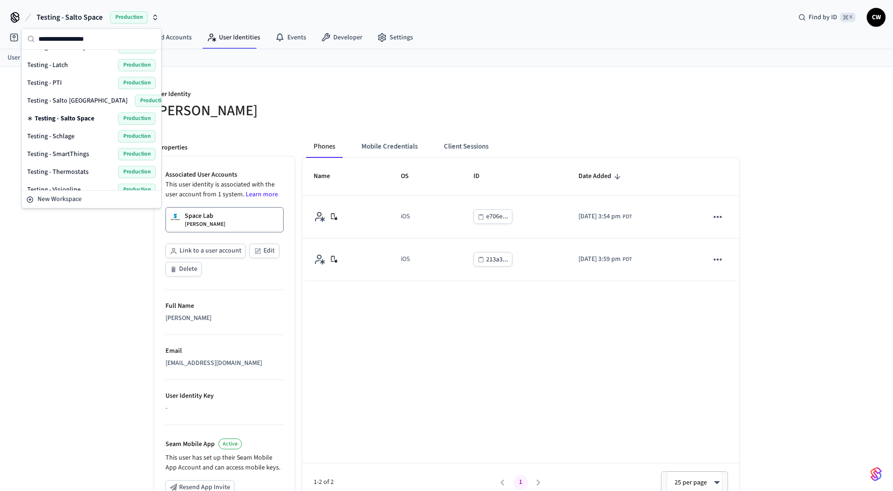
click at [66, 103] on span "Testing - Salto [GEOGRAPHIC_DATA]" at bounding box center [77, 100] width 100 height 9
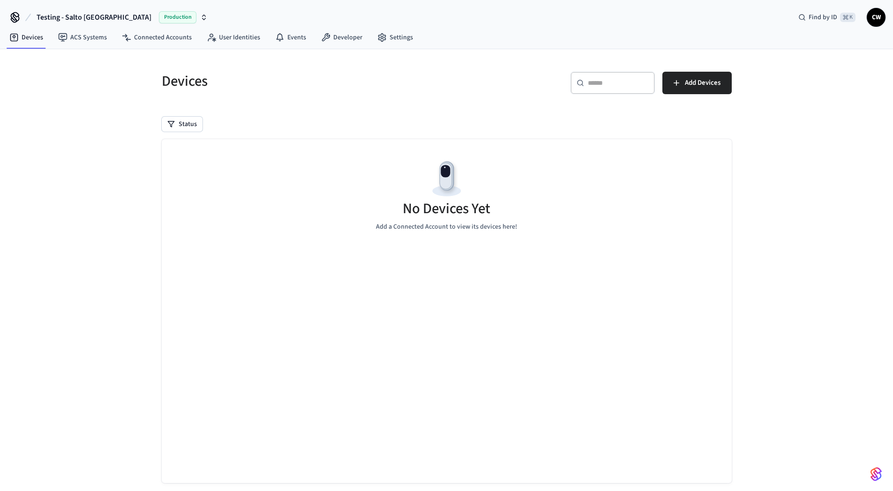
drag, startPoint x: 150, startPoint y: 84, endPoint x: 147, endPoint y: 74, distance: 10.7
click at [150, 84] on div "Devices" at bounding box center [295, 80] width 291 height 41
click at [90, 31] on link "ACS Systems" at bounding box center [83, 37] width 64 height 17
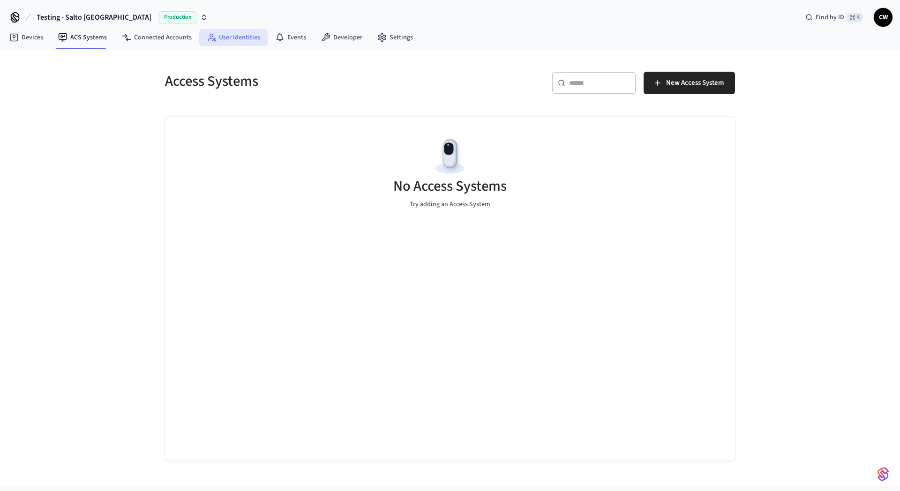
click at [207, 42] on link "User Identities" at bounding box center [233, 37] width 68 height 17
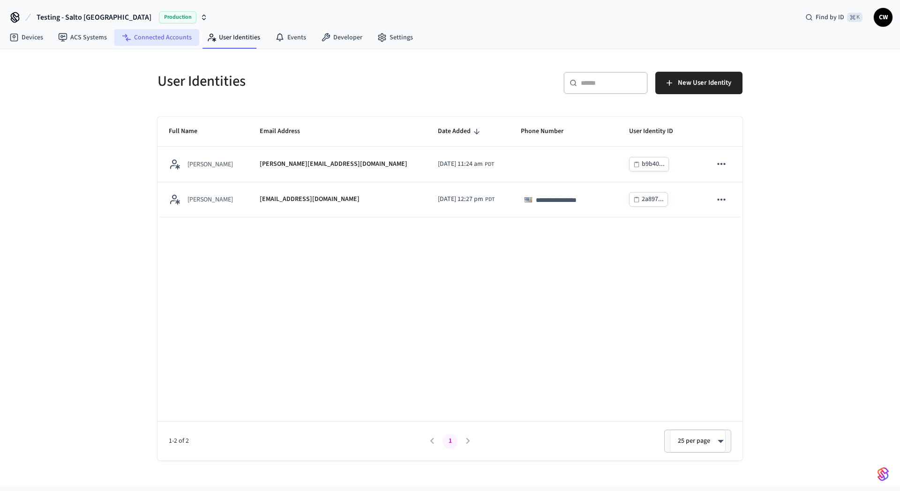
click at [167, 39] on link "Connected Accounts" at bounding box center [156, 37] width 85 height 17
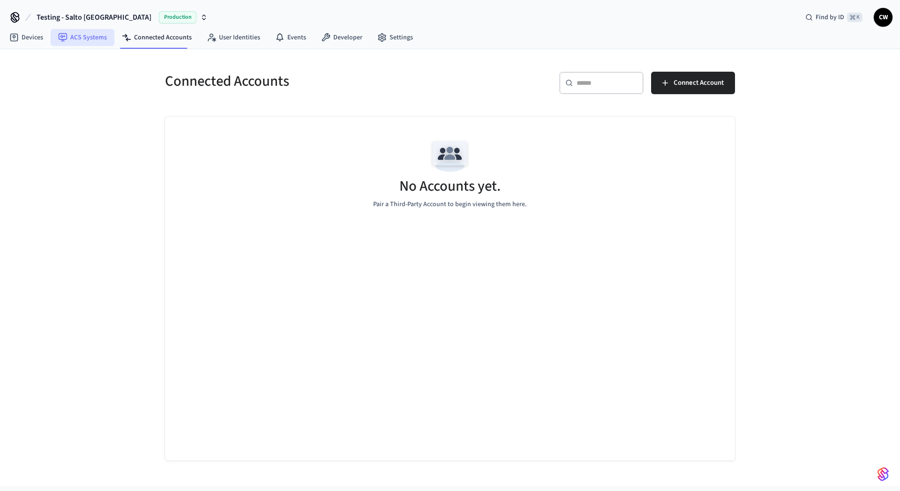
click at [90, 42] on link "ACS Systems" at bounding box center [83, 37] width 64 height 17
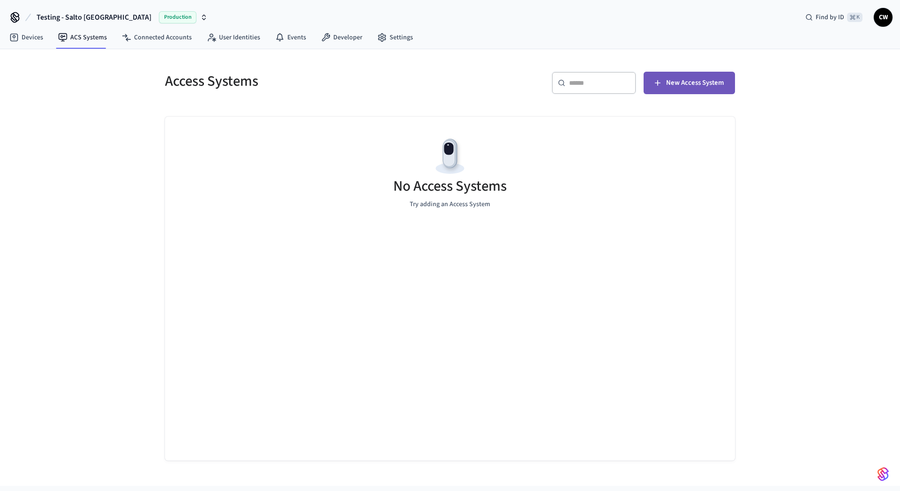
click at [717, 81] on span "New Access System" at bounding box center [695, 83] width 58 height 12
click at [149, 46] on nav "Devices ACS Systems Connected Accounts User Identities Events Developer Settings" at bounding box center [211, 38] width 419 height 22
click at [148, 42] on link "Connected Accounts" at bounding box center [156, 37] width 85 height 17
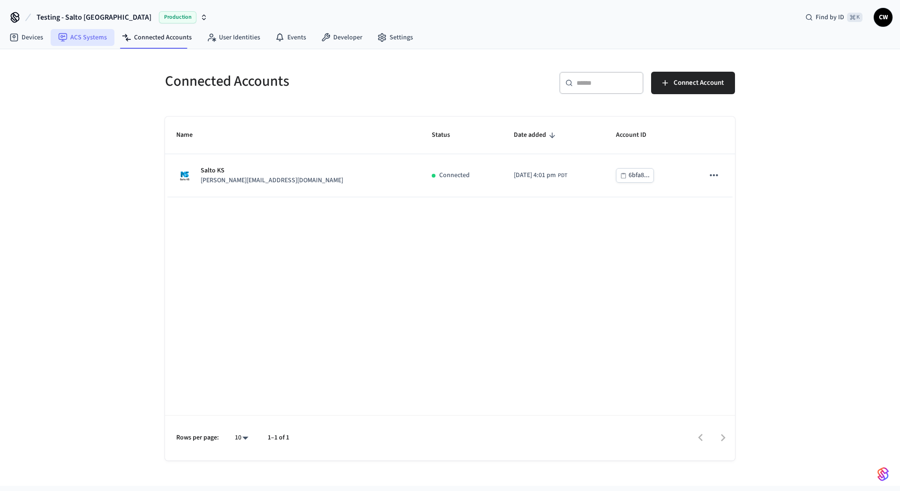
click at [88, 36] on link "ACS Systems" at bounding box center [83, 37] width 64 height 17
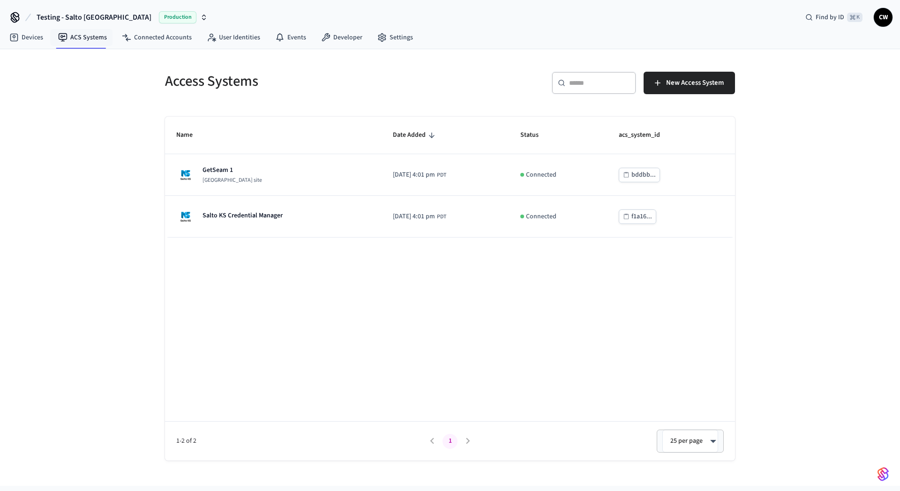
click at [118, 123] on div "Access Systems ​ ​ New Access System Name Date Added Status acs_system_id GetSe…" at bounding box center [450, 267] width 900 height 437
click at [239, 36] on link "User Identities" at bounding box center [233, 37] width 68 height 17
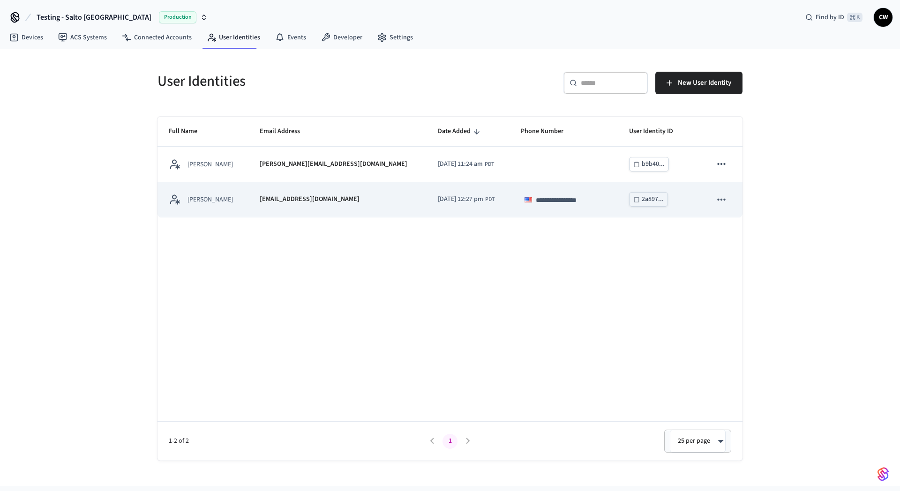
click at [238, 206] on td "[PERSON_NAME]" at bounding box center [202, 199] width 91 height 35
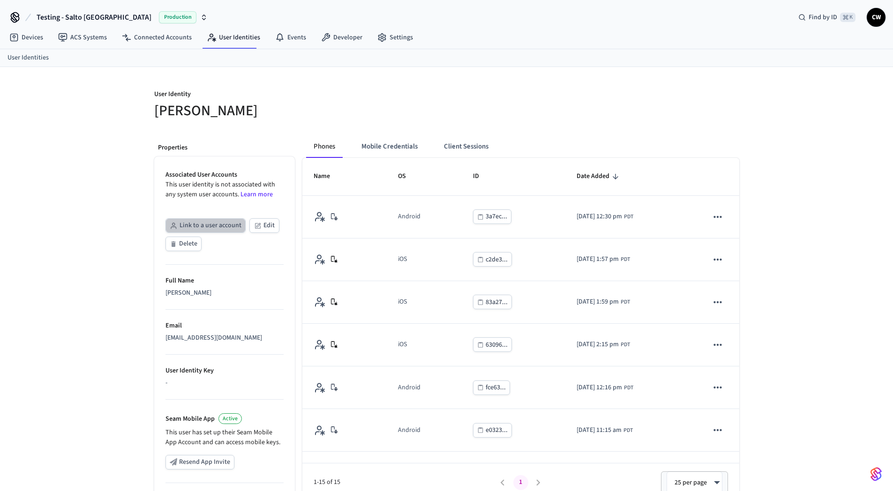
click at [206, 221] on button "Link to a user account" at bounding box center [205, 225] width 80 height 15
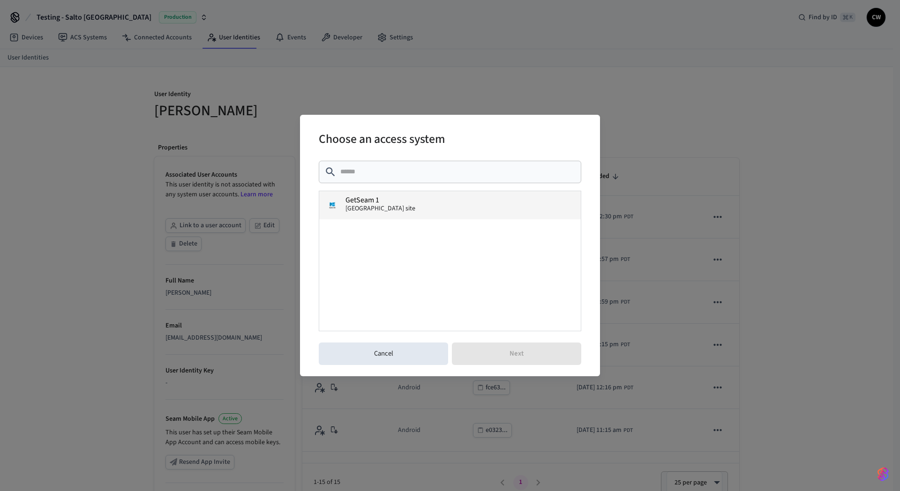
click at [369, 214] on button "GetSeam 1 Salto KS site" at bounding box center [450, 205] width 262 height 28
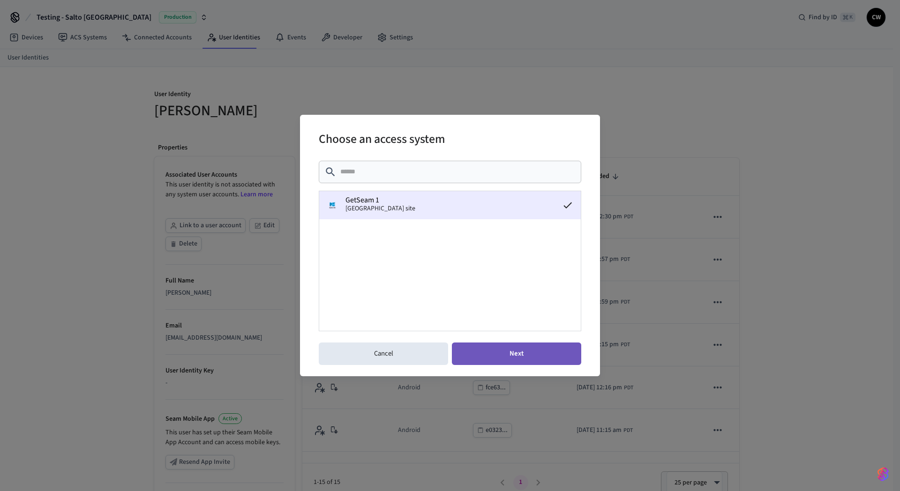
click at [543, 357] on button "Next" at bounding box center [516, 354] width 129 height 22
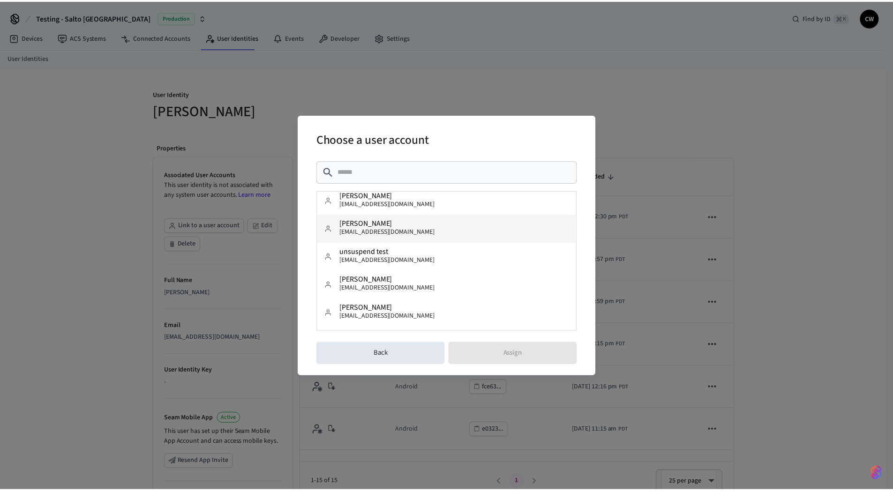
scroll to position [259, 0]
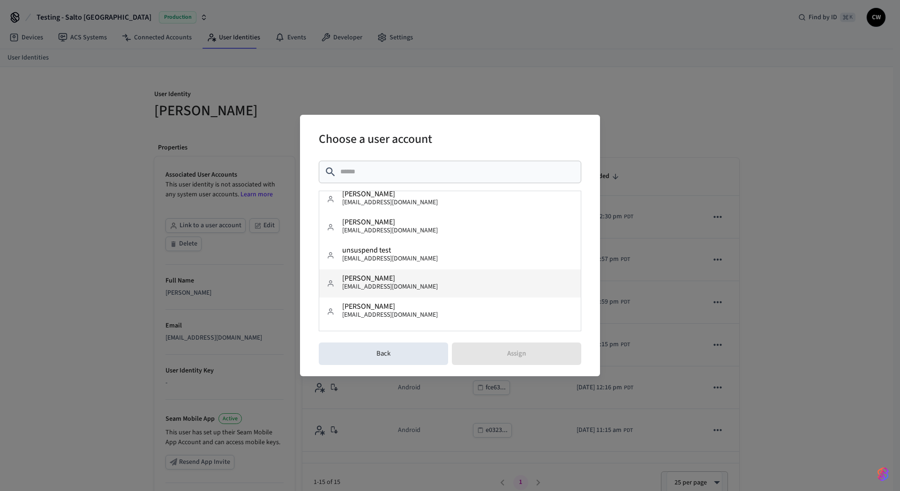
click at [417, 282] on button "Collin Wirkus collin@getseam.com" at bounding box center [450, 284] width 262 height 28
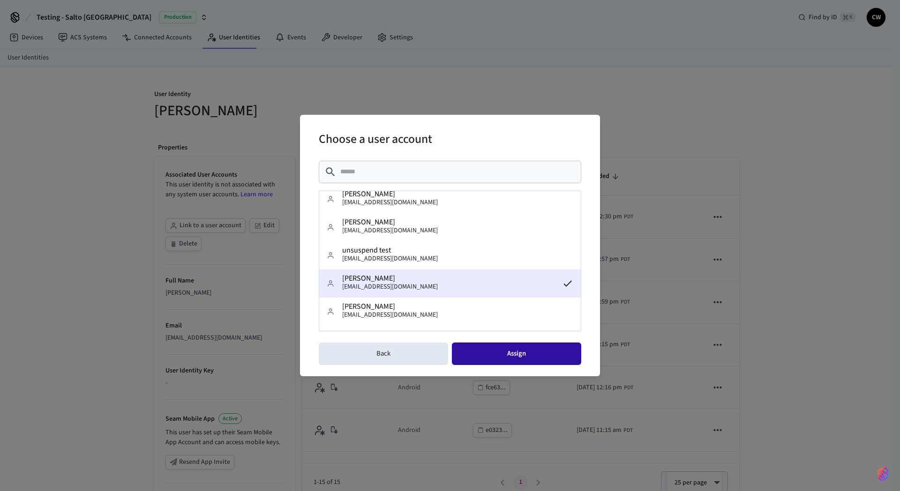
click at [531, 355] on button "Assign" at bounding box center [516, 354] width 129 height 22
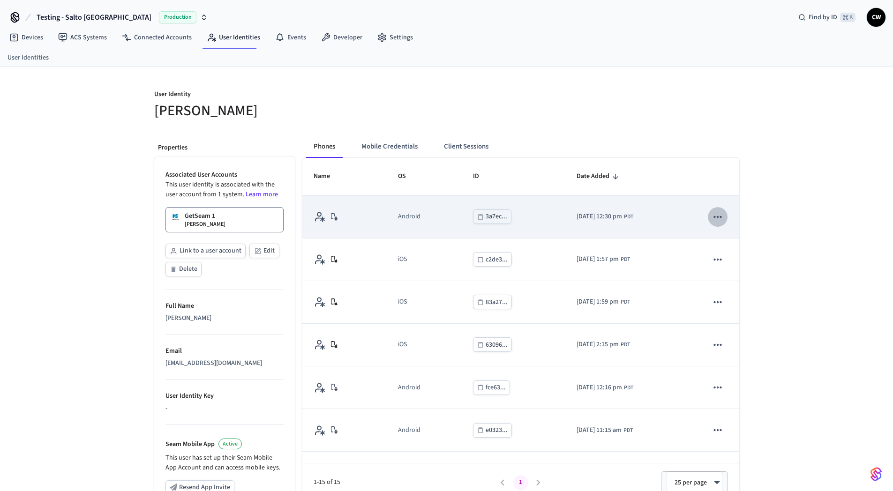
click at [712, 216] on icon "sticky table" at bounding box center [718, 217] width 12 height 12
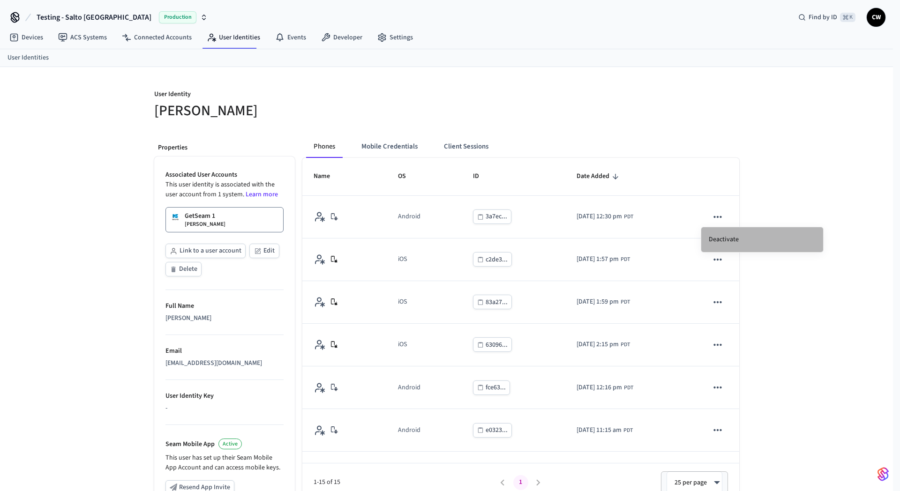
click at [736, 241] on li "Deactivate" at bounding box center [762, 239] width 122 height 25
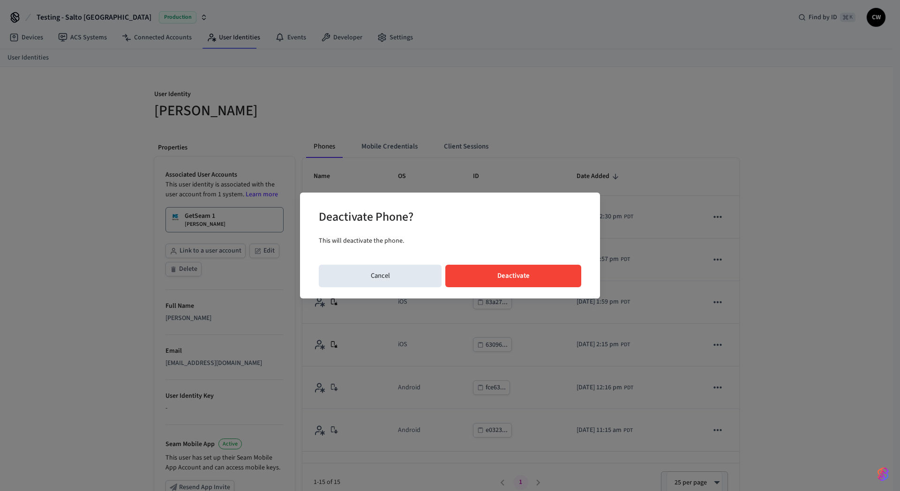
click at [558, 282] on button "Deactivate" at bounding box center [513, 276] width 136 height 22
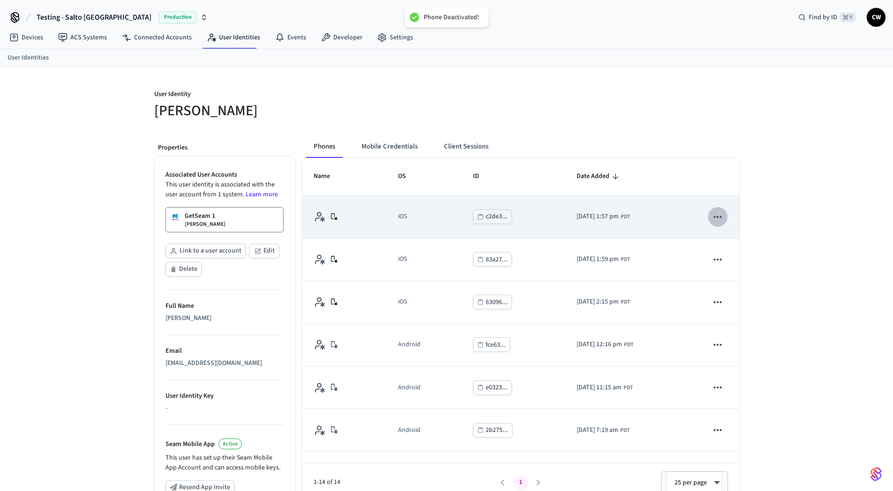
click at [712, 219] on icon "sticky table" at bounding box center [718, 217] width 12 height 12
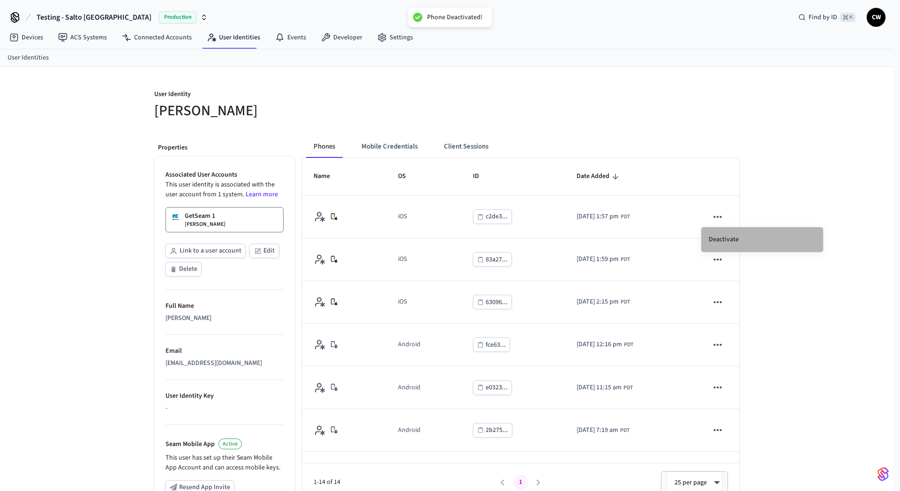
click at [728, 240] on li "Deactivate" at bounding box center [762, 239] width 122 height 25
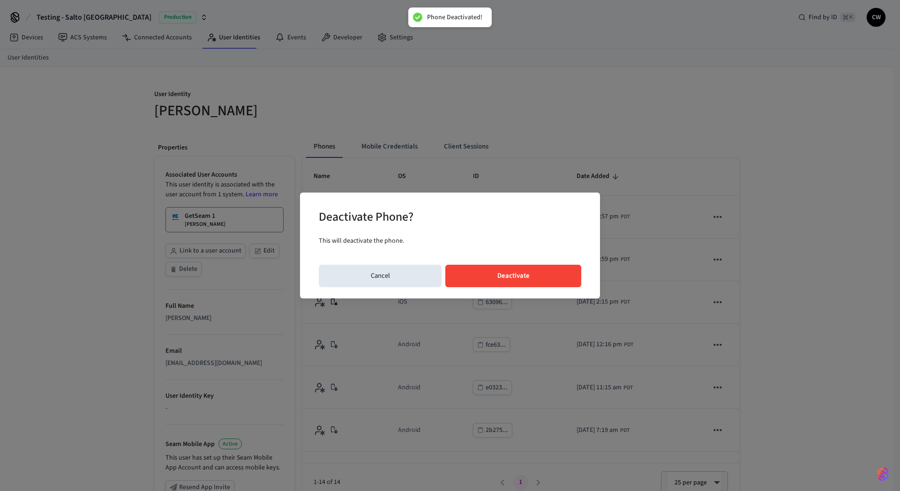
click at [490, 266] on button "Deactivate" at bounding box center [513, 276] width 136 height 22
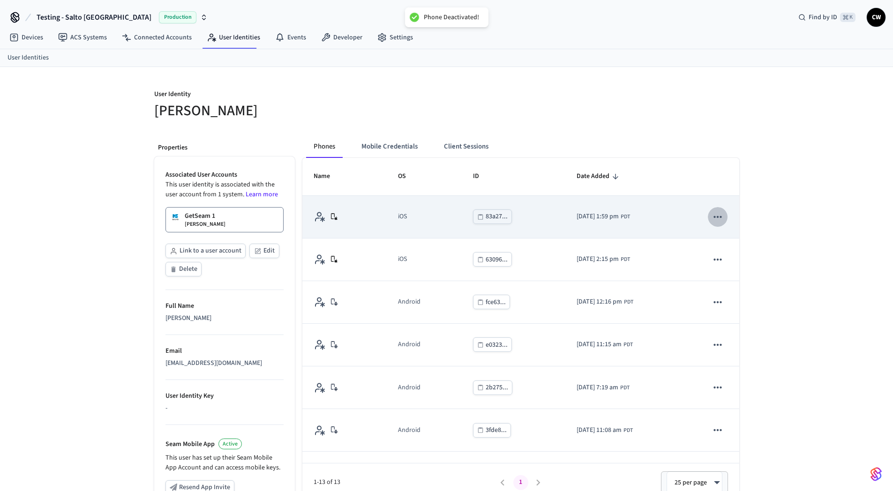
click at [712, 217] on icon "sticky table" at bounding box center [718, 217] width 12 height 12
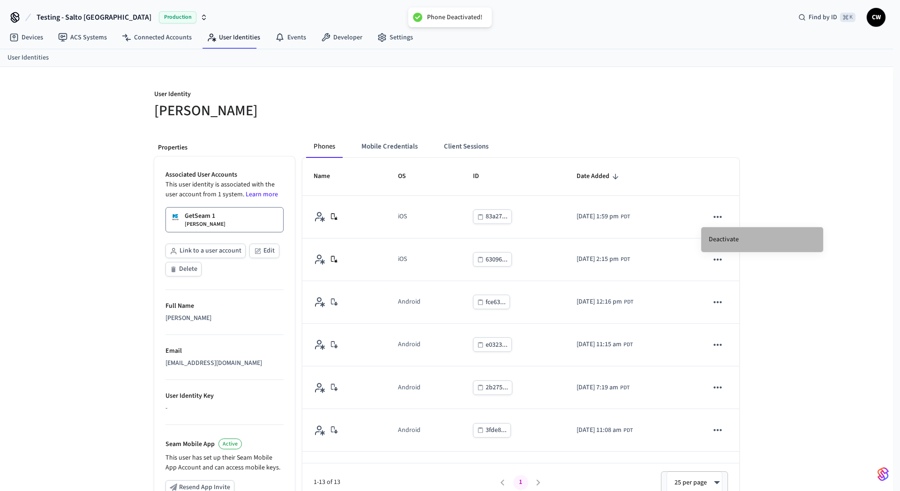
click at [736, 242] on li "Deactivate" at bounding box center [762, 239] width 122 height 25
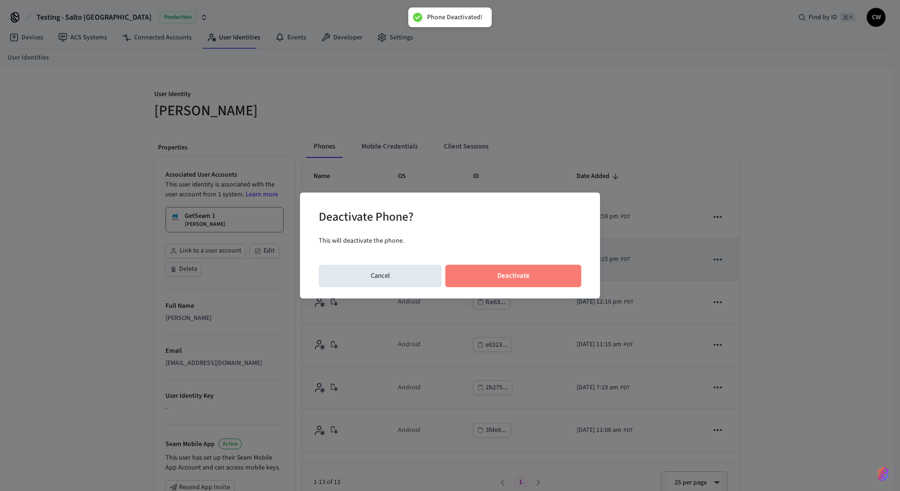
drag, startPoint x: 539, startPoint y: 271, endPoint x: 579, endPoint y: 266, distance: 40.6
click at [540, 271] on button "Deactivate" at bounding box center [513, 276] width 136 height 22
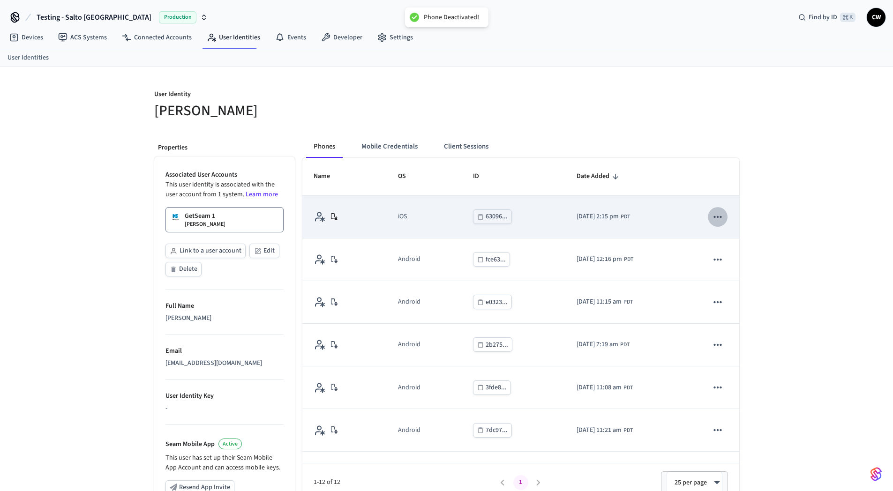
click at [712, 220] on icon "sticky table" at bounding box center [718, 217] width 12 height 12
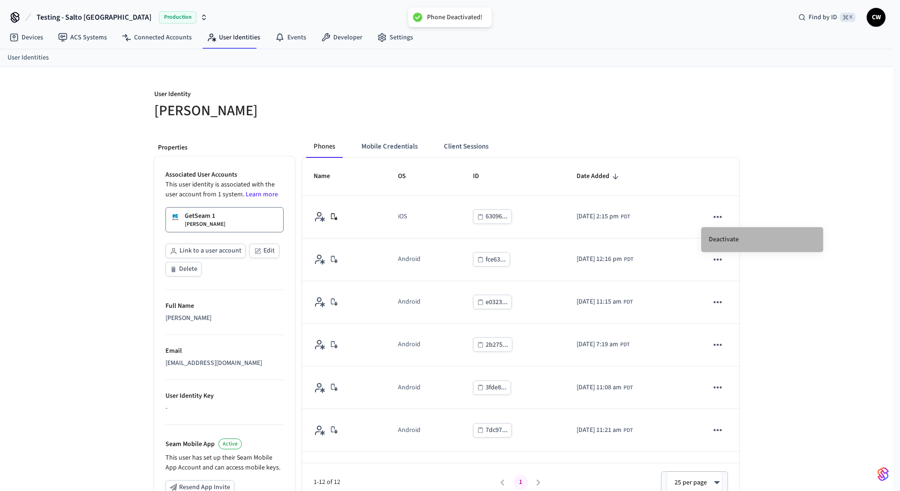
click at [741, 246] on li "Deactivate" at bounding box center [762, 239] width 122 height 25
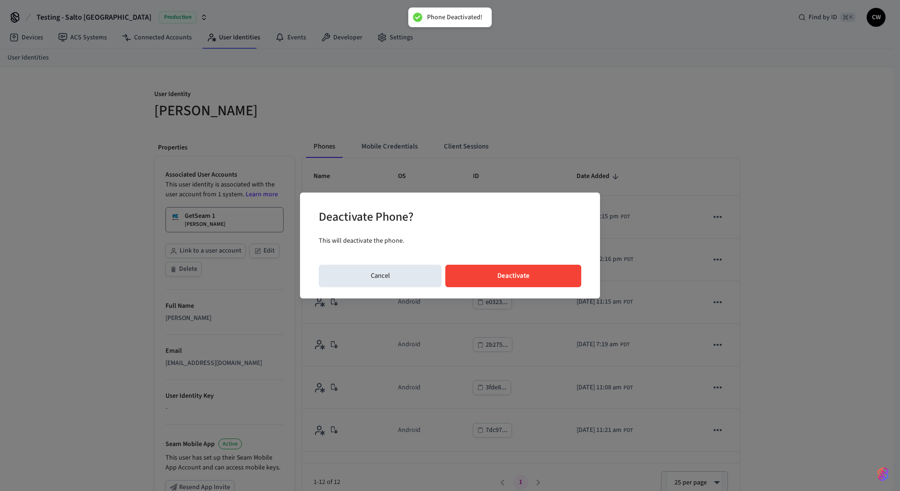
click at [542, 271] on button "Deactivate" at bounding box center [513, 276] width 136 height 22
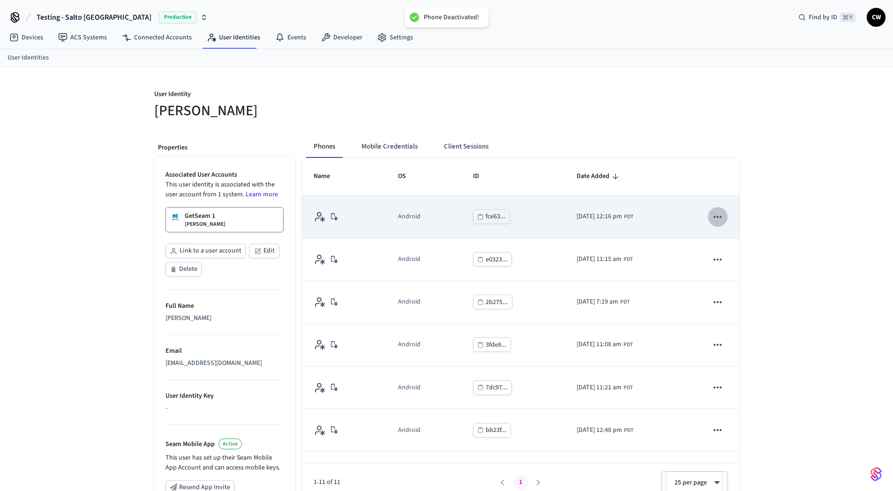
click at [712, 217] on icon "sticky table" at bounding box center [718, 217] width 12 height 12
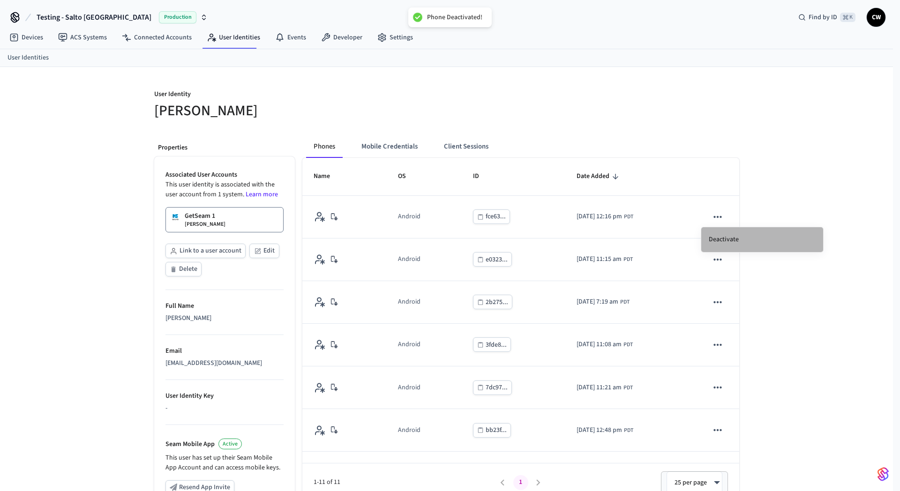
click at [739, 240] on li "Deactivate" at bounding box center [762, 239] width 122 height 25
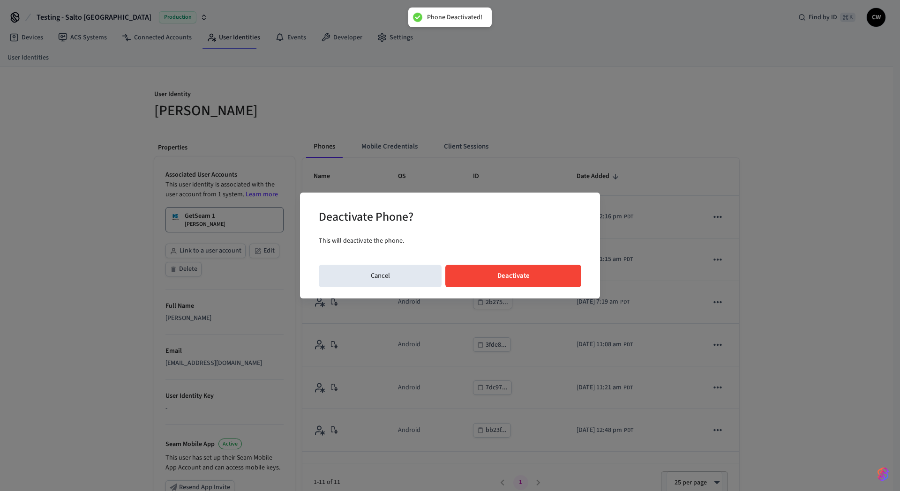
click at [553, 269] on button "Deactivate" at bounding box center [513, 276] width 136 height 22
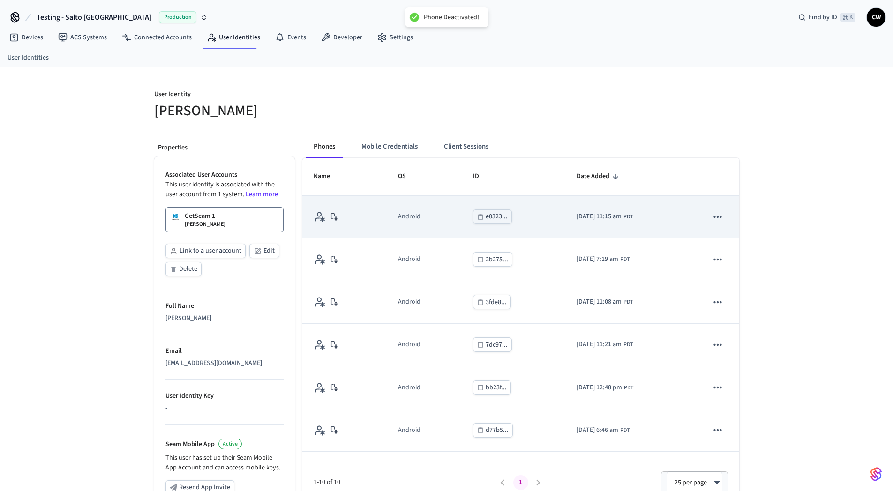
click at [715, 222] on icon "sticky table" at bounding box center [718, 217] width 12 height 12
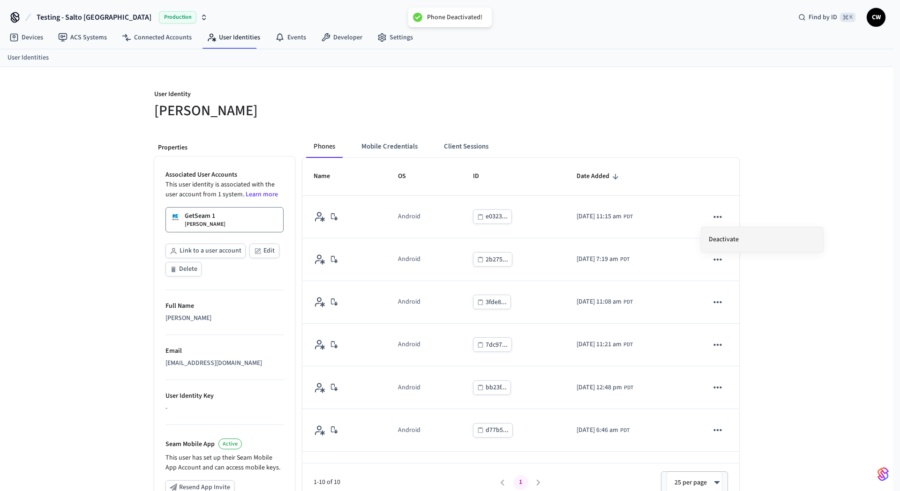
click at [735, 239] on li "Deactivate" at bounding box center [762, 239] width 122 height 25
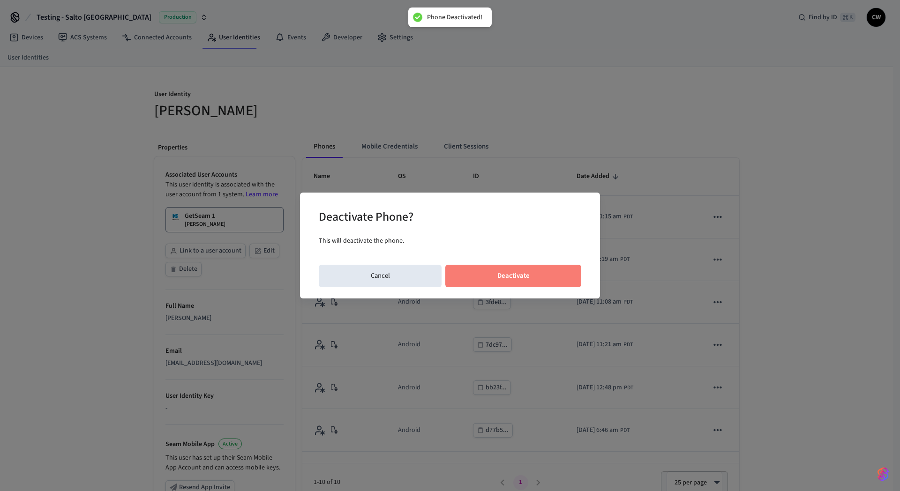
click at [522, 271] on button "Deactivate" at bounding box center [513, 276] width 136 height 22
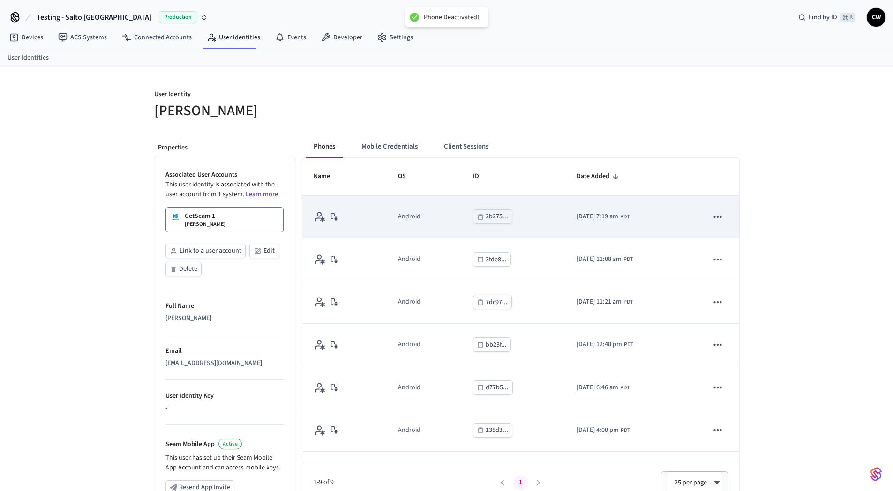
click at [712, 220] on icon "sticky table" at bounding box center [718, 217] width 12 height 12
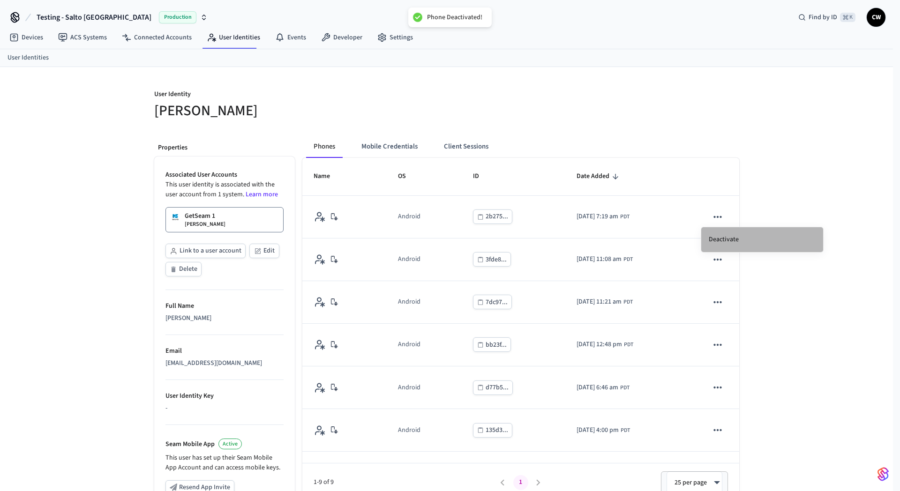
click at [728, 237] on li "Deactivate" at bounding box center [762, 239] width 122 height 25
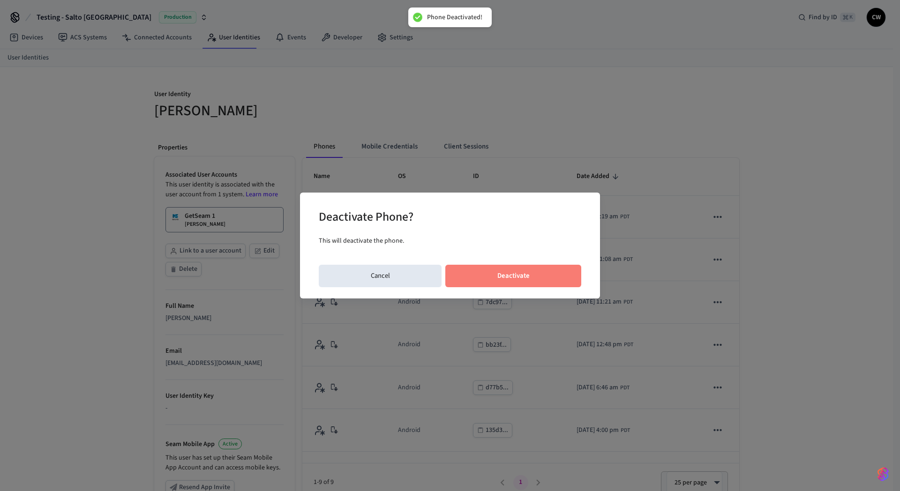
click at [540, 270] on button "Deactivate" at bounding box center [513, 276] width 136 height 22
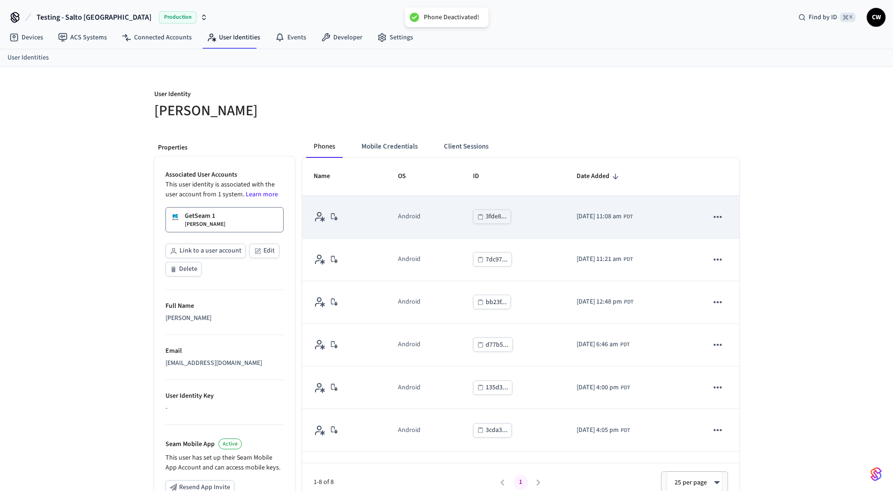
click at [712, 217] on icon "sticky table" at bounding box center [718, 217] width 12 height 12
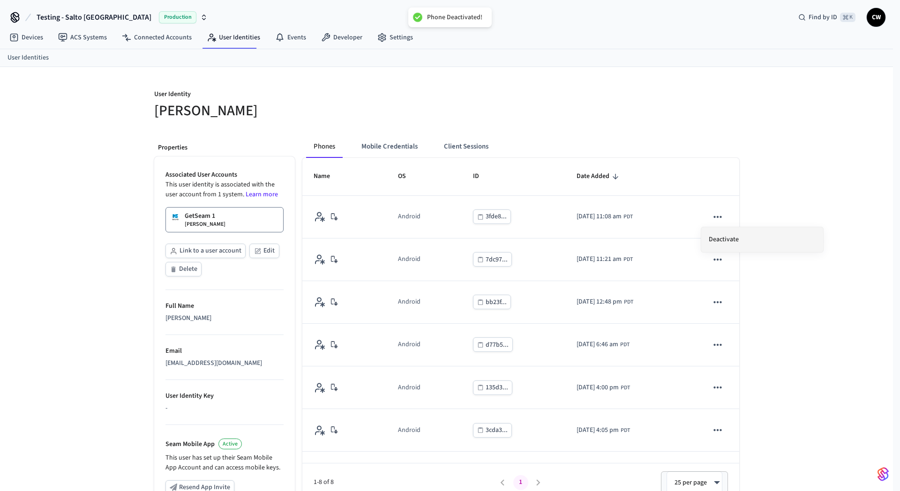
click at [739, 235] on li "Deactivate" at bounding box center [762, 239] width 122 height 25
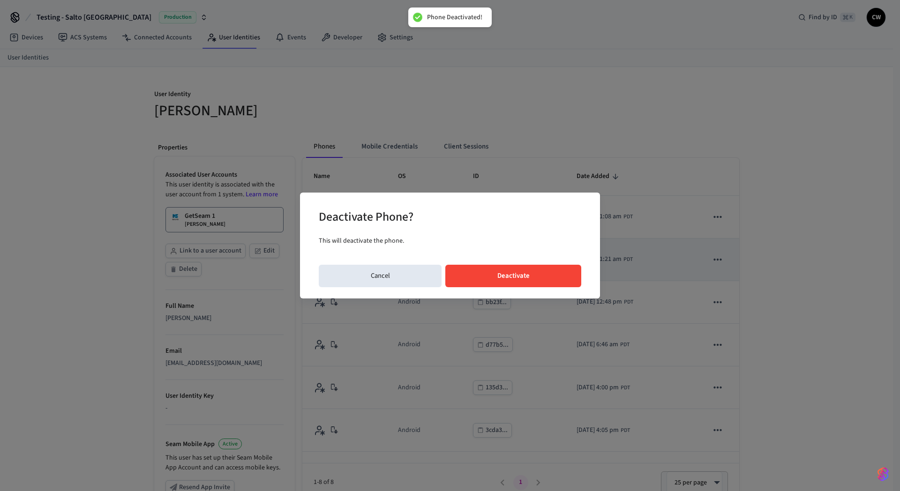
click at [538, 277] on button "Deactivate" at bounding box center [513, 276] width 136 height 22
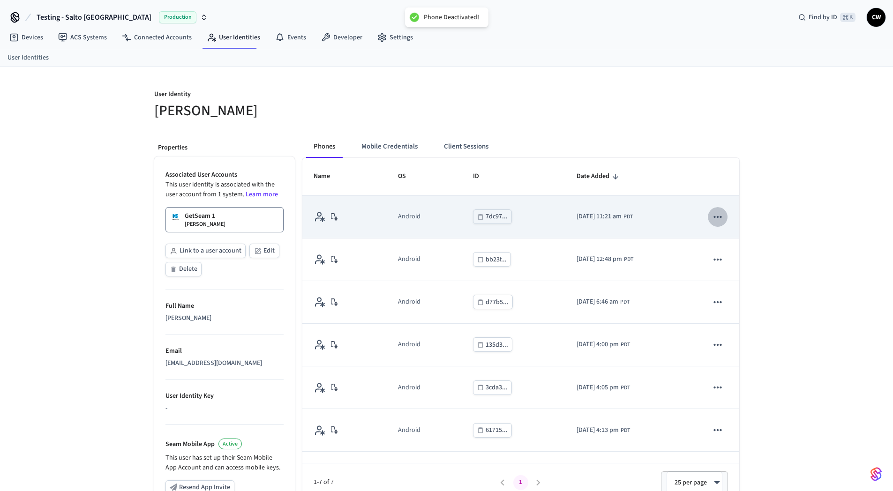
click at [712, 218] on icon "sticky table" at bounding box center [718, 217] width 12 height 12
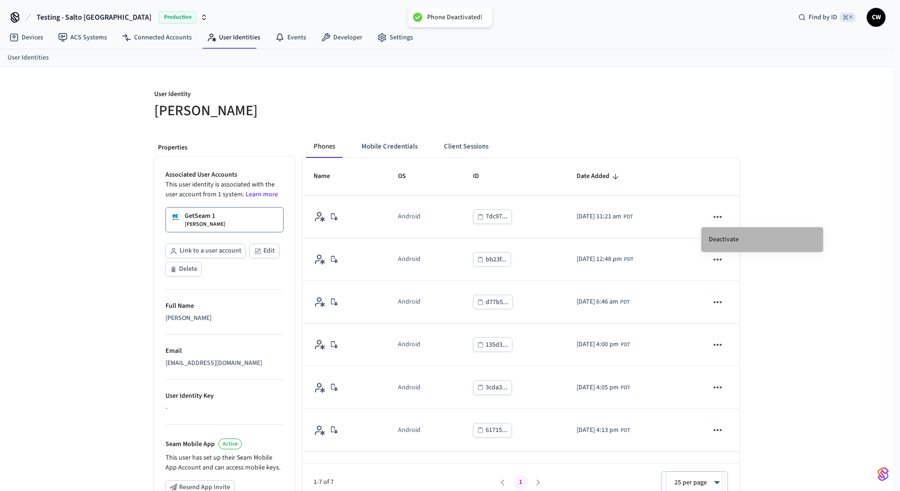
click at [735, 247] on li "Deactivate" at bounding box center [762, 239] width 122 height 25
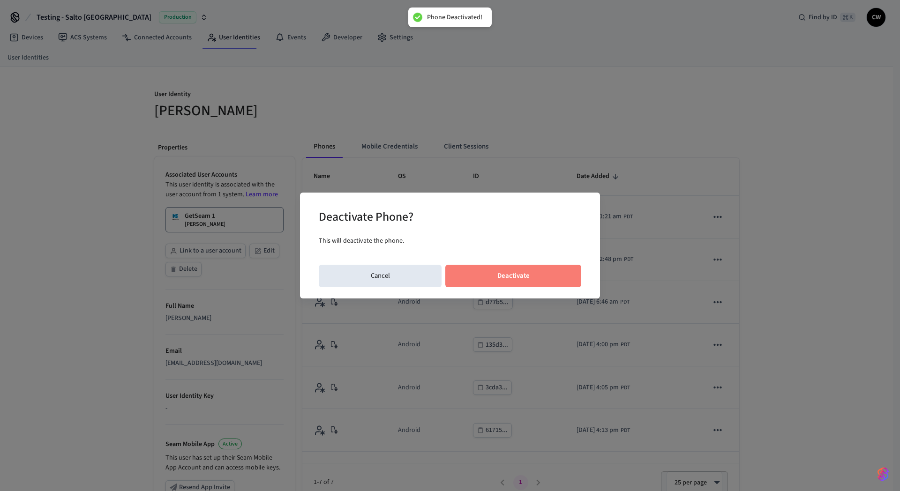
click at [543, 268] on button "Deactivate" at bounding box center [513, 276] width 136 height 22
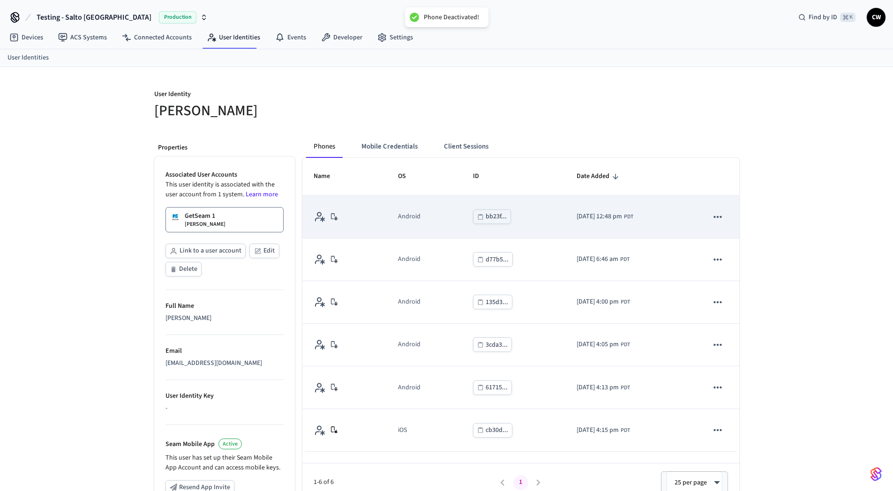
click at [714, 218] on icon "sticky table" at bounding box center [718, 217] width 12 height 12
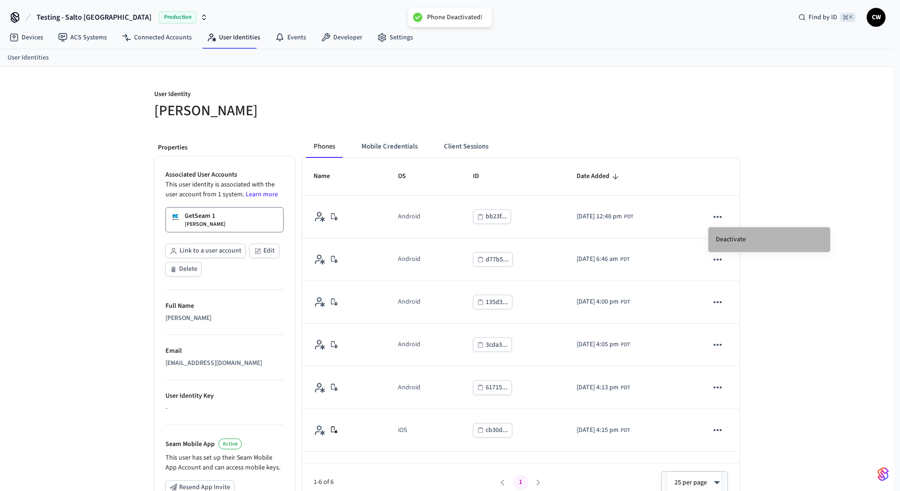
click at [742, 243] on li "Deactivate" at bounding box center [769, 239] width 122 height 25
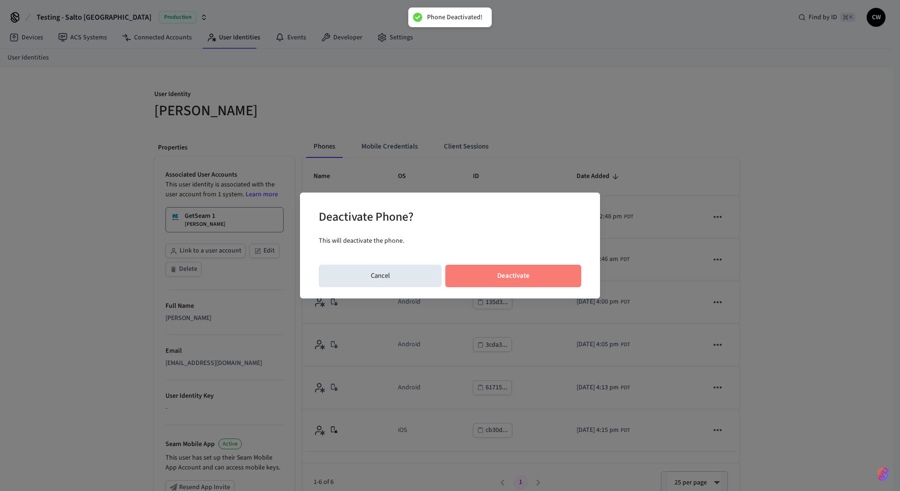
click at [562, 277] on button "Deactivate" at bounding box center [513, 276] width 136 height 22
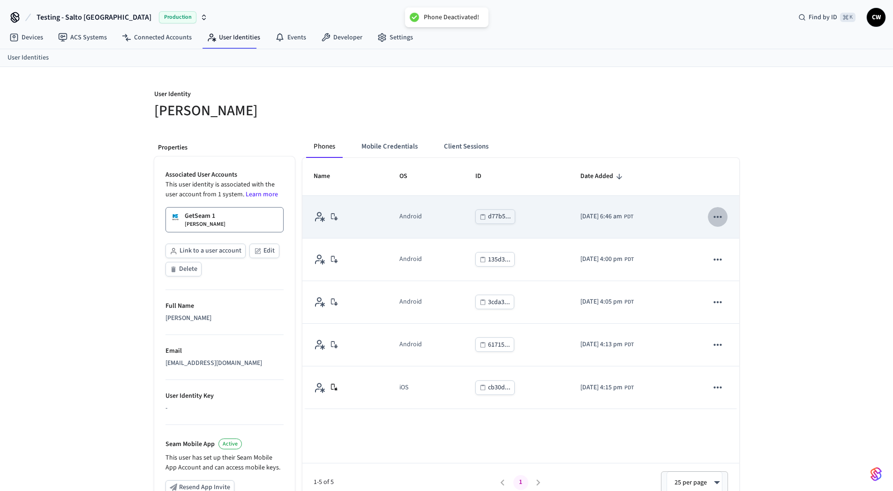
click at [717, 216] on icon "sticky table" at bounding box center [718, 217] width 8 height 2
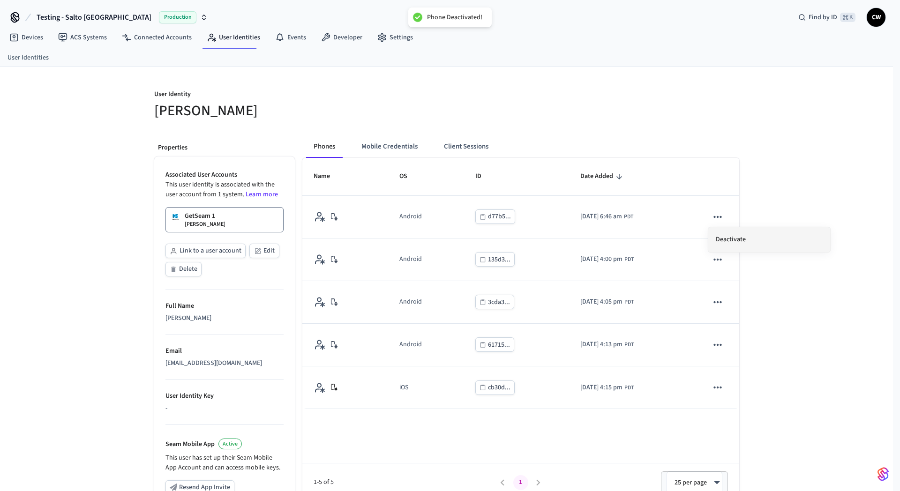
click at [744, 233] on li "Deactivate" at bounding box center [769, 239] width 122 height 25
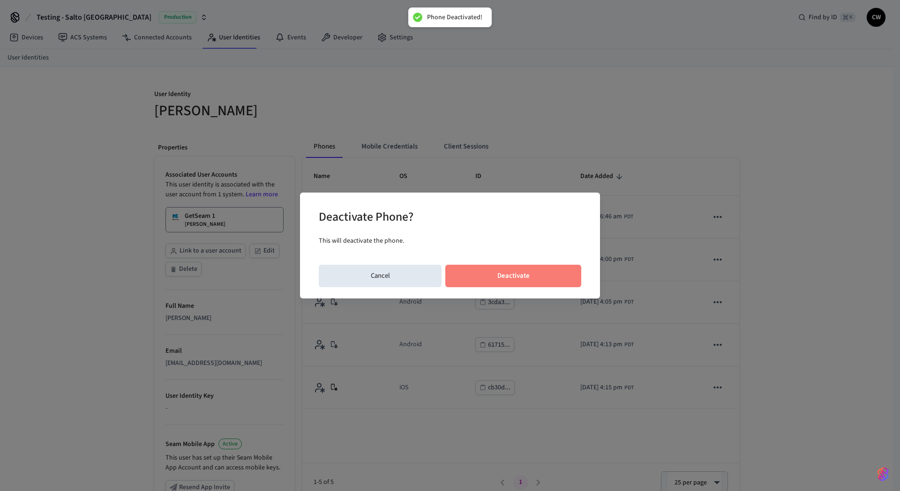
click at [544, 265] on button "Deactivate" at bounding box center [513, 276] width 136 height 22
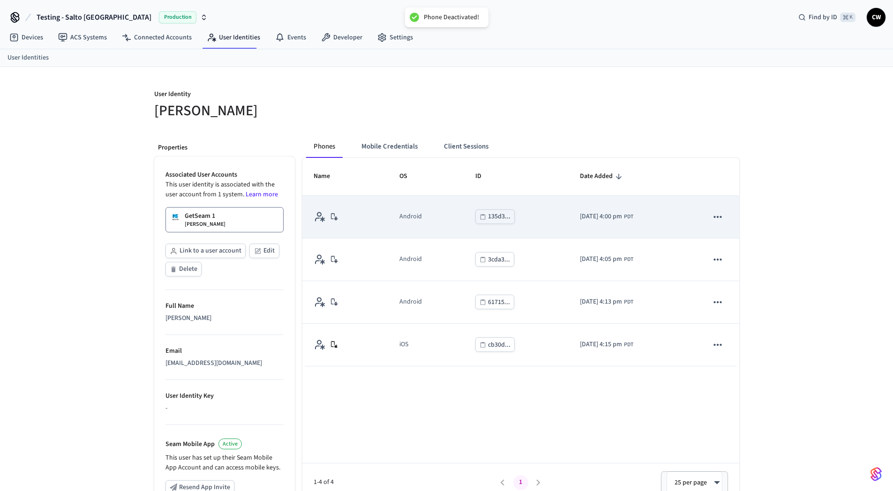
click at [720, 222] on icon "sticky table" at bounding box center [718, 217] width 12 height 12
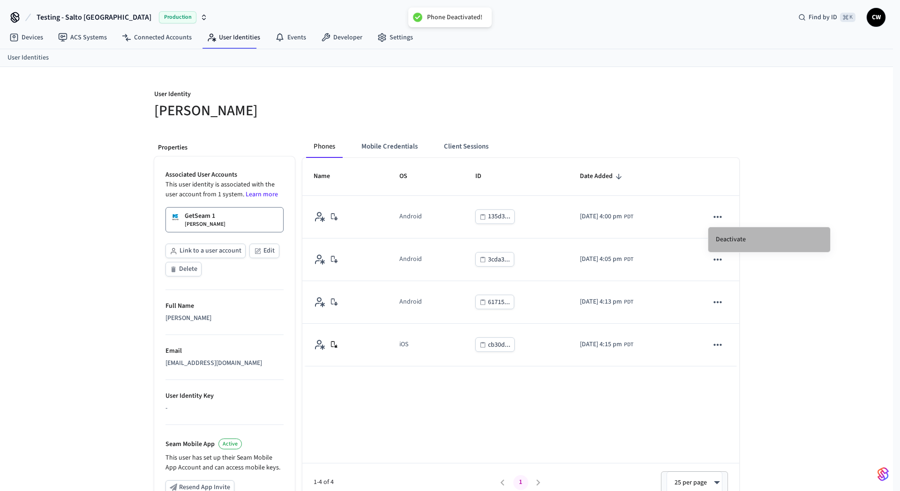
click at [754, 247] on li "Deactivate" at bounding box center [769, 239] width 122 height 25
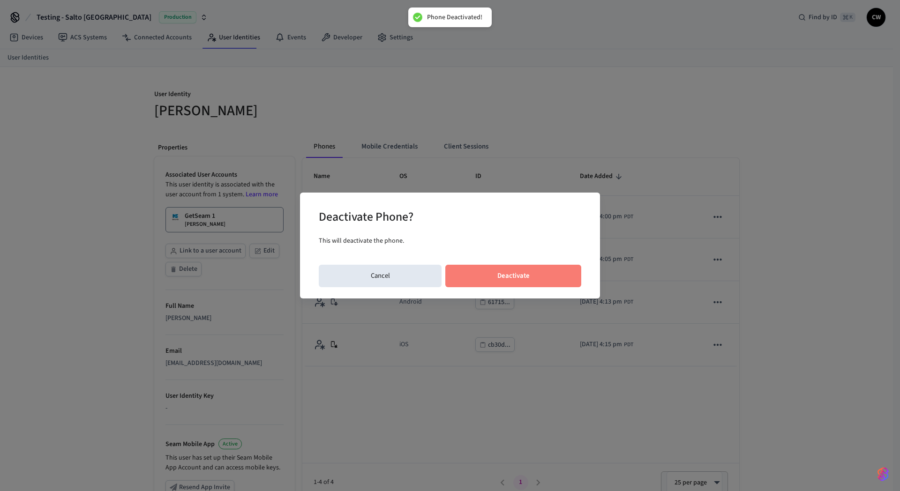
click at [528, 270] on button "Deactivate" at bounding box center [513, 276] width 136 height 22
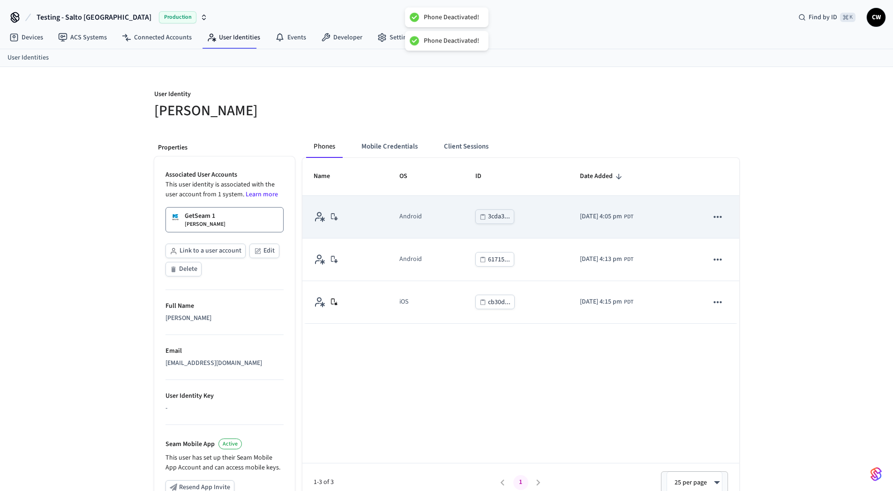
click at [721, 218] on icon "sticky table" at bounding box center [718, 217] width 12 height 12
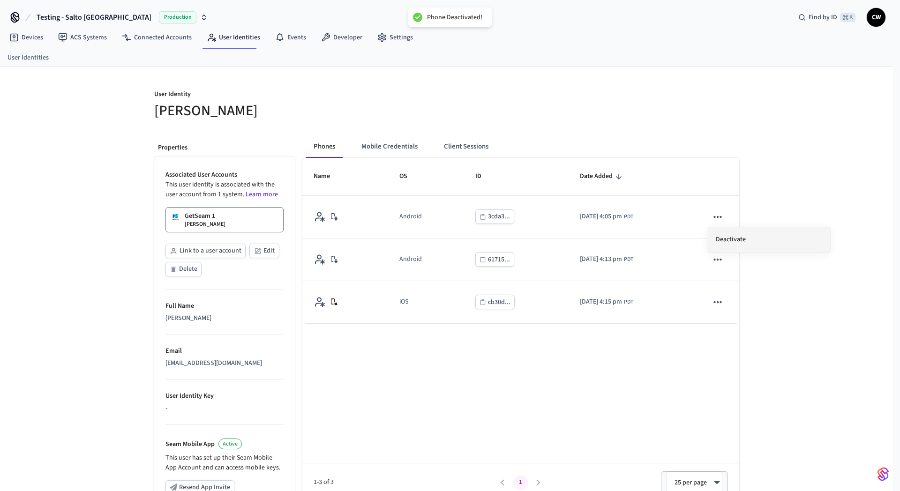
click at [744, 236] on li "Deactivate" at bounding box center [769, 239] width 122 height 25
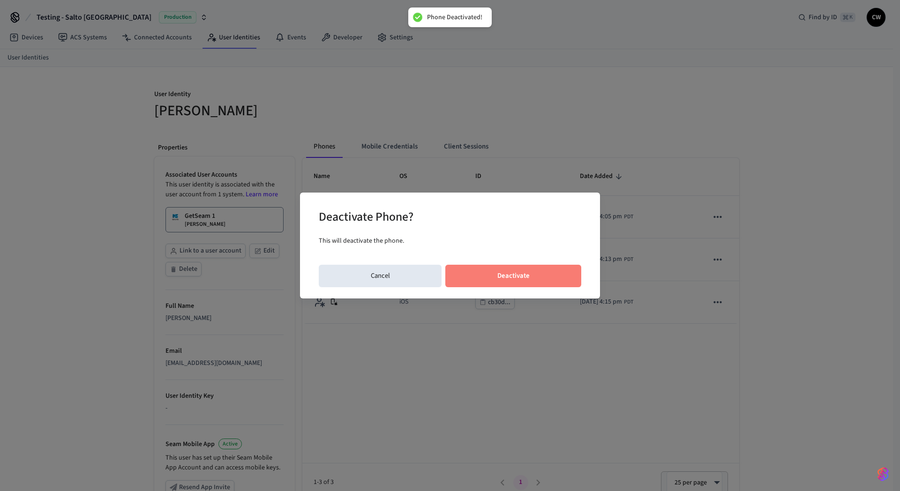
click at [554, 271] on button "Deactivate" at bounding box center [513, 276] width 136 height 22
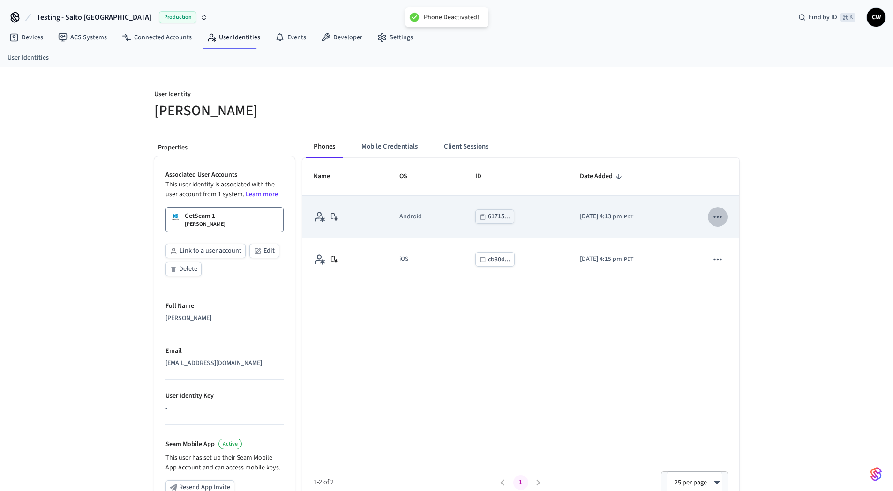
click at [714, 217] on icon "sticky table" at bounding box center [718, 217] width 8 height 2
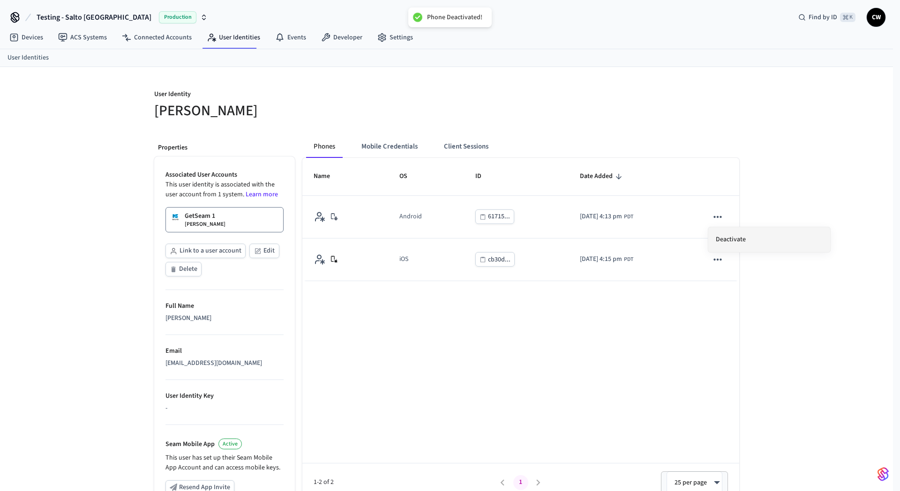
click at [753, 236] on li "Deactivate" at bounding box center [769, 239] width 122 height 25
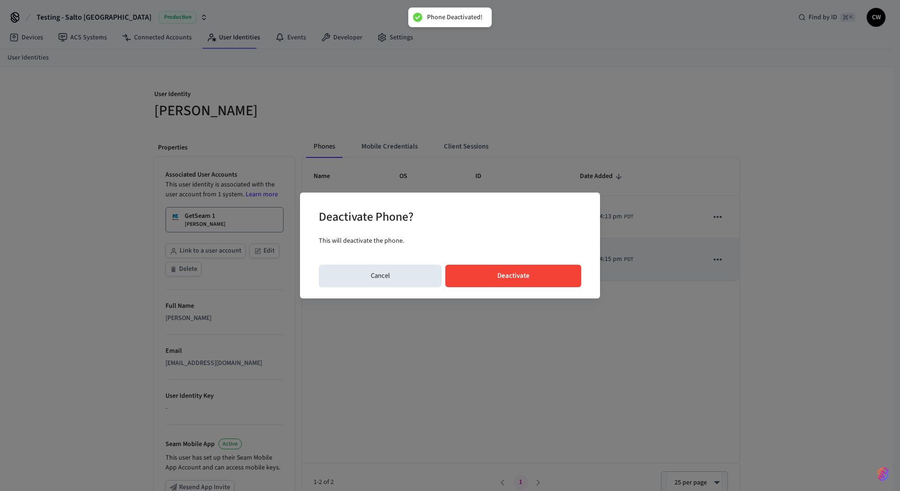
click at [527, 268] on button "Deactivate" at bounding box center [513, 276] width 136 height 22
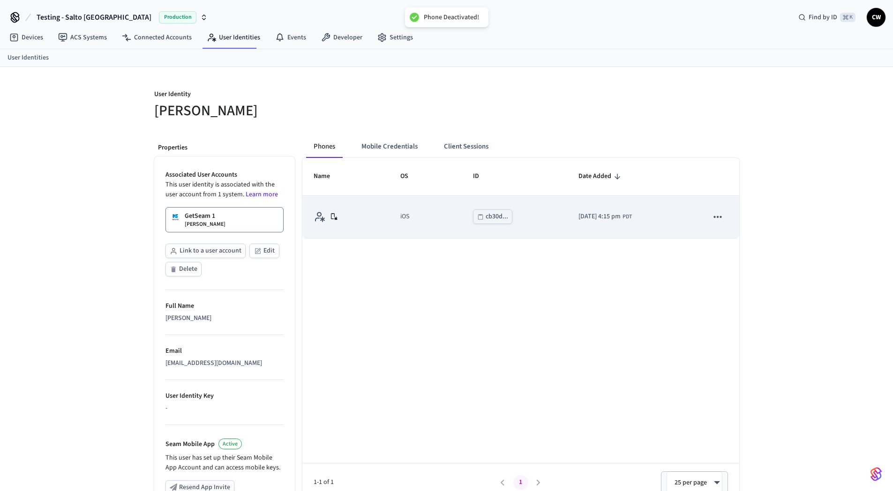
click at [715, 217] on icon "sticky table" at bounding box center [718, 217] width 12 height 12
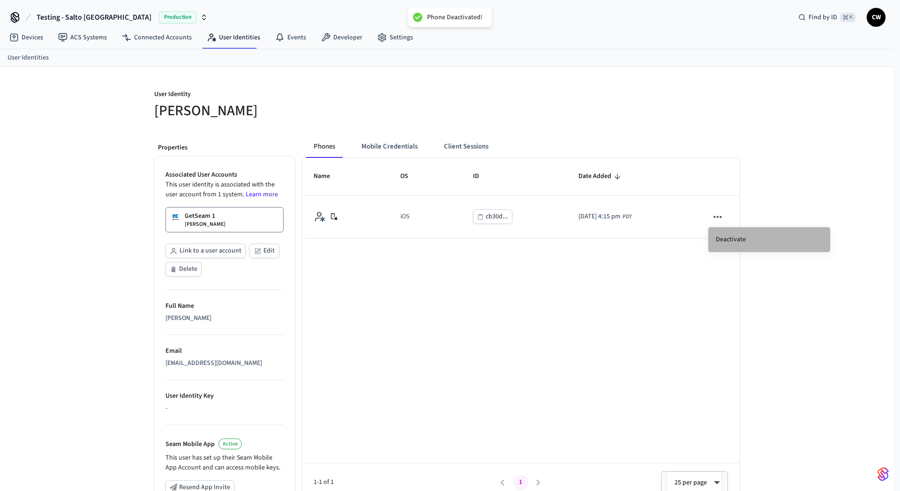
click at [740, 238] on li "Deactivate" at bounding box center [769, 239] width 122 height 25
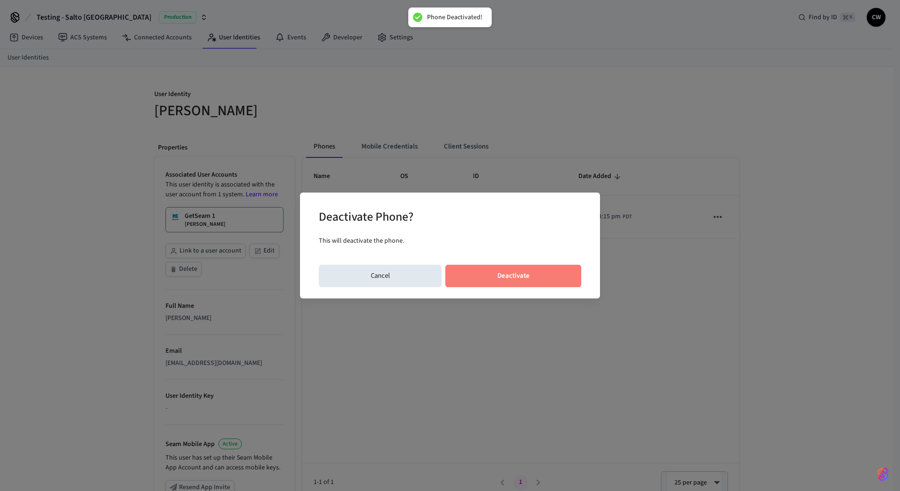
click at [543, 275] on button "Deactivate" at bounding box center [513, 276] width 136 height 22
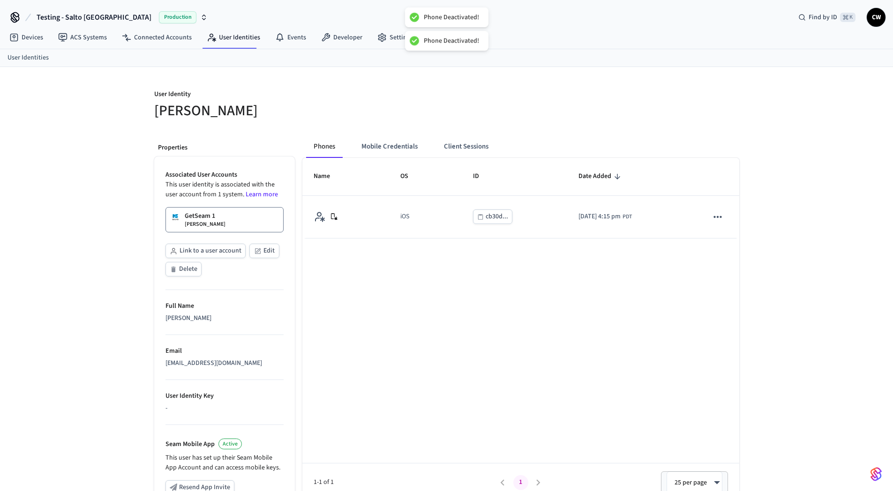
click at [310, 107] on h5 "[PERSON_NAME]" at bounding box center [297, 110] width 287 height 19
click at [81, 16] on span "Testing - Salto [GEOGRAPHIC_DATA]" at bounding box center [94, 17] width 115 height 11
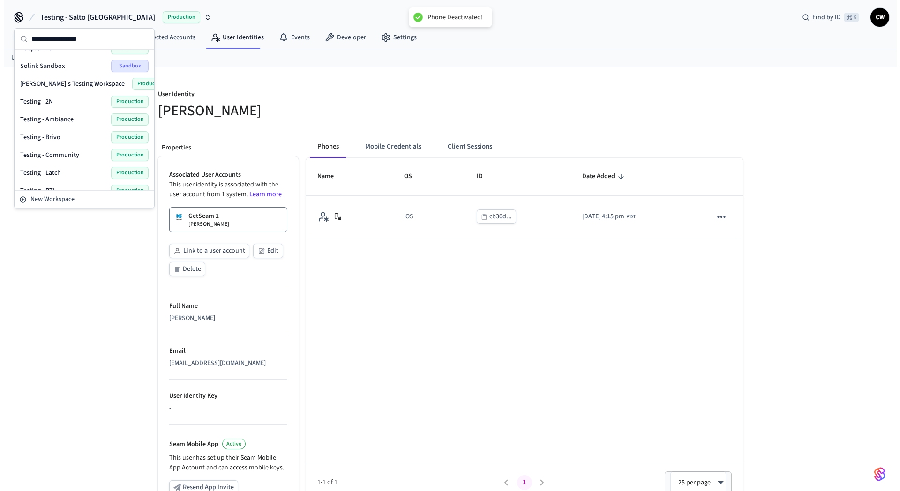
scroll to position [611, 0]
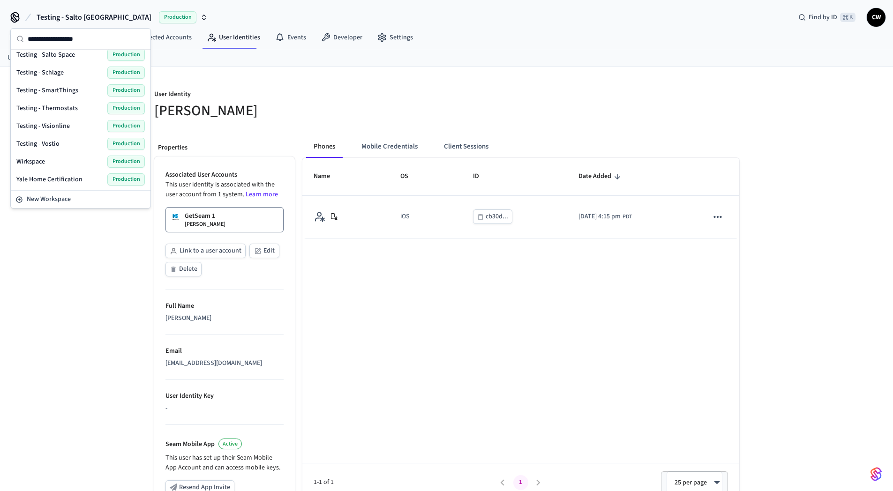
click at [54, 142] on span "Testing - Vostio" at bounding box center [37, 143] width 43 height 9
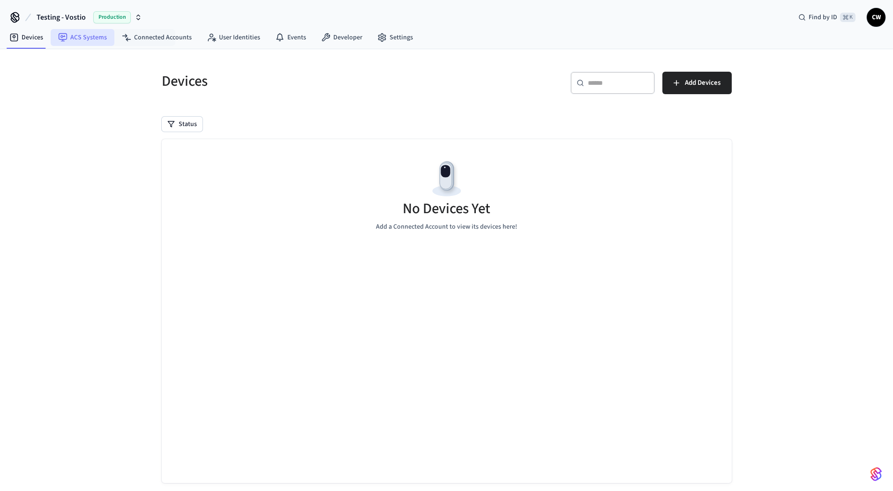
click at [94, 39] on link "ACS Systems" at bounding box center [83, 37] width 64 height 17
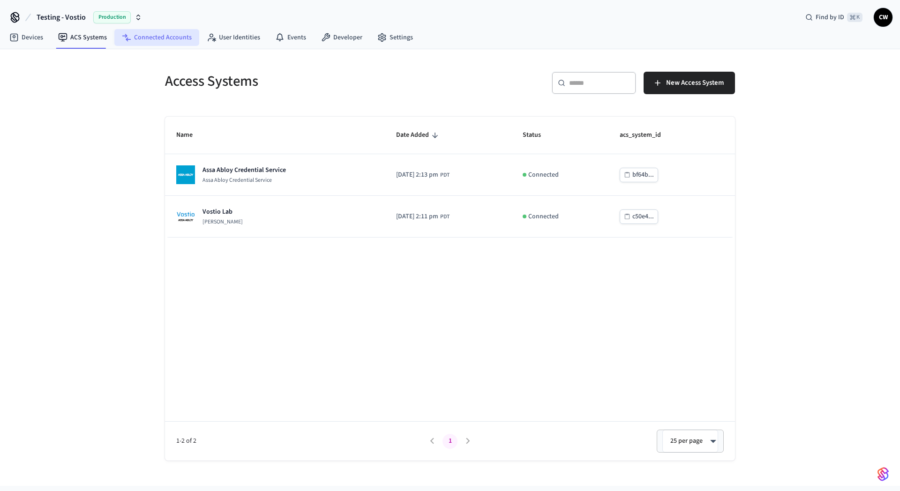
click at [165, 42] on link "Connected Accounts" at bounding box center [156, 37] width 85 height 17
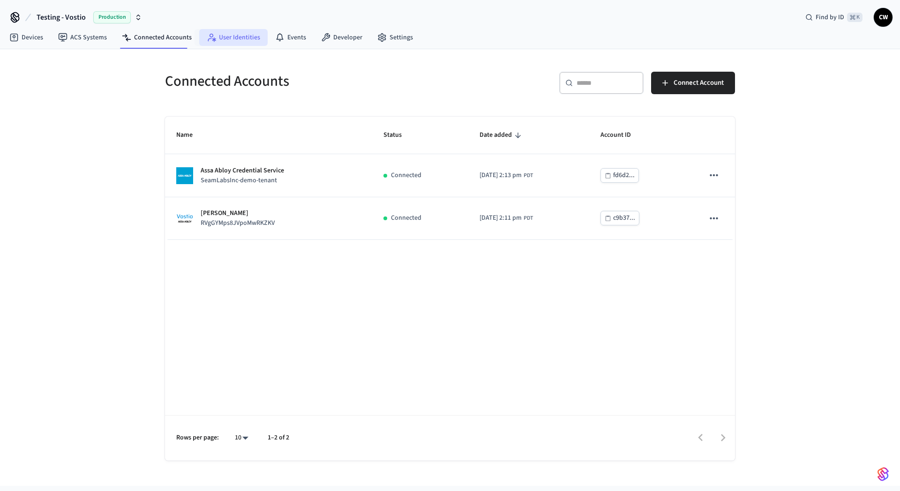
click at [236, 43] on link "User Identities" at bounding box center [233, 37] width 68 height 17
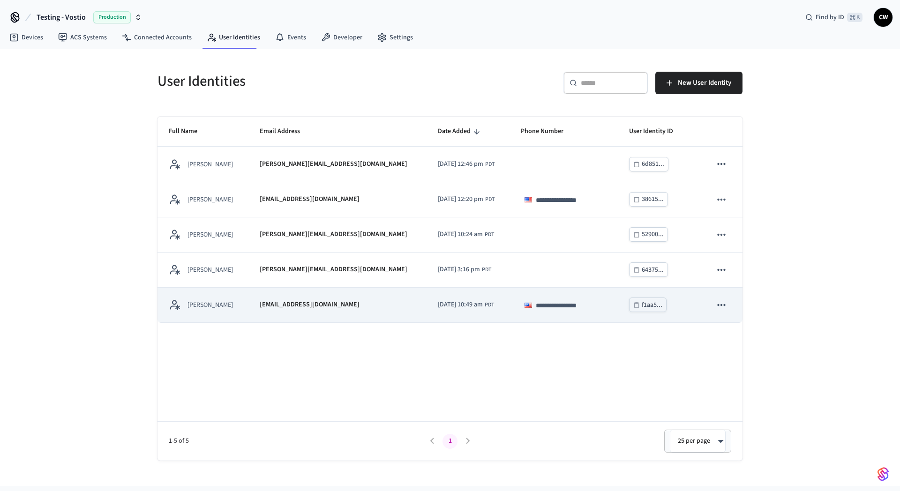
click at [268, 305] on td "[EMAIL_ADDRESS][DOMAIN_NAME]" at bounding box center [337, 305] width 178 height 35
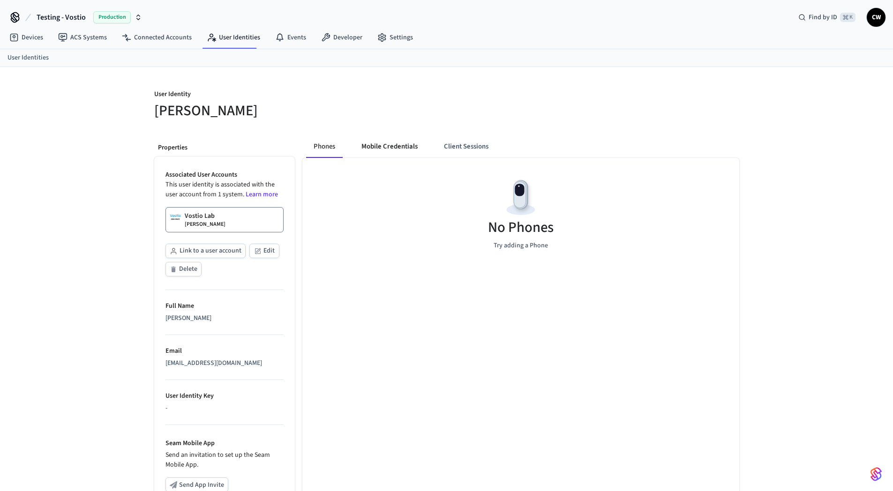
click at [374, 142] on button "Mobile Credentials" at bounding box center [389, 146] width 71 height 22
click at [480, 152] on button "Client Sessions" at bounding box center [465, 146] width 60 height 22
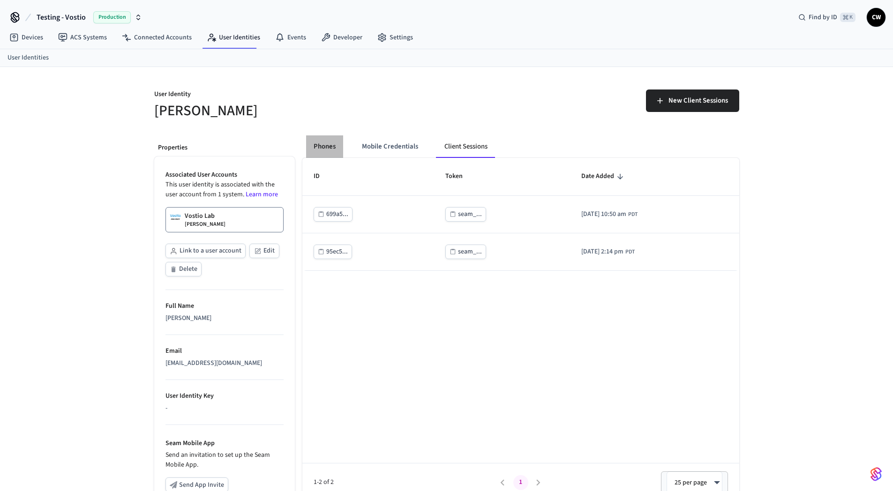
click at [311, 151] on button "Phones" at bounding box center [324, 146] width 37 height 22
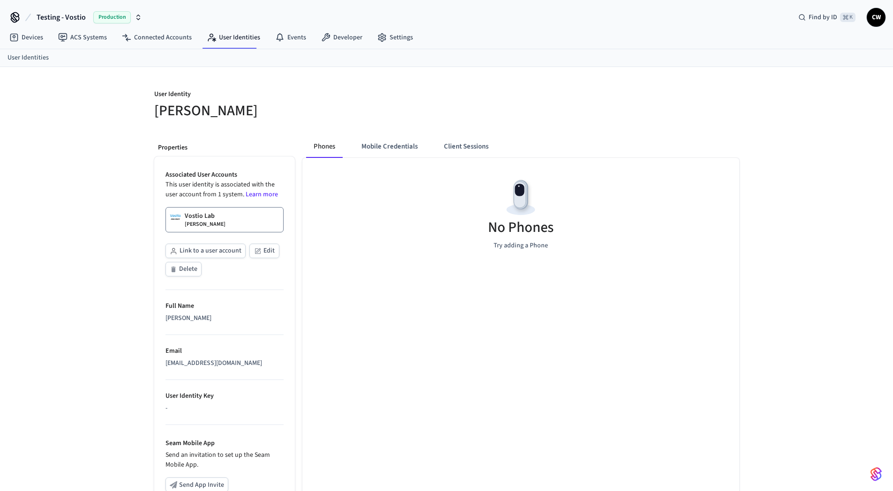
click at [238, 118] on h5 "[PERSON_NAME]" at bounding box center [297, 110] width 287 height 19
click at [38, 37] on link "Devices" at bounding box center [26, 37] width 49 height 17
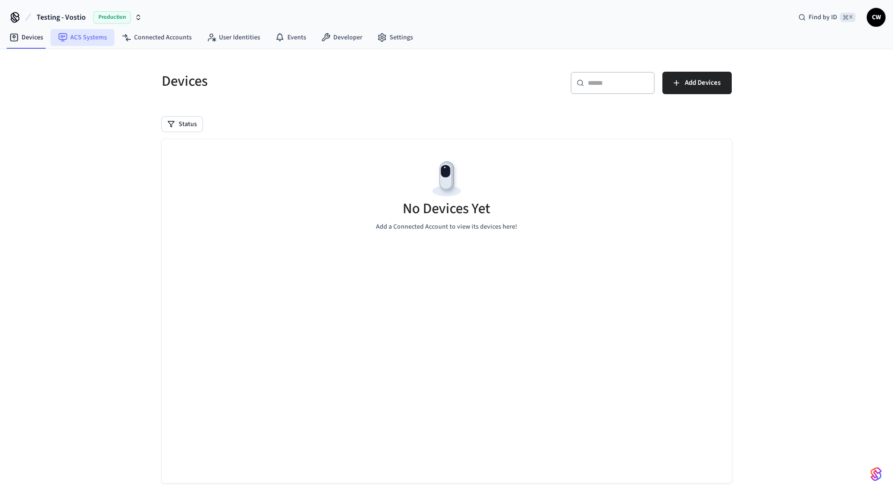
click at [82, 38] on link "ACS Systems" at bounding box center [83, 37] width 64 height 17
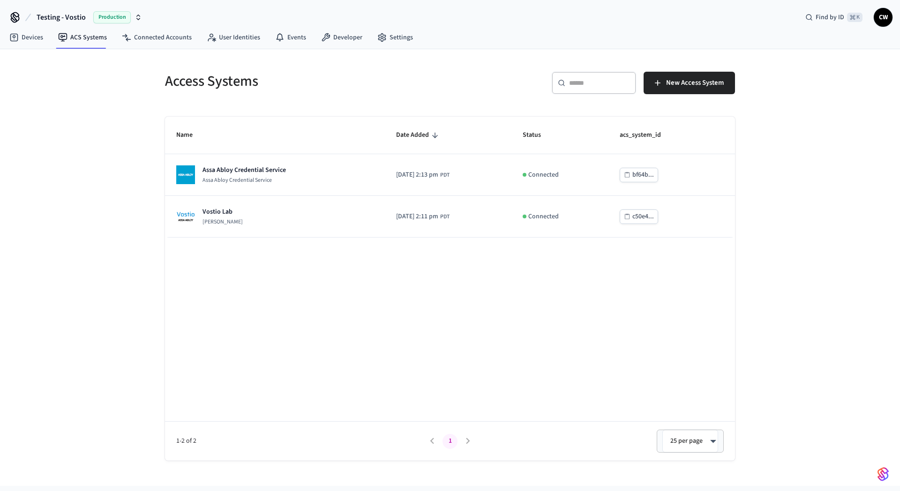
click at [91, 139] on div "Access Systems ​ ​ New Access System Name Date Added Status acs_system_id Assa …" at bounding box center [450, 267] width 900 height 437
click at [83, 20] on span "Testing - Vostio" at bounding box center [61, 17] width 49 height 11
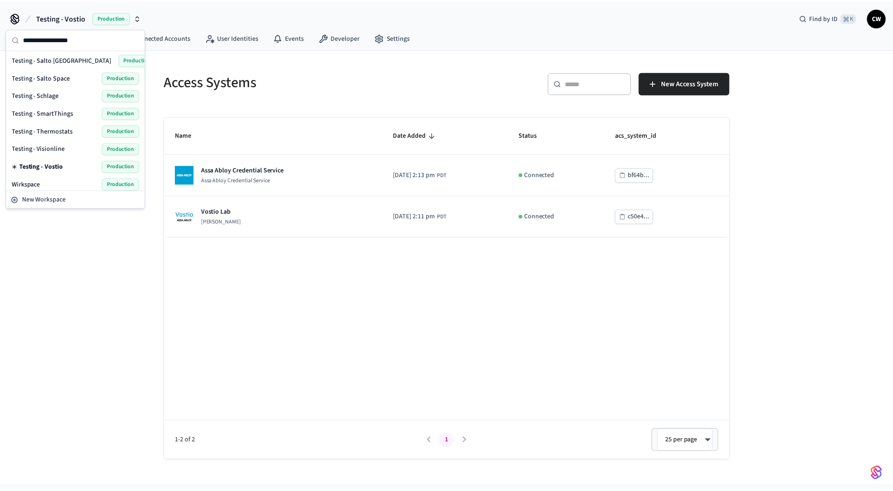
scroll to position [586, 0]
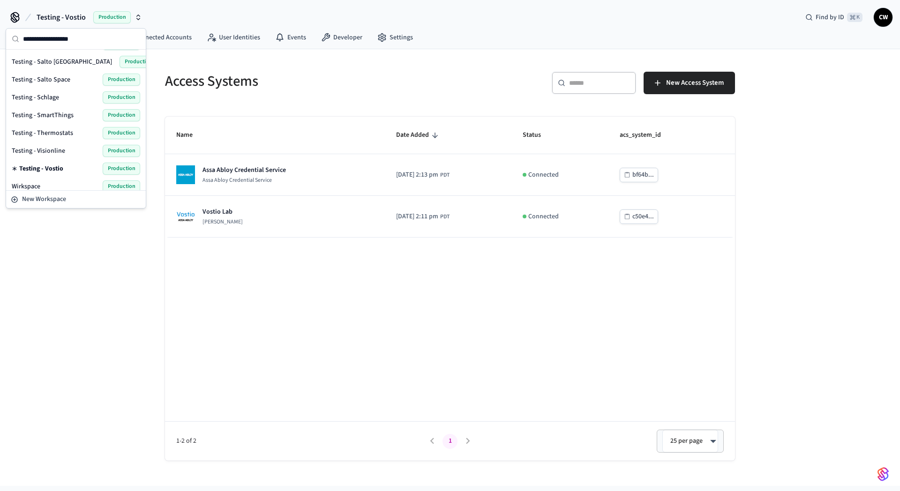
click at [60, 61] on div "Testing - Salto [GEOGRAPHIC_DATA] Production" at bounding box center [76, 62] width 128 height 12
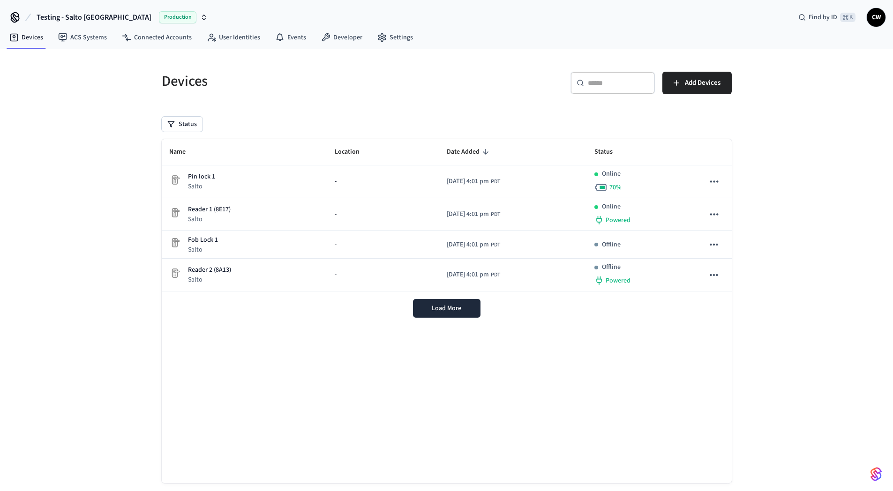
click at [91, 130] on div "Devices ​ ​ Add Devices Status Name Location Date Added Status Pin lock 1 Salto…" at bounding box center [446, 278] width 893 height 459
click at [116, 250] on div "Devices ​ ​ Add Devices Status Name Location Date Added Status Pin lock 1 Salto…" at bounding box center [446, 278] width 893 height 459
click at [459, 319] on div "Load More" at bounding box center [447, 309] width 570 height 34
click at [460, 311] on span "Load More" at bounding box center [447, 308] width 30 height 9
click at [115, 178] on div "Devices ​ ​ Add Devices Status Name Location Date Added Status Pin lock 1 Salto…" at bounding box center [446, 278] width 893 height 459
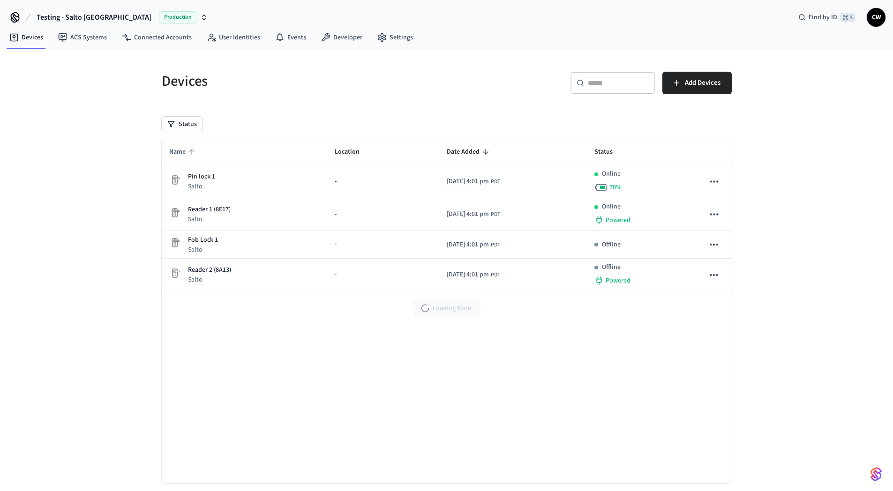
drag, startPoint x: 154, startPoint y: 153, endPoint x: 179, endPoint y: 149, distance: 24.8
click at [165, 152] on div "Devices ​ ​ Add Devices Status Name Location Date Added Status Pin lock 1 Salto…" at bounding box center [446, 278] width 893 height 459
click at [221, 43] on link "User Identities" at bounding box center [233, 37] width 68 height 17
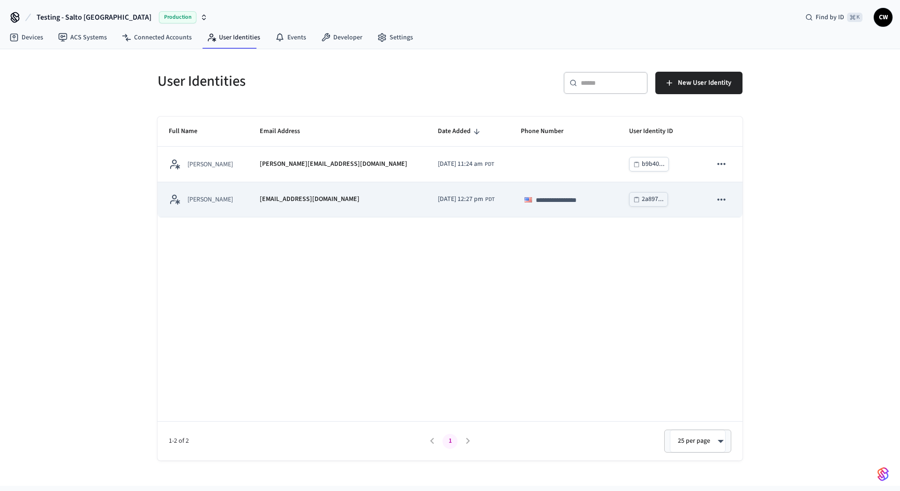
click at [276, 215] on td "[EMAIL_ADDRESS][DOMAIN_NAME]" at bounding box center [337, 199] width 178 height 35
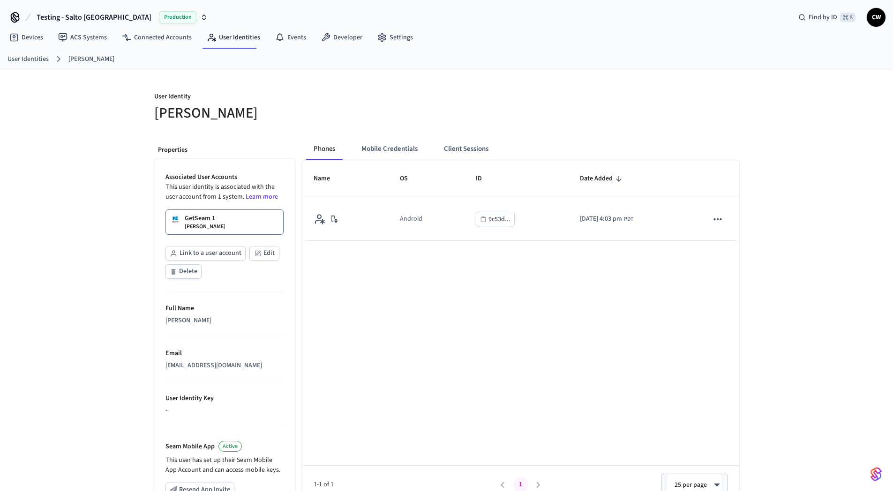
click at [256, 220] on link "GetSeam 1 Collin Wirkus" at bounding box center [224, 222] width 118 height 25
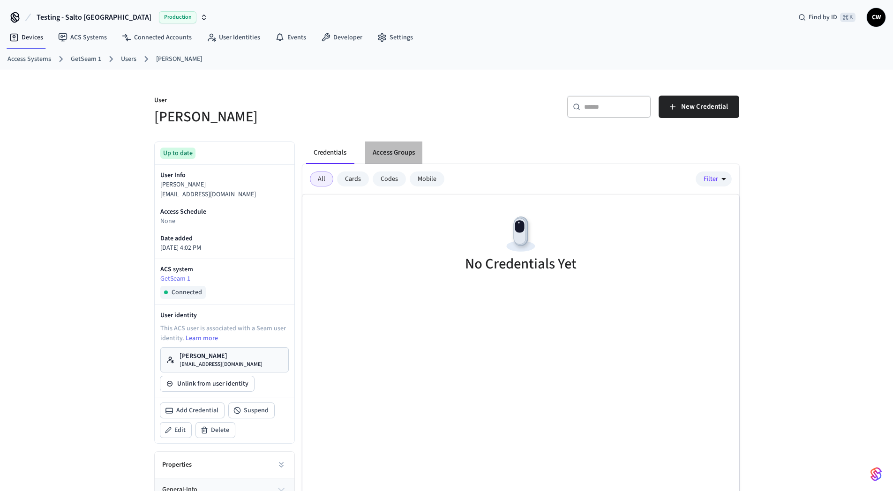
click at [405, 148] on button "Access Groups" at bounding box center [393, 153] width 57 height 22
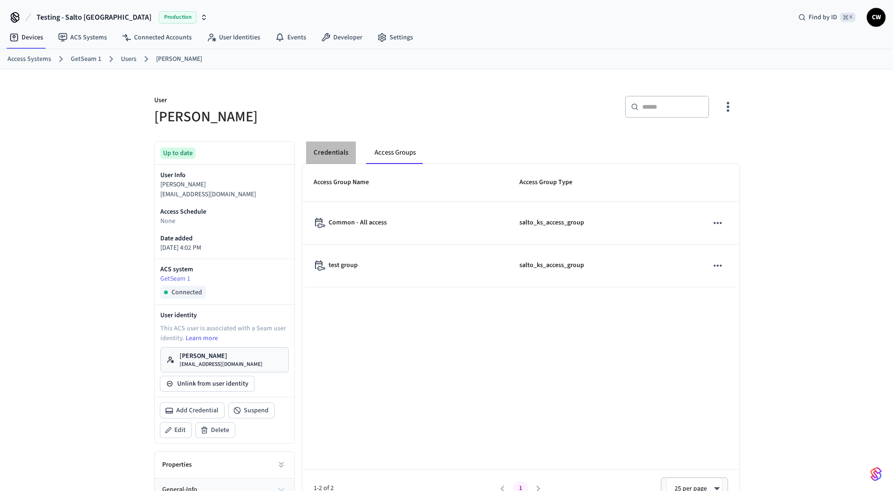
click at [338, 158] on button "Credentials" at bounding box center [331, 153] width 50 height 22
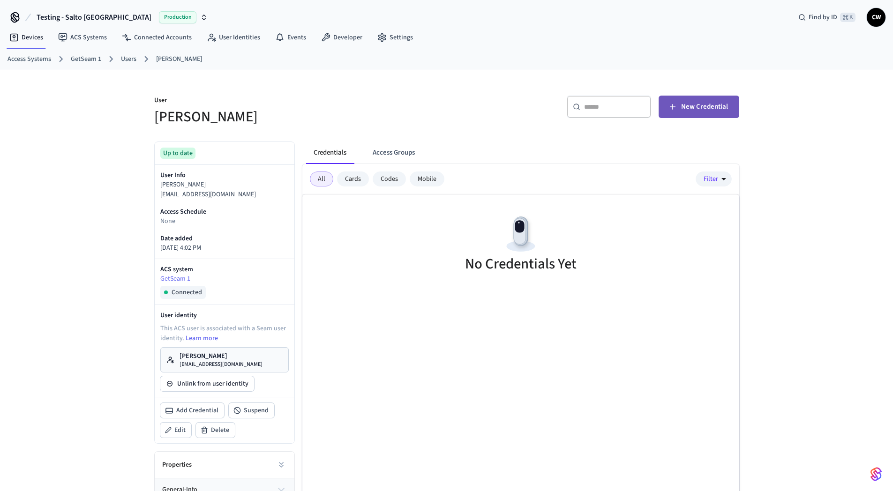
click at [706, 110] on span "New Credential" at bounding box center [704, 107] width 47 height 12
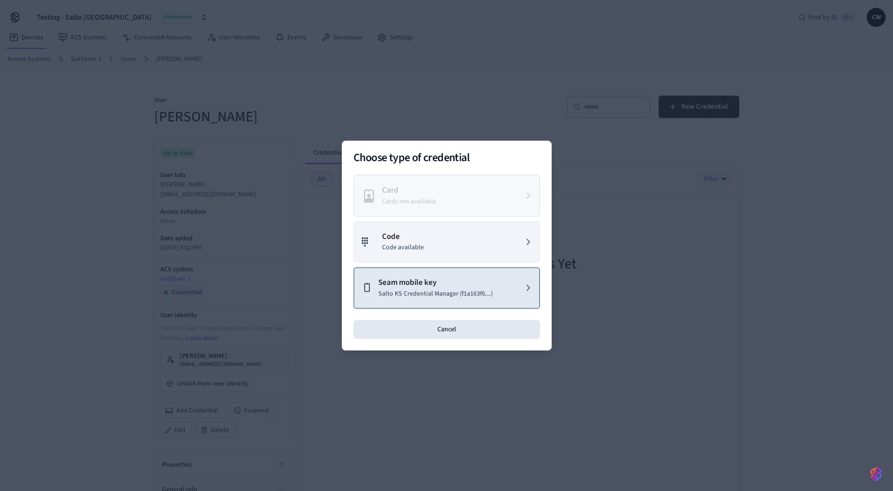
click at [444, 278] on p "Seam mobile key" at bounding box center [435, 283] width 114 height 12
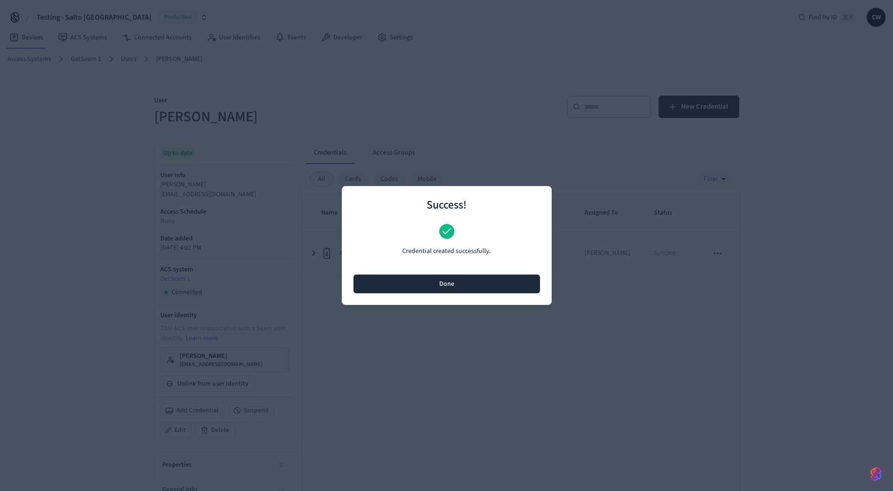
click at [455, 284] on button "Done" at bounding box center [446, 284] width 187 height 19
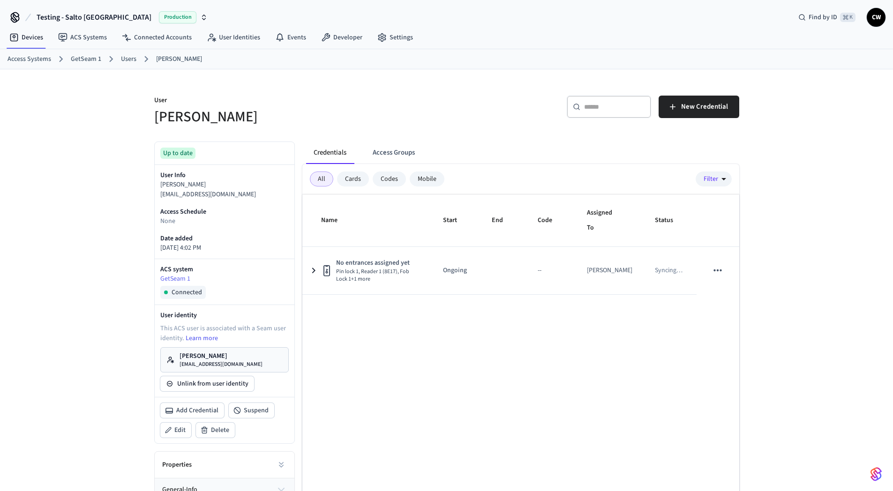
click at [403, 342] on div "Name Start End Code Assigned To Status No entrances assigned yet Pin lock 1, Re…" at bounding box center [520, 367] width 437 height 344
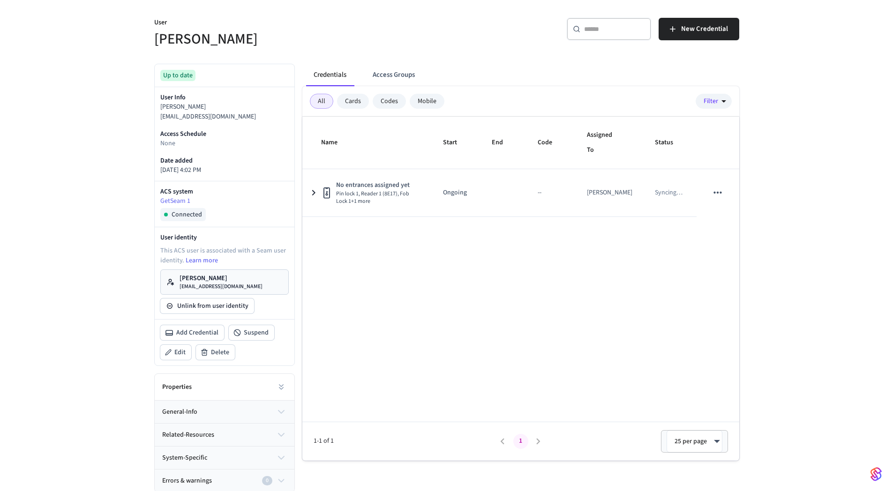
scroll to position [79, 0]
click at [238, 282] on link "Collin Wirkus collin@getseam.com" at bounding box center [224, 280] width 128 height 25
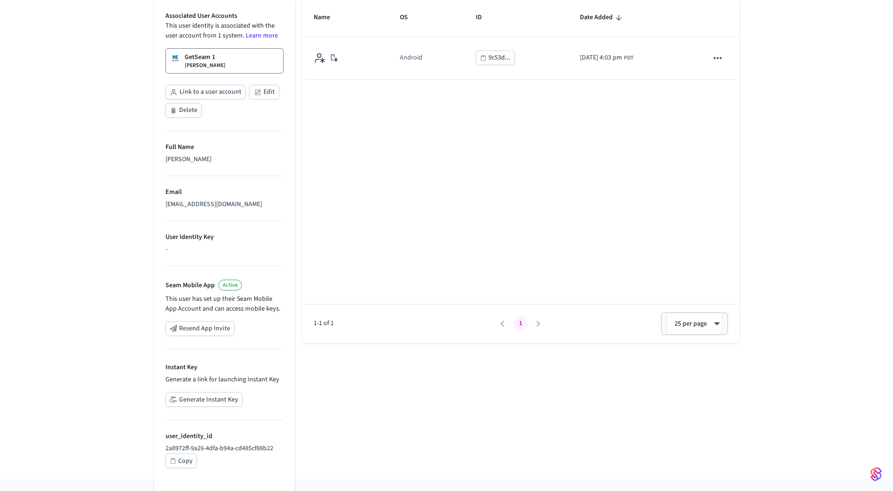
scroll to position [168, 0]
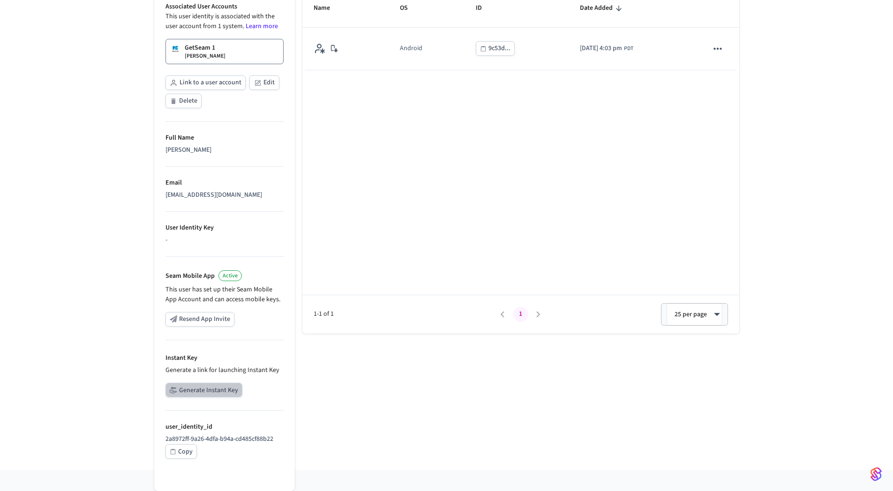
click at [208, 383] on button "Generate Instant Key" at bounding box center [203, 390] width 77 height 15
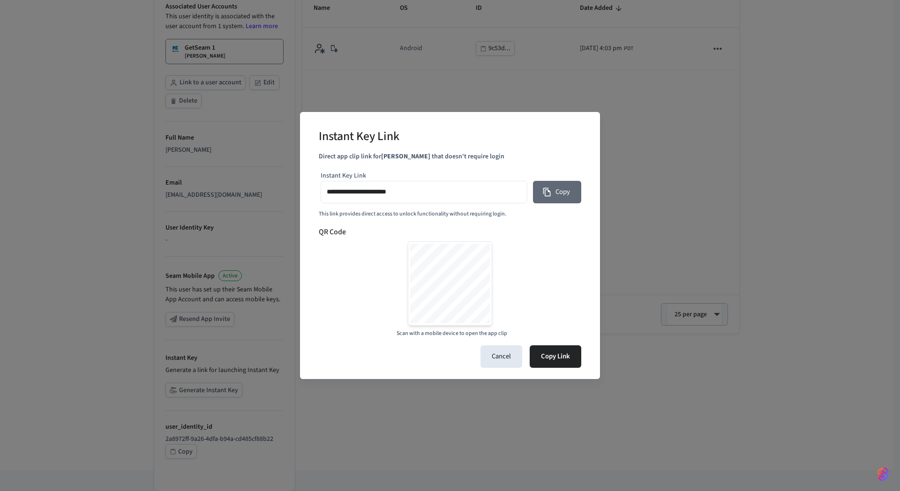
click at [543, 195] on icon "button" at bounding box center [546, 191] width 9 height 9
click at [502, 355] on button "Cancel" at bounding box center [501, 356] width 42 height 22
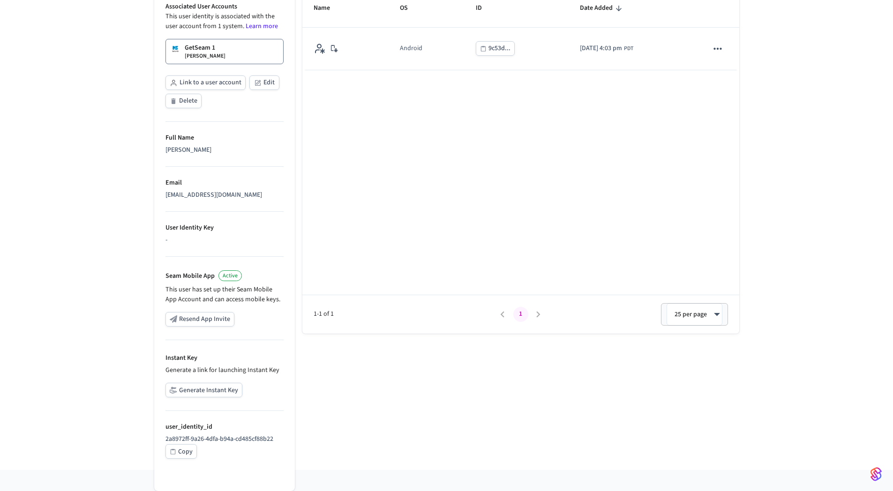
click at [494, 148] on div "Name OS ID Date Added Android 9c53d... 2025/10/09 at 4:03 pm PDT 1-1 of 1 1 25 …" at bounding box center [520, 162] width 437 height 344
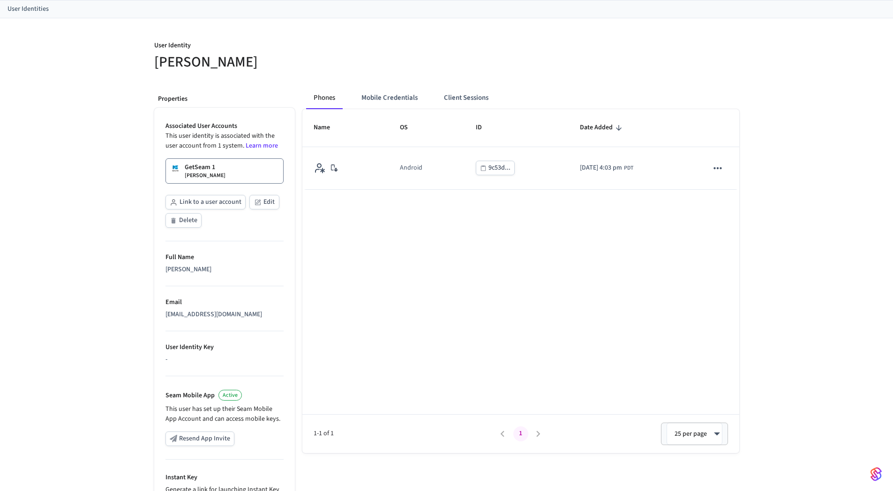
scroll to position [0, 0]
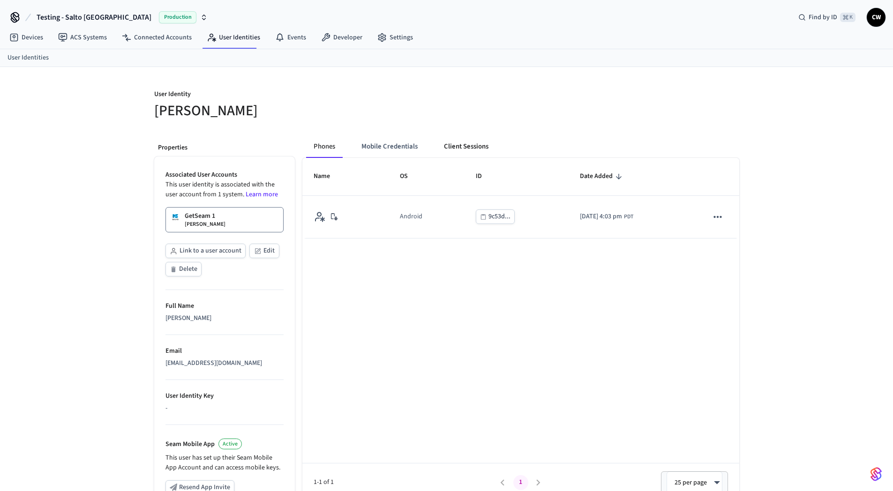
click at [471, 140] on button "Client Sessions" at bounding box center [466, 146] width 60 height 22
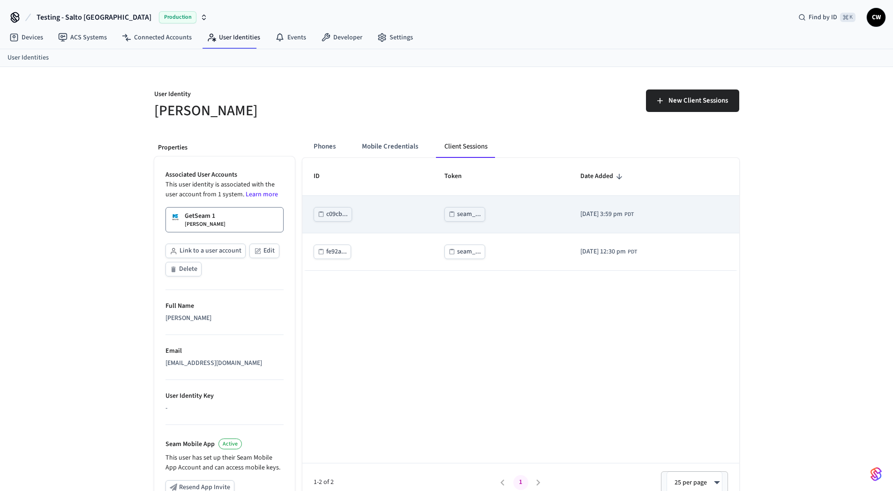
click at [457, 212] on div "seam_..." at bounding box center [469, 215] width 24 height 12
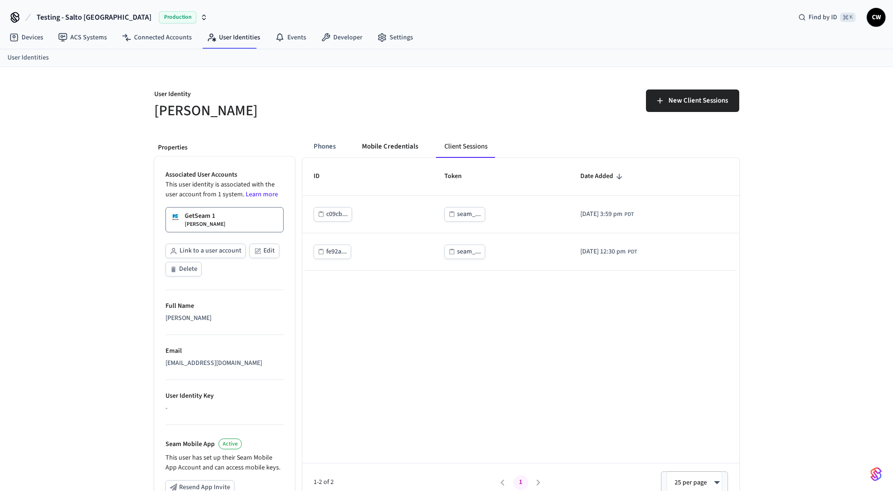
click at [414, 144] on button "Mobile Credentials" at bounding box center [389, 146] width 71 height 22
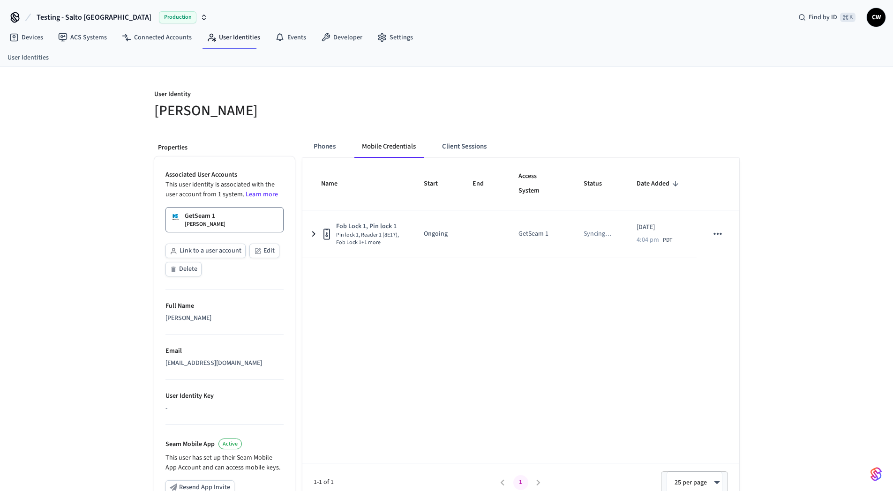
click at [422, 100] on p "User Identity" at bounding box center [297, 96] width 287 height 12
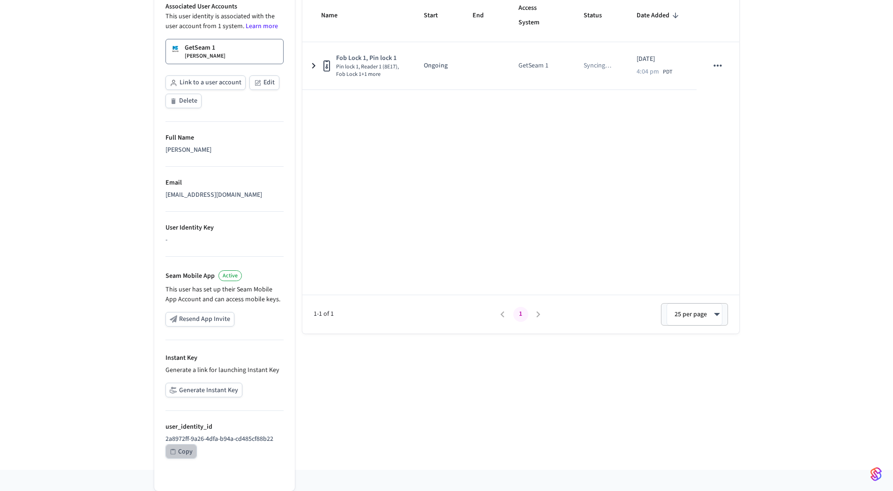
click at [180, 453] on div "Copy" at bounding box center [185, 452] width 15 height 12
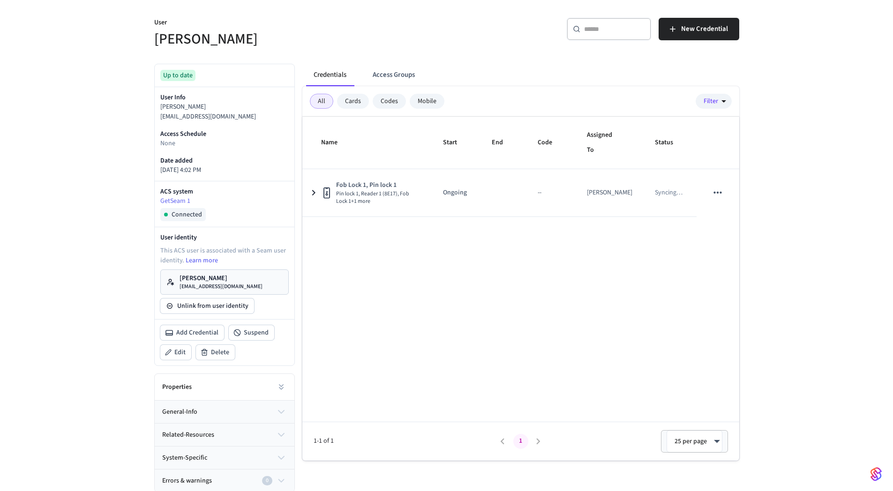
scroll to position [79, 0]
click at [264, 383] on div "Properties" at bounding box center [225, 386] width 140 height 27
click at [277, 389] on icon at bounding box center [281, 385] width 9 height 9
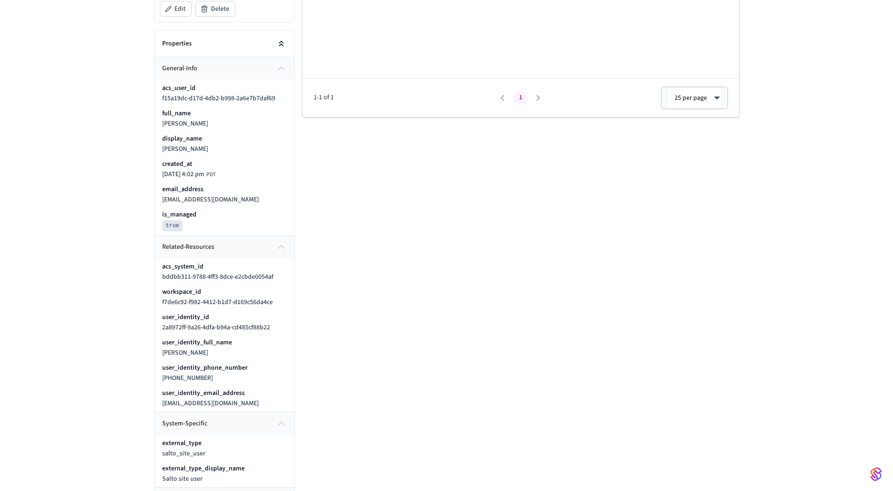
scroll to position [316, 0]
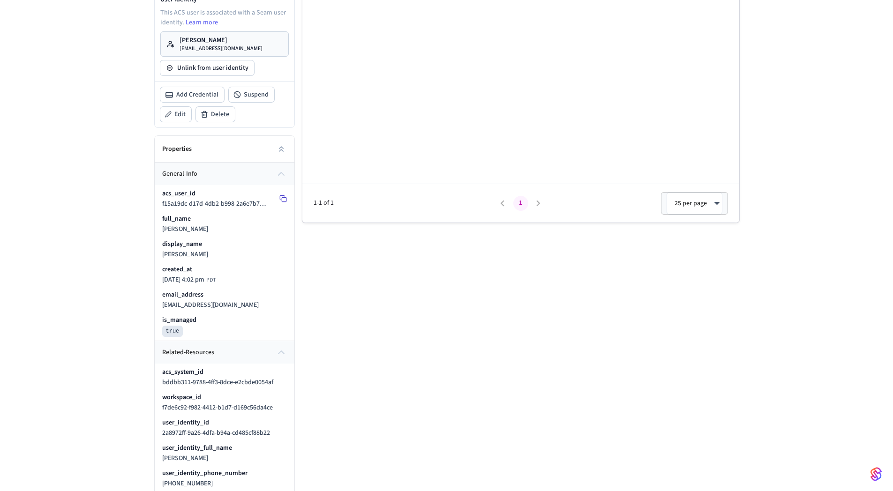
click at [279, 201] on icon at bounding box center [282, 198] width 7 height 7
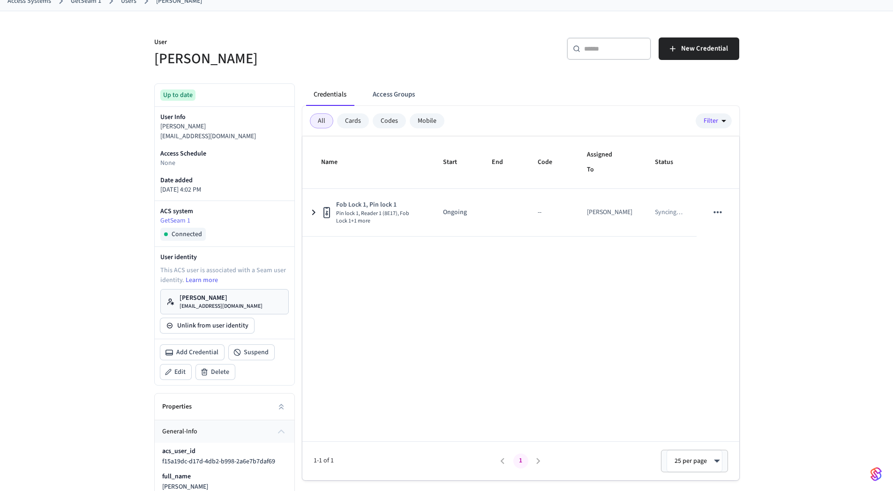
scroll to position [0, 0]
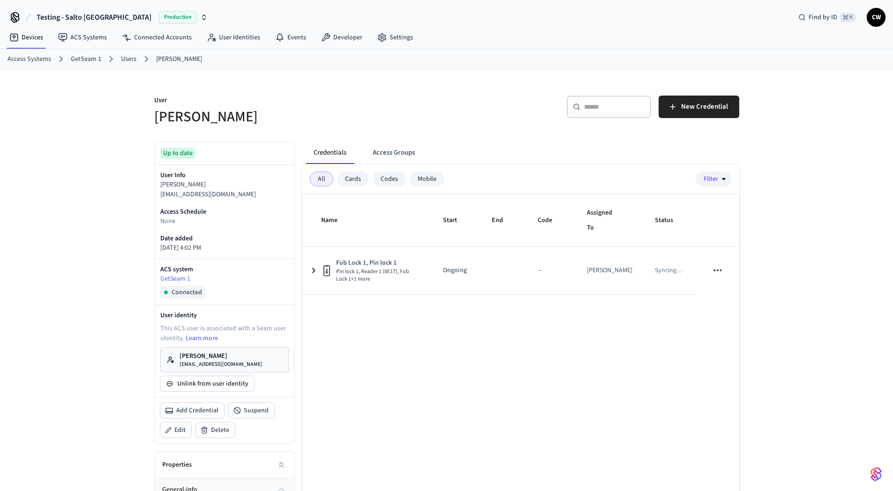
click at [451, 381] on div "Name Start End Code Assigned To Status Fob Lock 1, Pin lock 1 Pin lock 1, Reade…" at bounding box center [520, 367] width 437 height 344
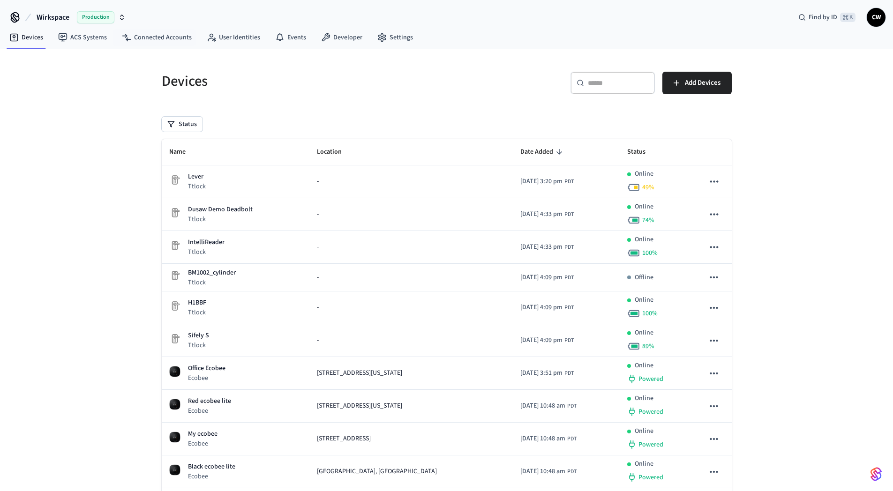
drag, startPoint x: 71, startPoint y: 121, endPoint x: 73, endPoint y: 52, distance: 68.5
click at [71, 121] on div "Devices ​ ​ Add Devices Status Name Location Date Added Status Lever Ttlock - […" at bounding box center [446, 358] width 893 height 619
click at [71, 18] on button "Wirkspace Production" at bounding box center [81, 17] width 95 height 20
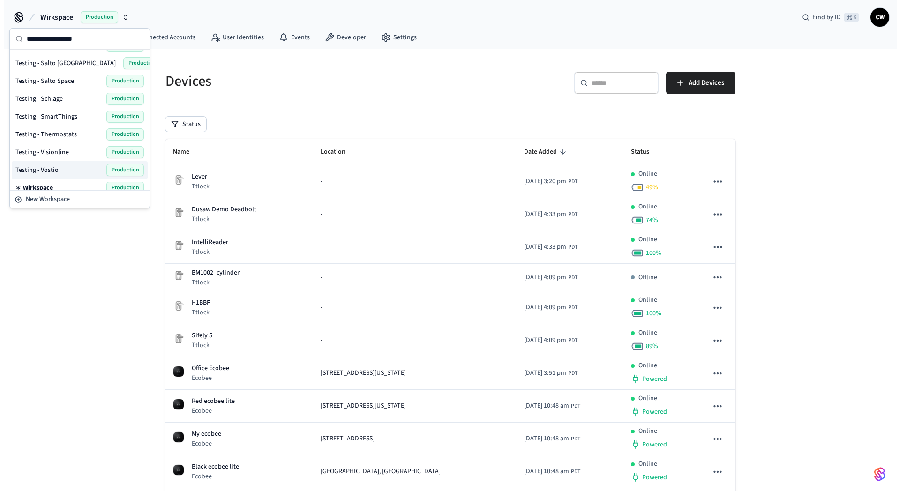
scroll to position [611, 0]
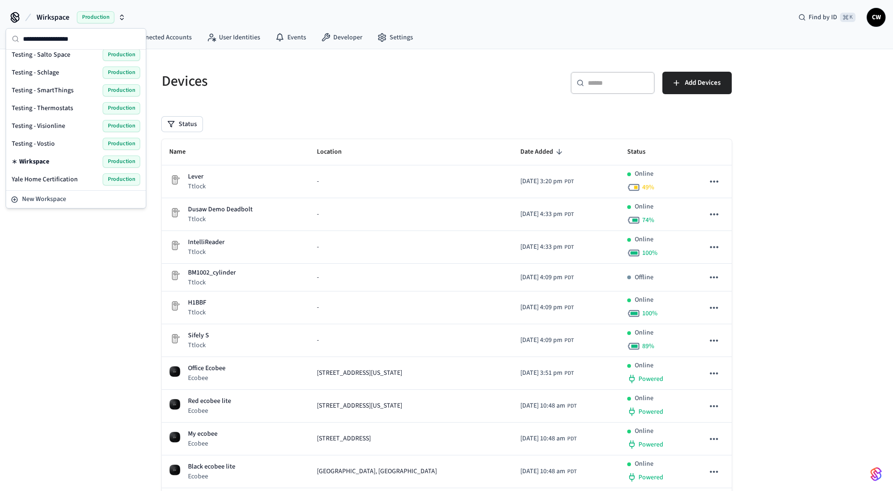
click at [51, 142] on span "Testing - Vostio" at bounding box center [33, 143] width 43 height 9
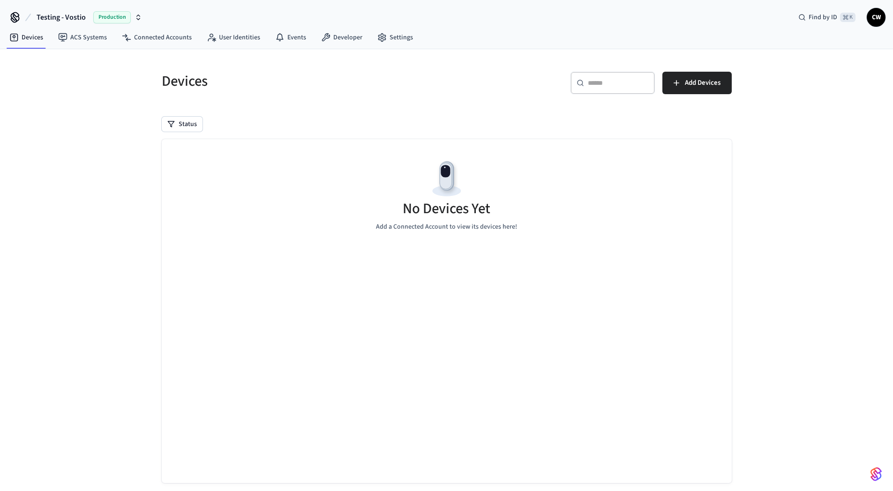
click at [65, 187] on div "Devices ​ ​ Add Devices Status No Devices Yet Add a Connected Account to view i…" at bounding box center [446, 278] width 893 height 459
click at [97, 37] on link "ACS Systems" at bounding box center [83, 37] width 64 height 17
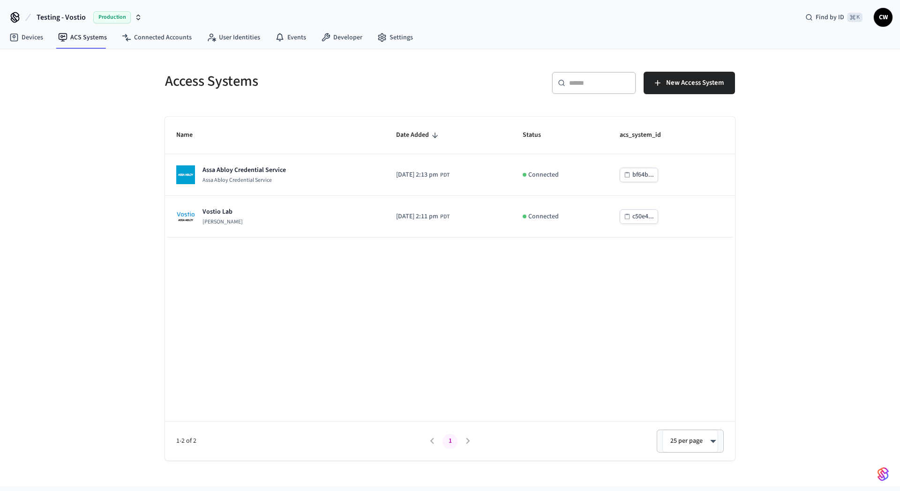
click at [51, 17] on span "Testing - Vostio" at bounding box center [61, 17] width 49 height 11
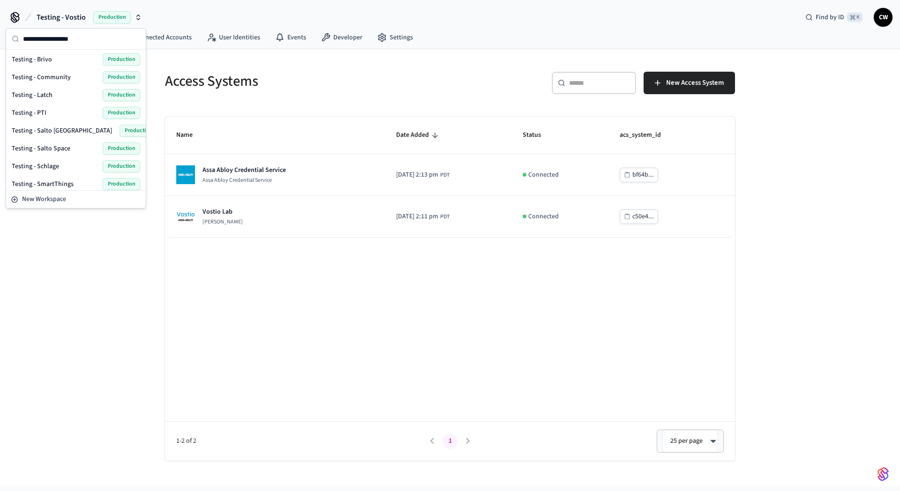
scroll to position [611, 0]
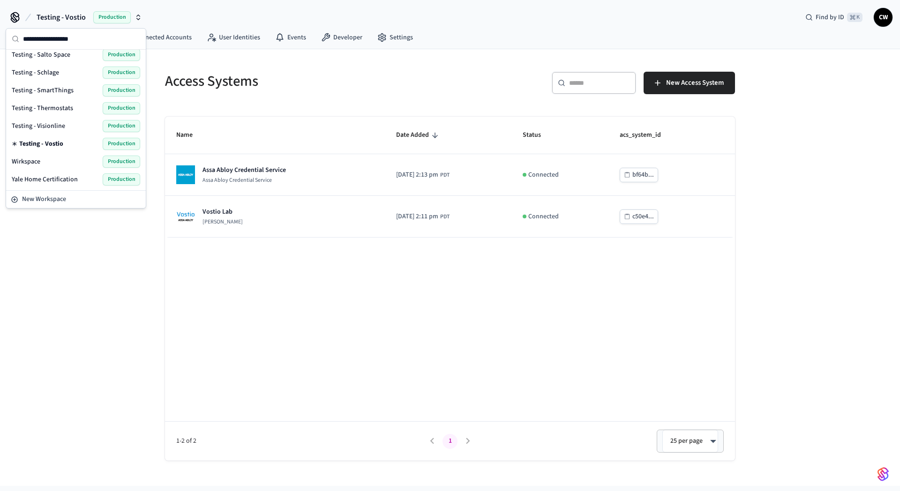
click at [53, 127] on span "Testing - Visionline" at bounding box center [38, 125] width 53 height 9
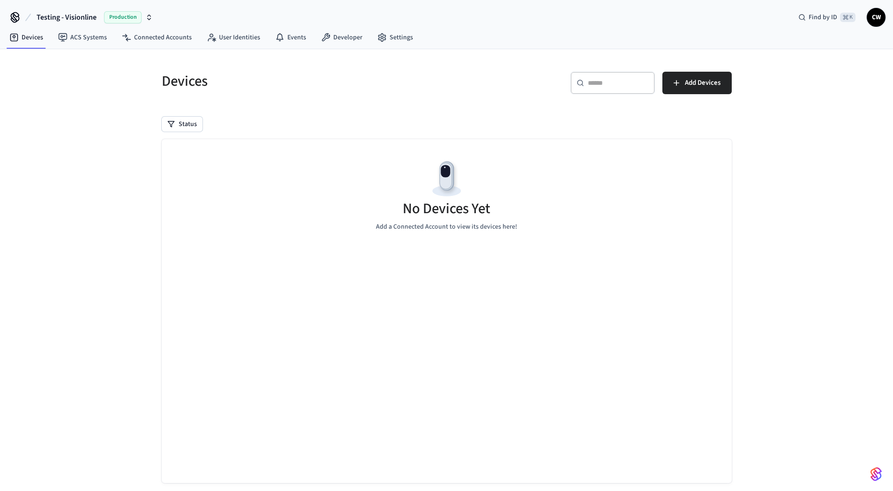
click at [105, 136] on div "Devices ​ ​ Add Devices Status No Devices Yet Add a Connected Account to view i…" at bounding box center [446, 278] width 893 height 459
click at [84, 28] on nav "Devices ACS Systems Connected Accounts User Identities Events Developer Settings" at bounding box center [211, 38] width 419 height 22
click at [86, 32] on link "ACS Systems" at bounding box center [83, 37] width 64 height 17
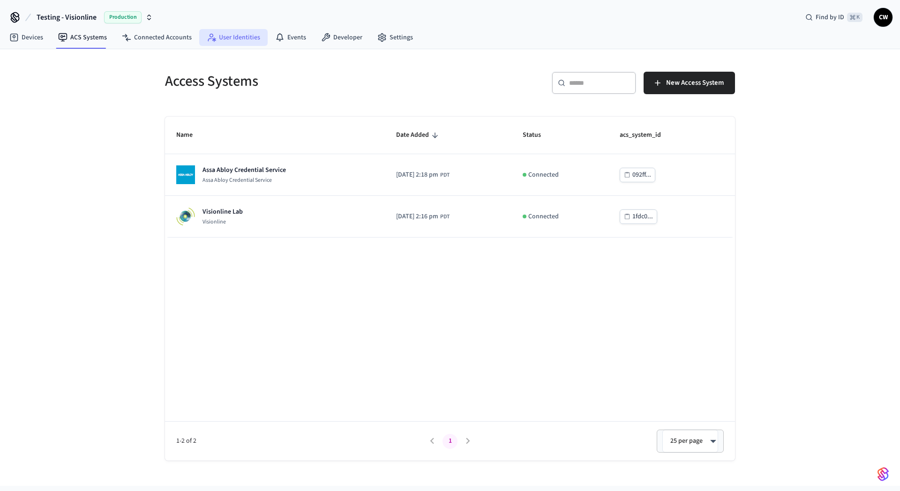
click at [228, 42] on link "User Identities" at bounding box center [233, 37] width 68 height 17
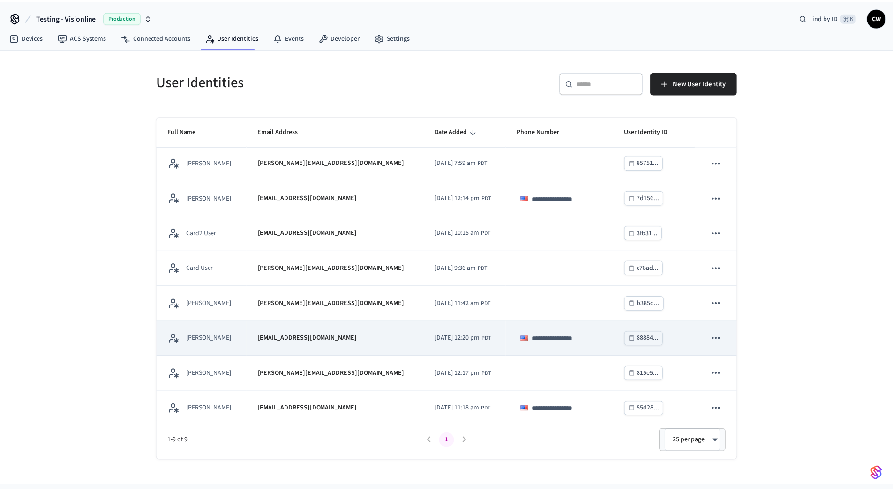
scroll to position [42, 0]
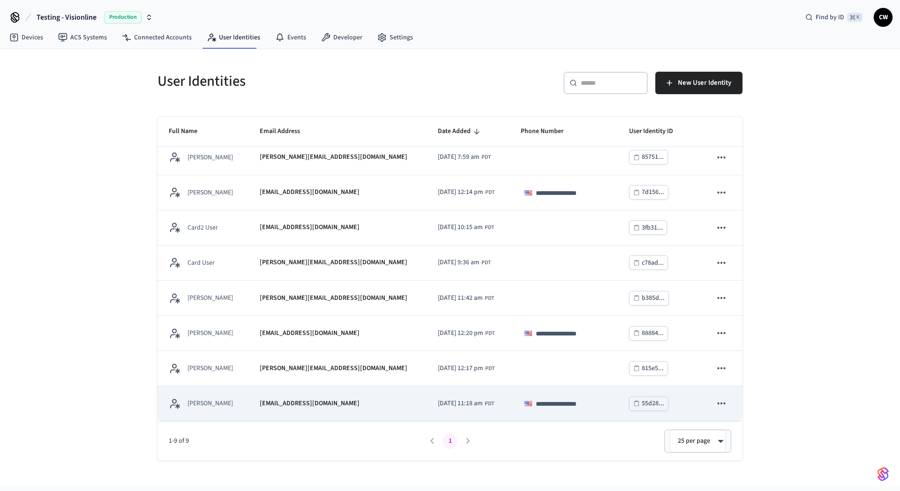
click at [248, 390] on td "[PERSON_NAME]" at bounding box center [202, 403] width 91 height 35
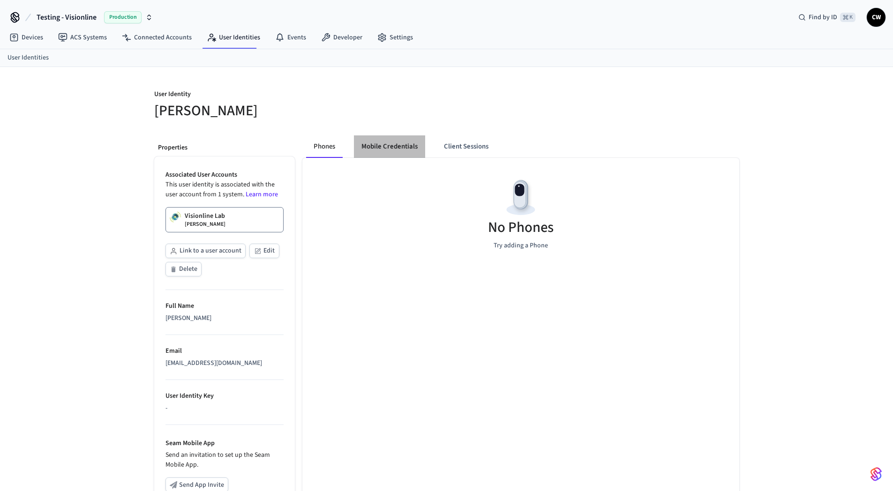
click at [395, 147] on button "Mobile Credentials" at bounding box center [389, 146] width 71 height 22
click at [254, 222] on link "Visionline Lab Collin Wirkus" at bounding box center [224, 219] width 118 height 25
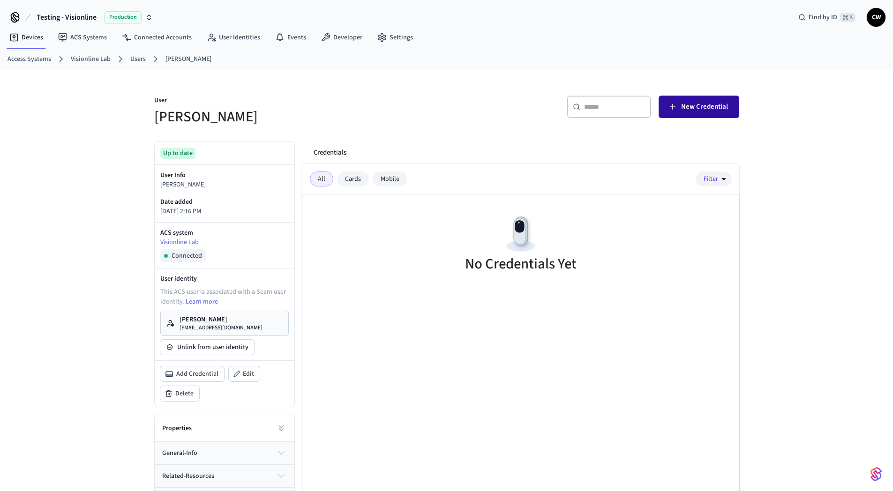
click at [681, 105] on button "New Credential" at bounding box center [699, 107] width 81 height 22
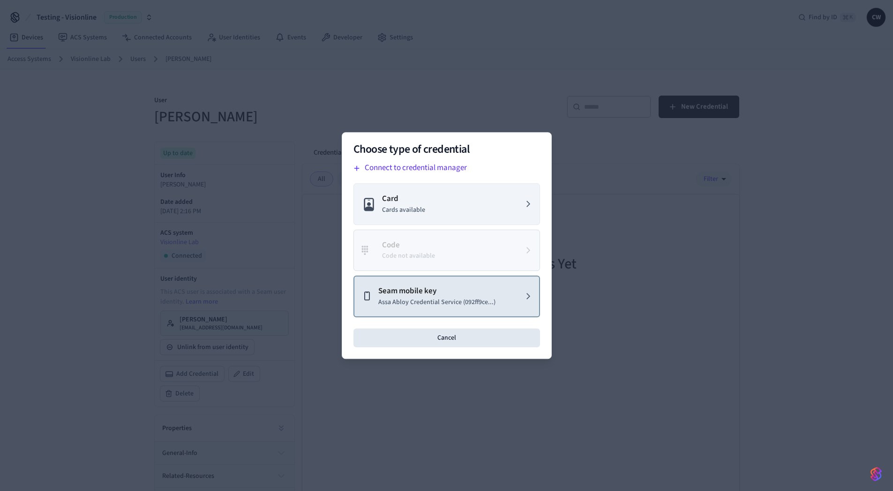
click at [468, 293] on p "Seam mobile key" at bounding box center [436, 291] width 117 height 12
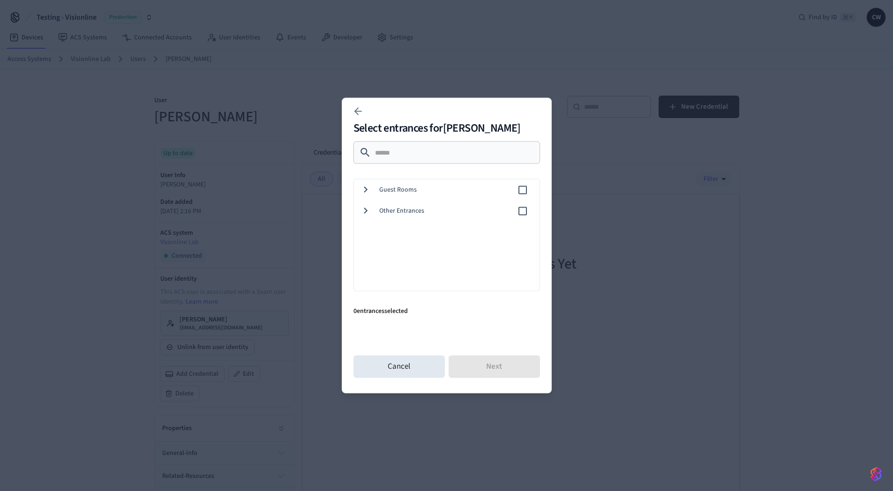
click at [420, 194] on span "Guest Rooms" at bounding box center [448, 190] width 138 height 10
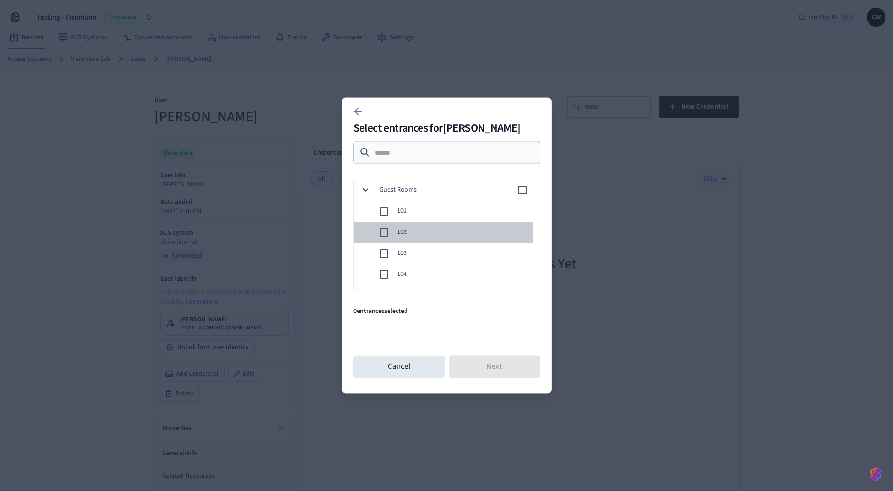
click at [409, 233] on span "102" at bounding box center [464, 232] width 135 height 10
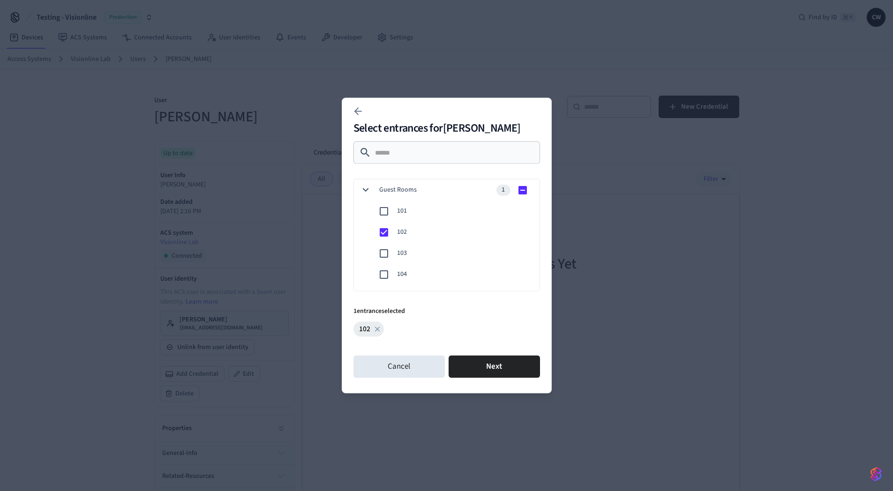
click at [489, 367] on button "Next" at bounding box center [494, 367] width 91 height 22
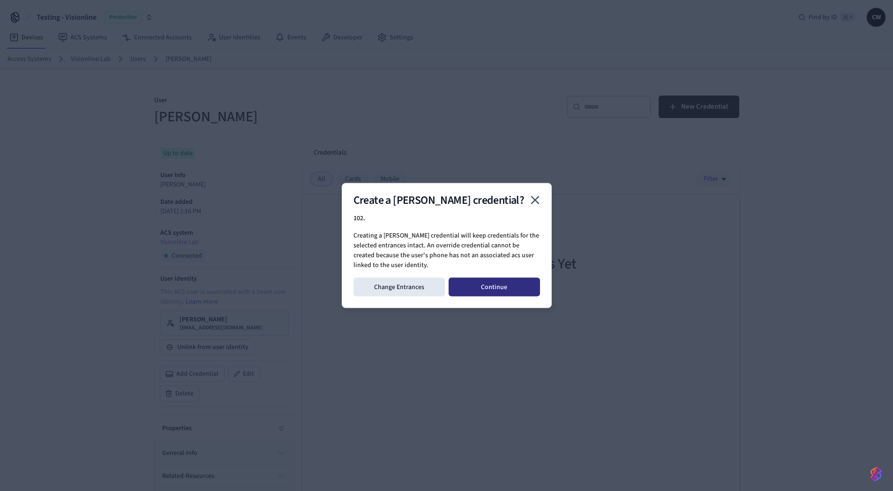
click at [483, 289] on button "Continue" at bounding box center [494, 287] width 91 height 19
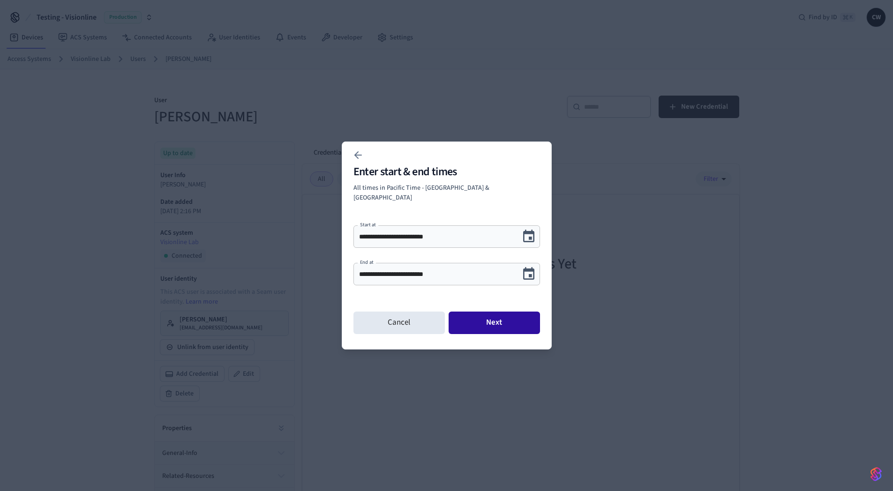
click at [506, 312] on button "Next" at bounding box center [494, 323] width 91 height 22
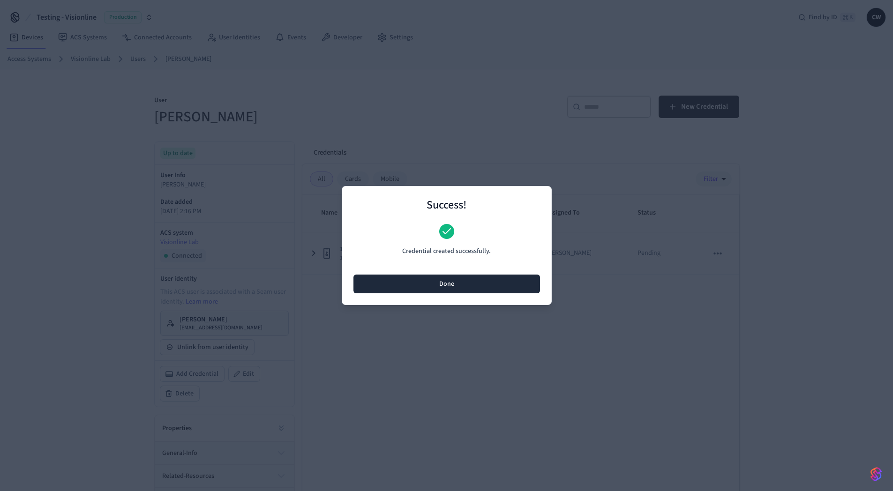
click at [465, 287] on button "Done" at bounding box center [446, 284] width 187 height 19
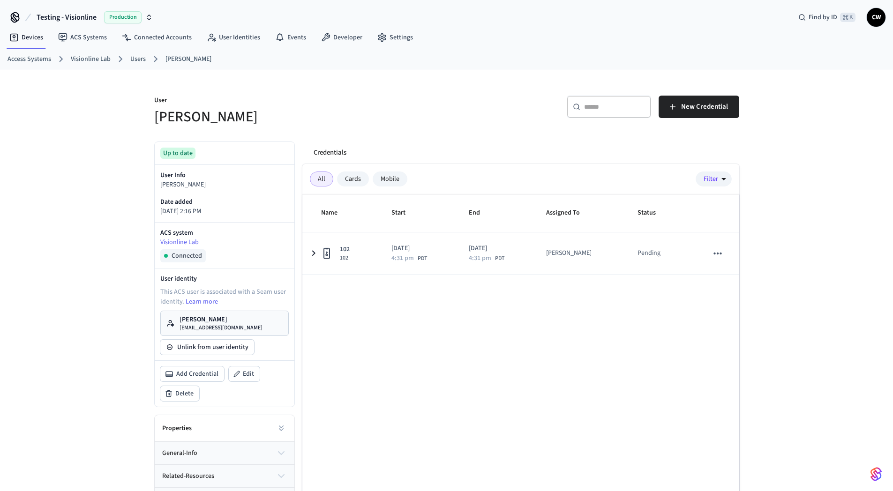
click at [214, 322] on p "[PERSON_NAME]" at bounding box center [221, 319] width 83 height 9
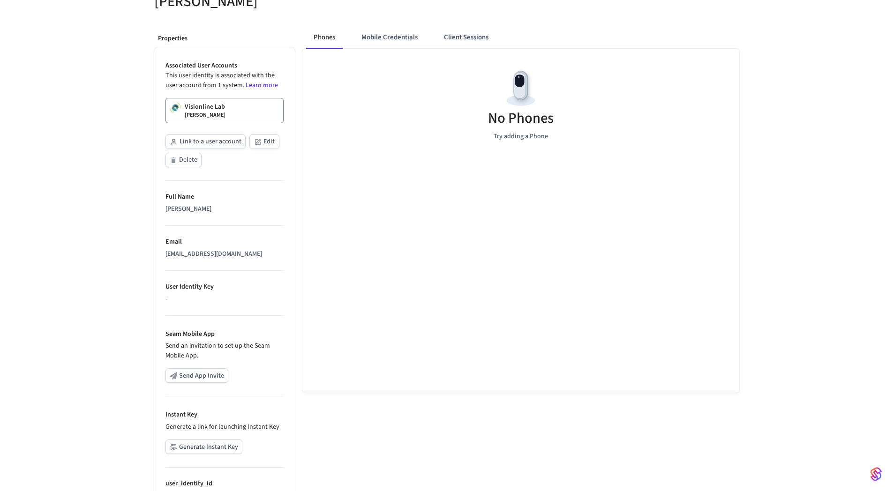
scroll to position [166, 0]
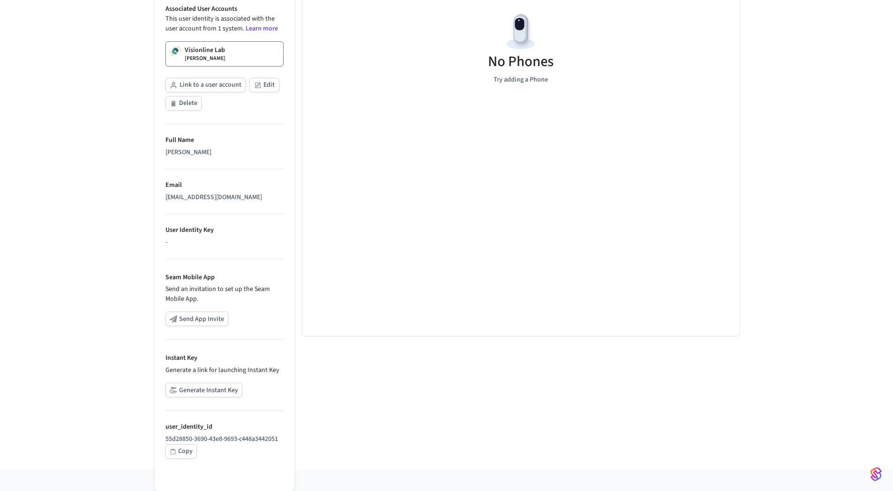
click at [211, 392] on button "Generate Instant Key" at bounding box center [203, 390] width 77 height 15
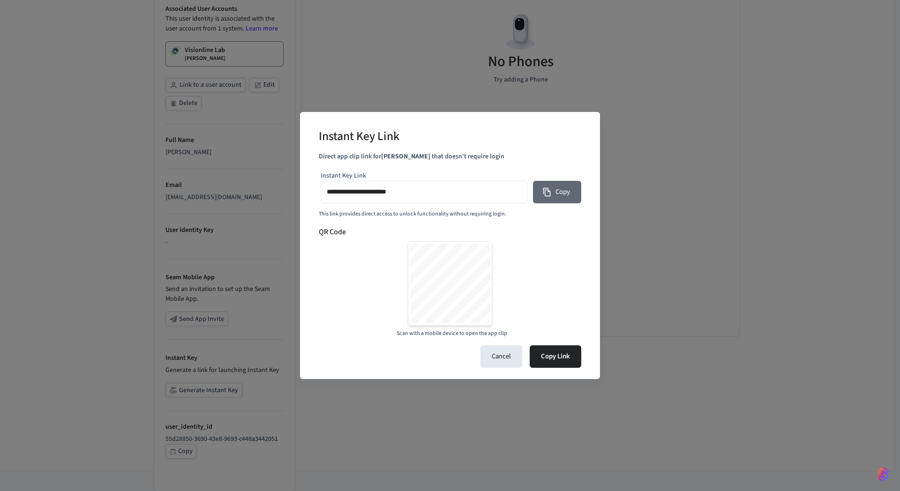
click at [548, 187] on icon "button" at bounding box center [546, 191] width 9 height 9
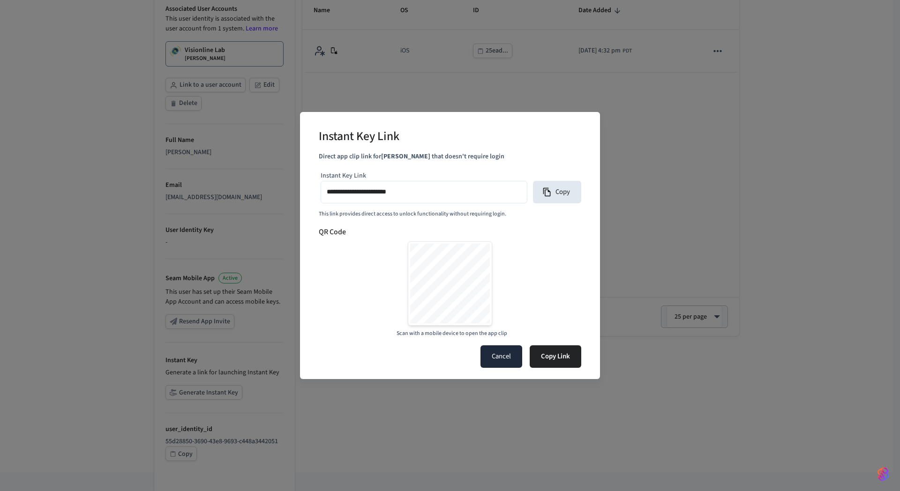
click at [502, 356] on button "Cancel" at bounding box center [501, 356] width 42 height 22
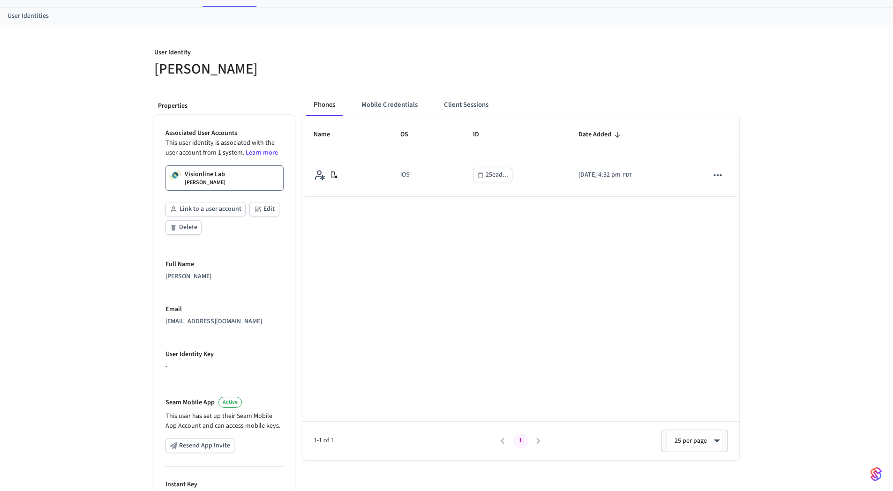
scroll to position [0, 0]
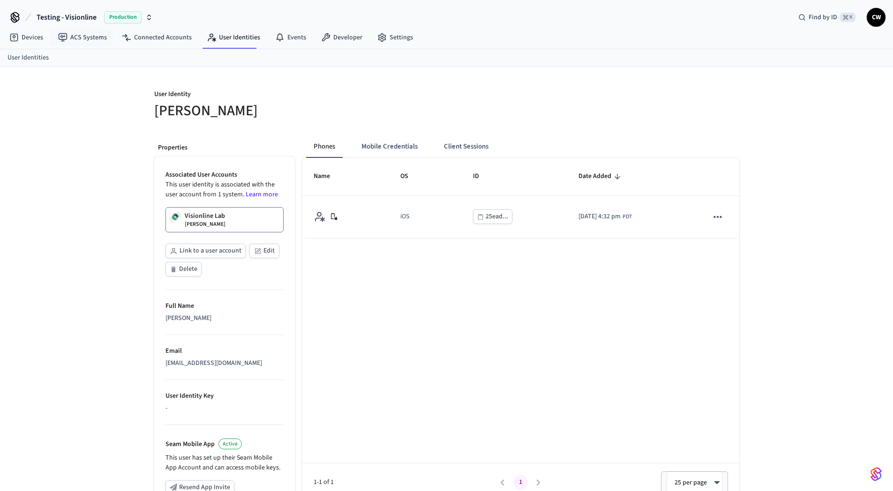
click at [67, 14] on span "Testing - Visionline" at bounding box center [67, 17] width 60 height 11
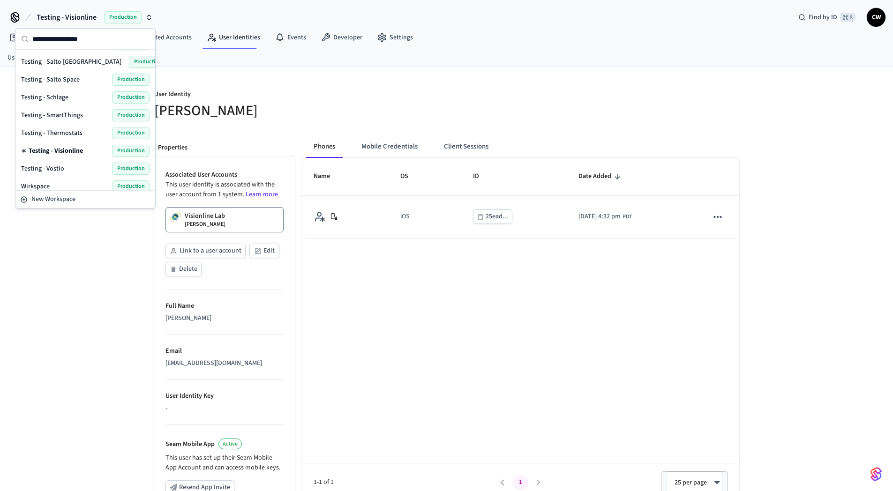
scroll to position [574, 0]
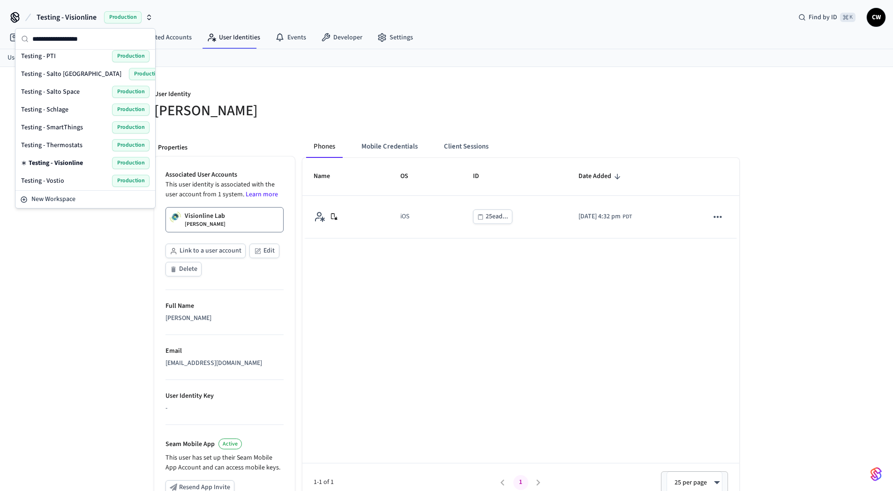
click at [74, 75] on div "Testing - Salto KS Production" at bounding box center [85, 74] width 128 height 12
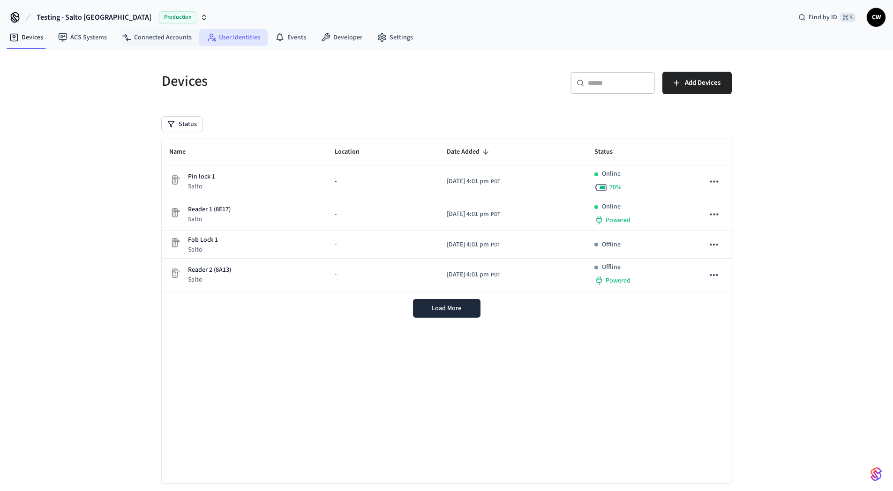
click at [254, 40] on link "User Identities" at bounding box center [233, 37] width 68 height 17
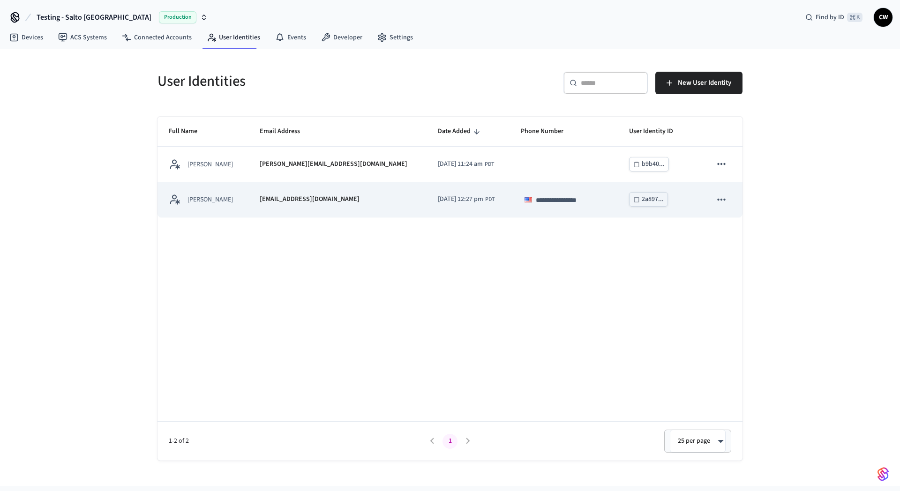
click at [244, 204] on td "Collin Wirkus" at bounding box center [202, 199] width 91 height 35
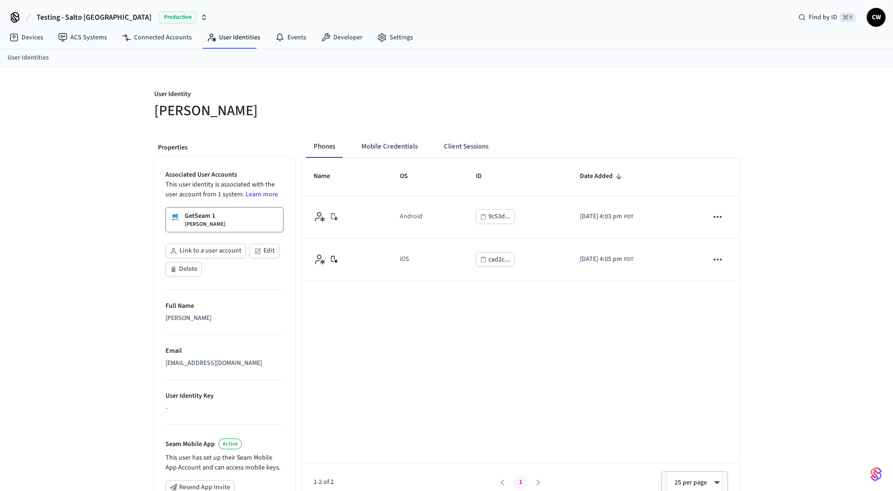
click at [206, 223] on p "Collin Wirkus" at bounding box center [205, 224] width 41 height 7
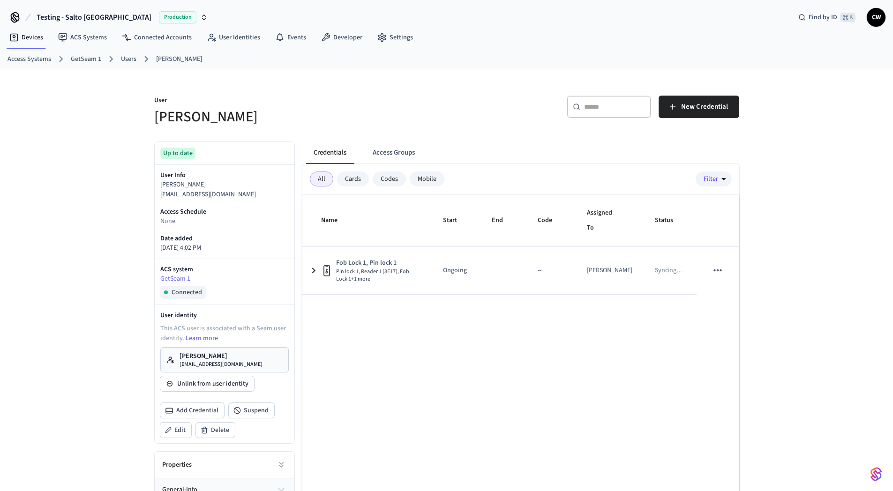
click at [135, 237] on div "User [PERSON_NAME] ​ ​ New Credential Up to date User Info [PERSON_NAME] [PERSO…" at bounding box center [446, 319] width 893 height 501
click at [79, 172] on div "User [PERSON_NAME] ​ ​ New Credential Up to date User Info [PERSON_NAME] [PERSO…" at bounding box center [446, 319] width 893 height 501
click at [108, 194] on div "User Collin Wirkus ​ ​ New Credential Up to date User Info Collin Wirkus collin…" at bounding box center [446, 319] width 893 height 501
click at [85, 37] on link "ACS Systems" at bounding box center [83, 37] width 64 height 17
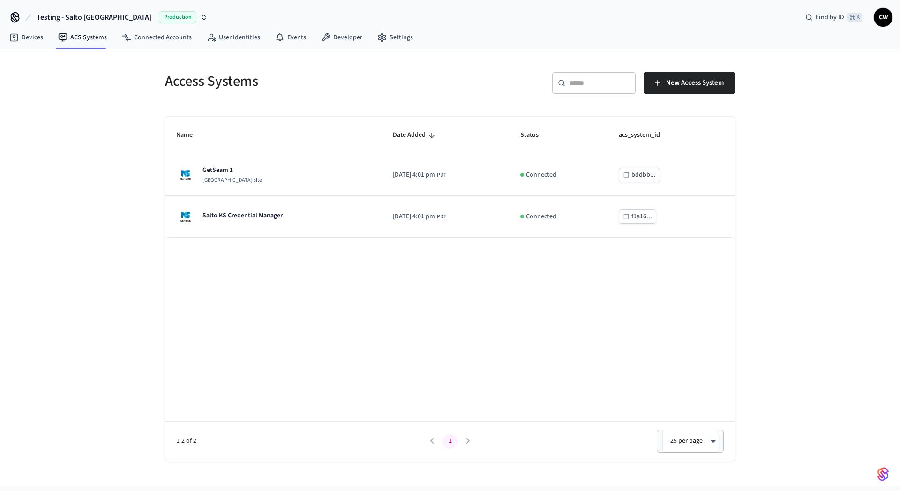
click at [107, 199] on div "Access Systems ​ ​ New Access System Name Date Added Status acs_system_id GetSe…" at bounding box center [450, 267] width 900 height 437
click at [153, 44] on link "Connected Accounts" at bounding box center [156, 37] width 85 height 17
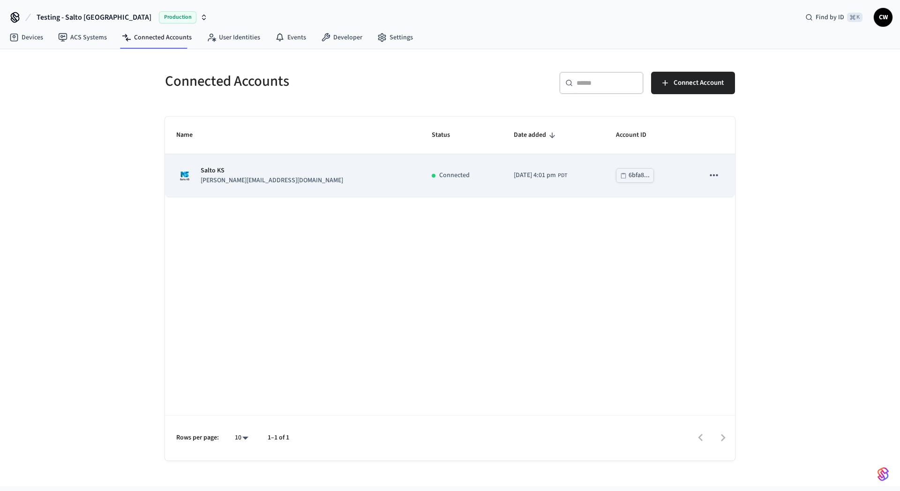
click at [712, 177] on icon "sticky table" at bounding box center [714, 175] width 12 height 12
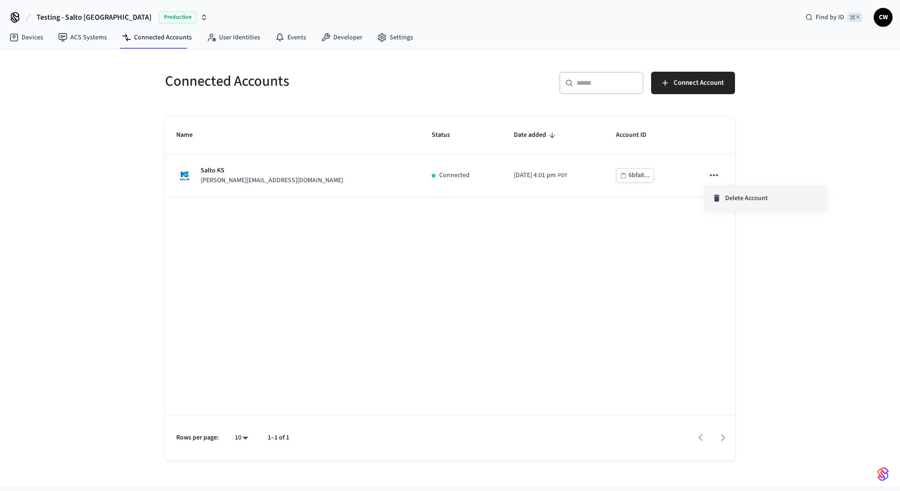
click at [740, 198] on span "Delete Account" at bounding box center [746, 198] width 43 height 9
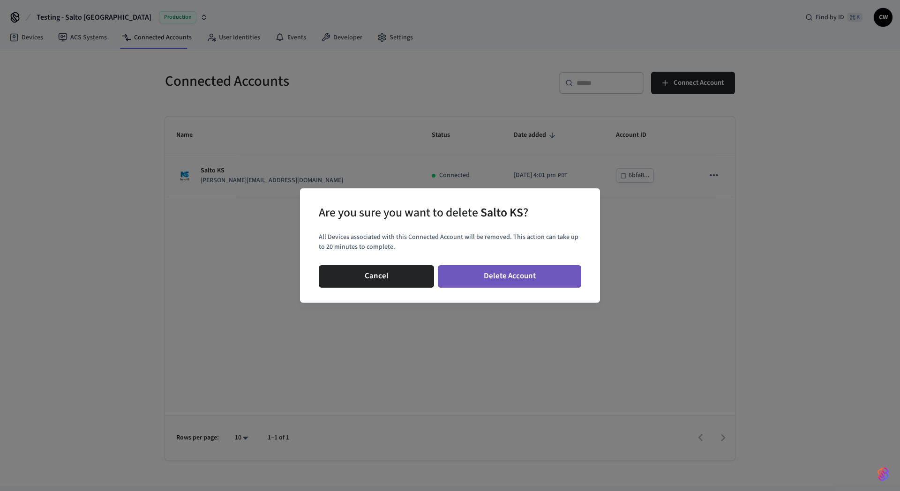
click at [547, 276] on button "Delete Account" at bounding box center [509, 276] width 143 height 22
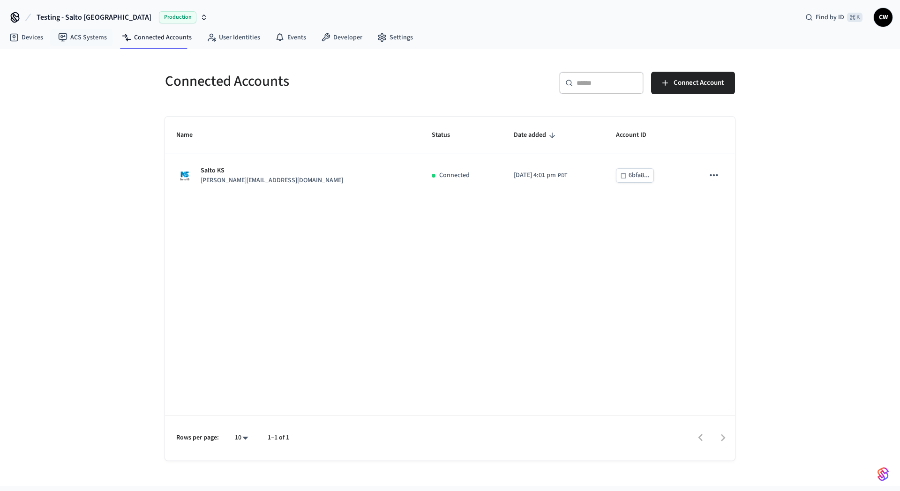
click at [98, 145] on div "Connected Accounts ​ ​ Connect Account Name Status Date added Account ID Salto …" at bounding box center [450, 267] width 900 height 437
click at [77, 44] on link "ACS Systems" at bounding box center [83, 37] width 64 height 17
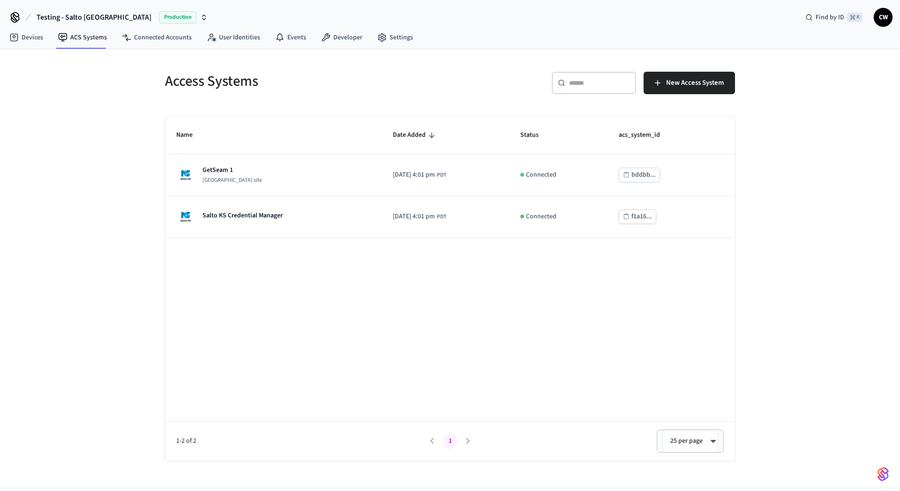
click at [97, 167] on div "Access Systems ​ ​ New Access System Name Date Added Status acs_system_id GetSe…" at bounding box center [450, 267] width 900 height 437
click at [150, 37] on link "Connected Accounts" at bounding box center [156, 37] width 85 height 17
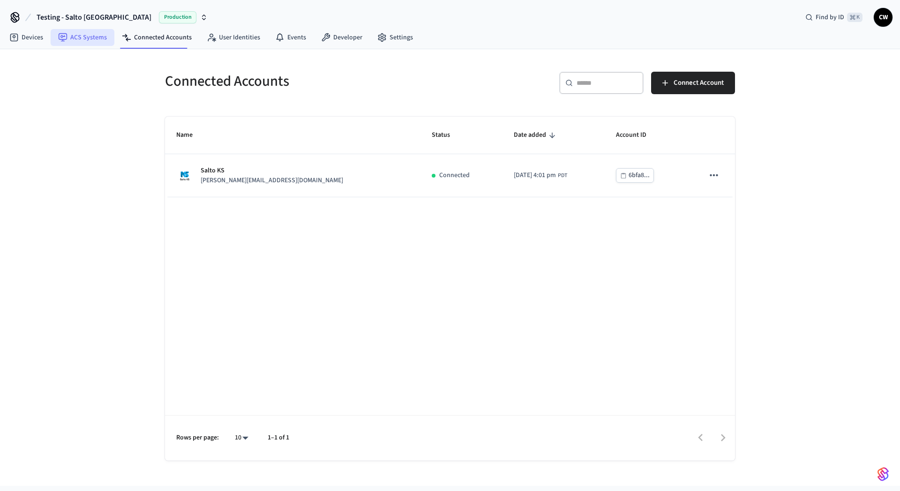
click at [85, 42] on link "ACS Systems" at bounding box center [83, 37] width 64 height 17
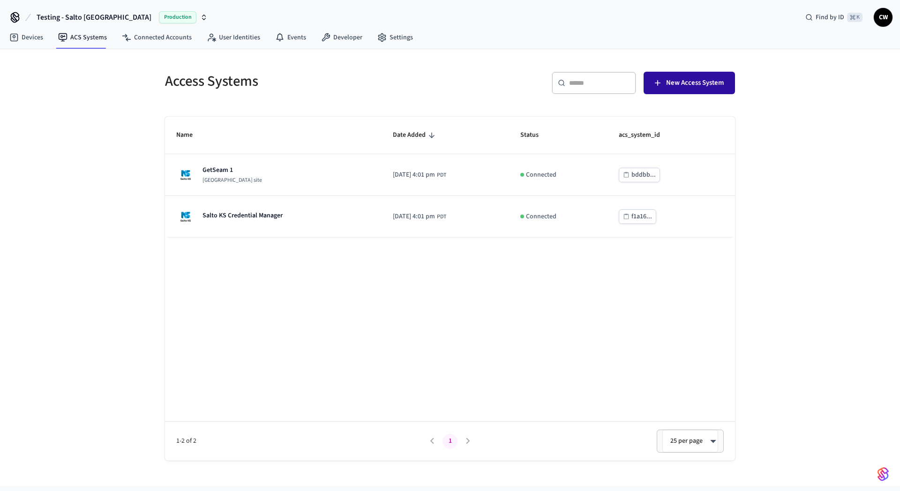
click at [669, 87] on span "New Access System" at bounding box center [695, 83] width 58 height 12
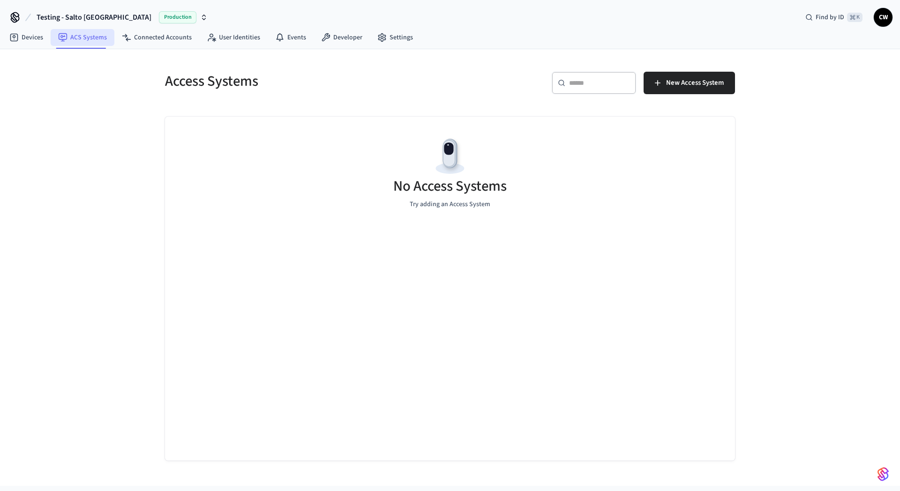
click at [96, 43] on link "ACS Systems" at bounding box center [83, 37] width 64 height 17
drag, startPoint x: 79, startPoint y: 109, endPoint x: 58, endPoint y: 14, distance: 97.8
click at [79, 110] on div "Access Systems ​ ​ New Access System No Access Systems Try adding an Access Sys…" at bounding box center [450, 267] width 900 height 437
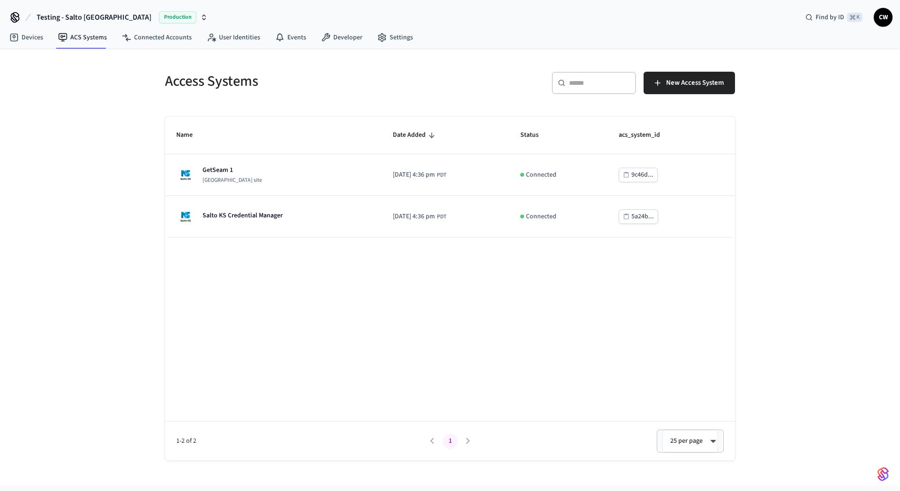
click at [155, 151] on div "Access Systems ​ ​ New Access System Name Date Added Status acs_system_id GetSe…" at bounding box center [450, 255] width 600 height 412
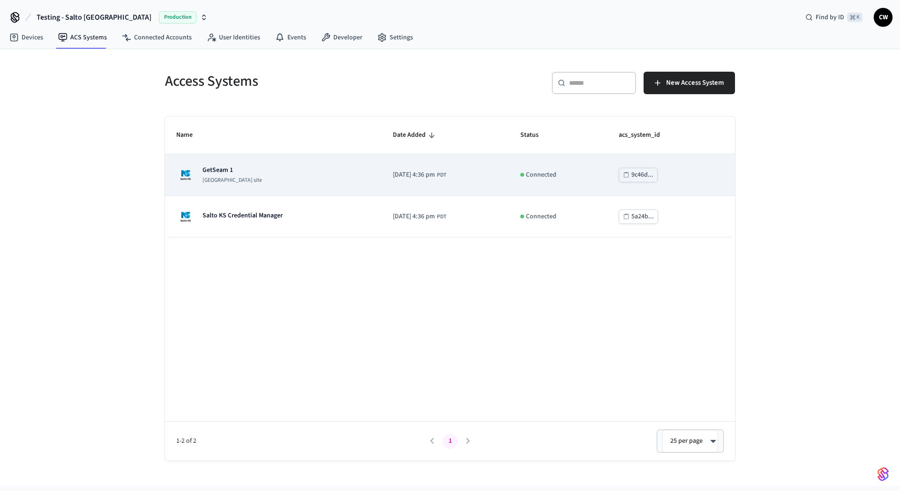
click at [284, 172] on div "GetSeam 1 Salto KS site" at bounding box center [273, 174] width 194 height 19
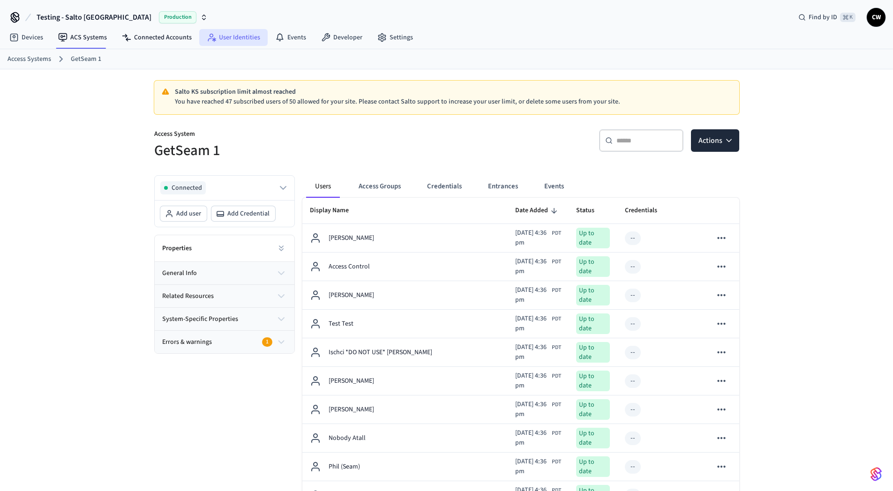
click at [237, 38] on link "User Identities" at bounding box center [233, 37] width 68 height 17
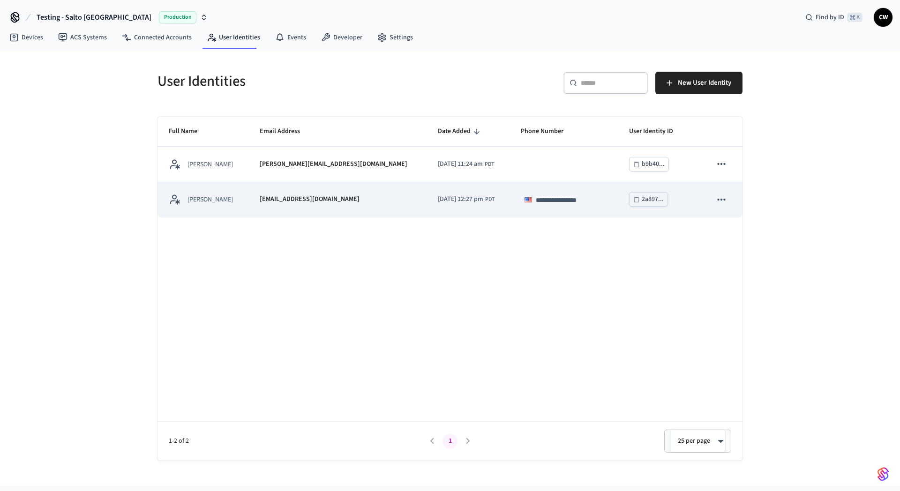
click at [262, 195] on td "[EMAIL_ADDRESS][DOMAIN_NAME]" at bounding box center [337, 199] width 178 height 35
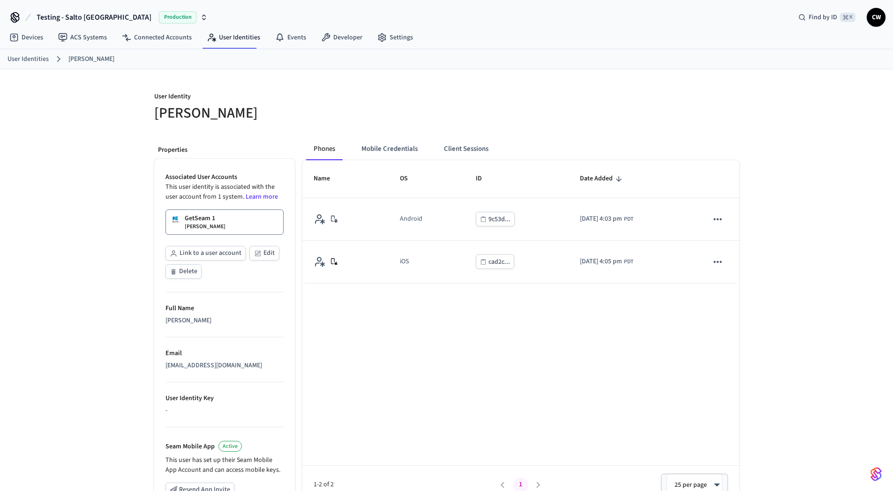
click at [212, 226] on p "[PERSON_NAME]" at bounding box center [205, 226] width 41 height 7
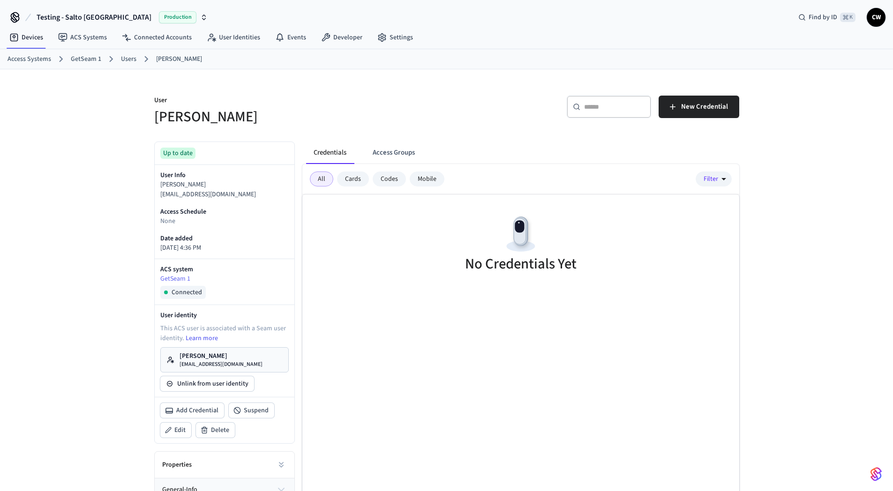
click at [434, 139] on div "Credentials Access Groups All Cards Codes Mobile Filter No Credentials Yet" at bounding box center [517, 352] width 444 height 436
click at [489, 294] on div "No Credentials Yet" at bounding box center [520, 246] width 437 height 102
click at [715, 109] on span "New Credential" at bounding box center [704, 107] width 47 height 12
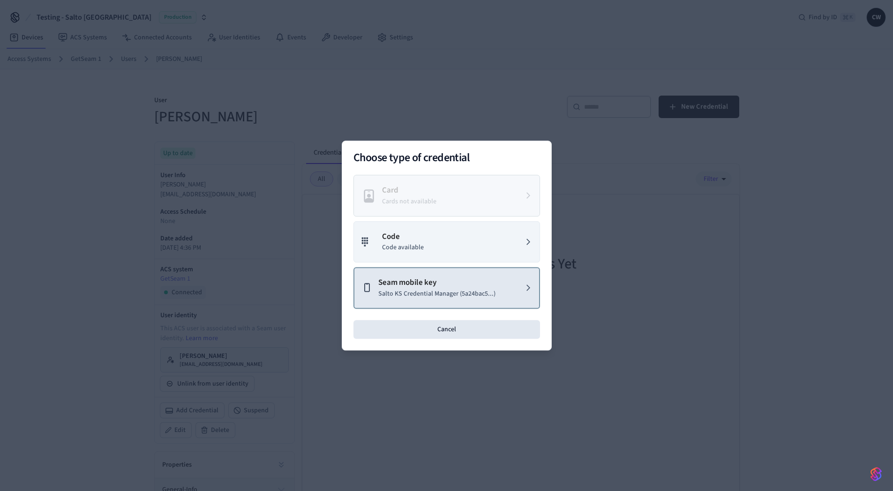
click at [460, 281] on p "Seam mobile key" at bounding box center [436, 283] width 117 height 12
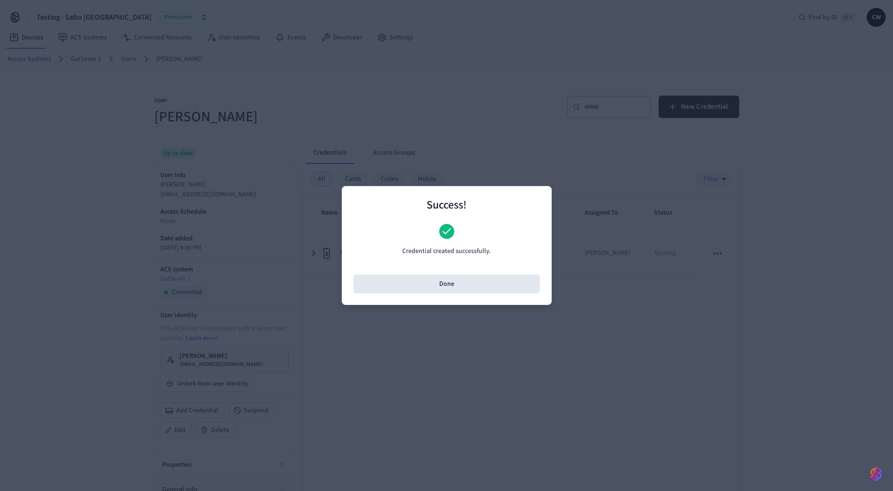
click at [456, 296] on div "Success! Credential created successfully. Done" at bounding box center [447, 245] width 210 height 119
click at [461, 284] on button "Done" at bounding box center [446, 284] width 187 height 19
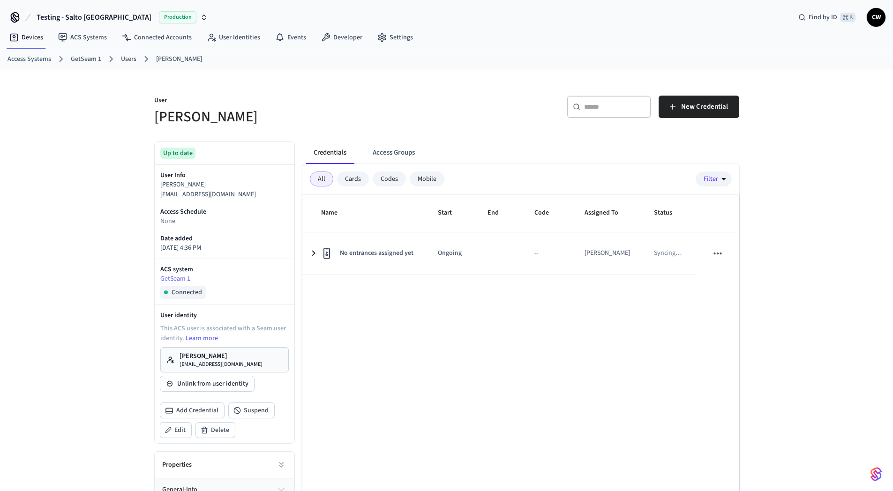
click at [413, 121] on h5 "[PERSON_NAME]" at bounding box center [297, 116] width 287 height 19
click at [398, 142] on button "Access Groups" at bounding box center [393, 153] width 57 height 22
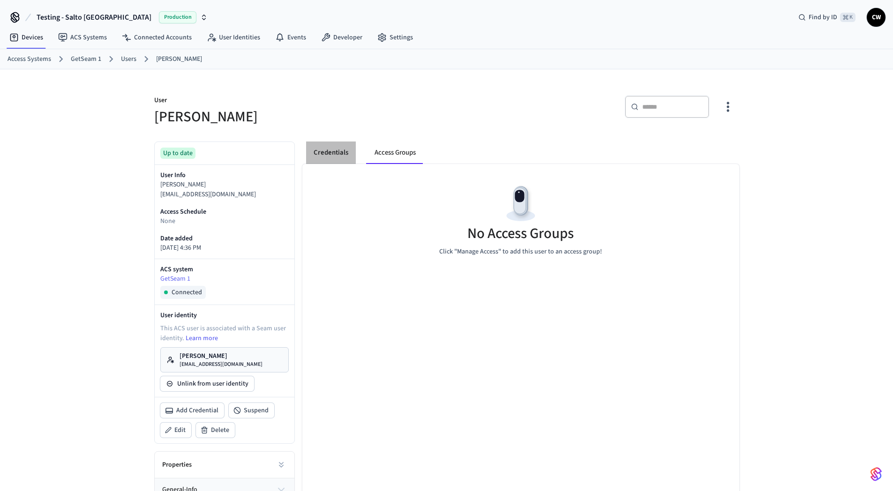
click at [328, 150] on button "Credentials" at bounding box center [331, 153] width 50 height 22
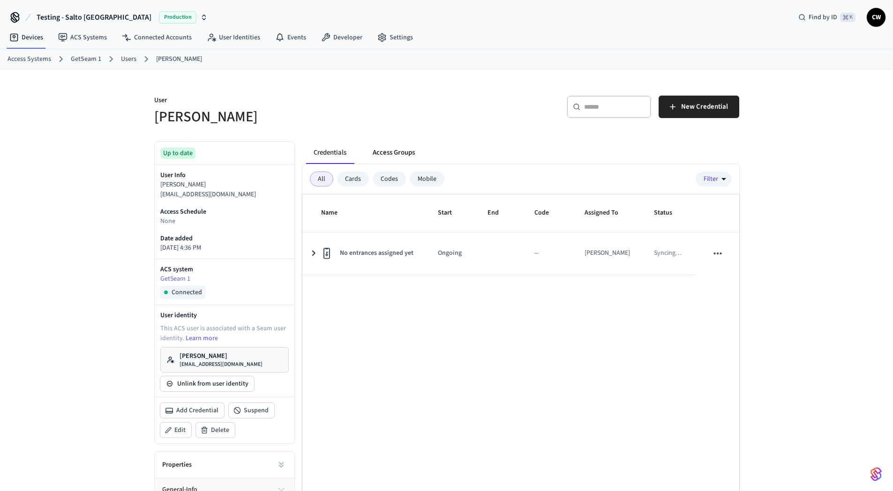
click at [405, 150] on button "Access Groups" at bounding box center [393, 153] width 57 height 22
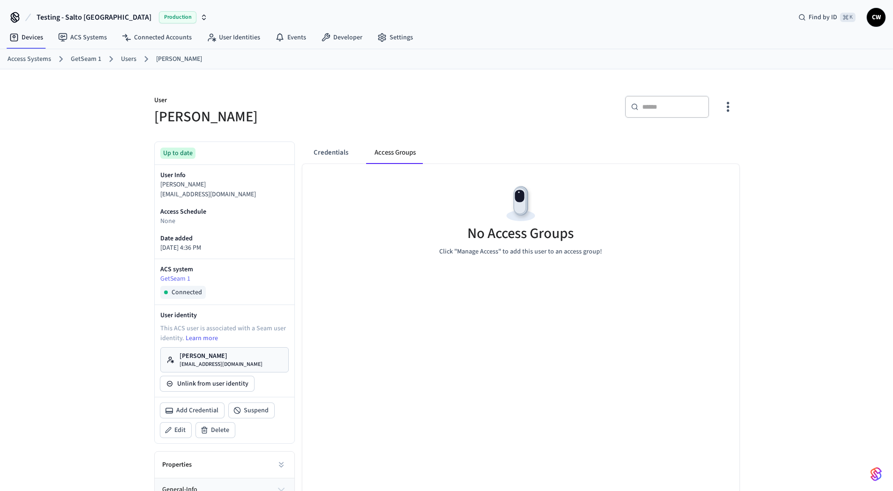
click at [720, 110] on icon "button" at bounding box center [727, 106] width 15 height 15
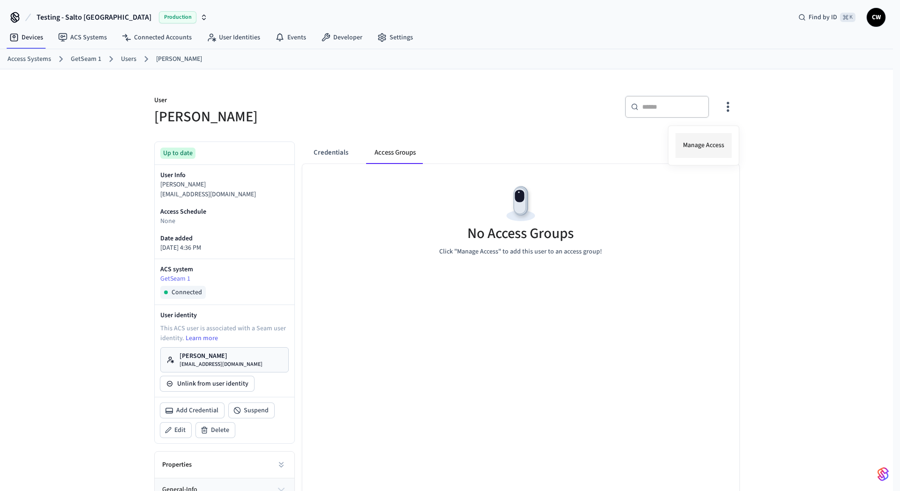
click at [707, 138] on li "Manage Access" at bounding box center [703, 145] width 56 height 25
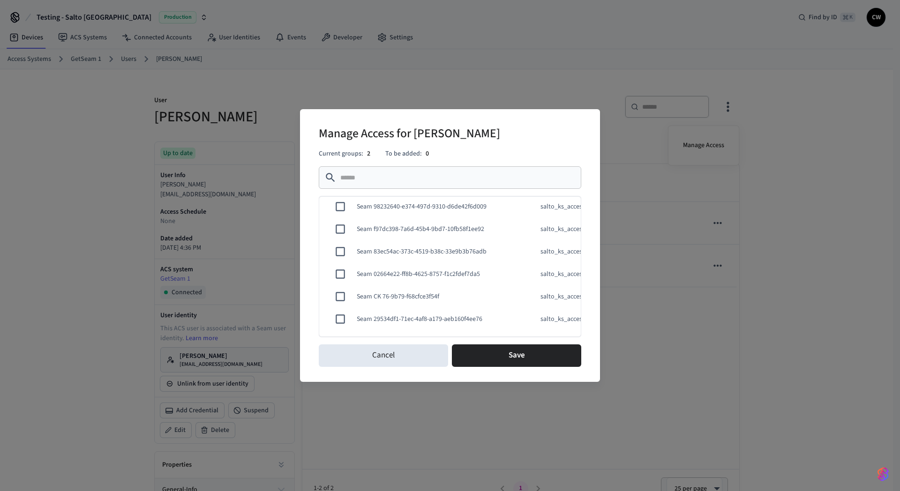
scroll to position [1342, 0]
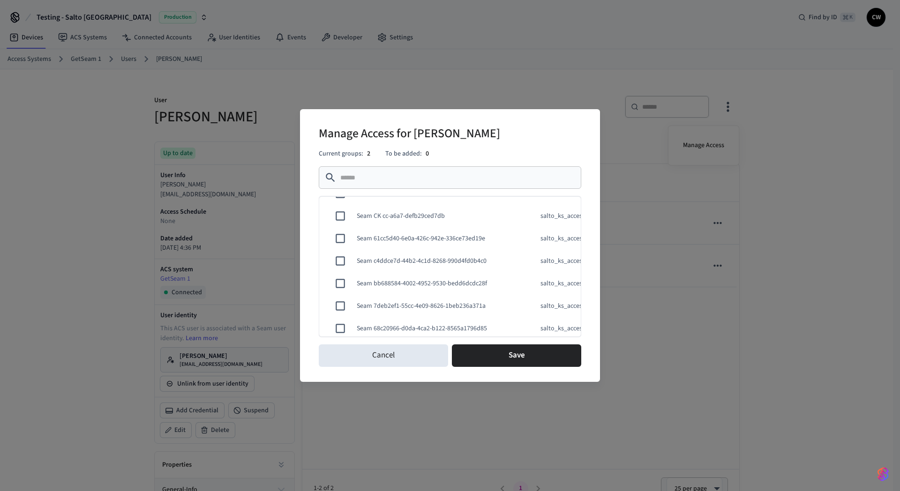
click at [419, 179] on input "text" at bounding box center [457, 177] width 235 height 9
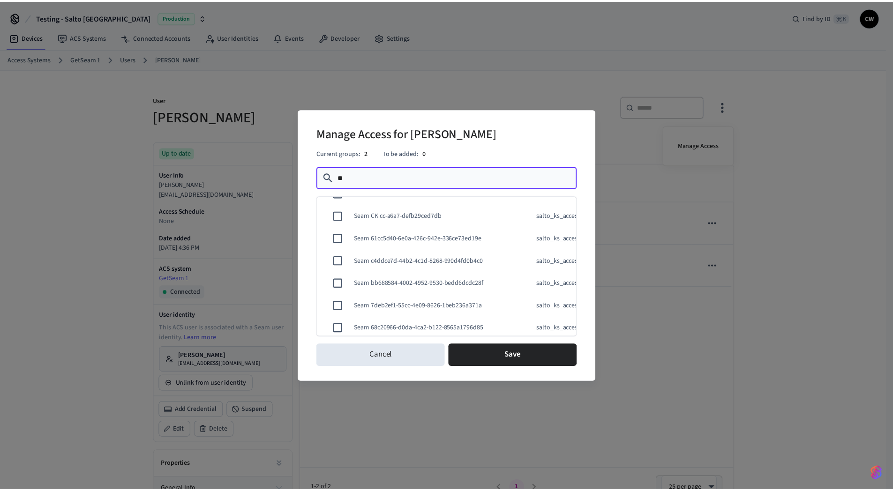
scroll to position [6, 0]
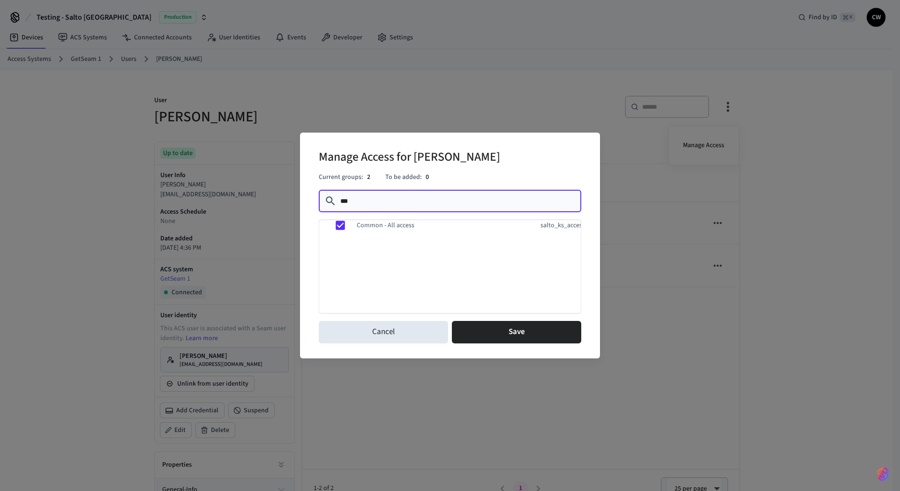
type input "***"
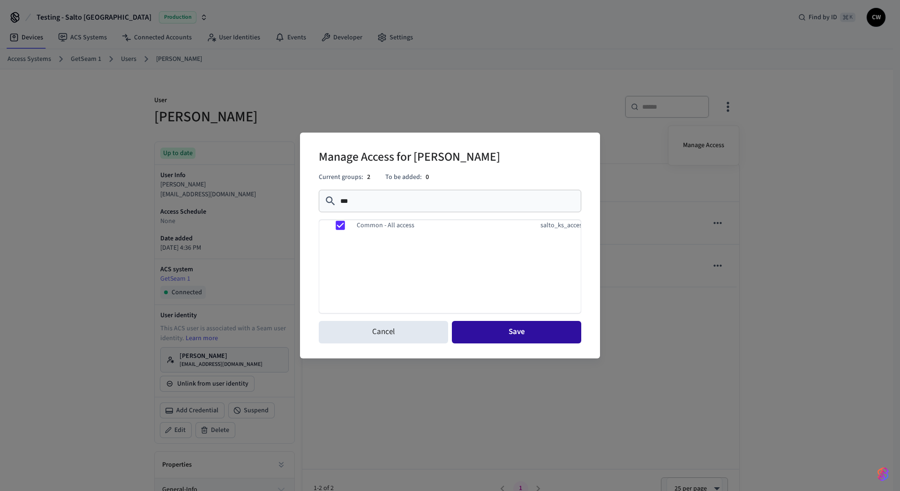
click at [548, 327] on button "Save" at bounding box center [516, 332] width 129 height 22
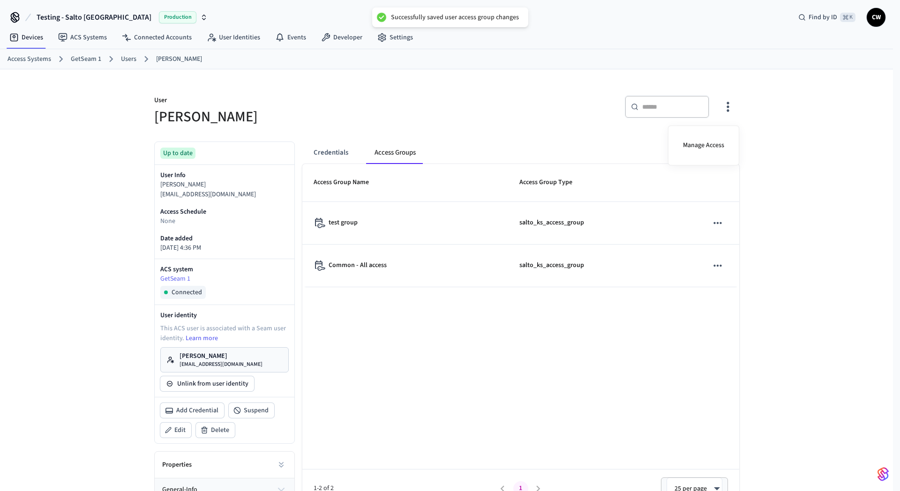
click at [464, 331] on div at bounding box center [450, 245] width 900 height 491
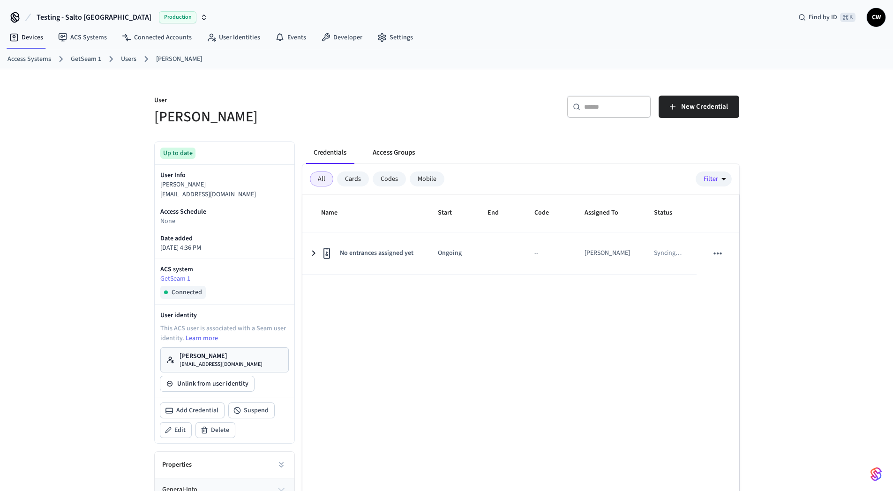
click at [384, 156] on button "Access Groups" at bounding box center [393, 153] width 57 height 22
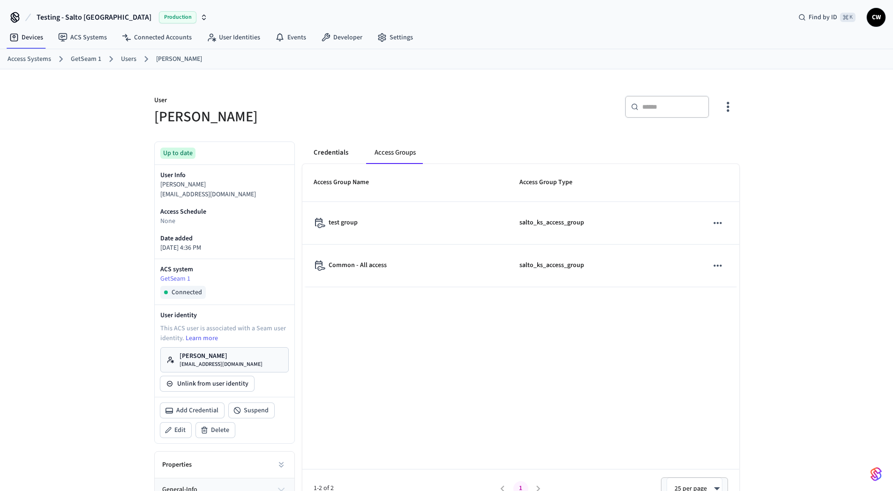
click at [337, 156] on button "Credentials" at bounding box center [331, 153] width 50 height 22
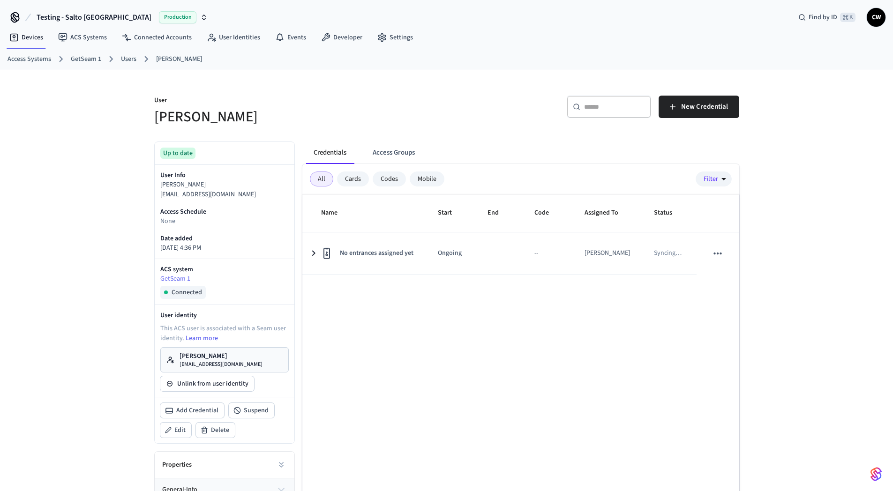
click at [787, 221] on div "User Collin Wirkus ​ ​ New Credential Up to date User Info Collin Wirkus collin…" at bounding box center [446, 319] width 893 height 501
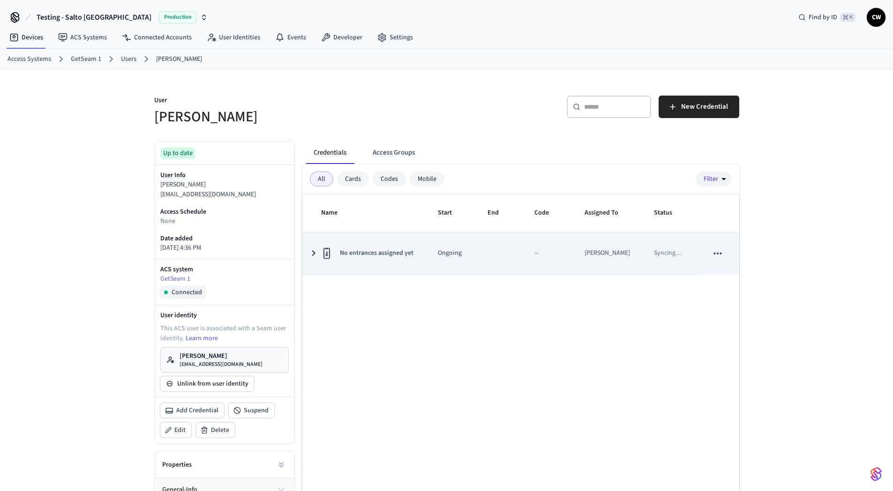
click at [716, 255] on icon "sticky table" at bounding box center [718, 253] width 12 height 12
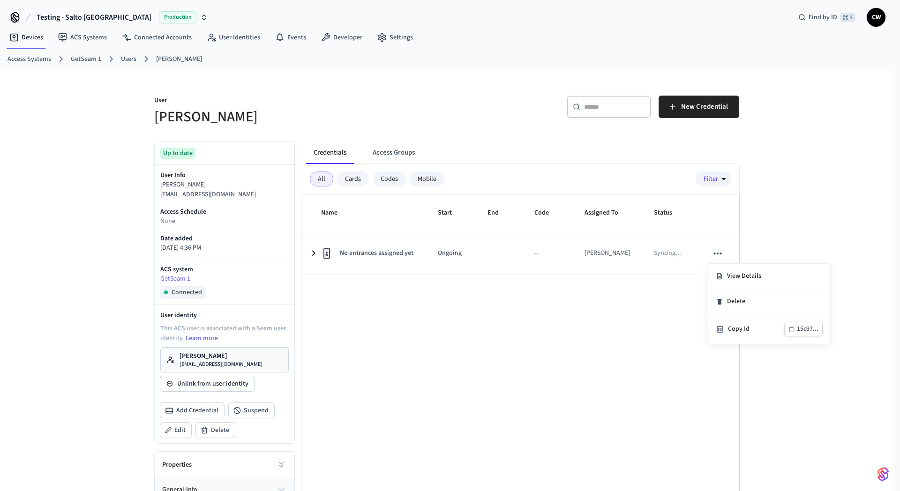
click at [593, 349] on div at bounding box center [450, 245] width 900 height 491
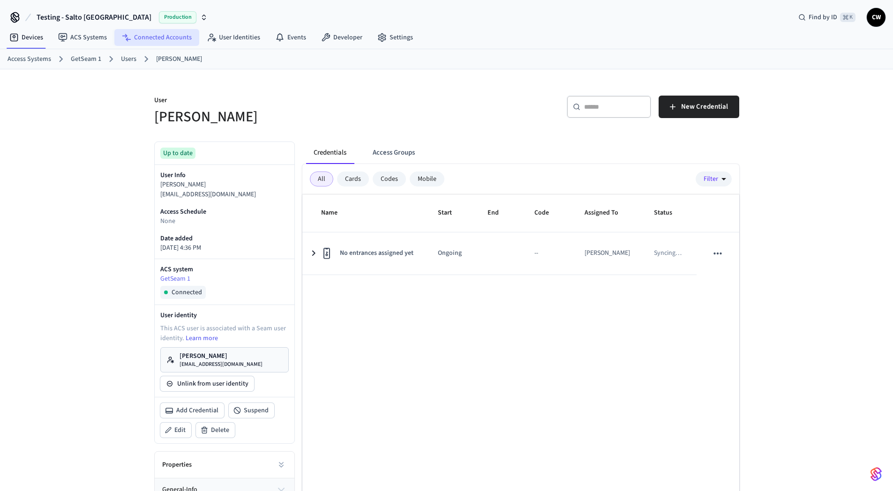
click at [153, 36] on link "Connected Accounts" at bounding box center [156, 37] width 85 height 17
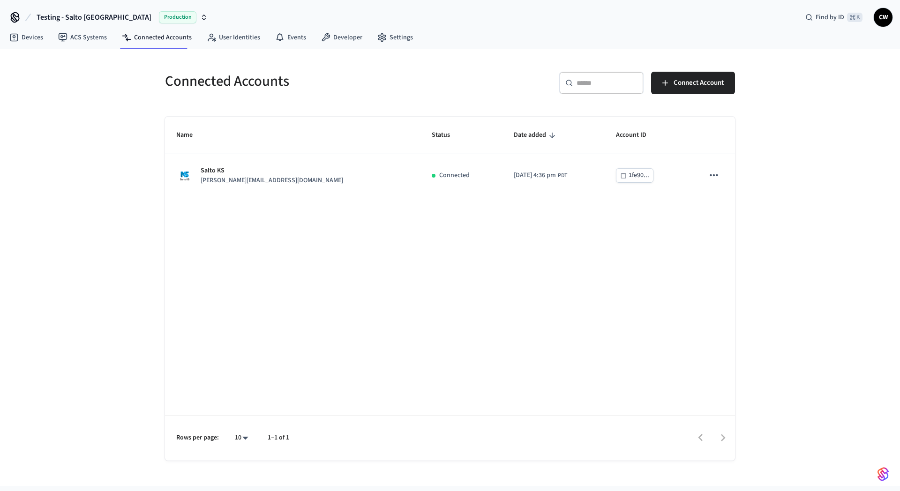
click at [117, 186] on div "Connected Accounts ​ ​ Connect Account Name Status Date added Account ID Salto …" at bounding box center [450, 267] width 900 height 437
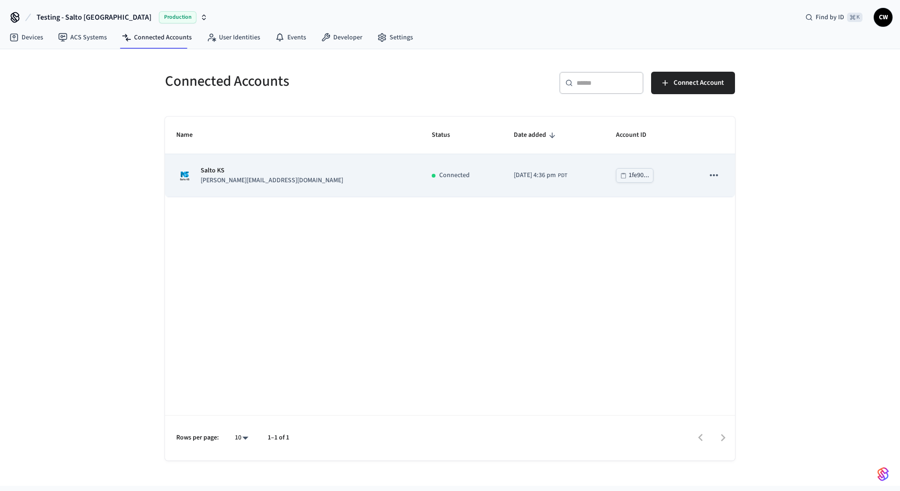
click at [711, 177] on icon "sticky table" at bounding box center [714, 175] width 12 height 12
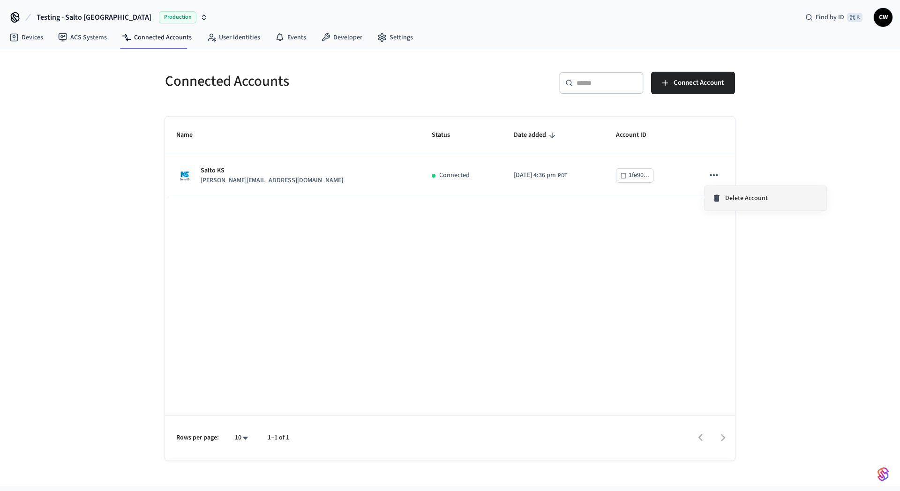
click at [742, 201] on span "Delete Account" at bounding box center [746, 198] width 43 height 9
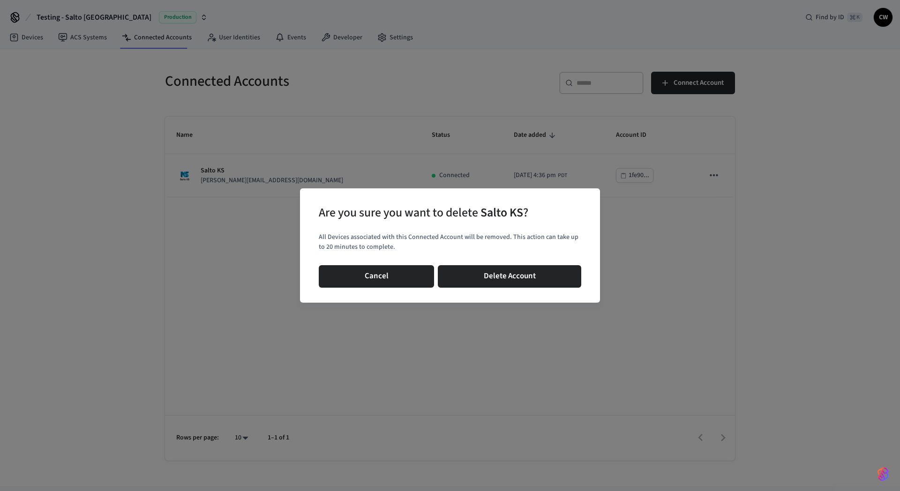
drag, startPoint x: 350, startPoint y: 274, endPoint x: 393, endPoint y: 258, distance: 46.6
click at [351, 274] on button "Cancel" at bounding box center [376, 276] width 115 height 22
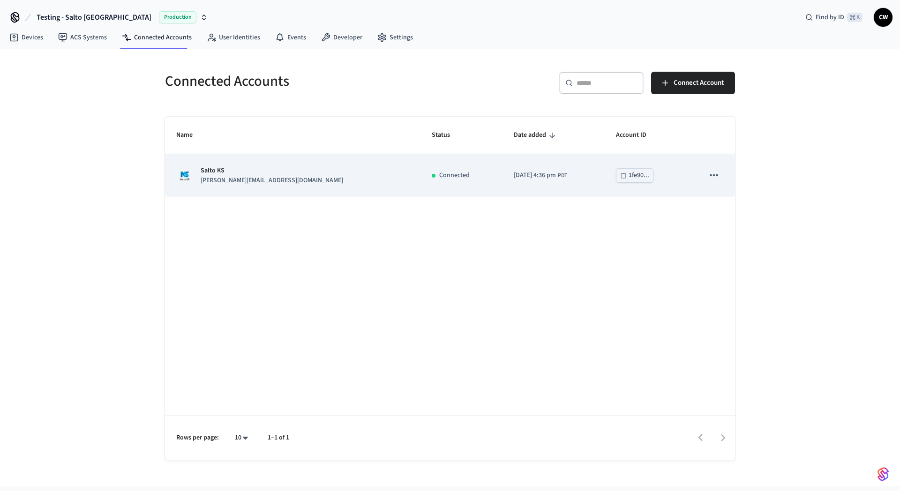
click at [668, 175] on td "1fe90..." at bounding box center [649, 175] width 88 height 43
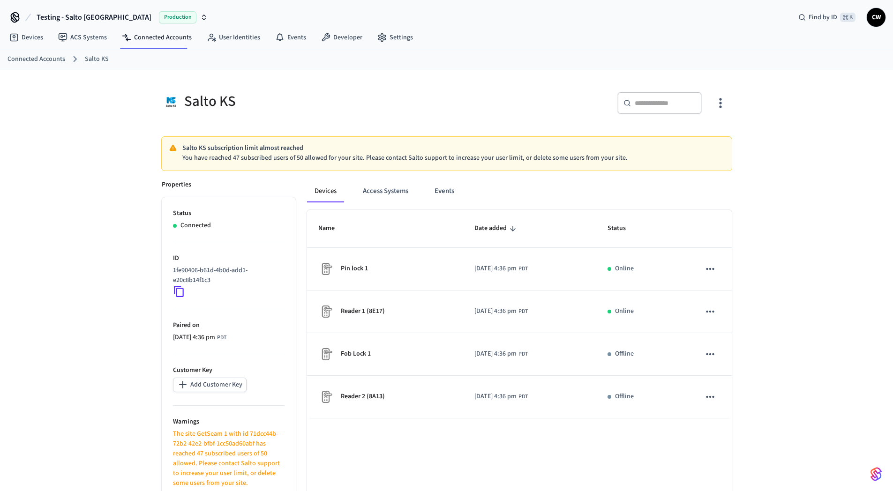
click at [715, 102] on icon "button" at bounding box center [720, 103] width 15 height 15
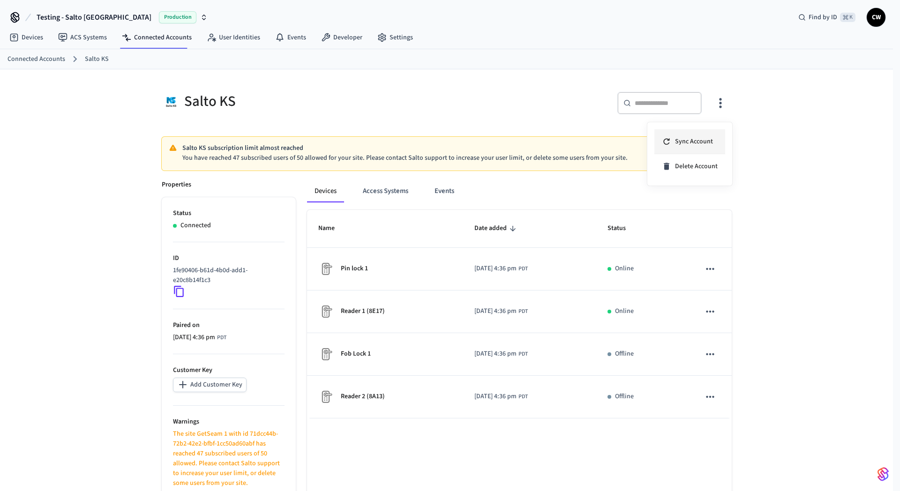
click at [708, 140] on span "Sync Account" at bounding box center [694, 141] width 38 height 9
click at [423, 121] on div at bounding box center [450, 245] width 900 height 491
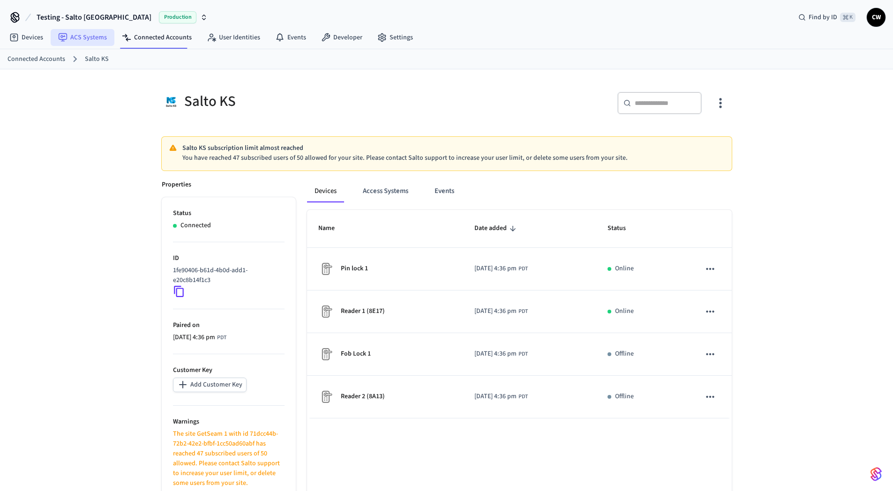
click at [89, 36] on link "ACS Systems" at bounding box center [83, 37] width 64 height 17
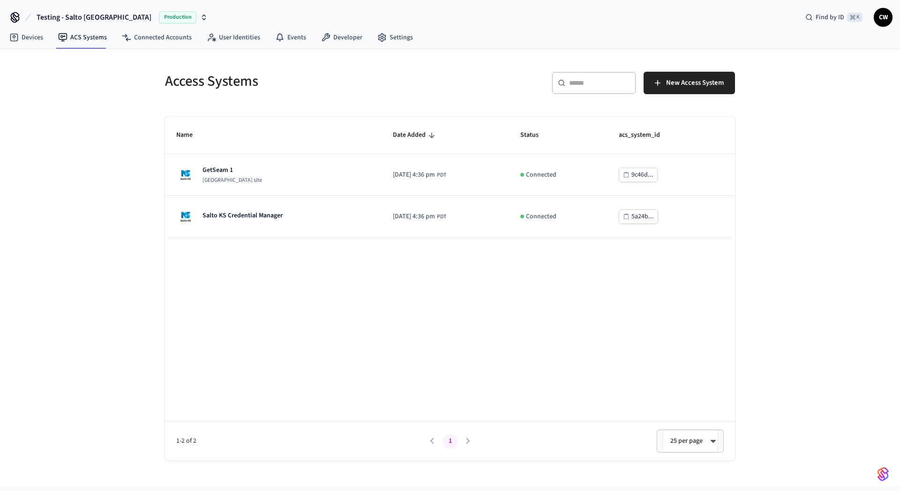
drag, startPoint x: 69, startPoint y: 172, endPoint x: 155, endPoint y: 166, distance: 86.0
click at [70, 172] on div "Access Systems ​ ​ New Access System Name Date Added Status acs_system_id GetSe…" at bounding box center [450, 267] width 900 height 437
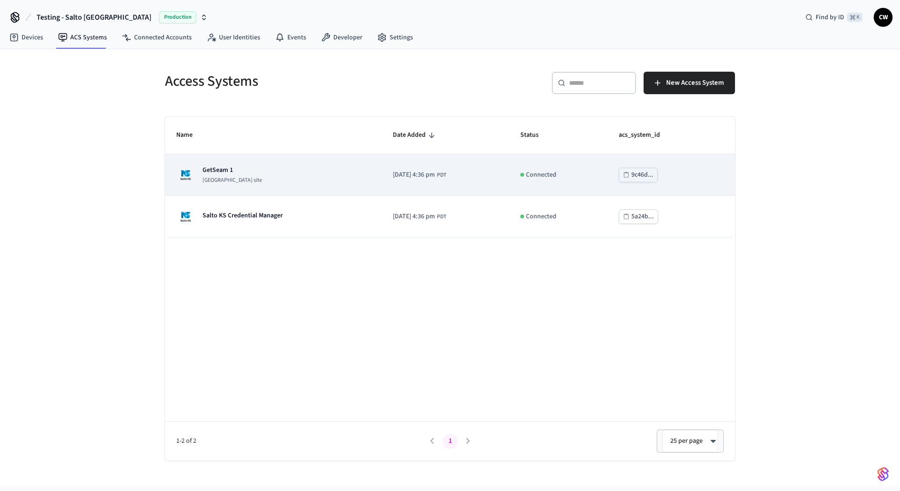
click at [273, 169] on div "GetSeam 1 Salto KS site" at bounding box center [273, 174] width 194 height 19
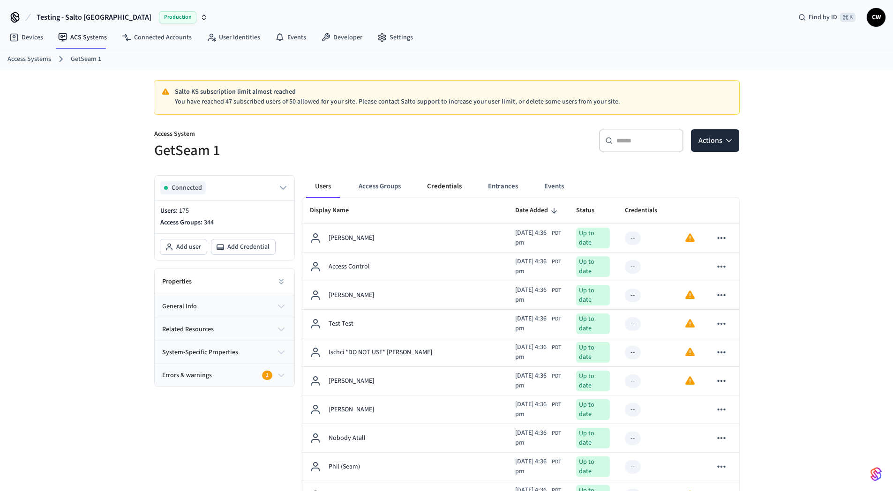
click at [452, 189] on button "Credentials" at bounding box center [445, 186] width 50 height 22
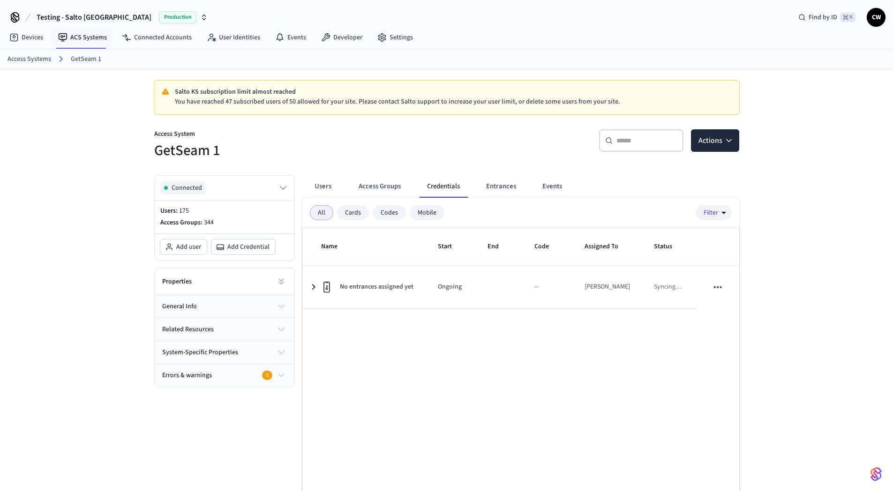
drag, startPoint x: 84, startPoint y: 25, endPoint x: 84, endPoint y: 20, distance: 5.2
click at [84, 23] on button "Testing - Salto KS Production" at bounding box center [122, 17] width 177 height 20
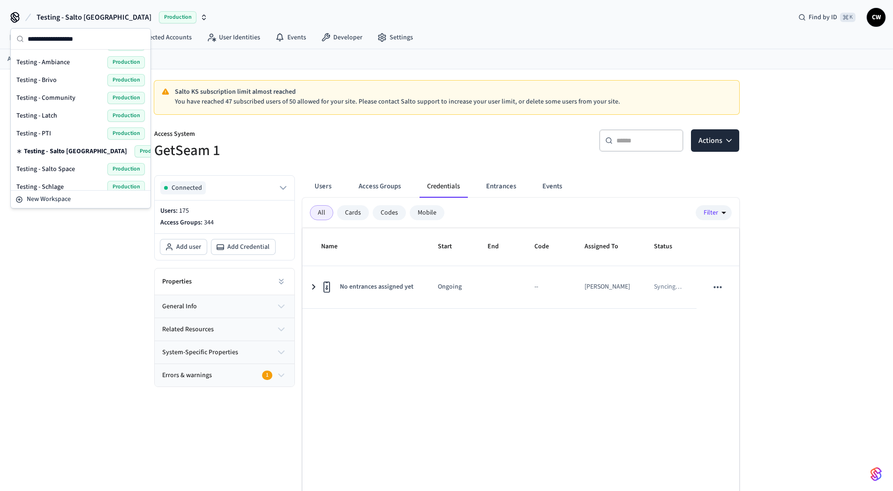
scroll to position [611, 0]
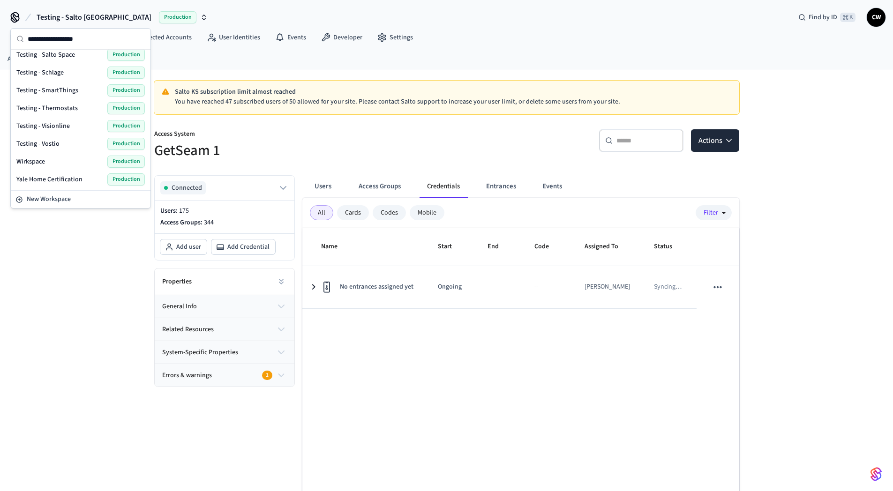
click at [65, 127] on span "Testing - Visionline" at bounding box center [42, 125] width 53 height 9
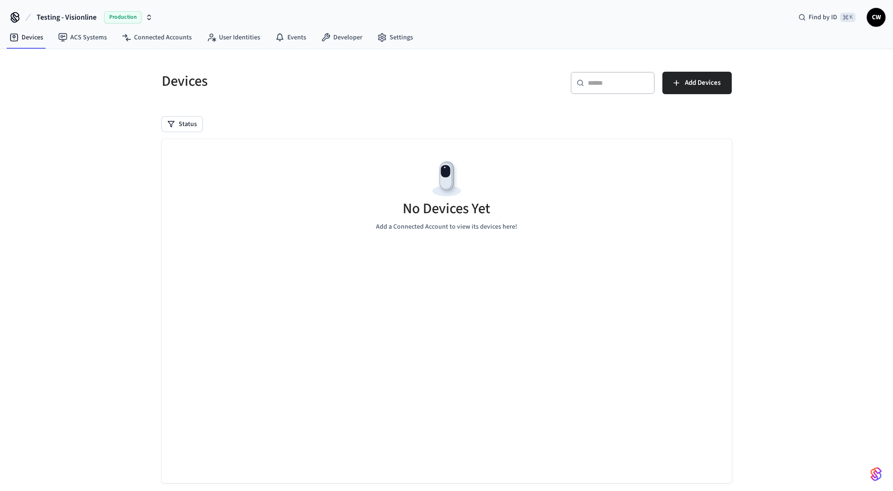
click at [88, 21] on span "Testing - Visionline" at bounding box center [67, 17] width 60 height 11
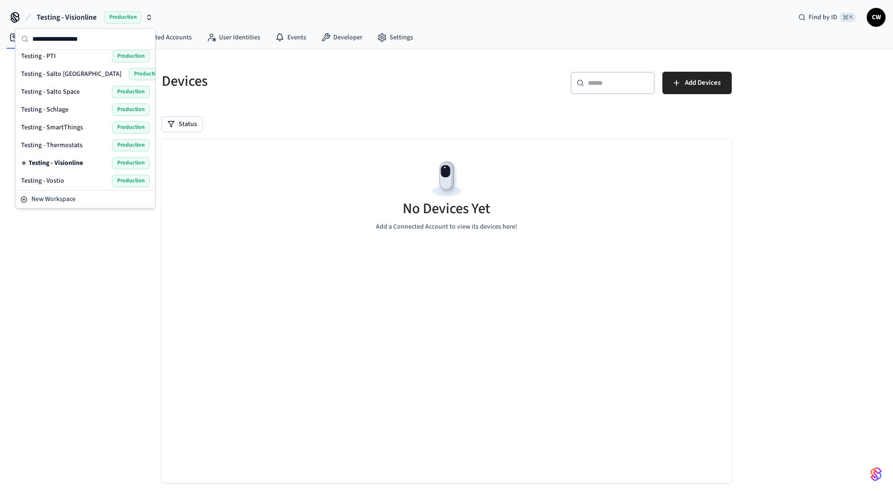
scroll to position [611, 0]
click at [60, 142] on span "Testing - Vostio" at bounding box center [42, 143] width 43 height 9
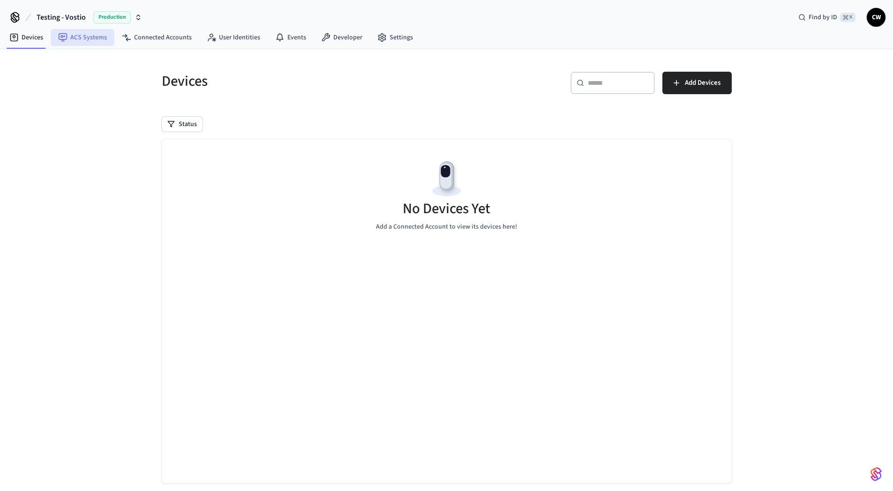
click at [87, 33] on link "ACS Systems" at bounding box center [83, 37] width 64 height 17
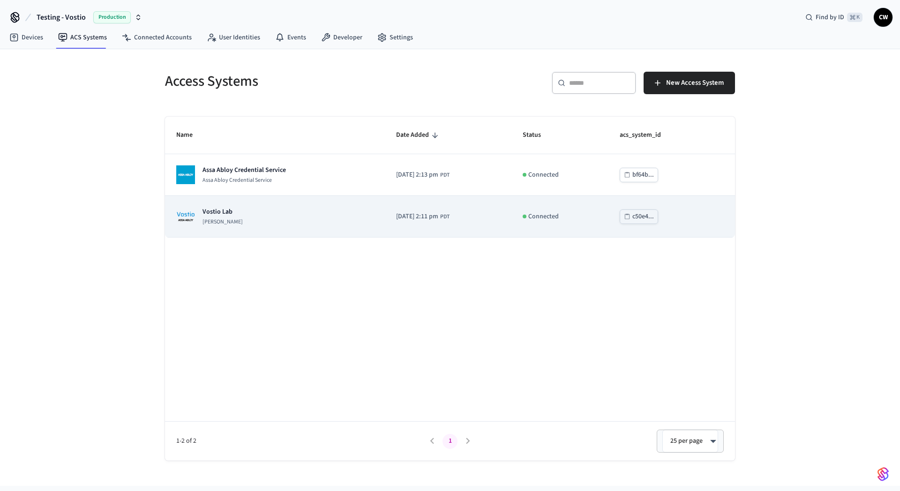
click at [263, 212] on div "Vostio Lab Assa Abloy Vostio" at bounding box center [274, 216] width 197 height 19
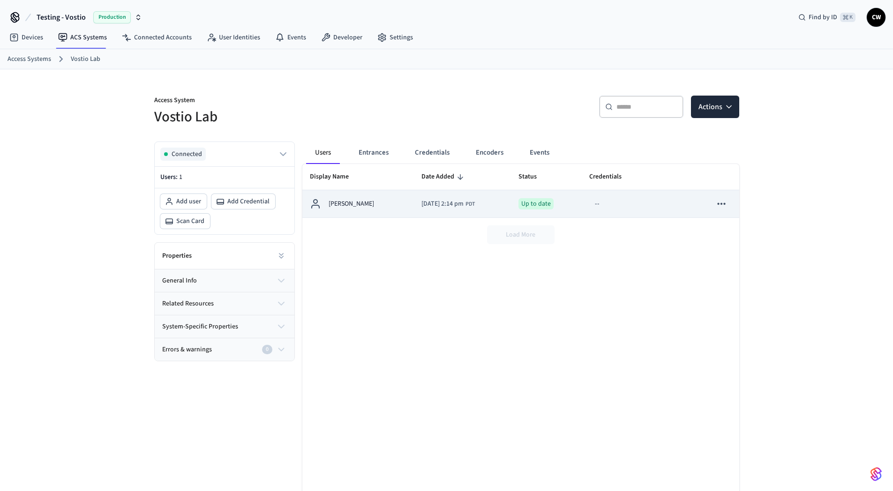
click at [376, 201] on div "[PERSON_NAME]" at bounding box center [358, 203] width 97 height 11
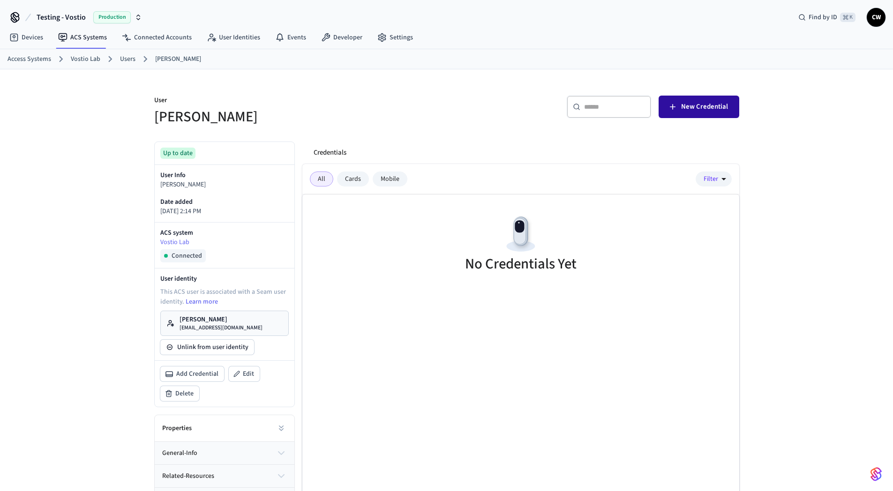
click at [712, 104] on span "New Credential" at bounding box center [704, 107] width 47 height 12
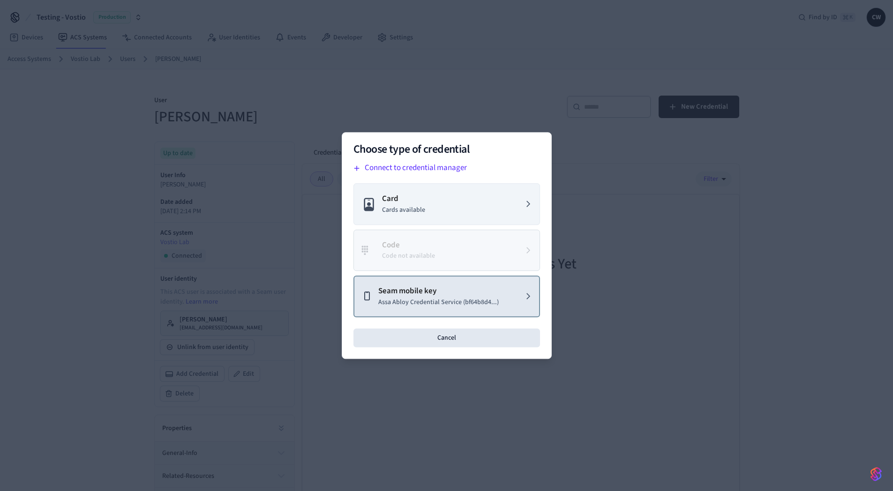
click at [415, 303] on p "Assa Abloy Credential Service (bf64b8d4...)" at bounding box center [438, 303] width 120 height 10
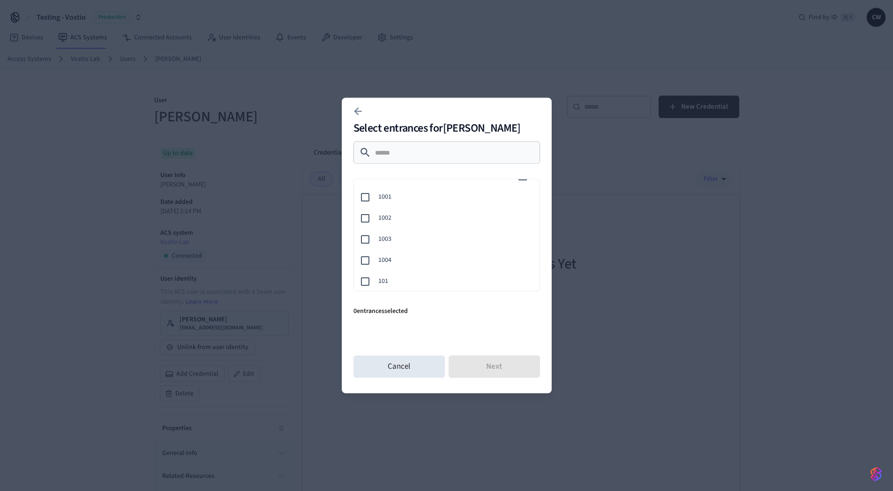
scroll to position [31, 0]
click at [396, 268] on span "101" at bounding box center [455, 265] width 154 height 10
click at [507, 371] on button "Next" at bounding box center [494, 367] width 91 height 22
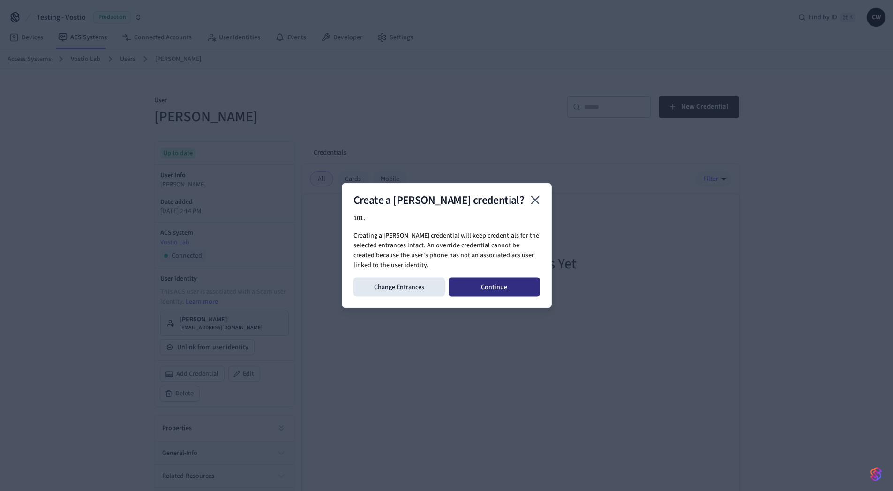
click at [498, 289] on button "Continue" at bounding box center [494, 287] width 91 height 19
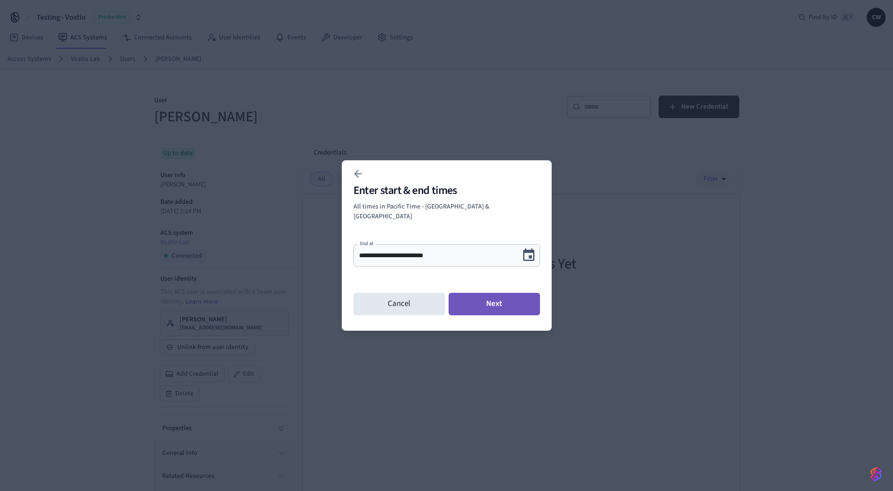
click at [482, 299] on button "Next" at bounding box center [494, 304] width 91 height 22
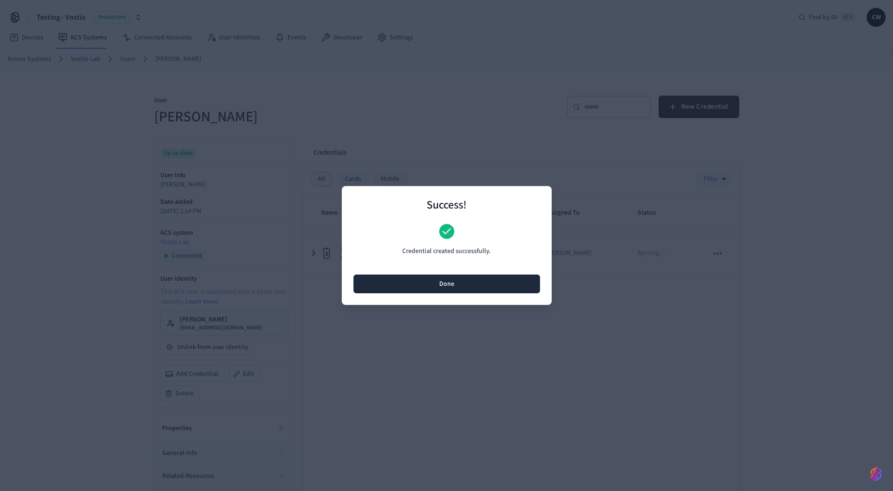
click at [504, 287] on button "Done" at bounding box center [446, 284] width 187 height 19
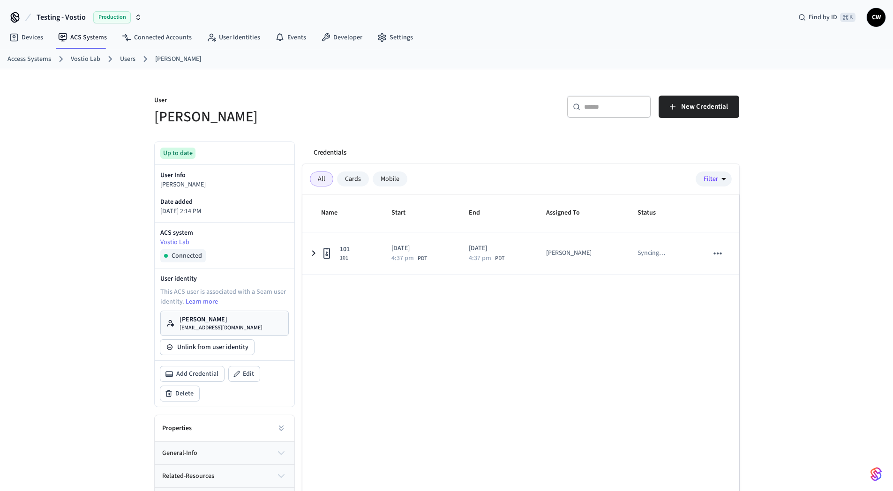
click at [438, 119] on h5 "[PERSON_NAME]" at bounding box center [297, 116] width 287 height 19
click at [427, 102] on p "User" at bounding box center [297, 102] width 287 height 12
click at [54, 18] on span "Testing - Vostio" at bounding box center [61, 17] width 49 height 11
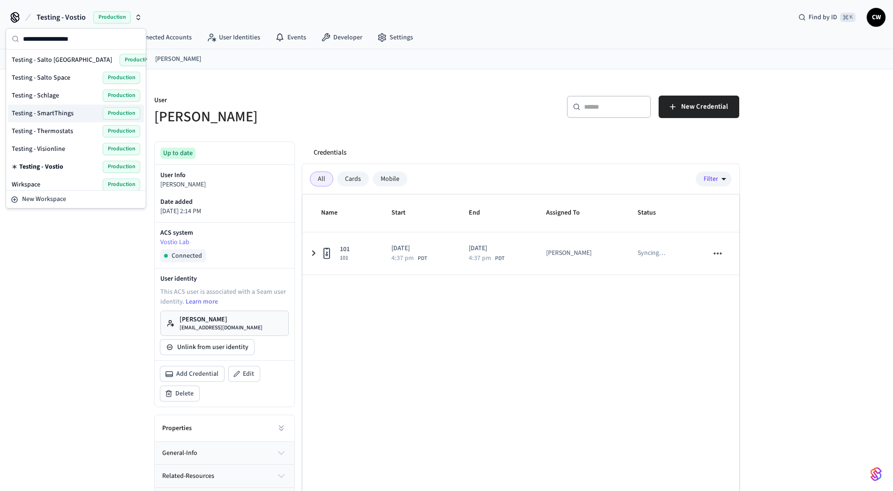
scroll to position [588, 0]
click at [61, 75] on span "Testing - Salto Space" at bounding box center [41, 78] width 59 height 9
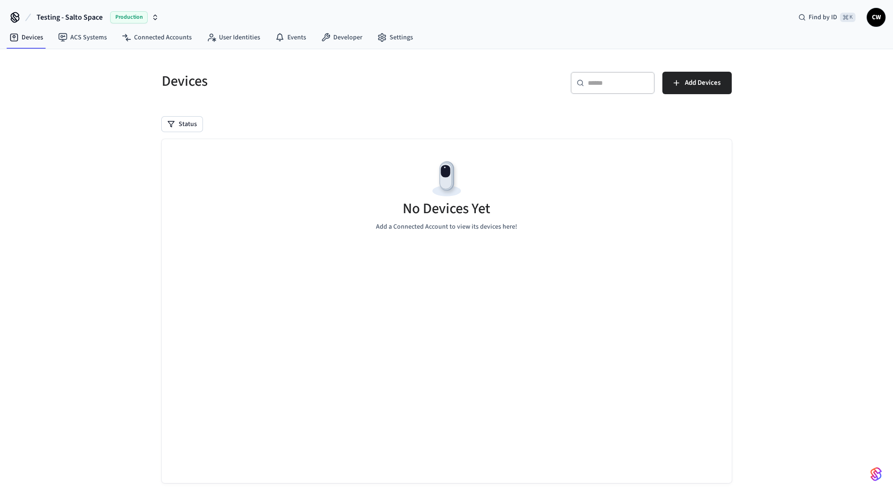
drag, startPoint x: 84, startPoint y: 127, endPoint x: 90, endPoint y: 60, distance: 67.7
click at [84, 127] on div "Devices ​ ​ Add Devices Status No Devices Yet Add a Connected Account to view i…" at bounding box center [446, 278] width 893 height 459
click at [82, 39] on link "ACS Systems" at bounding box center [83, 37] width 64 height 17
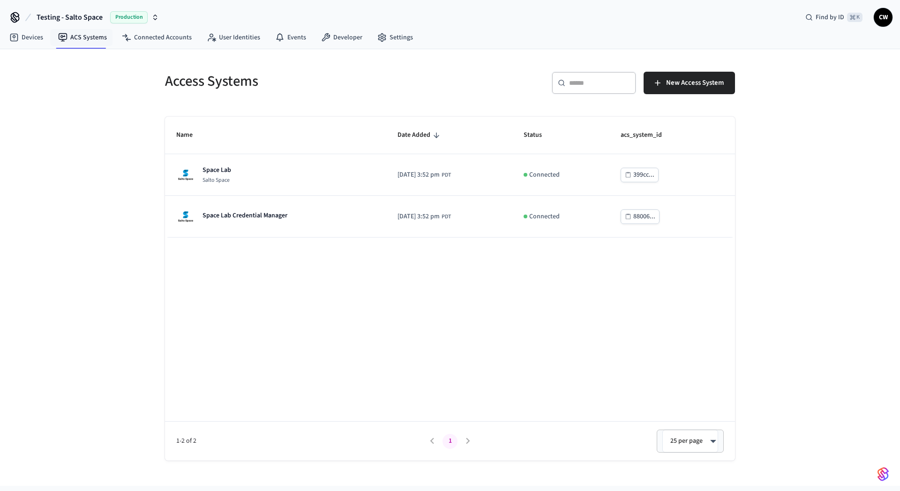
click at [103, 166] on div "Access Systems ​ ​ New Access System Name Date Added Status acs_system_id Space…" at bounding box center [450, 267] width 900 height 437
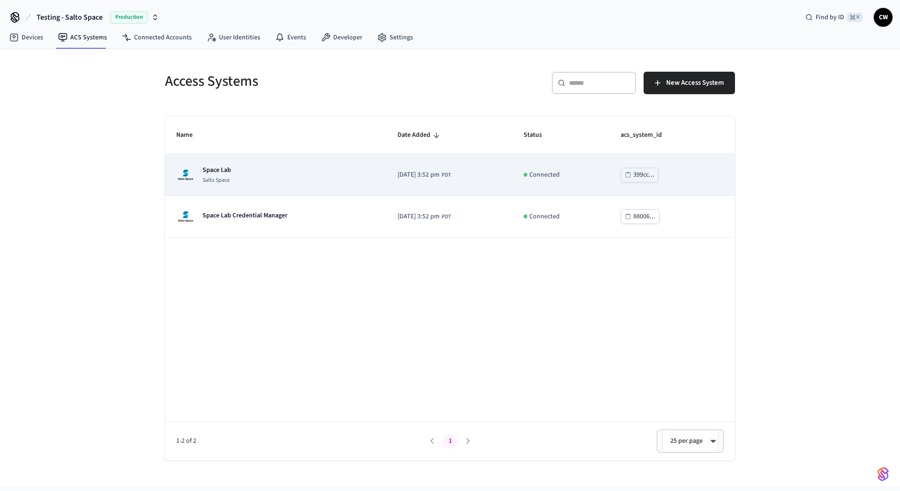
click at [314, 170] on div "Space Lab Salto Space" at bounding box center [275, 174] width 199 height 19
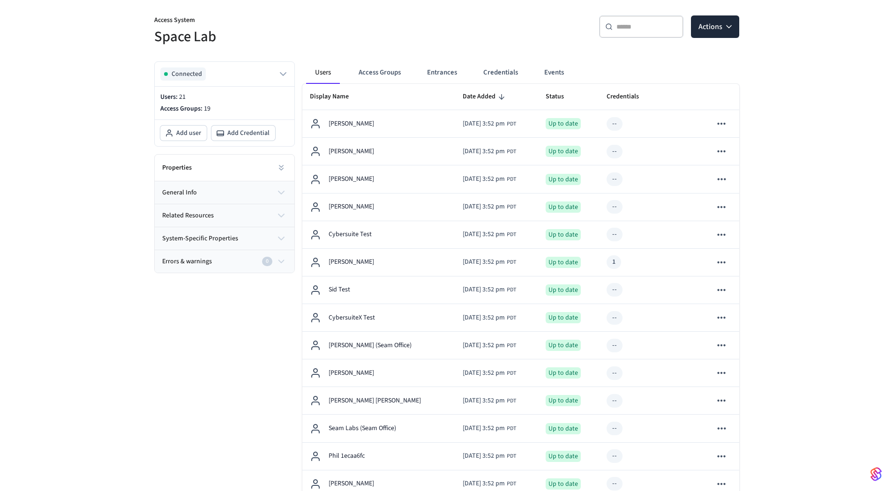
scroll to position [312, 0]
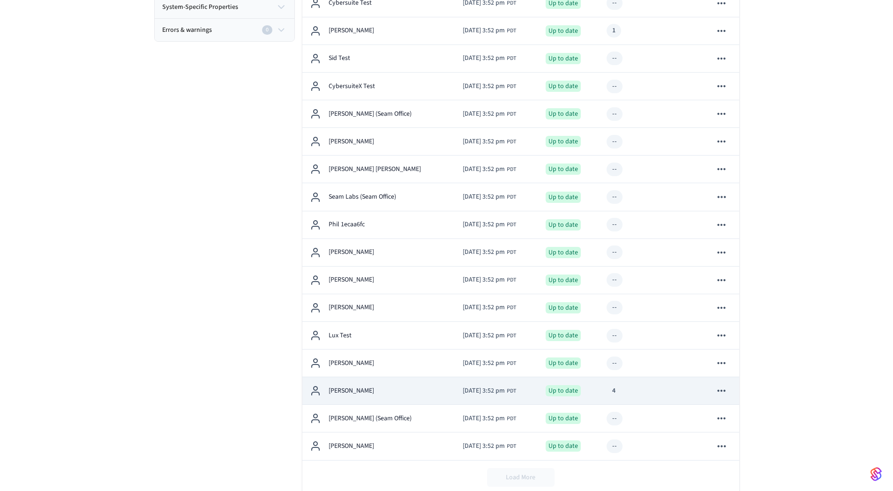
click at [386, 385] on div "[PERSON_NAME]" at bounding box center [379, 390] width 138 height 11
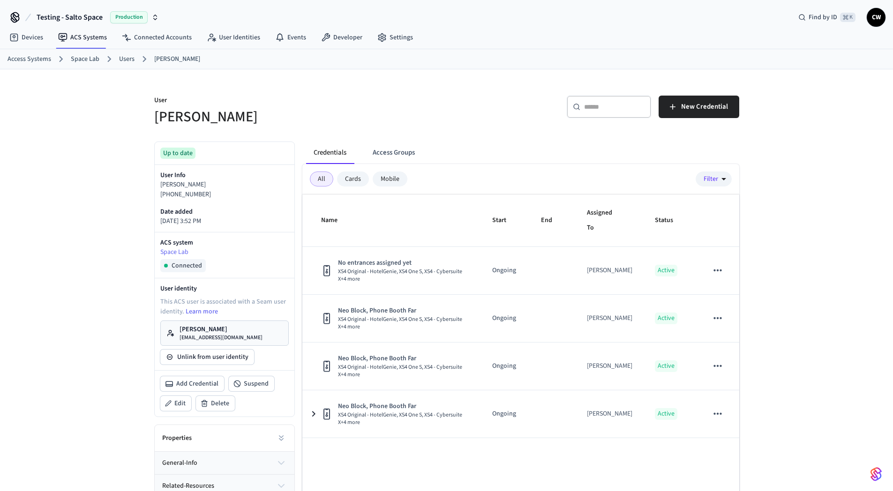
click at [64, 330] on div "User Collin Wirkus ​ ​ New Credential Up to date User Info Collin Wirkus +18587…" at bounding box center [446, 306] width 893 height 474
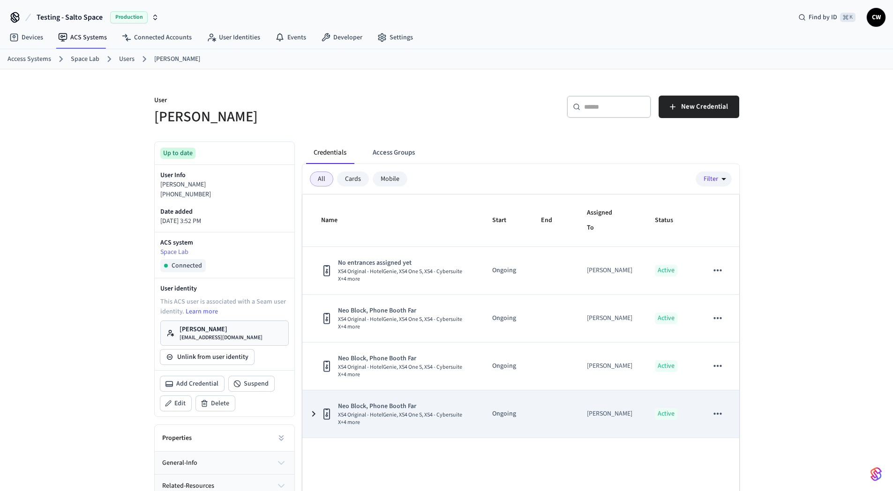
click at [718, 416] on icon "sticky table" at bounding box center [718, 414] width 12 height 12
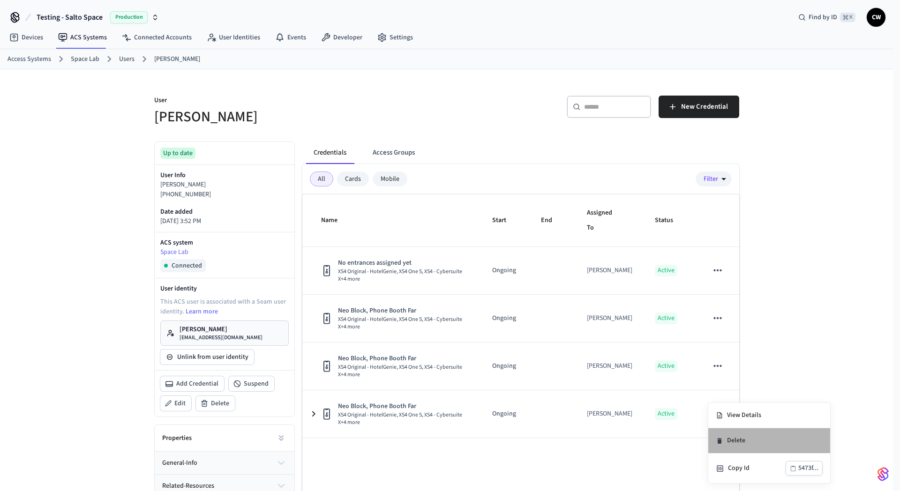
click at [737, 441] on li "Delete" at bounding box center [769, 440] width 122 height 25
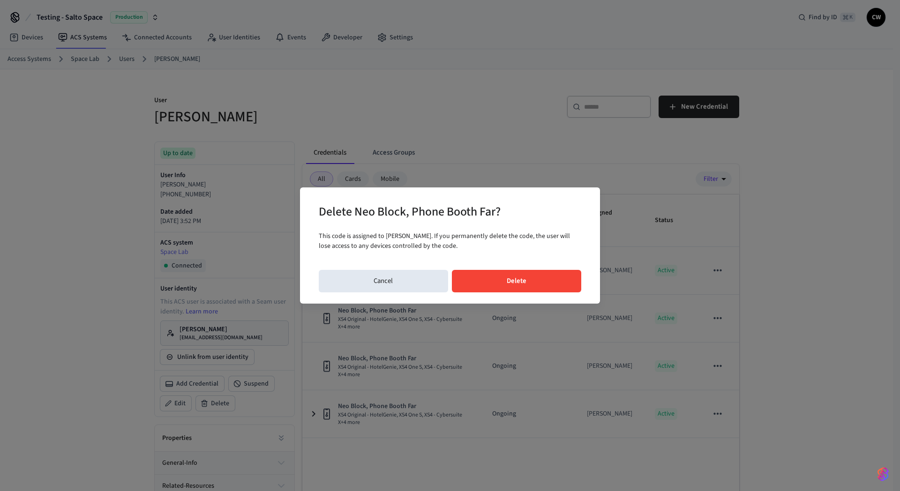
click at [527, 268] on div "Delete Neo Block, Phone Booth Far? This code is assigned to Collin Wirkus. If y…" at bounding box center [450, 245] width 300 height 116
click at [529, 279] on button "Delete" at bounding box center [517, 281] width 130 height 22
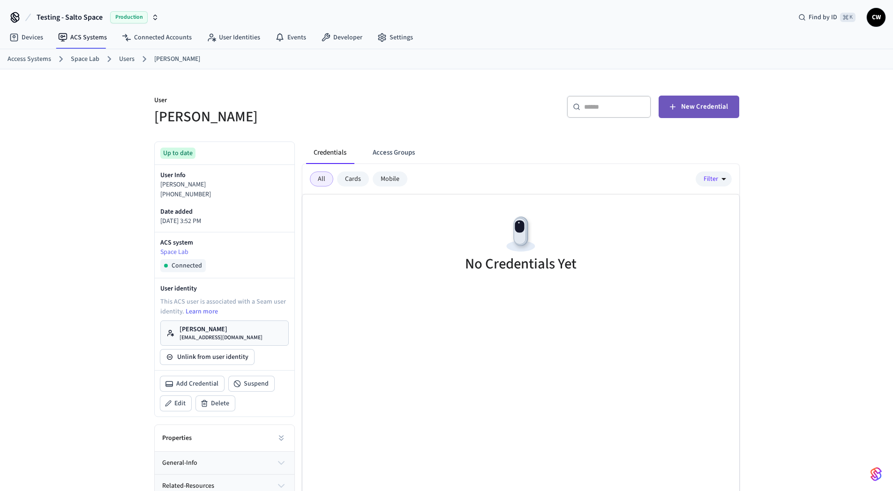
click at [703, 105] on span "New Credential" at bounding box center [704, 107] width 47 height 12
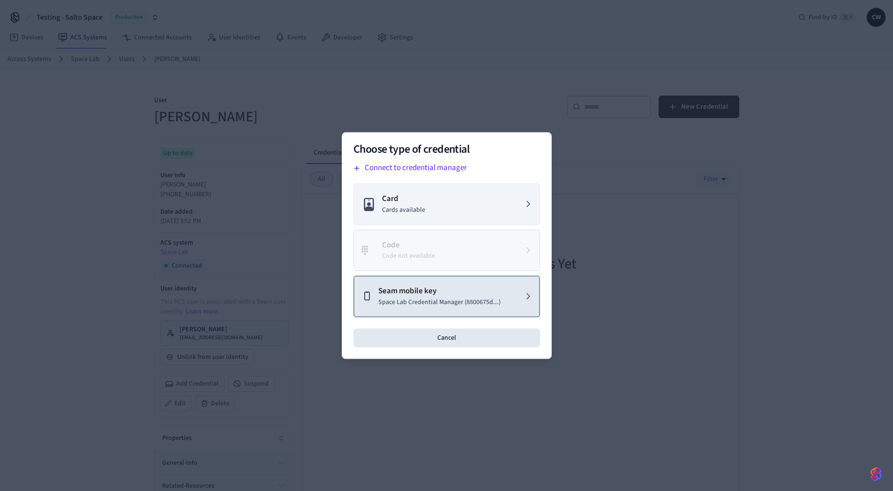
click at [437, 298] on p "Space Lab Credential Manager (8800675d...)" at bounding box center [439, 303] width 122 height 10
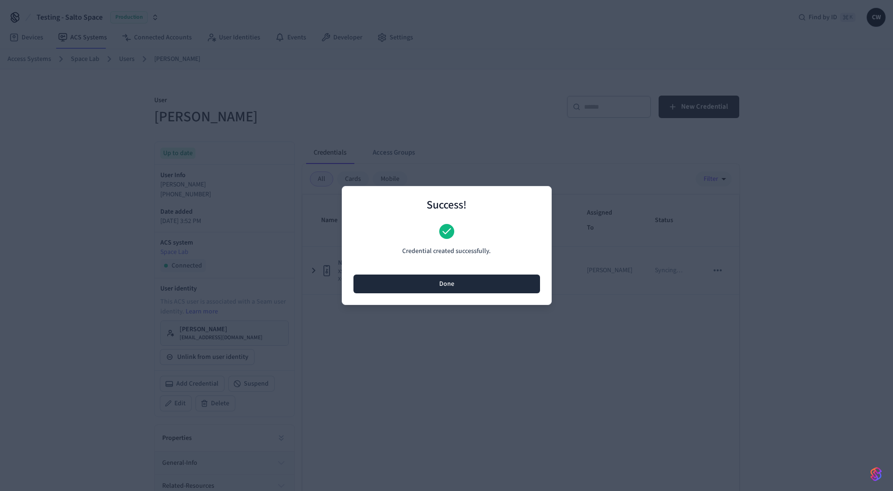
click at [453, 279] on button "Done" at bounding box center [446, 284] width 187 height 19
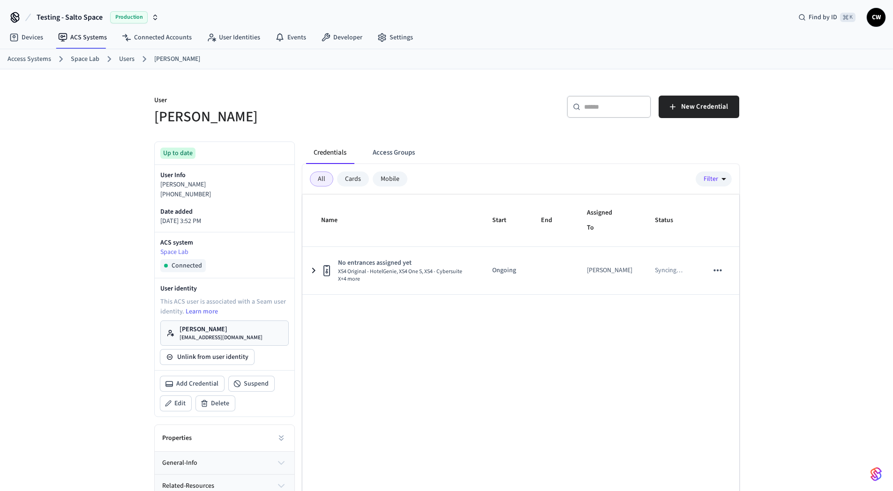
click at [595, 340] on div "Name Start End Assigned To Status No entrances assigned yet XS4 Original - Hote…" at bounding box center [520, 367] width 437 height 344
click at [433, 110] on h5 "[PERSON_NAME]" at bounding box center [297, 116] width 287 height 19
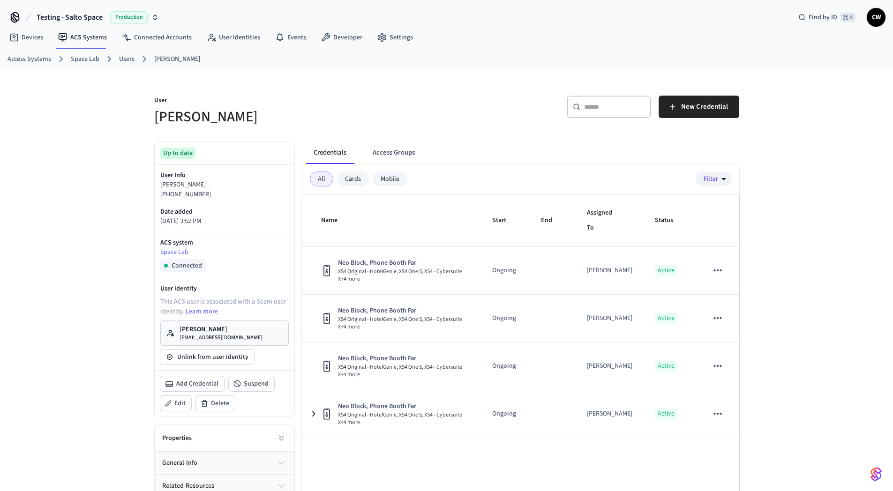
click at [51, 185] on div "User [PERSON_NAME] ​ ​ New Credential Up to date User Info [PERSON_NAME] [PHONE…" at bounding box center [446, 306] width 893 height 474
click at [811, 327] on div "User [PERSON_NAME] ​ ​ New Credential Up to date User Info [PERSON_NAME] [PHONE…" at bounding box center [446, 306] width 893 height 474
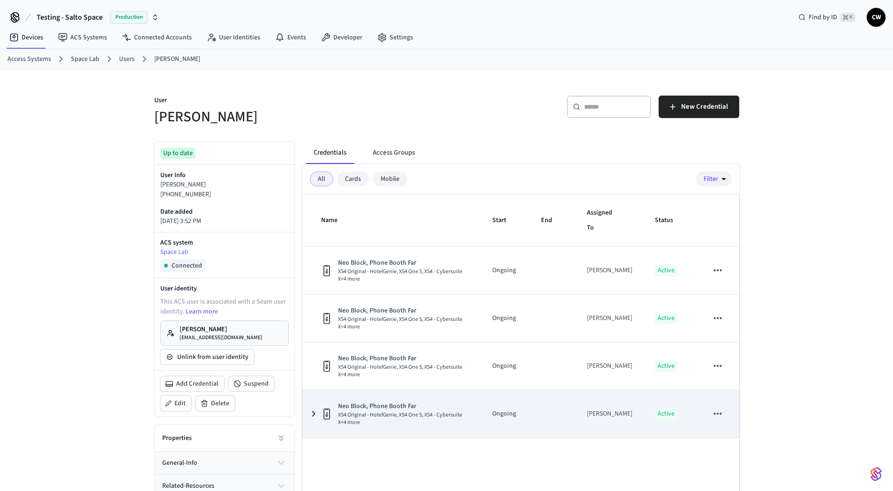
click at [718, 412] on icon "sticky table" at bounding box center [718, 414] width 12 height 12
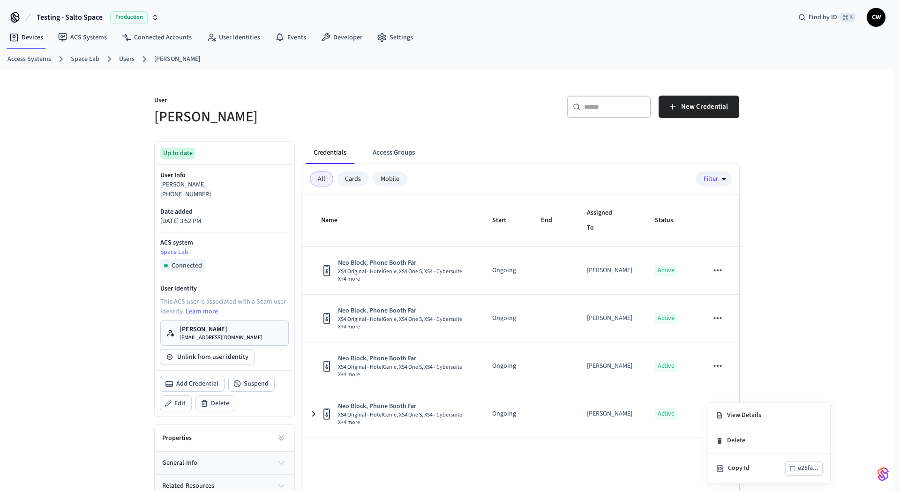
click at [777, 375] on div at bounding box center [450, 245] width 900 height 491
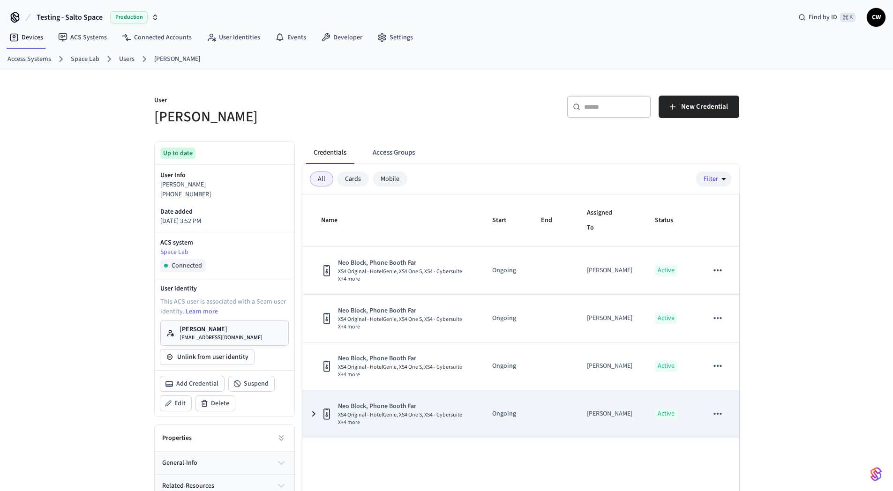
click at [720, 412] on icon "sticky table" at bounding box center [718, 414] width 12 height 12
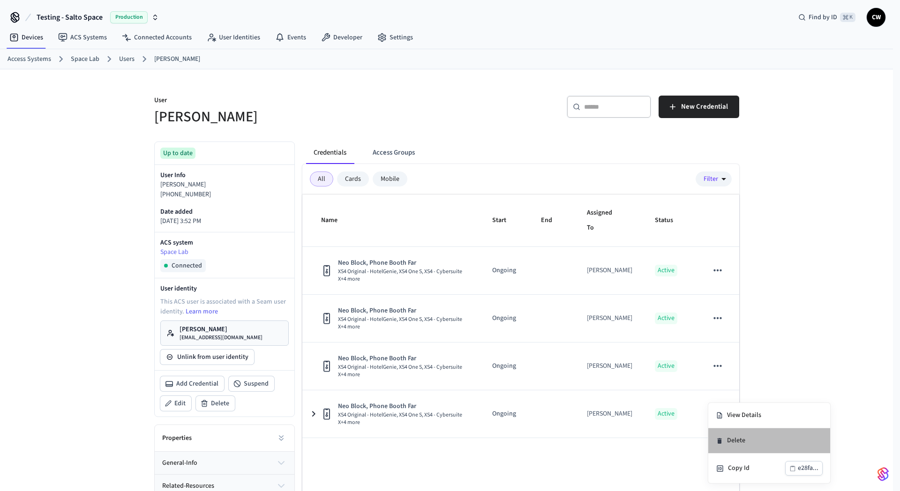
click at [753, 438] on li "Delete" at bounding box center [769, 440] width 122 height 25
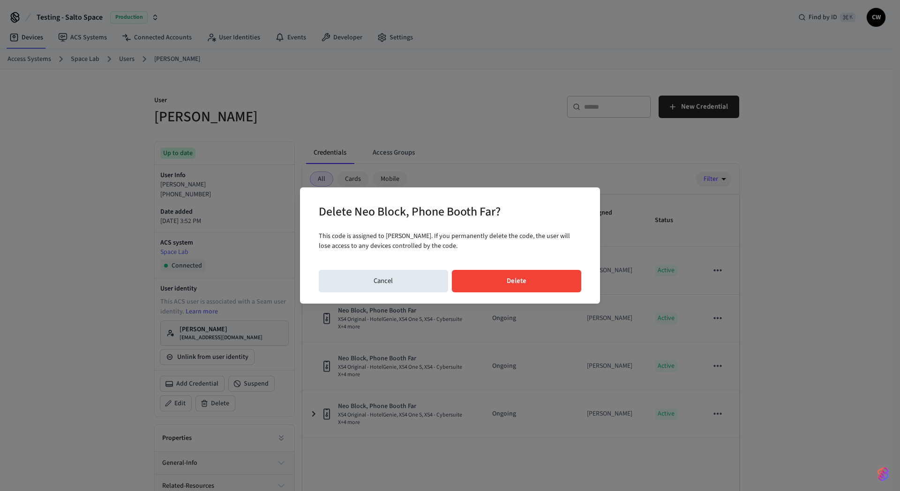
click at [490, 280] on button "Delete" at bounding box center [517, 281] width 130 height 22
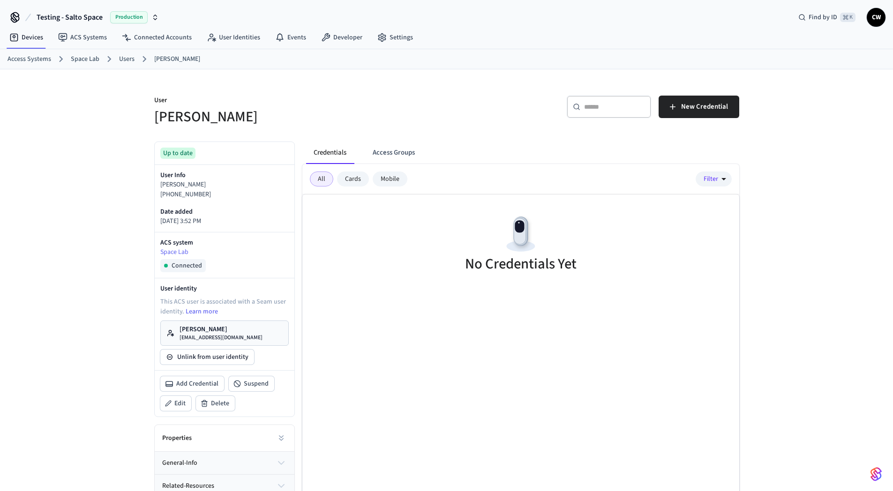
click at [103, 145] on div "User [PERSON_NAME] ​ ​ New Credential Up to date User Info [PERSON_NAME] [PHONE…" at bounding box center [446, 306] width 893 height 474
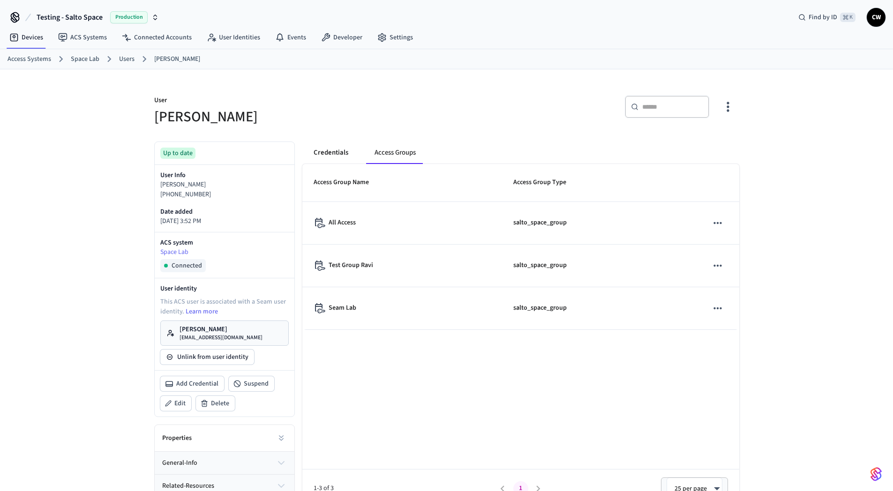
click at [338, 154] on button "Credentials" at bounding box center [331, 153] width 50 height 22
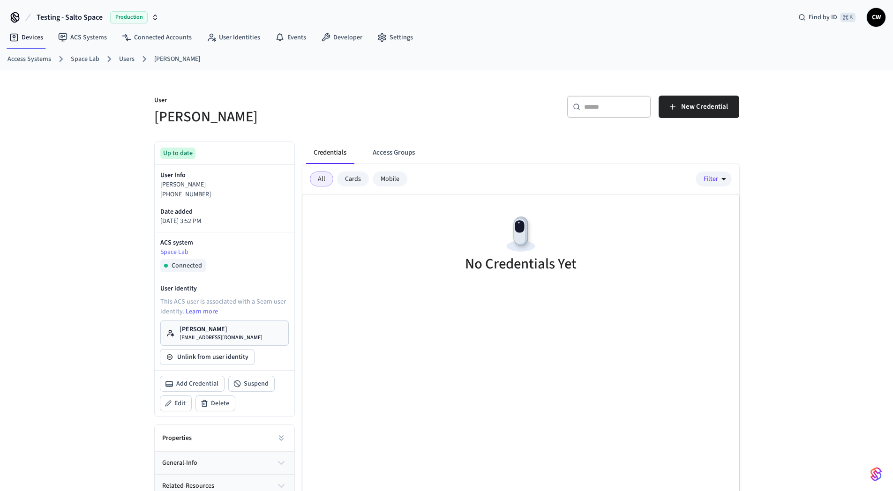
click at [354, 119] on h5 "[PERSON_NAME]" at bounding box center [297, 116] width 287 height 19
click at [694, 103] on span "New Credential" at bounding box center [704, 107] width 47 height 12
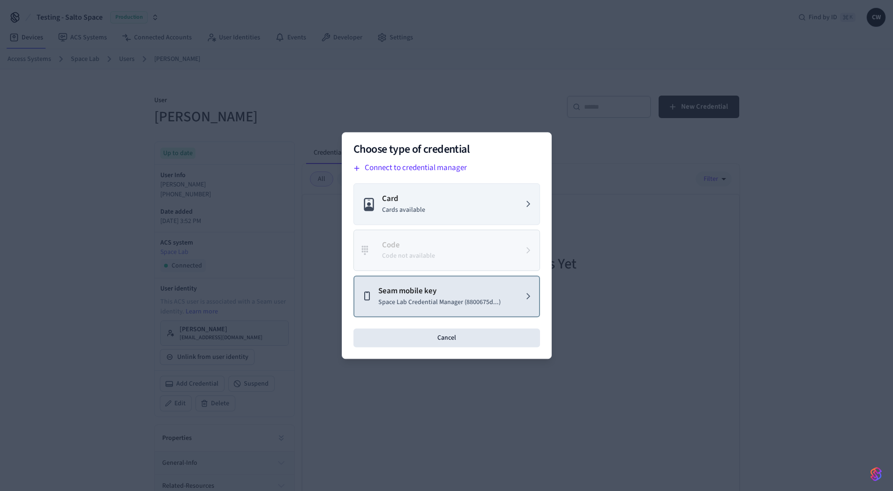
click at [463, 298] on p "Space Lab Credential Manager (8800675d...)" at bounding box center [439, 303] width 122 height 10
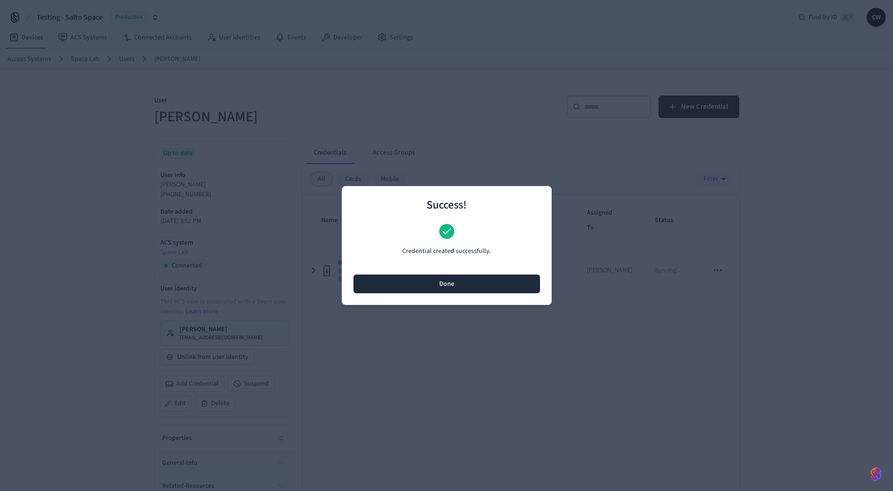
click at [465, 284] on button "Done" at bounding box center [446, 284] width 187 height 19
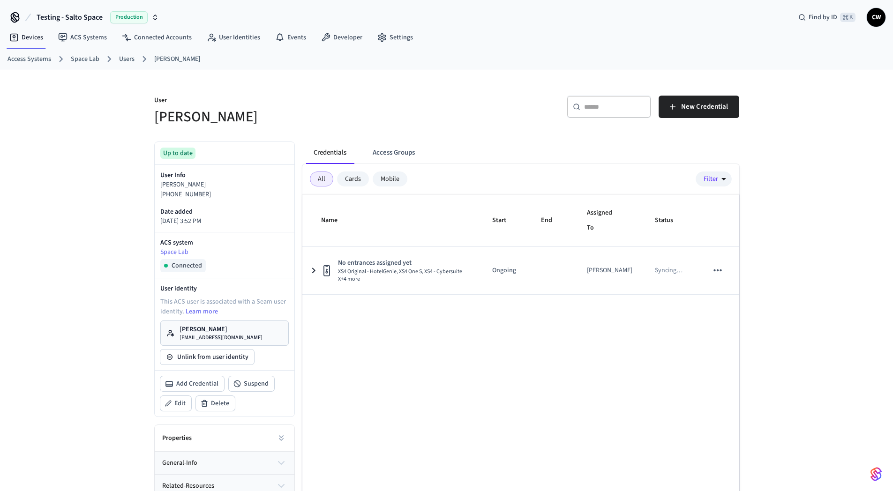
click at [426, 337] on div "Name Start End Assigned To Status No entrances assigned yet XS4 Original - Hote…" at bounding box center [520, 367] width 437 height 344
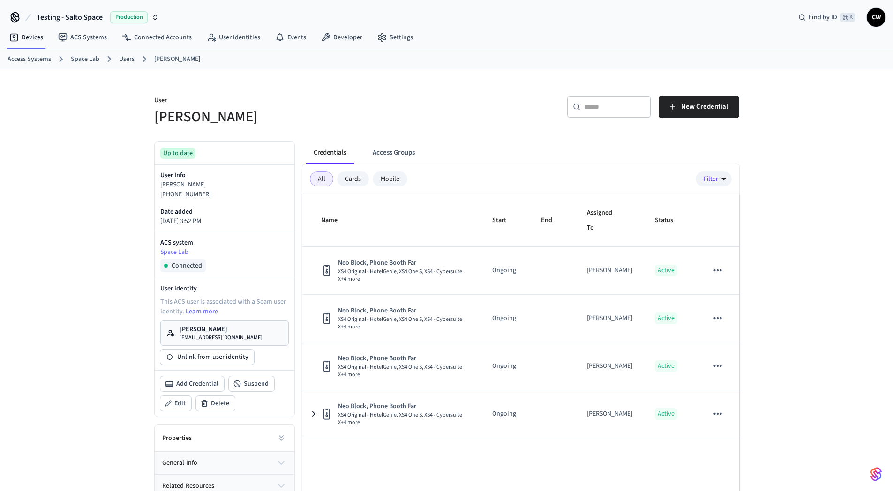
click at [96, 88] on div "User [PERSON_NAME] ​ ​ New Credential Up to date User Info [PERSON_NAME] [PHONE…" at bounding box center [446, 306] width 893 height 474
click at [116, 98] on div "User [PERSON_NAME] ​ ​ New Credential Up to date User Info [PERSON_NAME] [PHONE…" at bounding box center [446, 306] width 893 height 474
click at [88, 18] on span "Testing - Salto Space" at bounding box center [70, 17] width 66 height 11
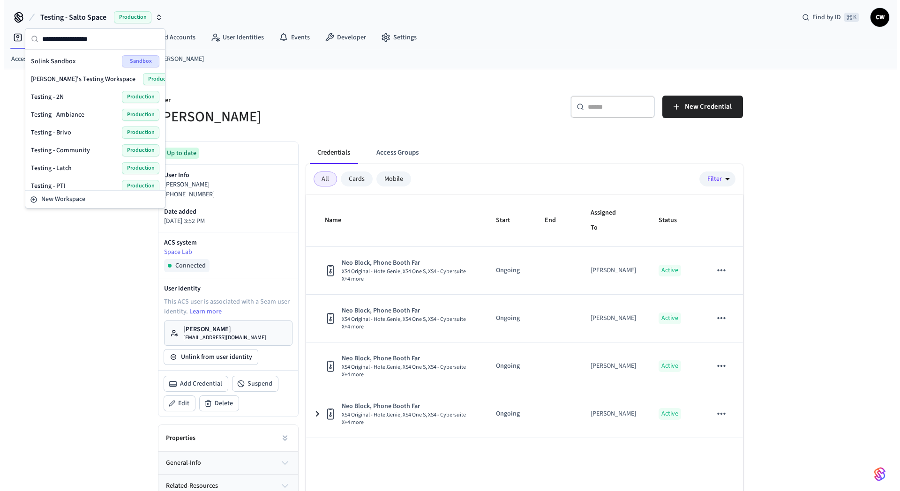
scroll to position [442, 0]
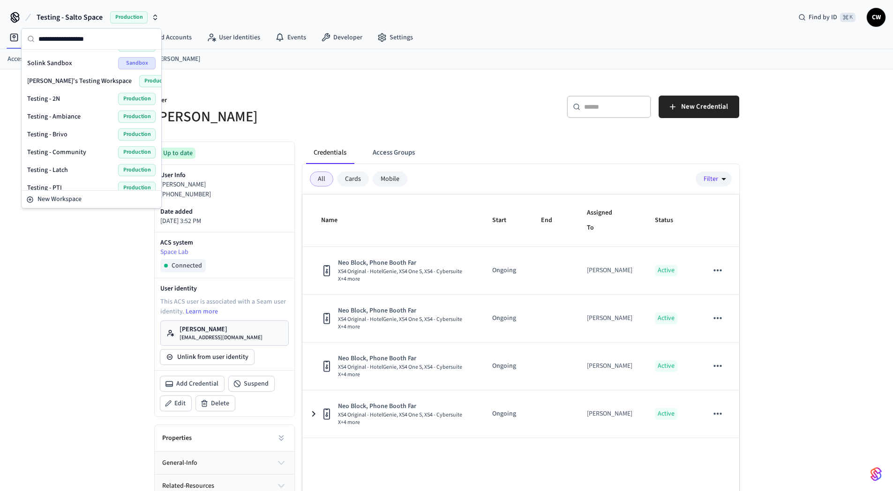
click at [94, 151] on div "Testing - Community Production" at bounding box center [91, 152] width 128 height 12
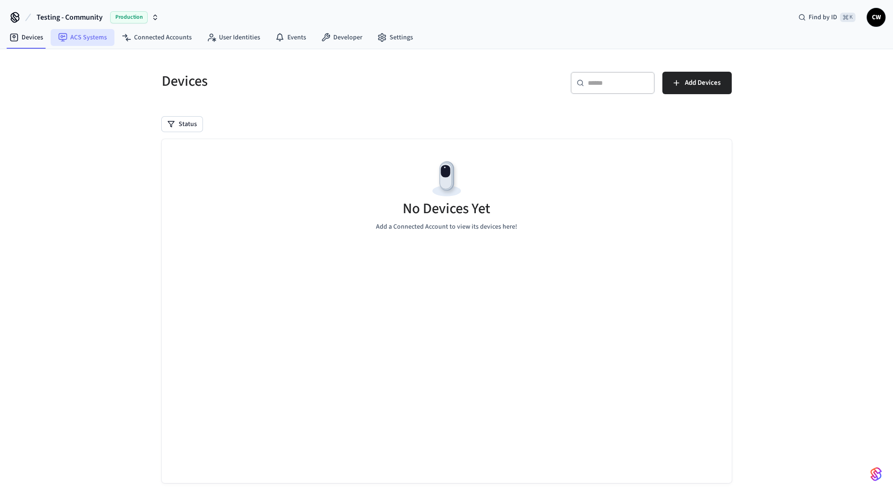
click at [92, 42] on link "ACS Systems" at bounding box center [83, 37] width 64 height 17
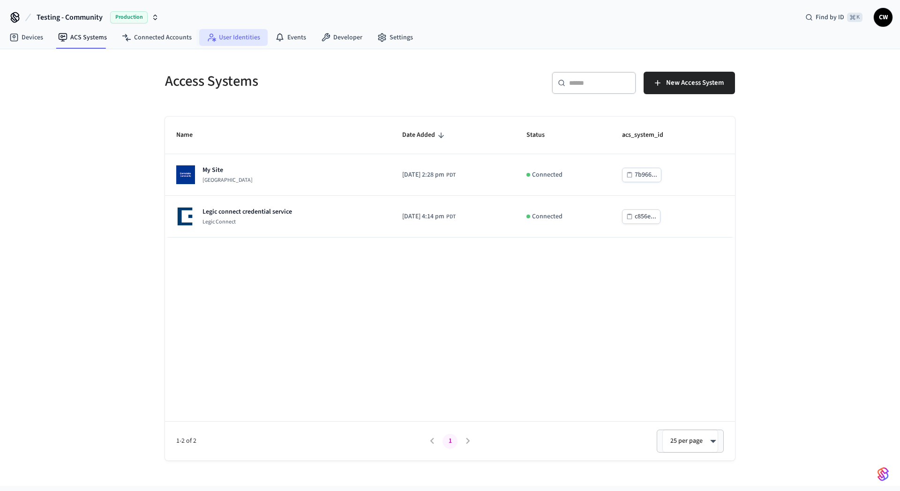
click at [222, 39] on link "User Identities" at bounding box center [233, 37] width 68 height 17
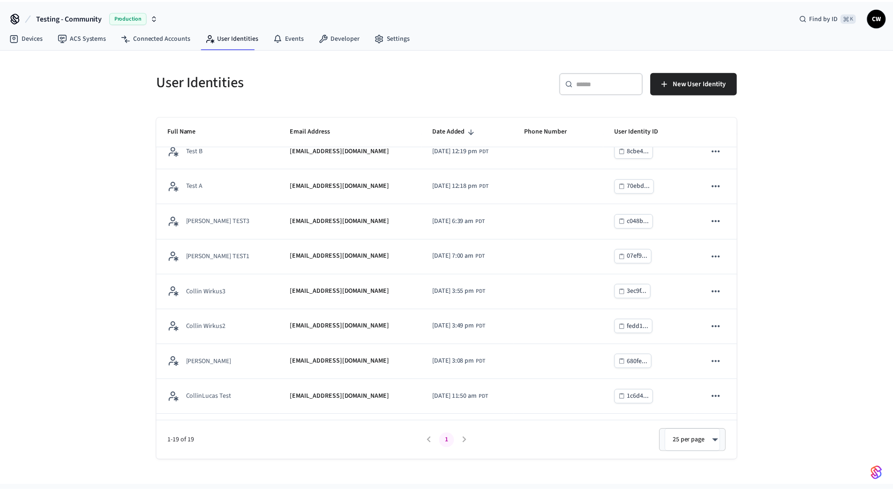
scroll to position [395, 0]
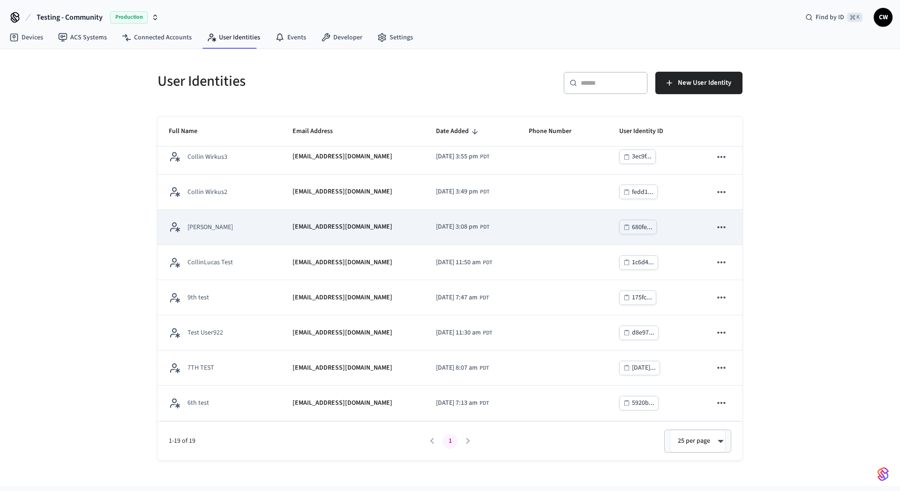
click at [257, 236] on td "[PERSON_NAME]" at bounding box center [219, 227] width 124 height 35
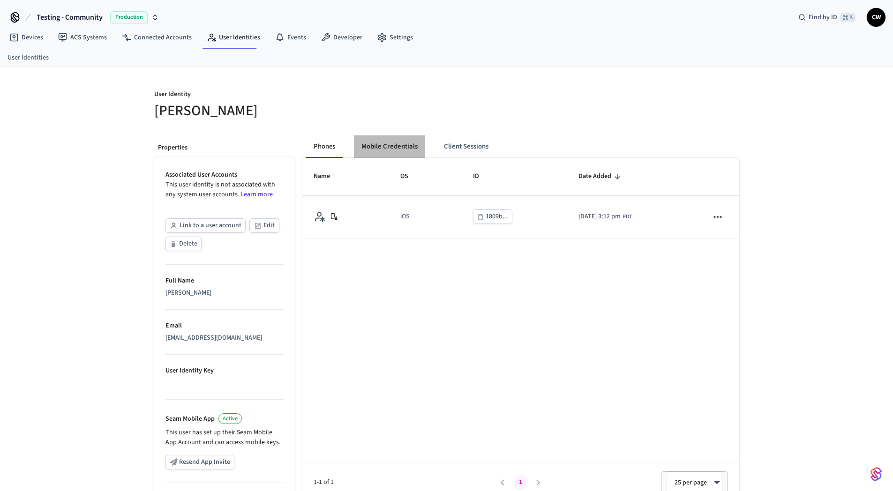
click at [393, 150] on button "Mobile Credentials" at bounding box center [389, 146] width 71 height 22
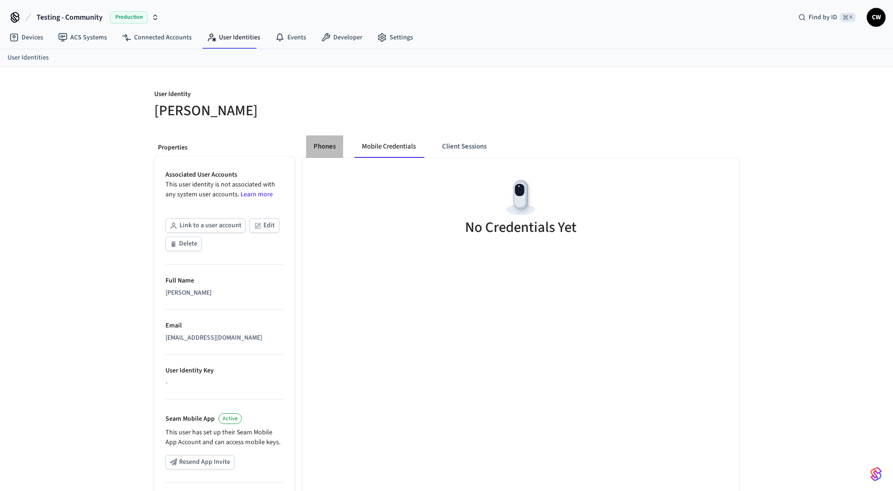
click at [320, 144] on button "Phones" at bounding box center [324, 146] width 37 height 22
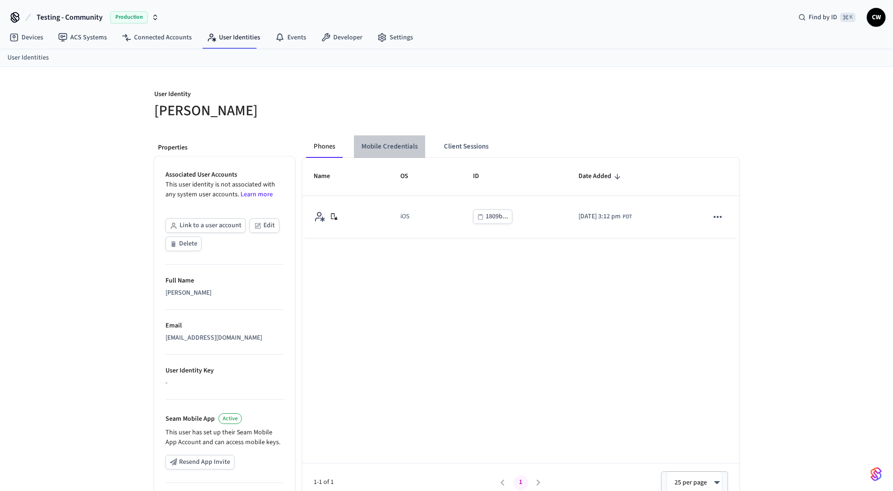
click at [405, 143] on button "Mobile Credentials" at bounding box center [389, 146] width 71 height 22
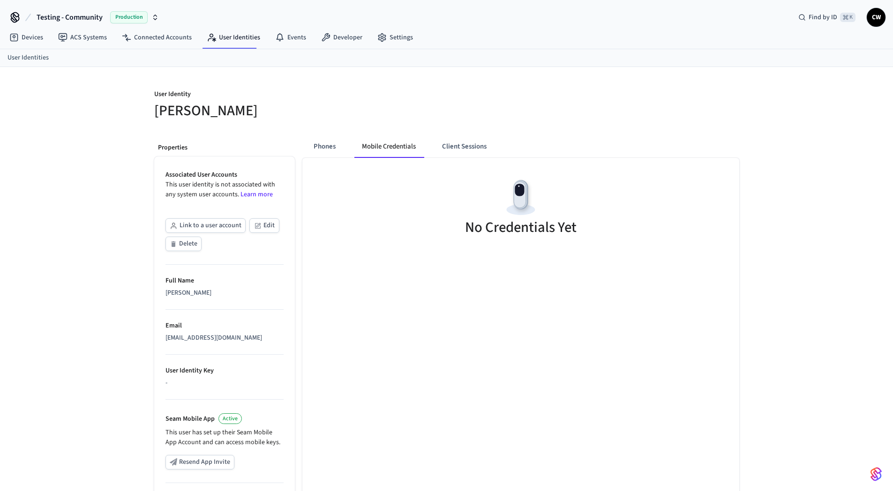
click at [271, 81] on div "User Identity Collin Wirkus" at bounding box center [292, 99] width 298 height 42
click at [77, 189] on div "User Identity Collin Wirkus Properties Associated User Accounts This user ident…" at bounding box center [446, 340] width 893 height 546
click at [95, 33] on link "ACS Systems" at bounding box center [83, 37] width 64 height 17
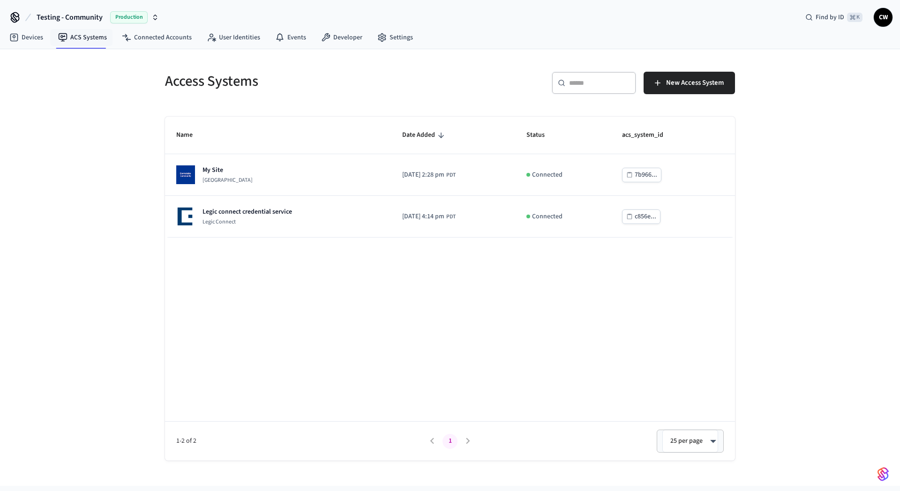
click at [60, 175] on div "Access Systems ​ ​ New Access System Name Date Added Status acs_system_id My Si…" at bounding box center [450, 267] width 900 height 437
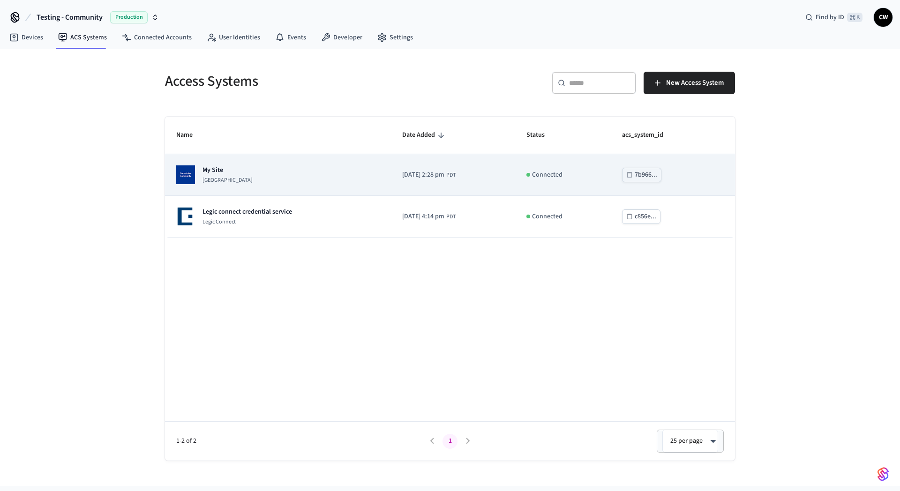
click at [243, 181] on p "Dormakaba Community Site" at bounding box center [227, 180] width 50 height 7
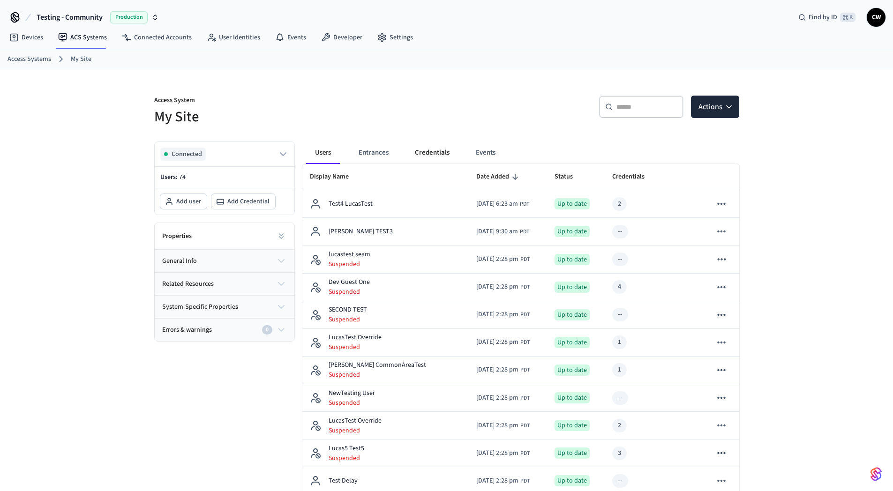
click at [437, 149] on button "Credentials" at bounding box center [432, 153] width 50 height 22
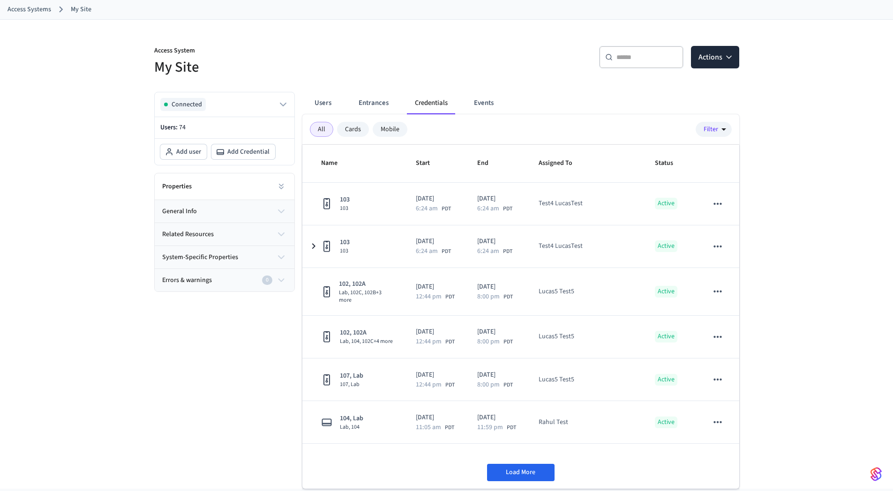
scroll to position [73, 0]
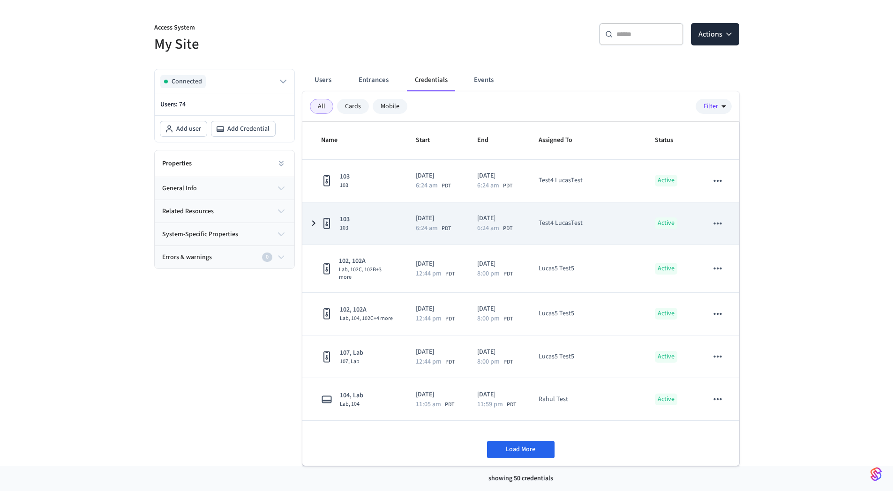
click at [377, 227] on div "103 103" at bounding box center [357, 223] width 72 height 17
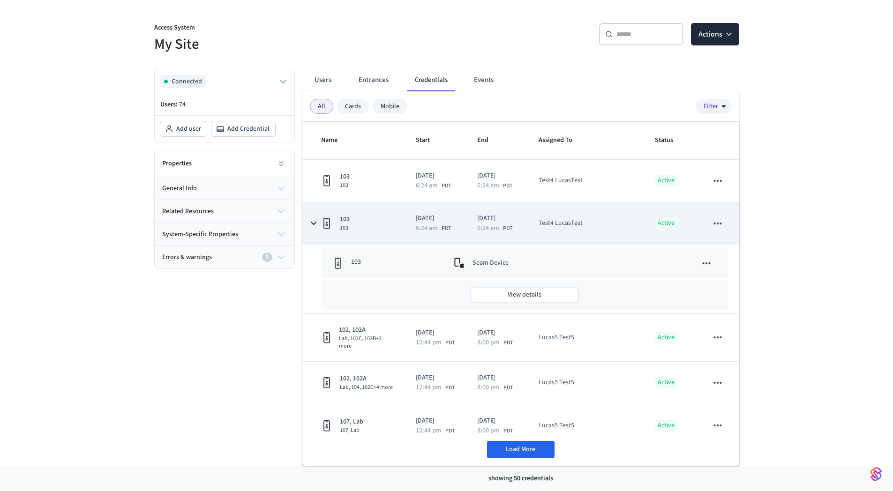
click at [382, 220] on div "103 103" at bounding box center [357, 223] width 72 height 17
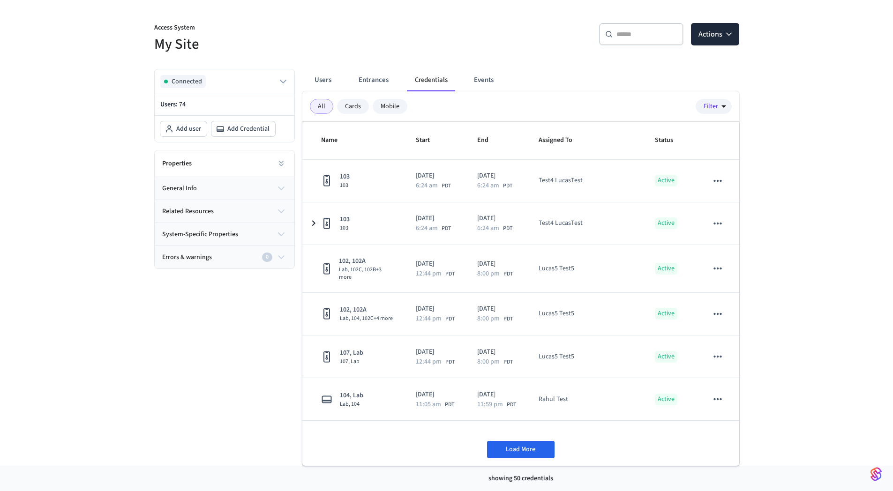
click at [197, 353] on div "Connected Users: 74 Add user Add Credential Properties general info related res…" at bounding box center [221, 263] width 148 height 405
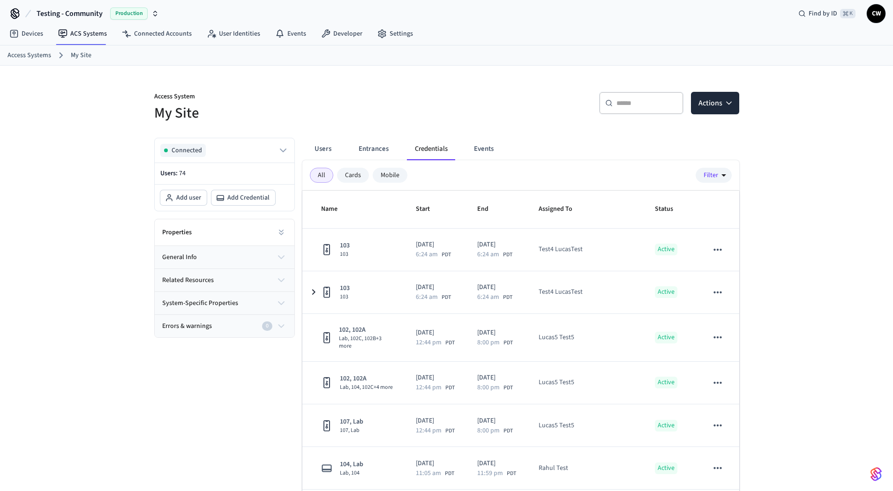
scroll to position [0, 0]
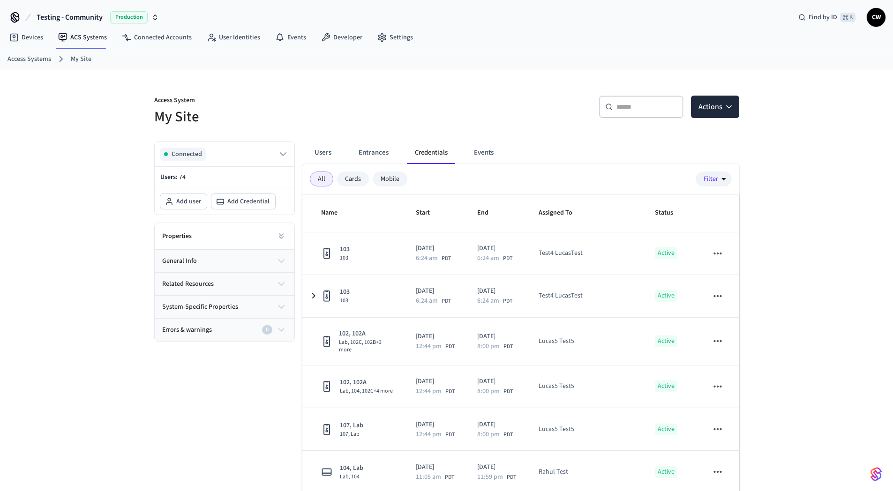
click at [90, 17] on span "Testing - Community" at bounding box center [70, 17] width 66 height 11
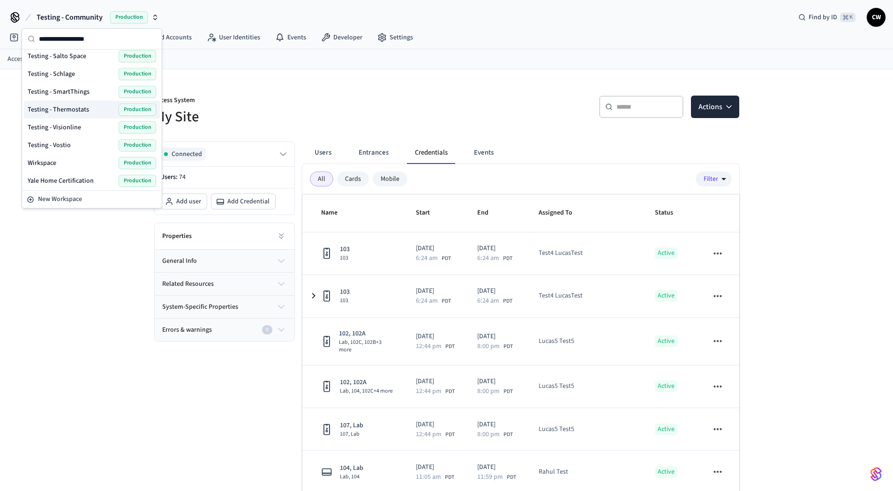
scroll to position [609, 0]
click at [80, 59] on span "Testing - Salto Space" at bounding box center [57, 56] width 59 height 9
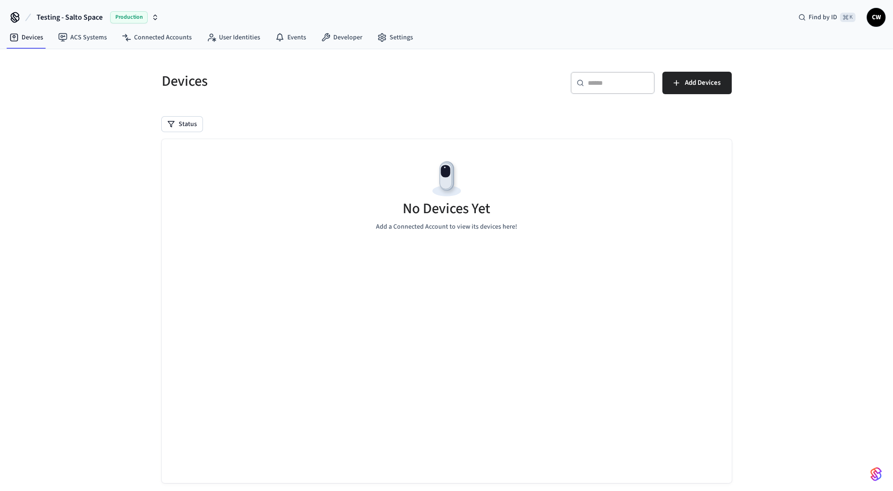
click at [86, 114] on div "Devices ​ ​ Add Devices Status No Devices Yet Add a Connected Account to view i…" at bounding box center [446, 278] width 893 height 459
click at [86, 30] on link "ACS Systems" at bounding box center [83, 37] width 64 height 17
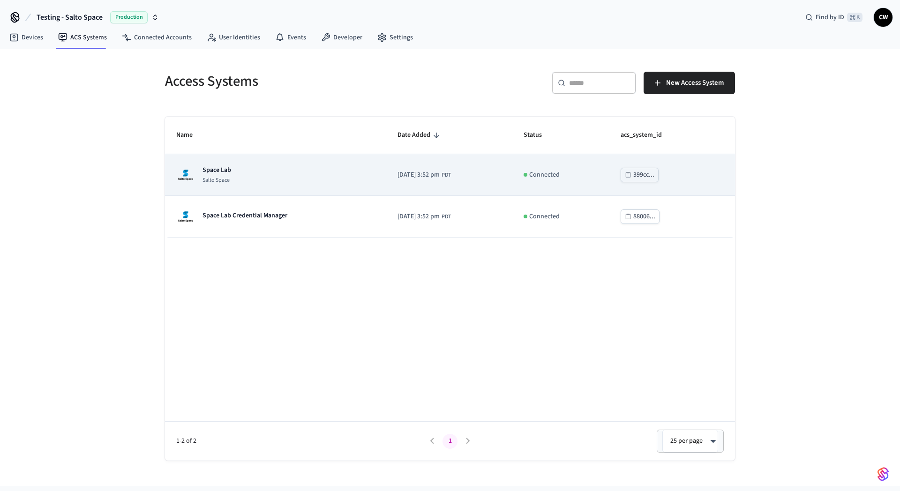
click at [252, 182] on div "Space Lab Salto Space" at bounding box center [275, 174] width 199 height 19
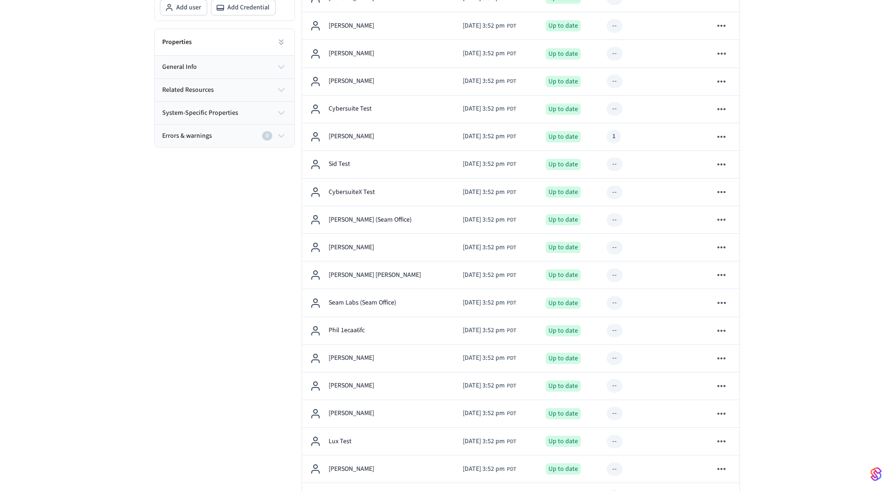
scroll to position [340, 0]
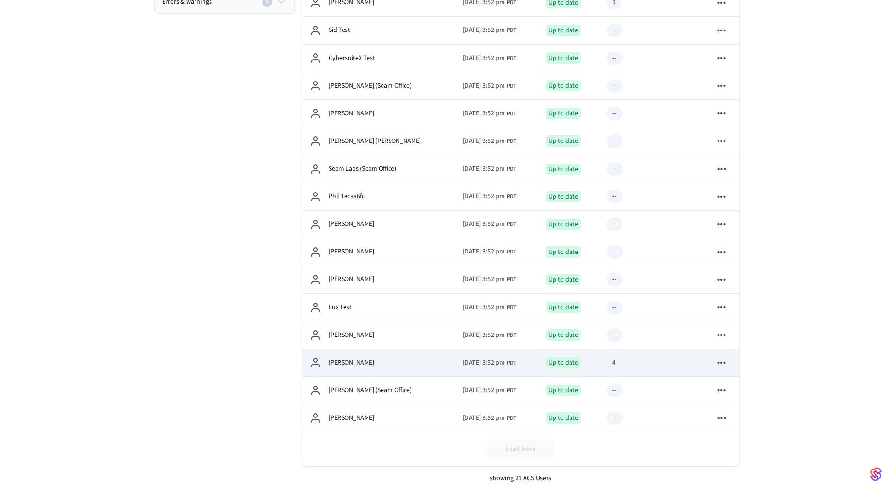
click at [412, 357] on div "[PERSON_NAME]" at bounding box center [379, 362] width 138 height 11
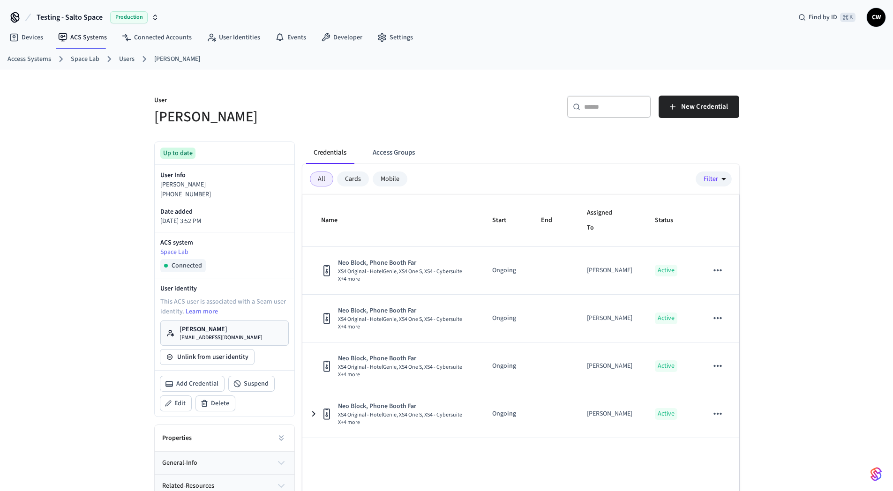
click at [117, 259] on div "User [PERSON_NAME] ​ ​ New Credential Up to date User Info [PERSON_NAME] [PHONE…" at bounding box center [446, 306] width 893 height 474
click at [101, 191] on div "User [PERSON_NAME] ​ ​ New Credential Up to date User Info [PERSON_NAME] [PHONE…" at bounding box center [446, 306] width 893 height 474
click at [82, 195] on div "User [PERSON_NAME] ​ ​ New Credential Up to date User Info [PERSON_NAME] [PHONE…" at bounding box center [446, 306] width 893 height 474
click at [56, 243] on div "User [PERSON_NAME] ​ ​ New Credential Up to date User Info [PERSON_NAME] [PHONE…" at bounding box center [446, 306] width 893 height 474
click at [115, 169] on div "User [PERSON_NAME] ​ ​ New Credential Up to date User Info [PERSON_NAME] [PHONE…" at bounding box center [446, 306] width 893 height 474
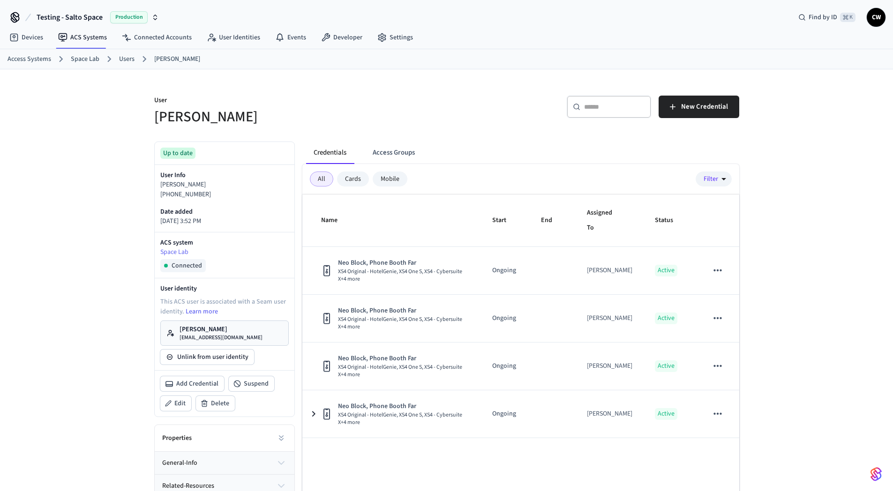
click at [122, 133] on div "User [PERSON_NAME] ​ ​ New Credential Up to date User Info [PERSON_NAME] [PHONE…" at bounding box center [446, 306] width 893 height 474
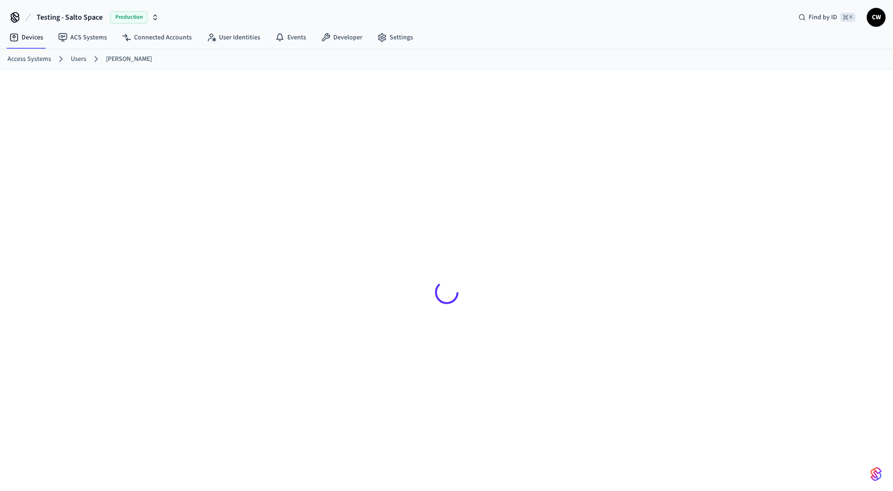
click at [97, 122] on div at bounding box center [446, 287] width 893 height 437
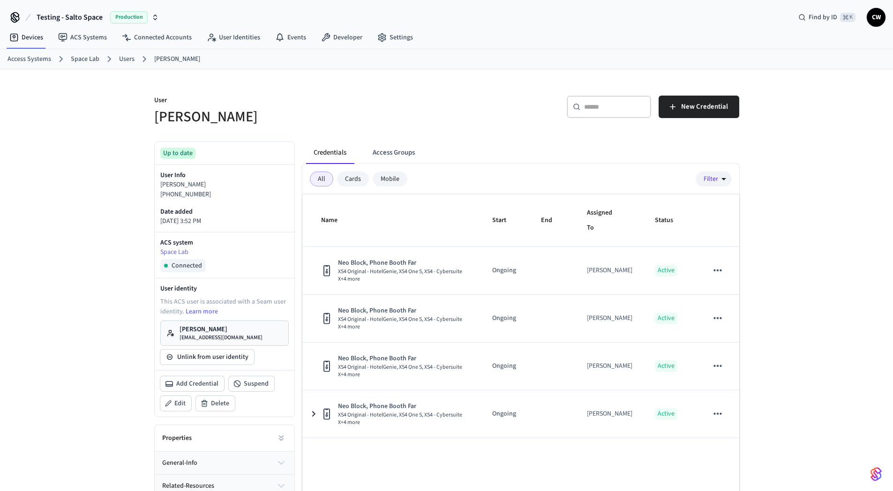
click at [120, 132] on div "User [PERSON_NAME] ​ ​ New Credential Up to date User Info [PERSON_NAME] [PHONE…" at bounding box center [446, 306] width 893 height 474
click at [70, 156] on div "User [PERSON_NAME] ​ ​ New Credential Up to date User Info [PERSON_NAME] [PHONE…" at bounding box center [446, 306] width 893 height 474
click at [156, 112] on h5 "[PERSON_NAME]" at bounding box center [297, 116] width 287 height 19
click at [206, 118] on h5 "[PERSON_NAME]" at bounding box center [297, 116] width 287 height 19
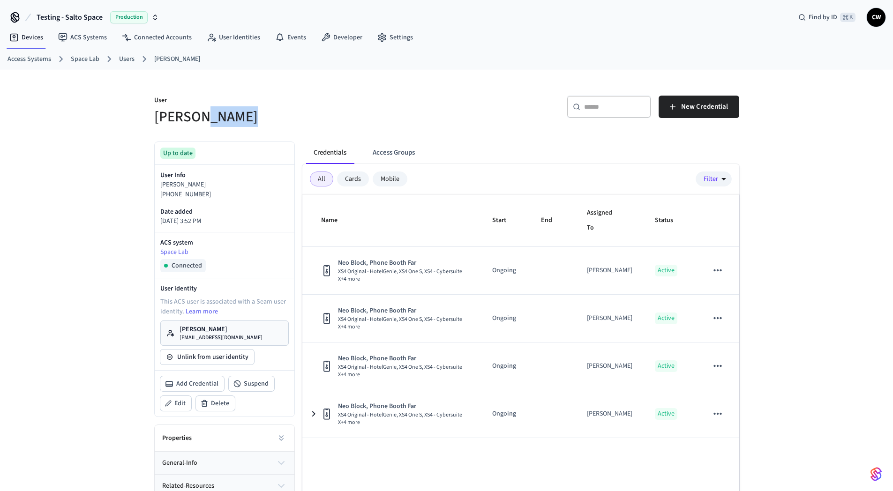
click at [206, 118] on h5 "[PERSON_NAME]" at bounding box center [297, 116] width 287 height 19
click at [217, 121] on h5 "[PERSON_NAME]" at bounding box center [297, 116] width 287 height 19
drag, startPoint x: 236, startPoint y: 120, endPoint x: 128, endPoint y: 102, distance: 109.3
click at [128, 102] on div "User [PERSON_NAME] ​ ​ New Credential Up to date User Info [PERSON_NAME] [PHONE…" at bounding box center [446, 306] width 893 height 474
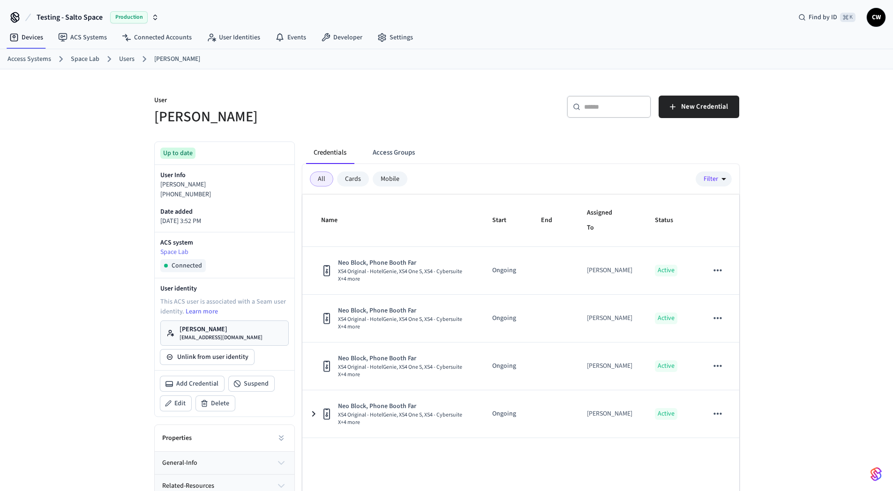
click at [122, 182] on div "User [PERSON_NAME] ​ ​ New Credential Up to date User Info [PERSON_NAME] [PHONE…" at bounding box center [446, 306] width 893 height 474
